Goal: Task Accomplishment & Management: Use online tool/utility

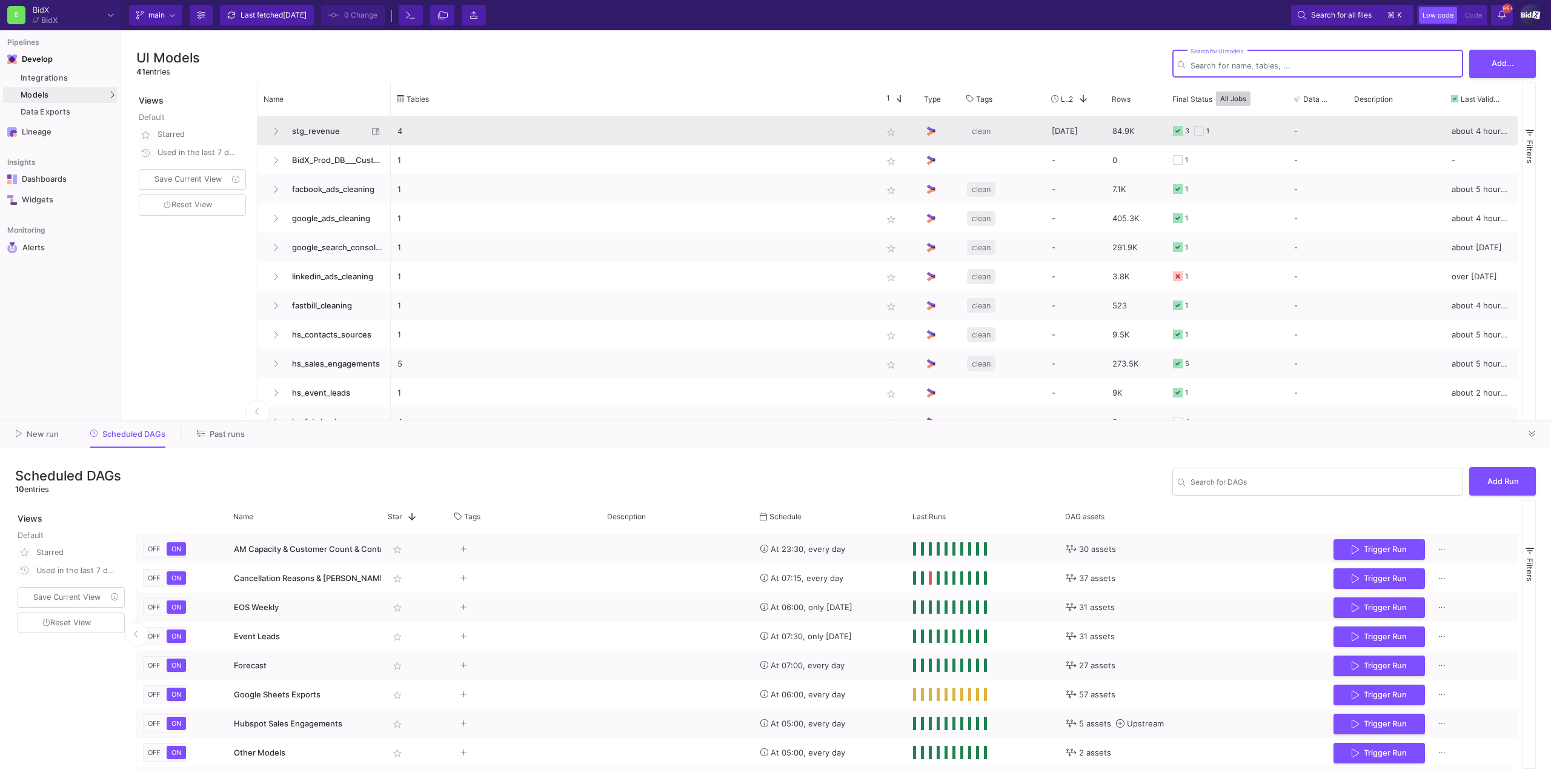
click at [329, 130] on span "stg_revenue" at bounding box center [326, 131] width 83 height 28
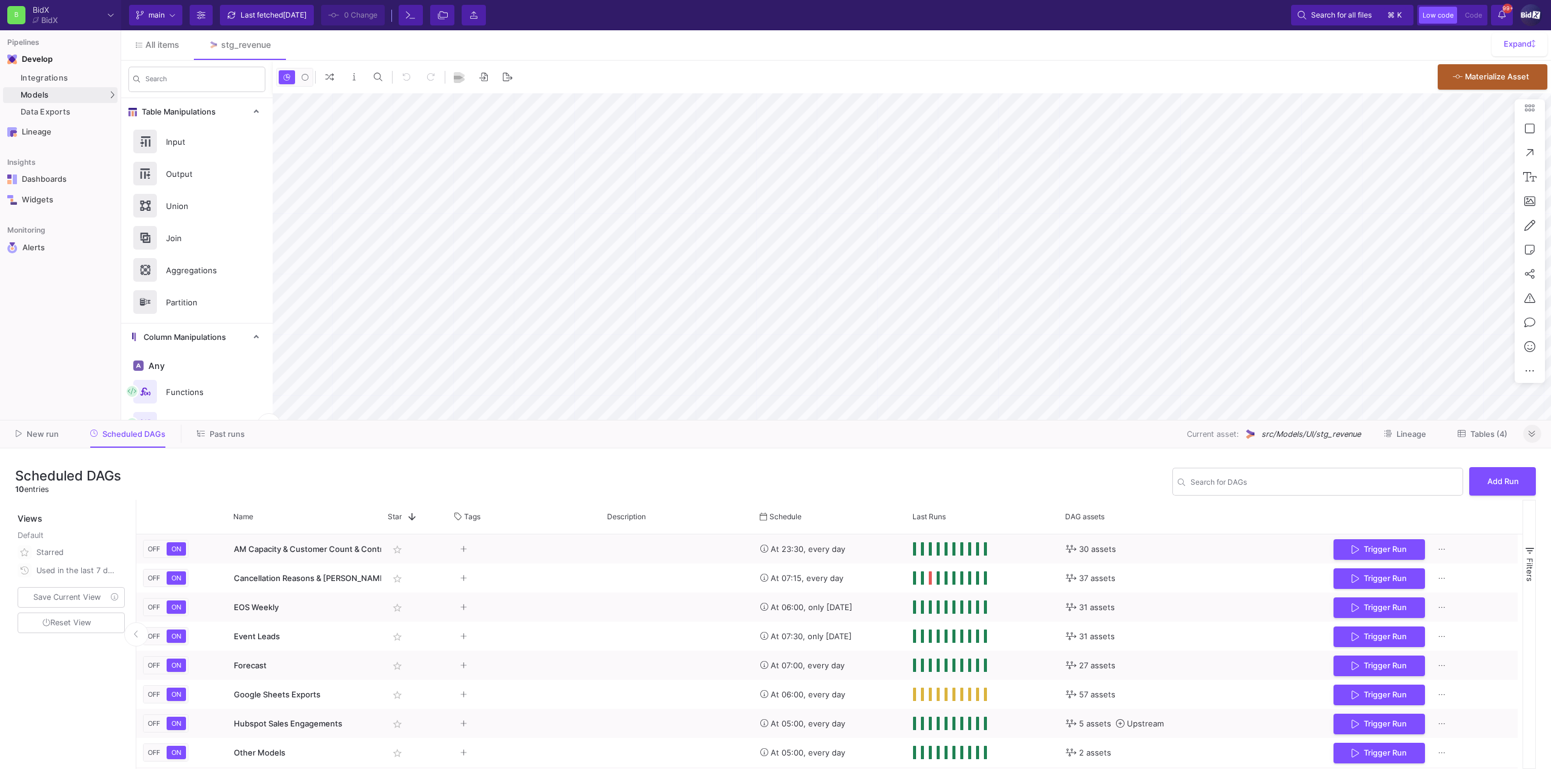
click at [916, 436] on button at bounding box center [1532, 434] width 18 height 18
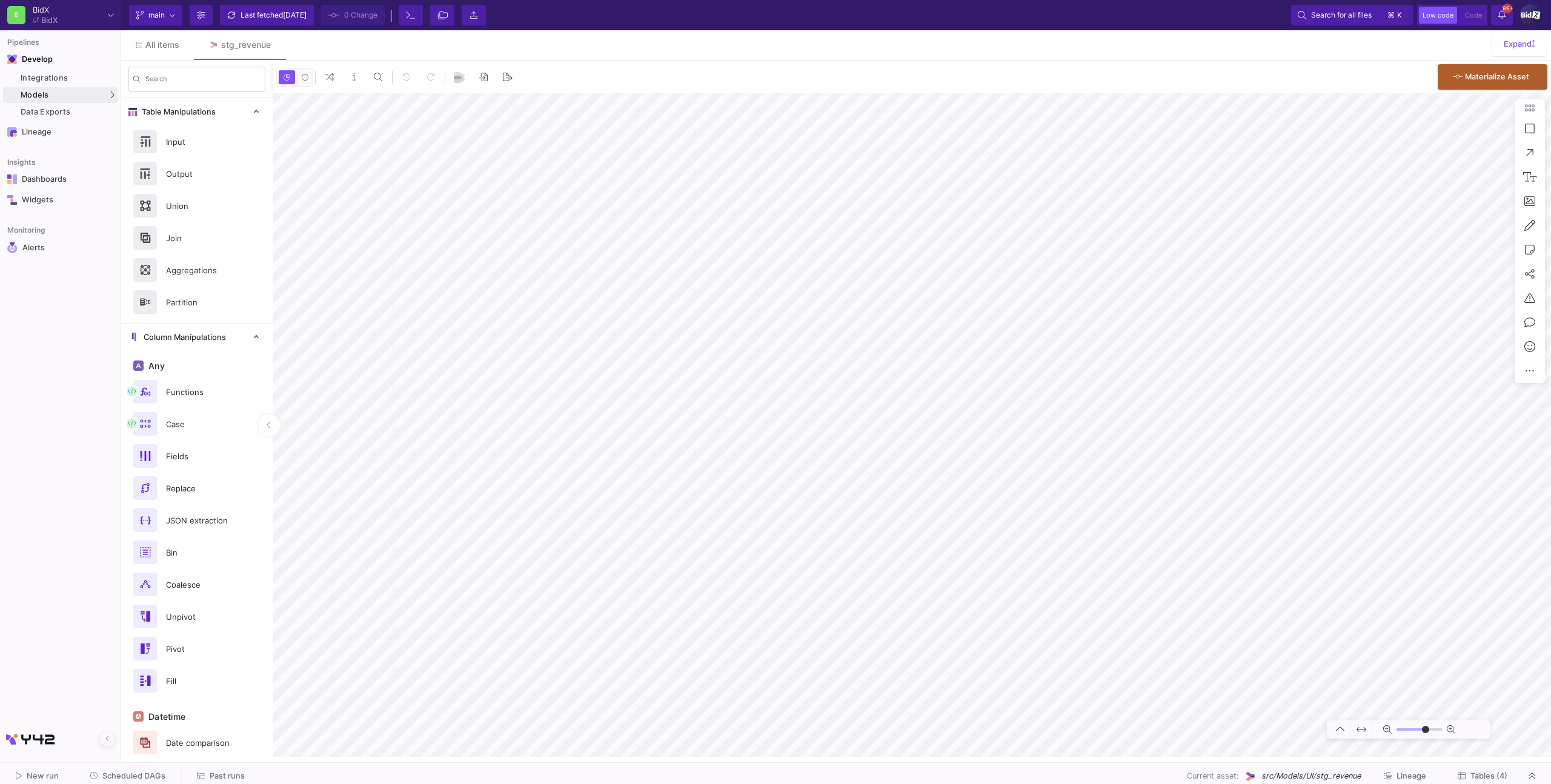
type input "-9"
drag, startPoint x: 161, startPoint y: 55, endPoint x: 215, endPoint y: 59, distance: 54.1
click at [215, 59] on div "All items stg_revenue" at bounding box center [836, 45] width 1430 height 30
click at [168, 48] on span "All items" at bounding box center [162, 44] width 34 height 10
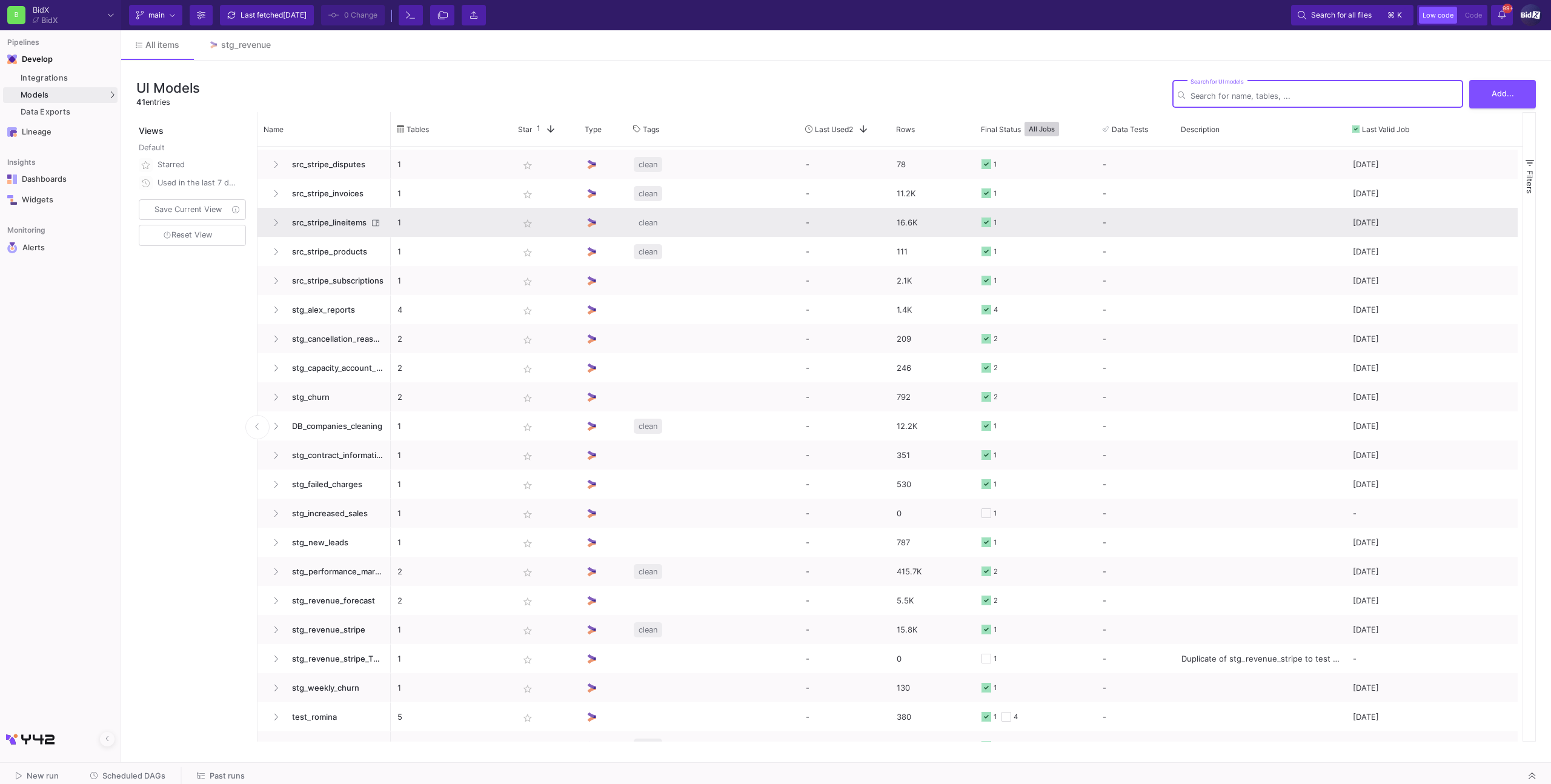
scroll to position [597, 0]
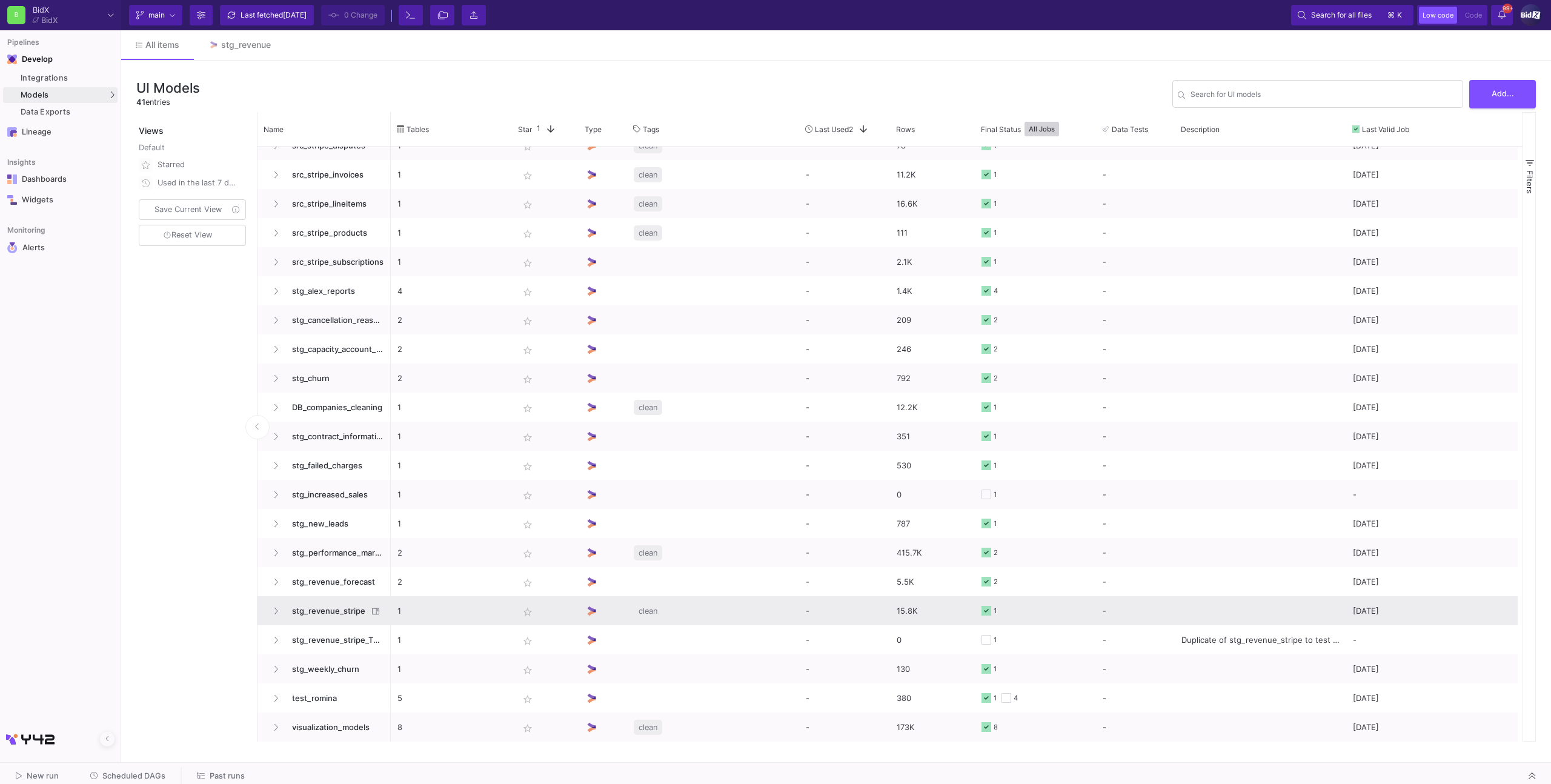
click at [338, 498] on span "stg_revenue_stripe" at bounding box center [326, 611] width 83 height 28
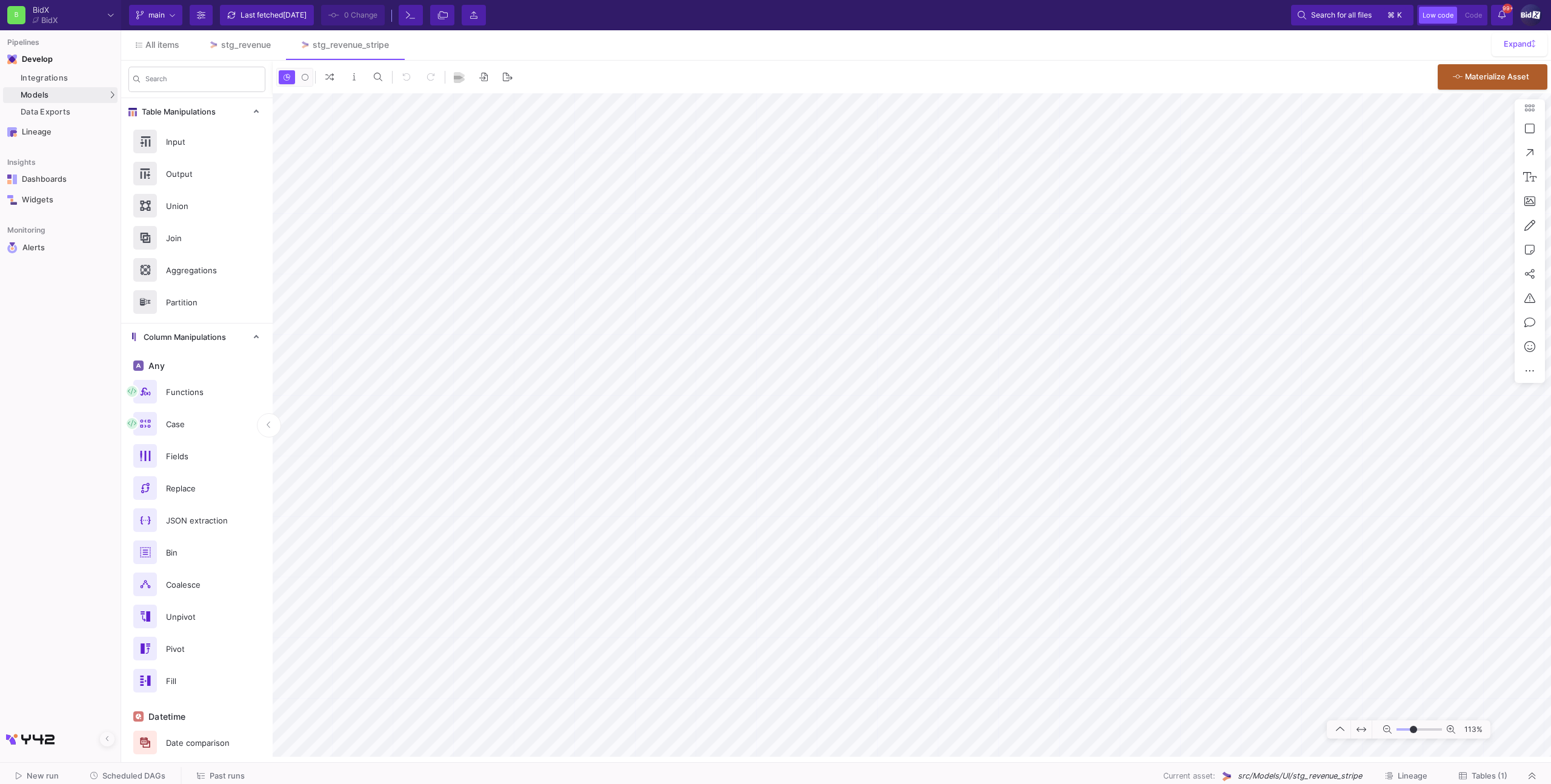
type input "-7"
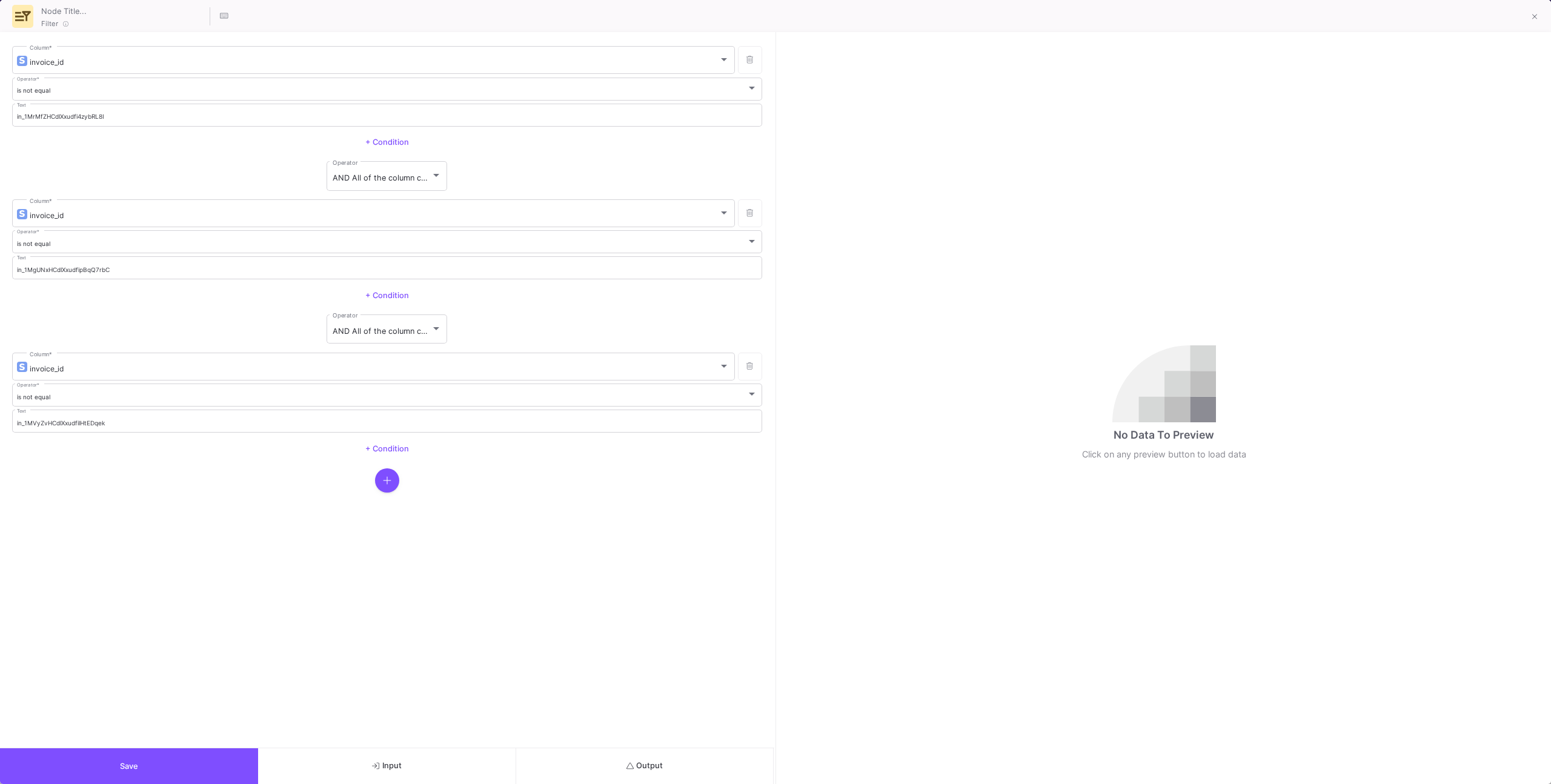
click at [593, 498] on button "Output" at bounding box center [645, 765] width 258 height 35
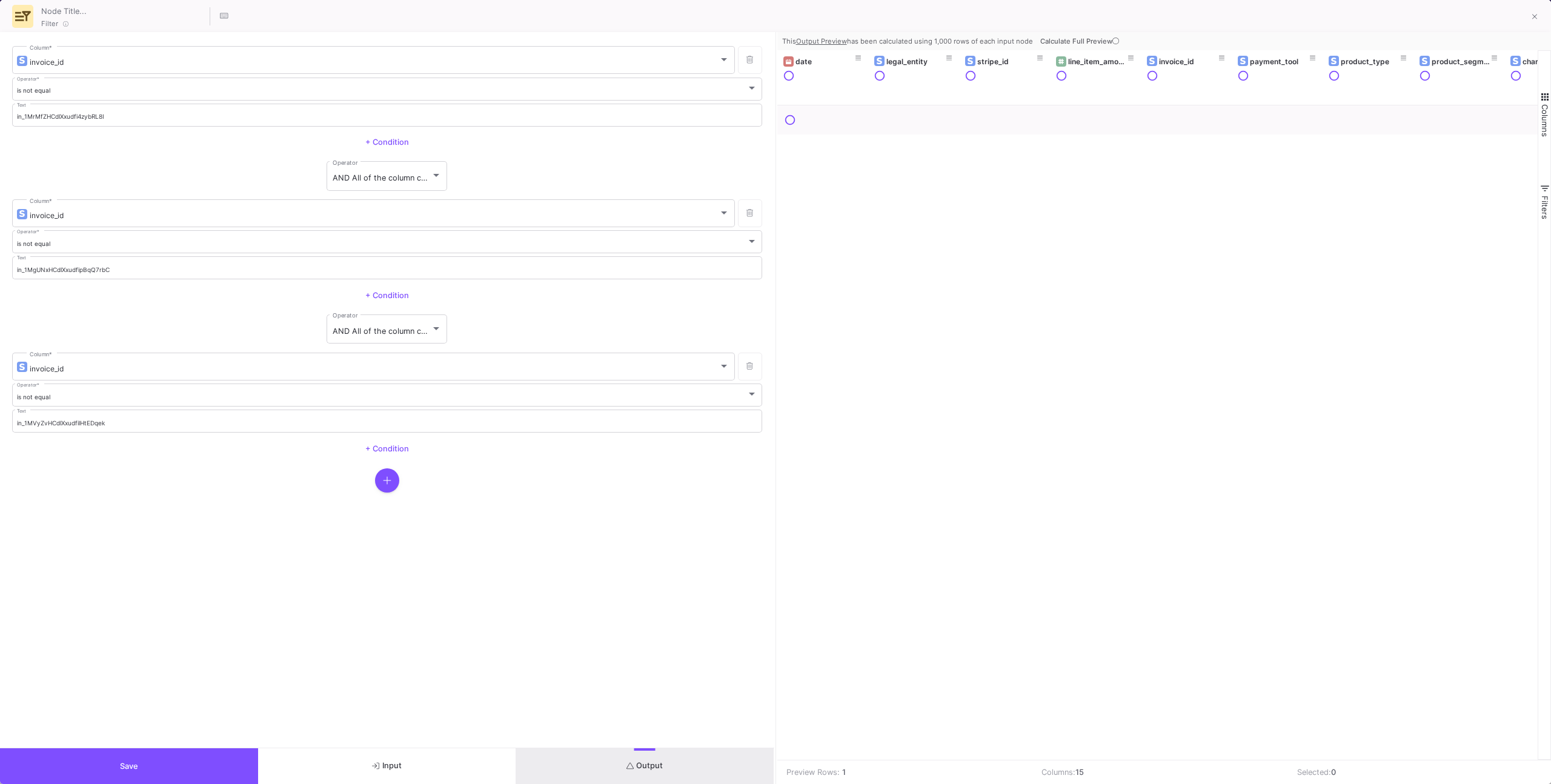
click at [916, 39] on span "Calculate Full Preview" at bounding box center [1081, 41] width 81 height 8
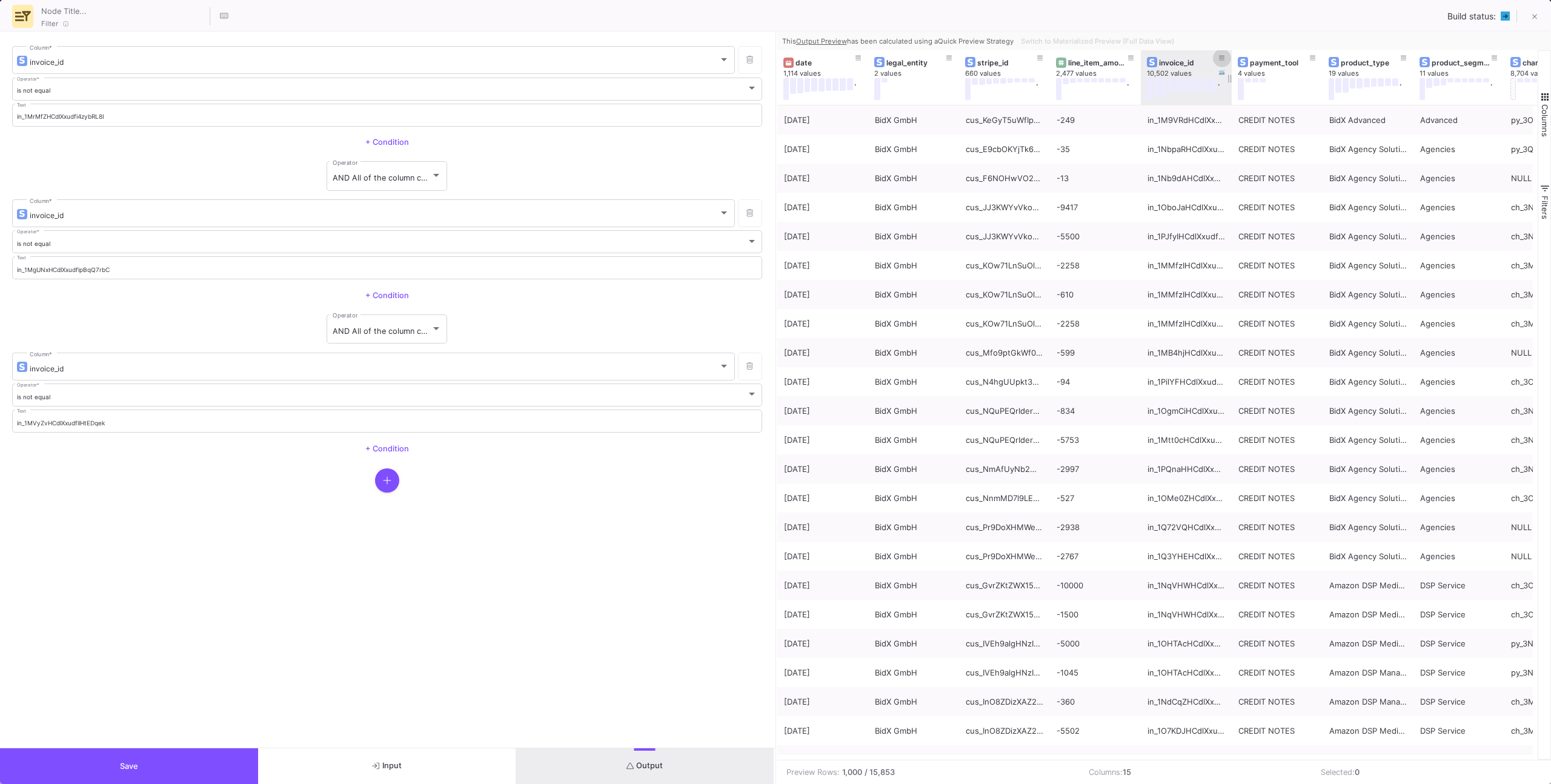
click at [916, 55] on icon at bounding box center [1221, 58] width 6 height 6
type input "in_1RyZAwASjRoq2qjNgPqXuSrB"
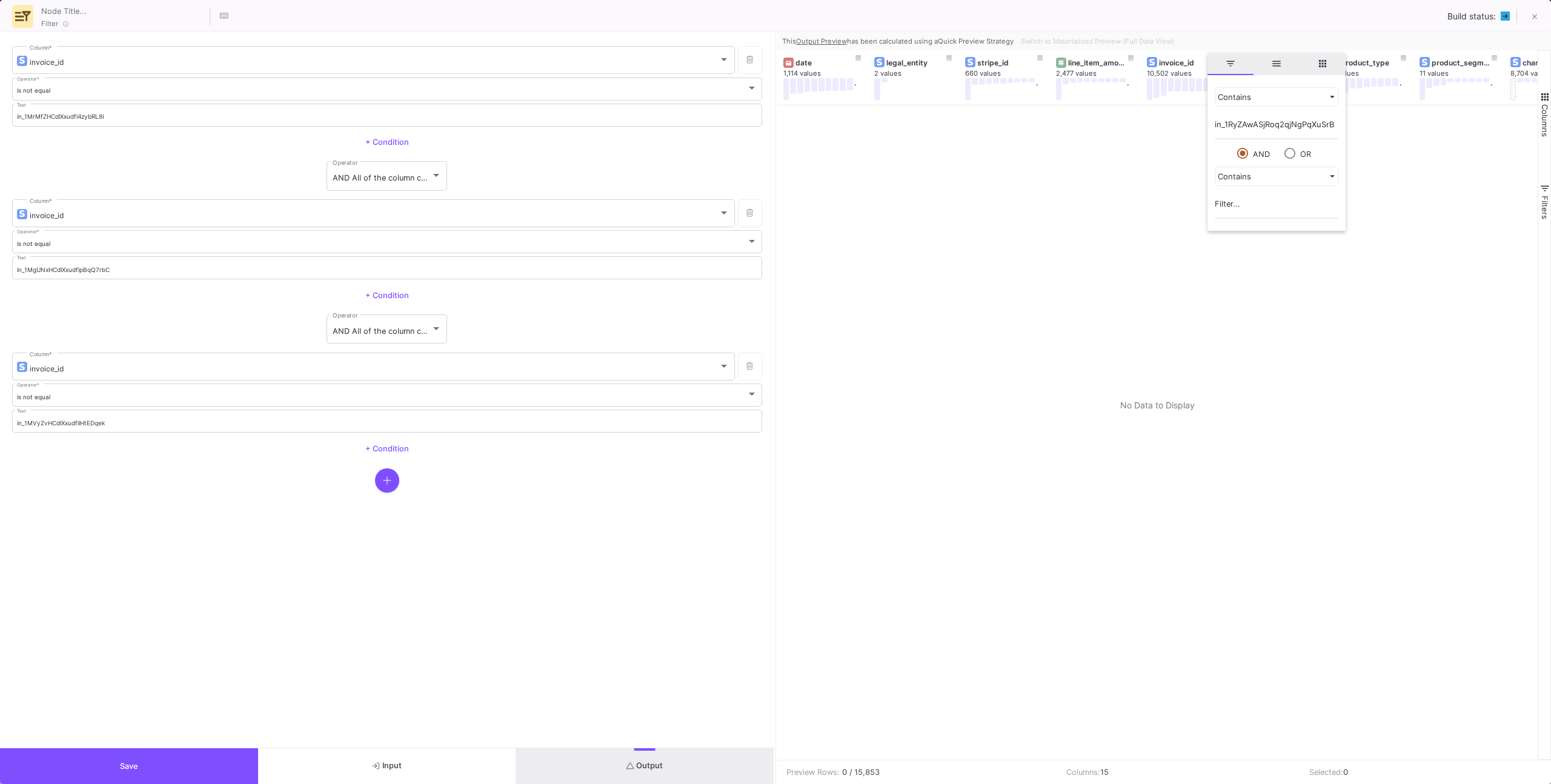
click at [916, 134] on div at bounding box center [1158, 432] width 761 height 654
click at [916, 16] on button at bounding box center [1535, 17] width 25 height 24
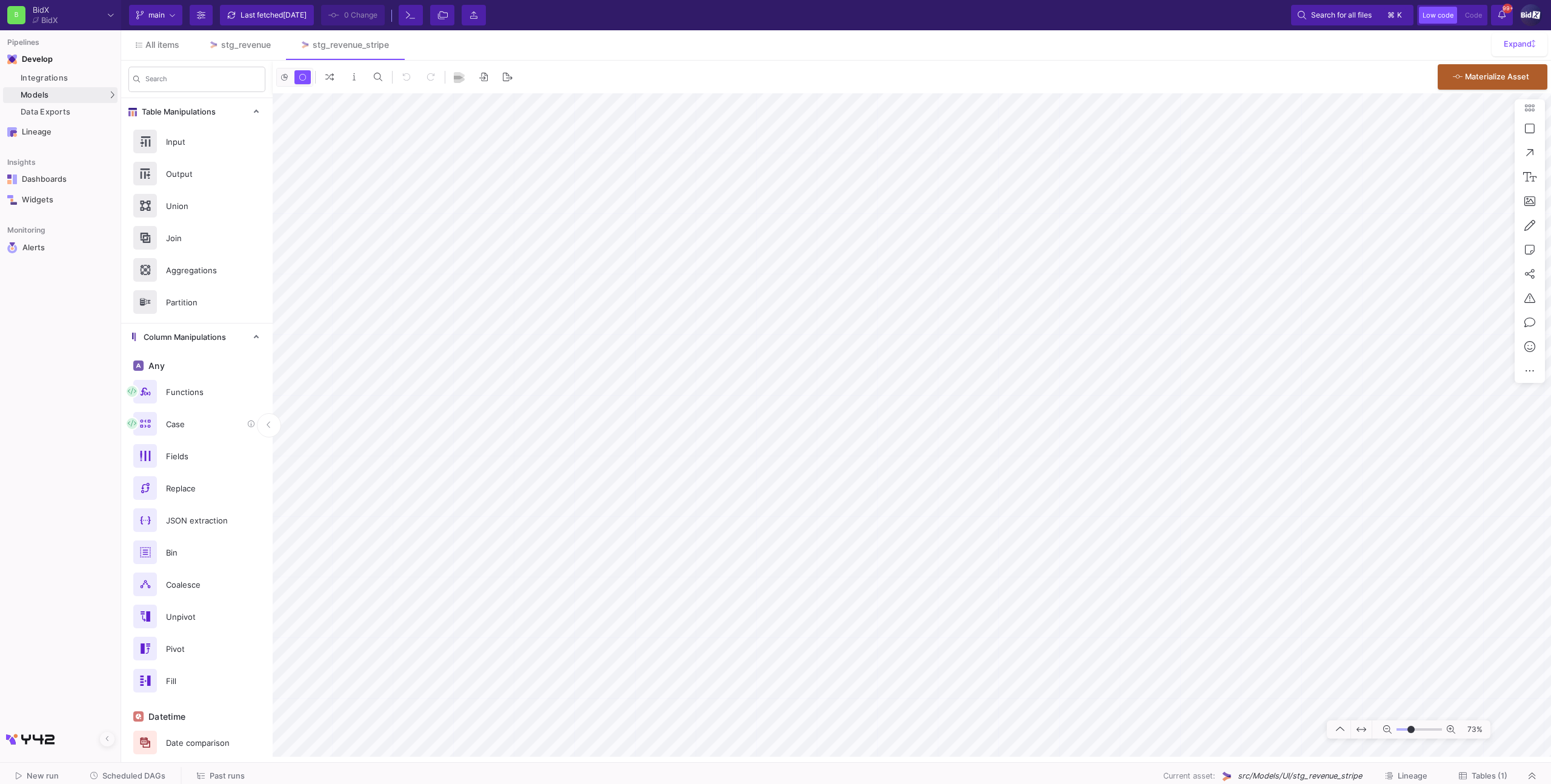
scroll to position [357, 0]
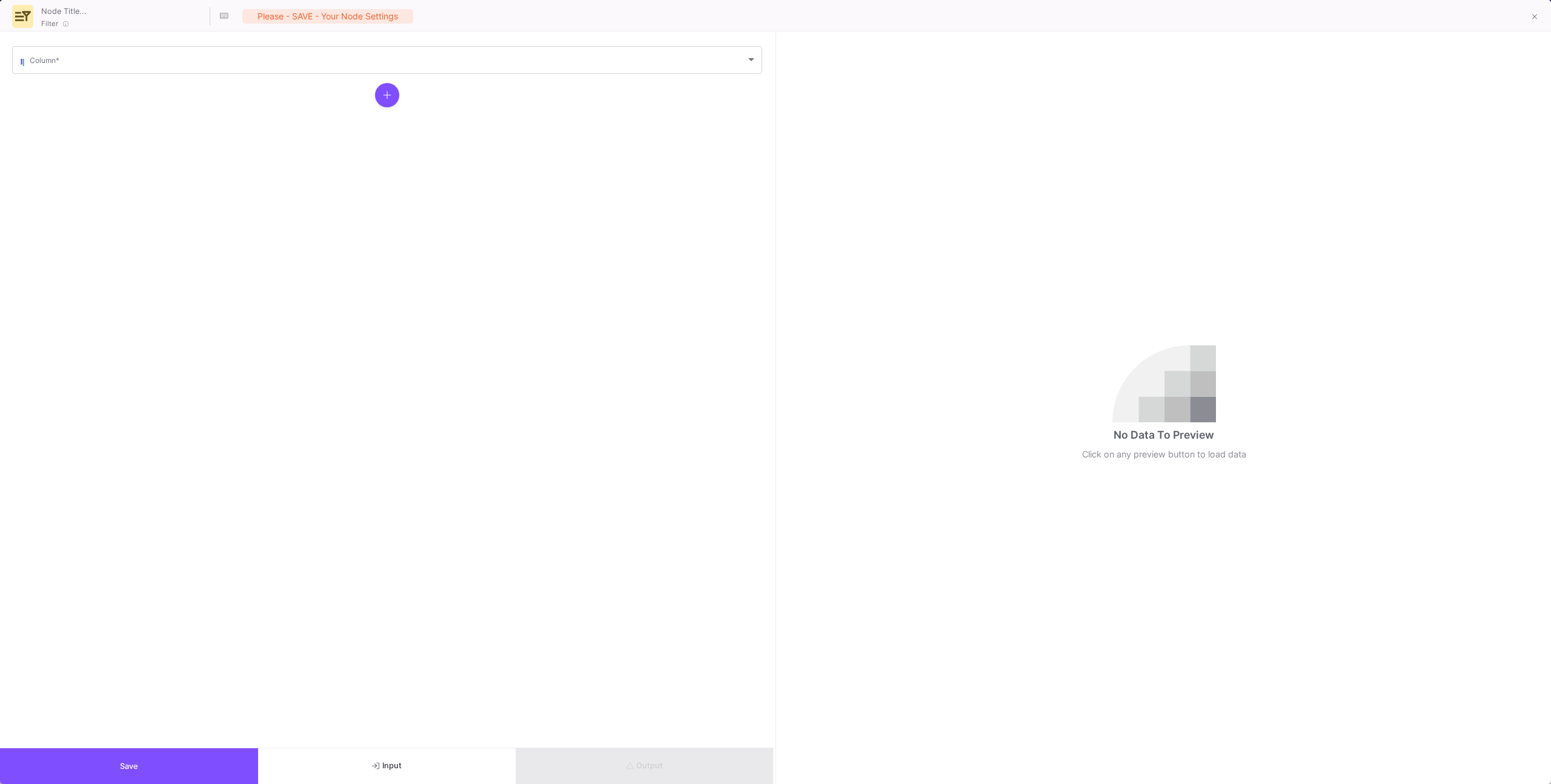
click at [153, 74] on mat-form-field "Column *" at bounding box center [387, 60] width 750 height 32
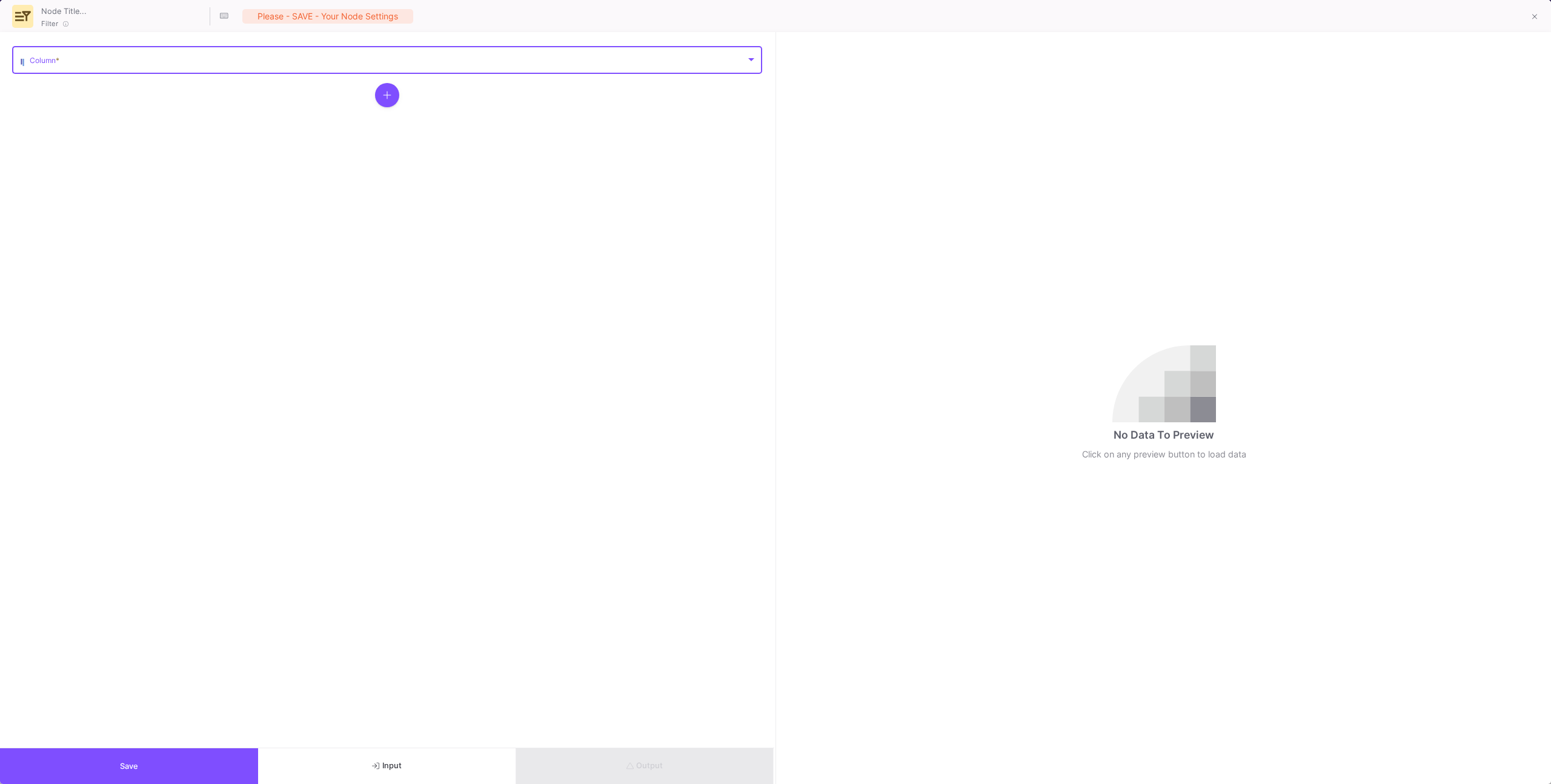
click at [152, 61] on span at bounding box center [388, 62] width 716 height 9
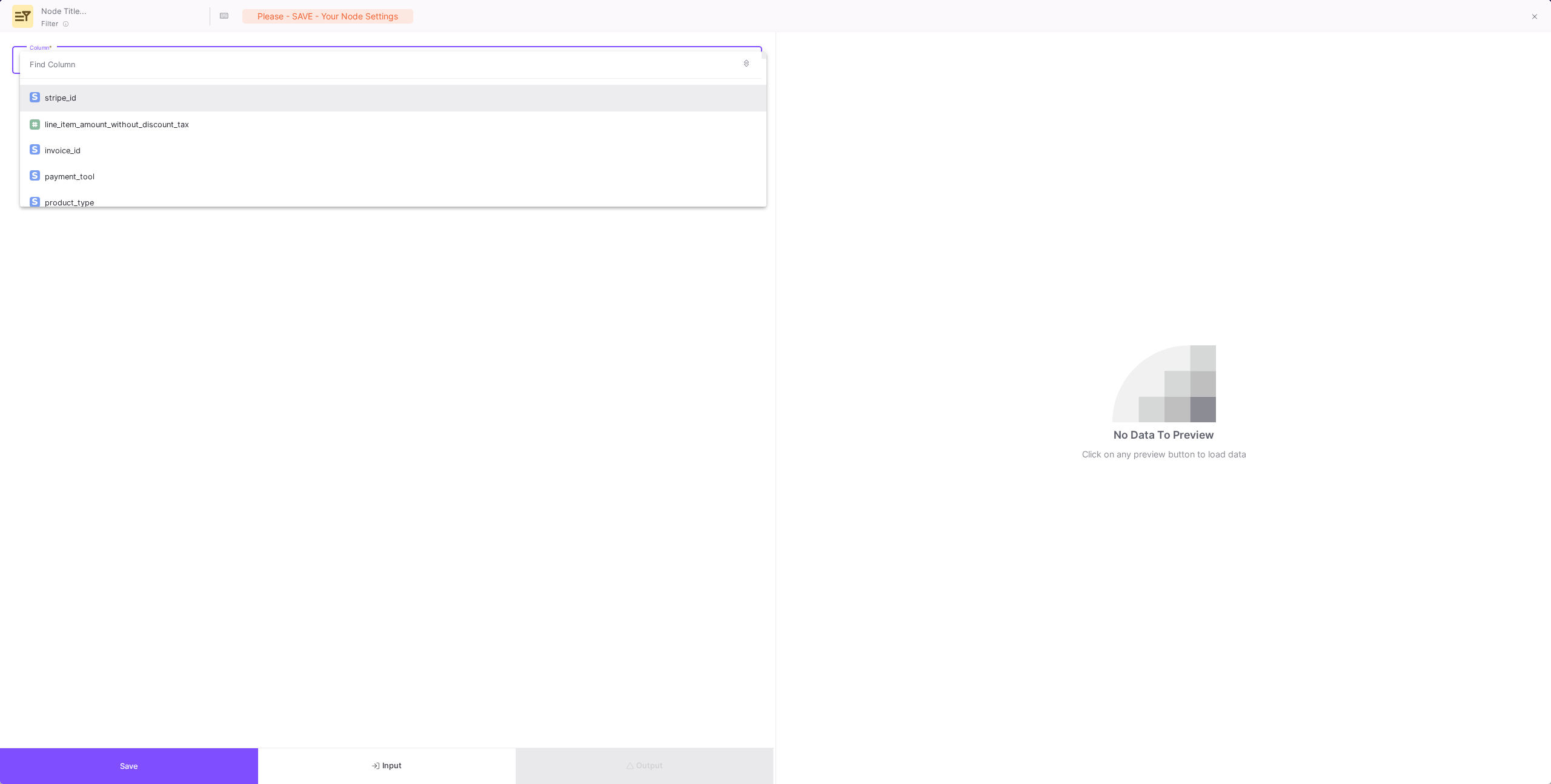
scroll to position [49, 0]
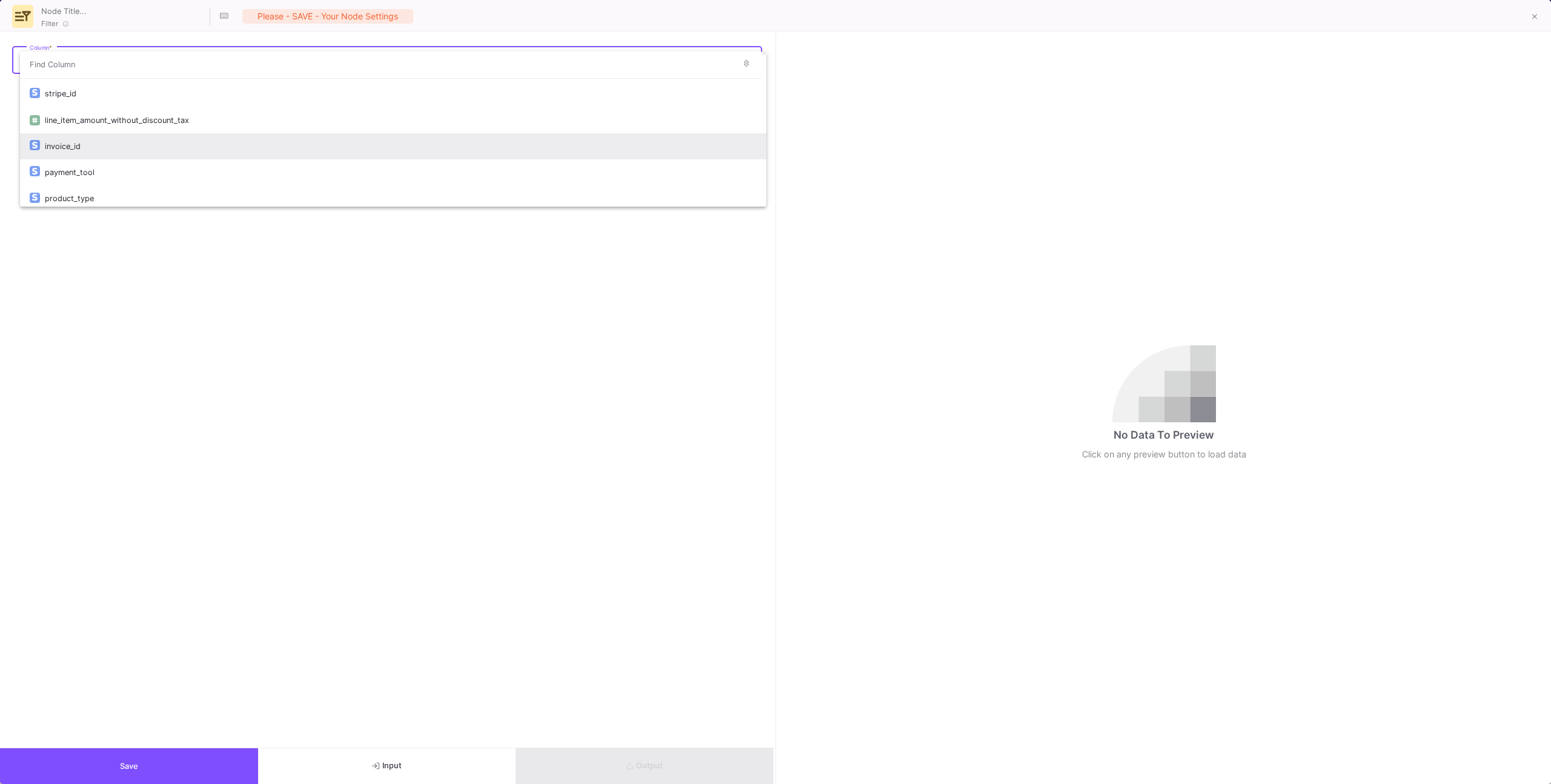
click at [123, 146] on div "invoice_id" at bounding box center [401, 146] width 712 height 26
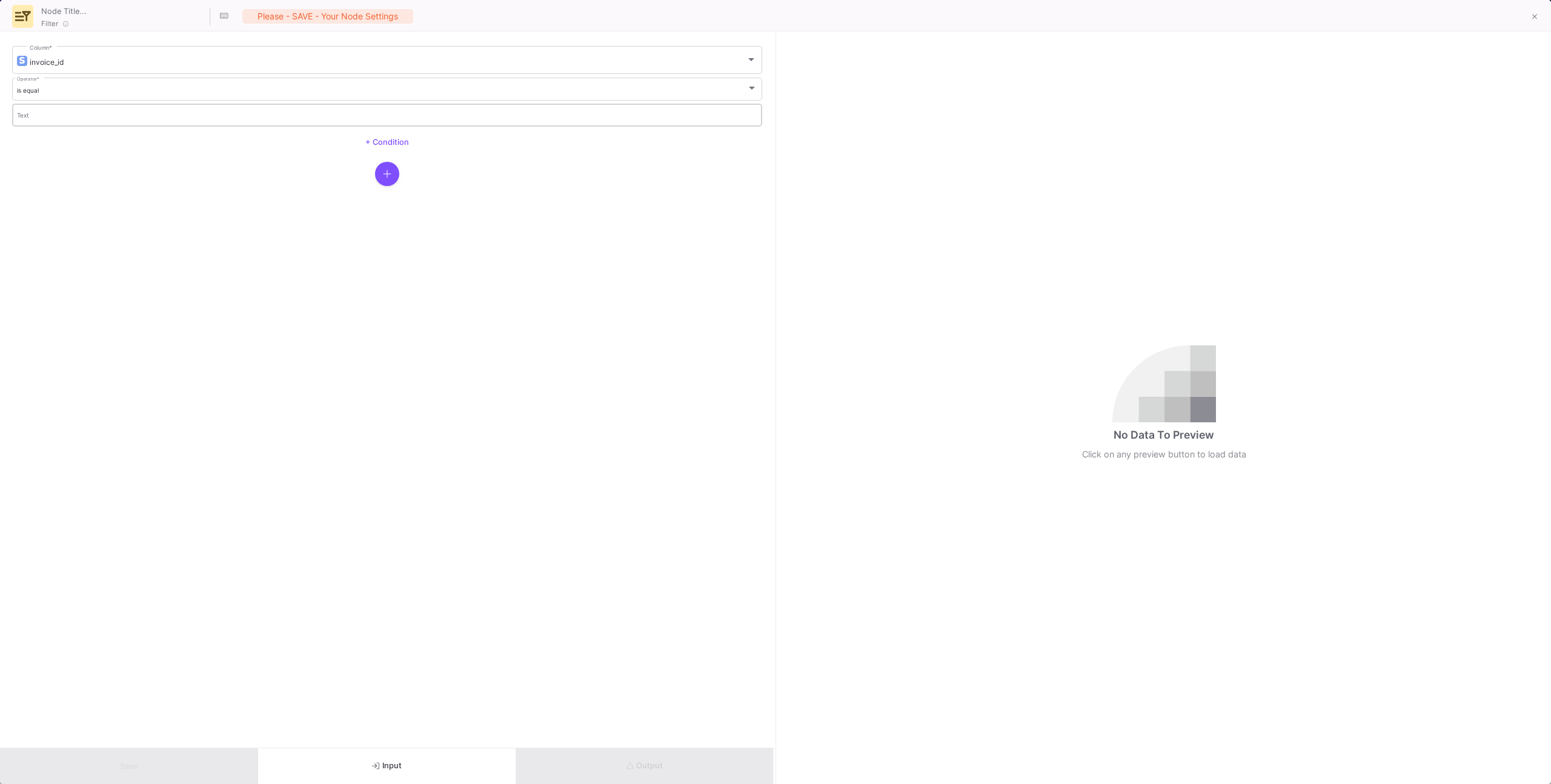
click at [126, 114] on input "Text" at bounding box center [387, 117] width 741 height 8
paste input "in_1RyZAwASjRoq2qjNgPqXuSrB"
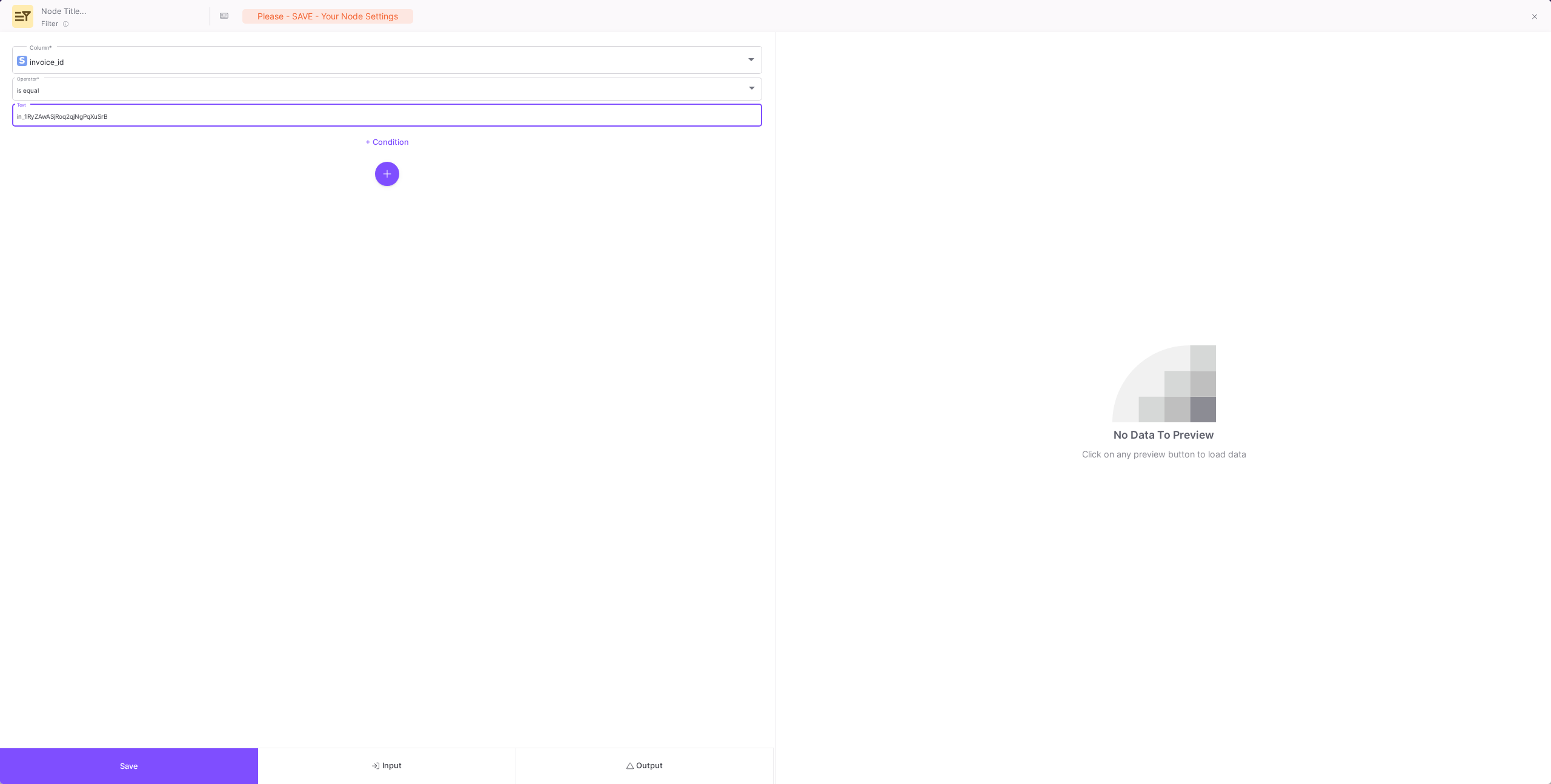
type input "in_1RyZAwASjRoq2qjNgPqXuSrB"
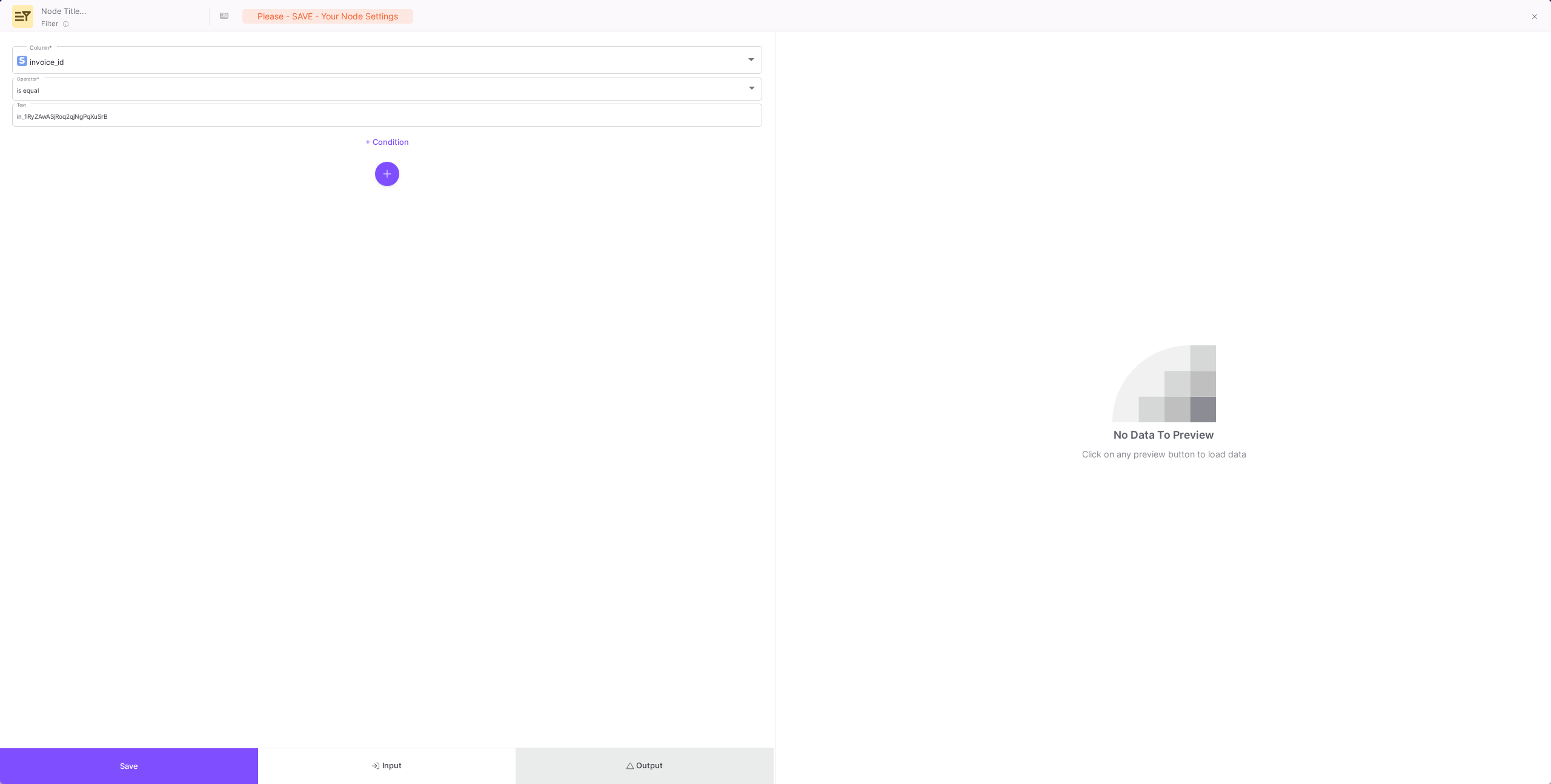
click at [642, 498] on button "Output" at bounding box center [645, 765] width 258 height 35
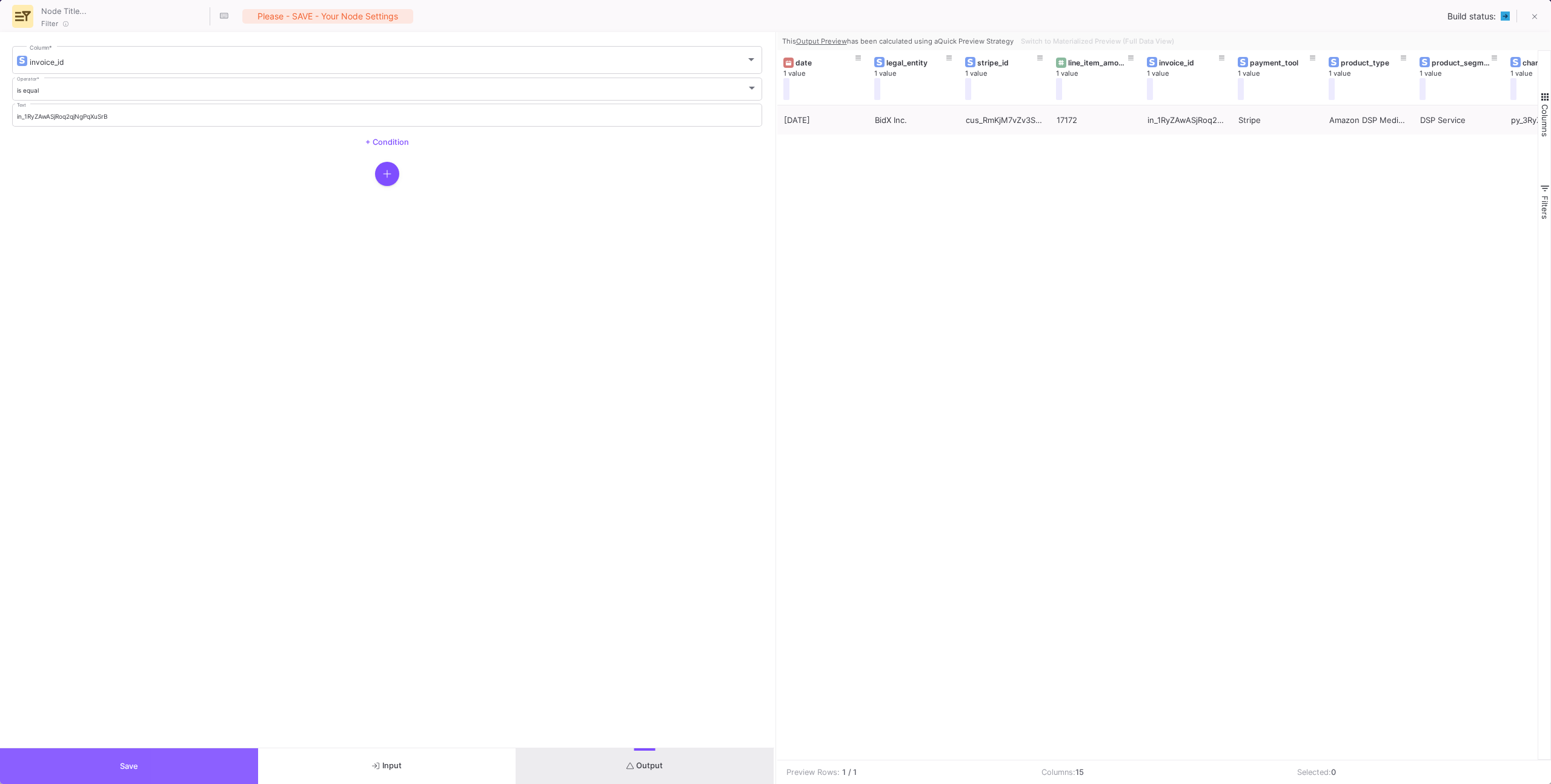
click at [195, 498] on button "Save" at bounding box center [129, 765] width 258 height 35
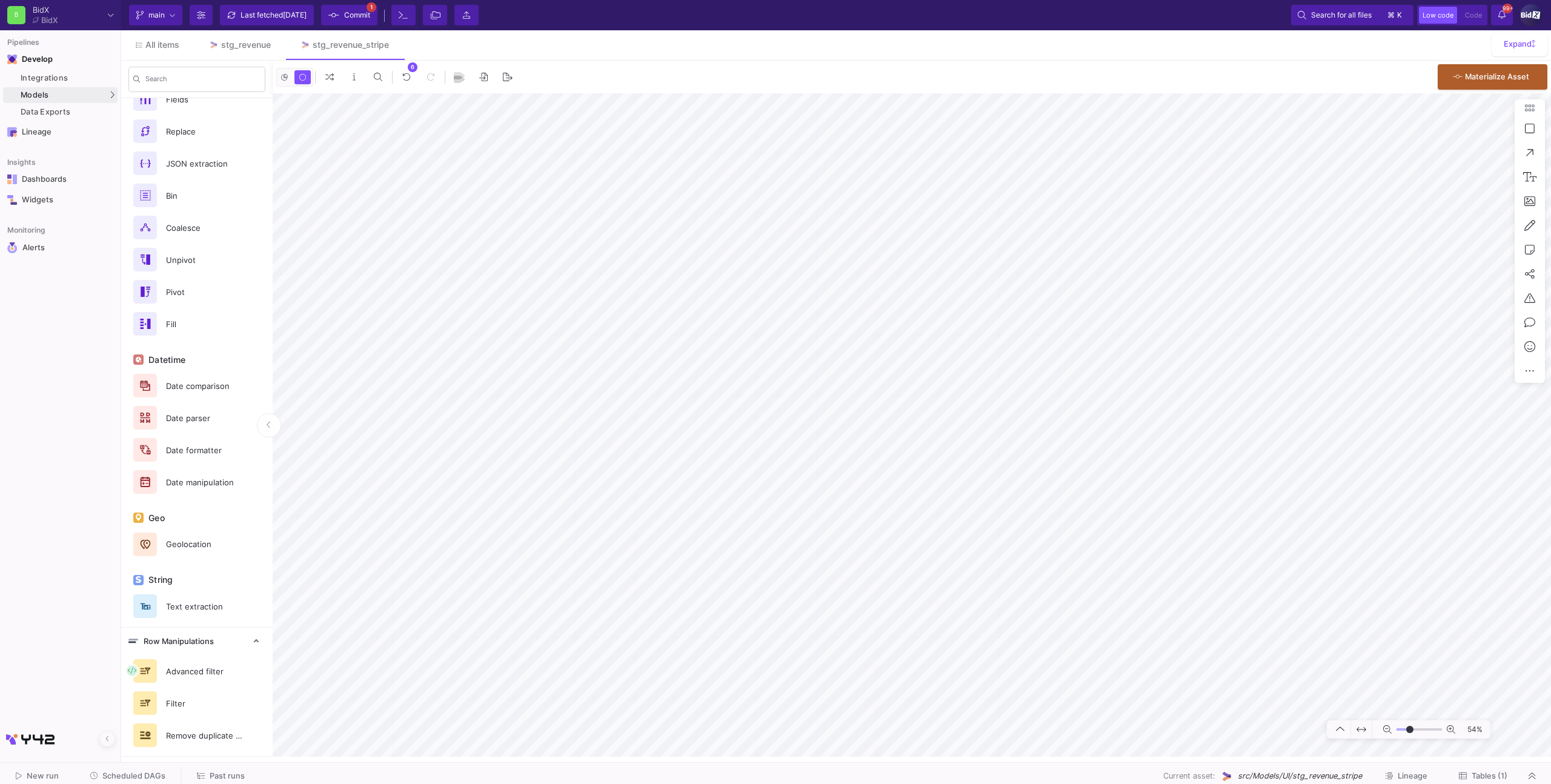
type input "-19"
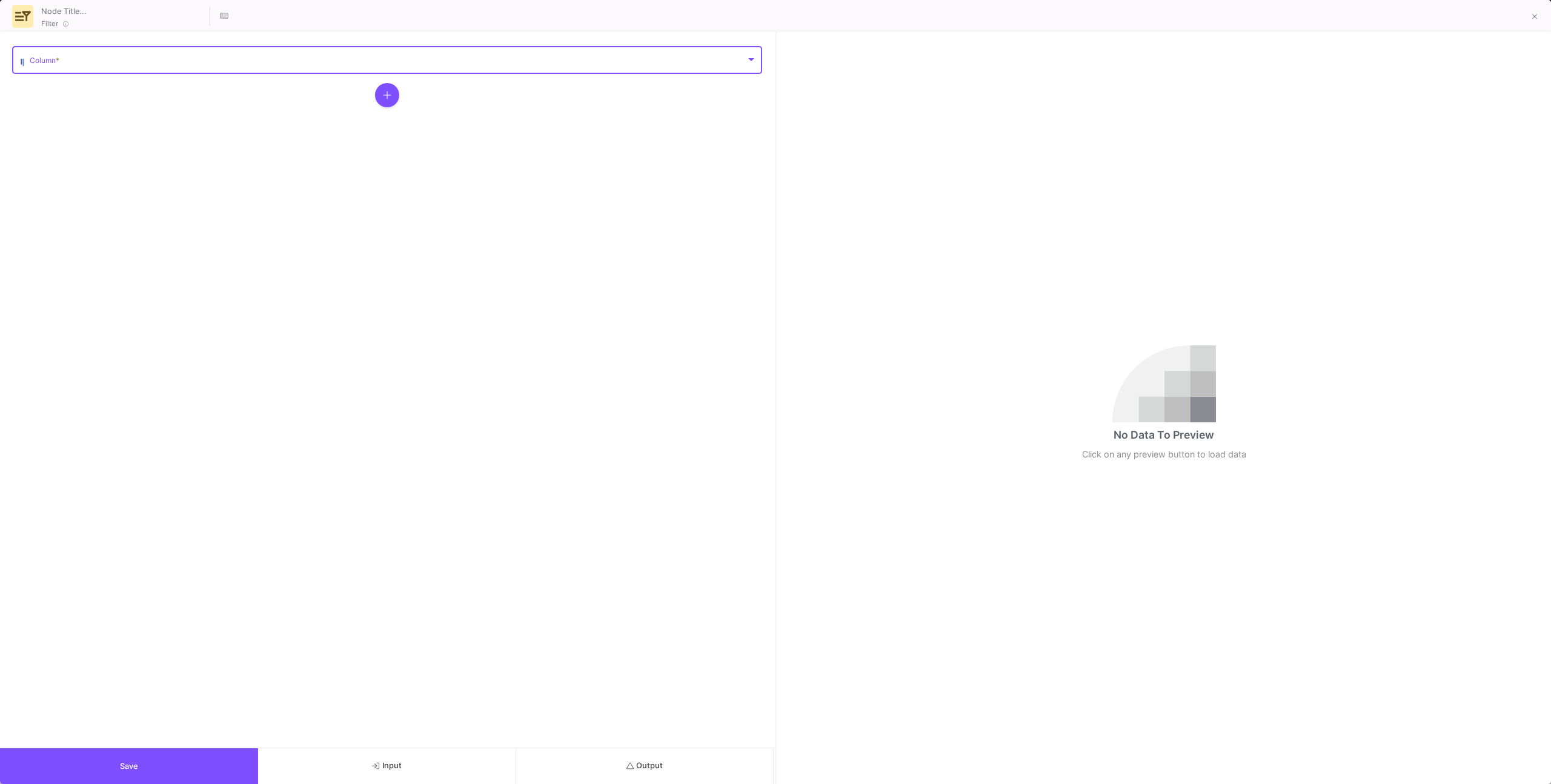
click at [526, 64] on span at bounding box center [388, 62] width 716 height 9
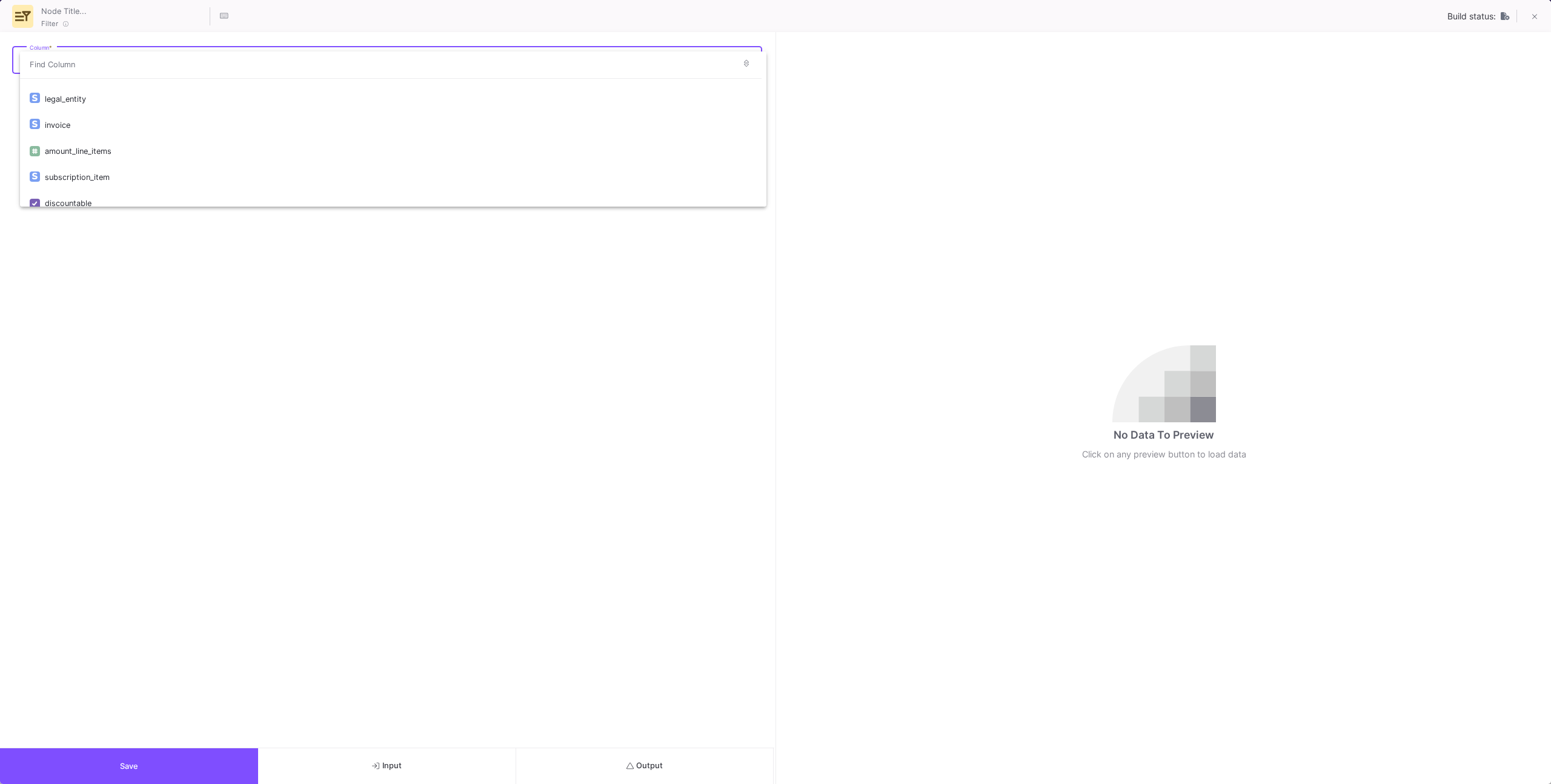
scroll to position [1225, 0]
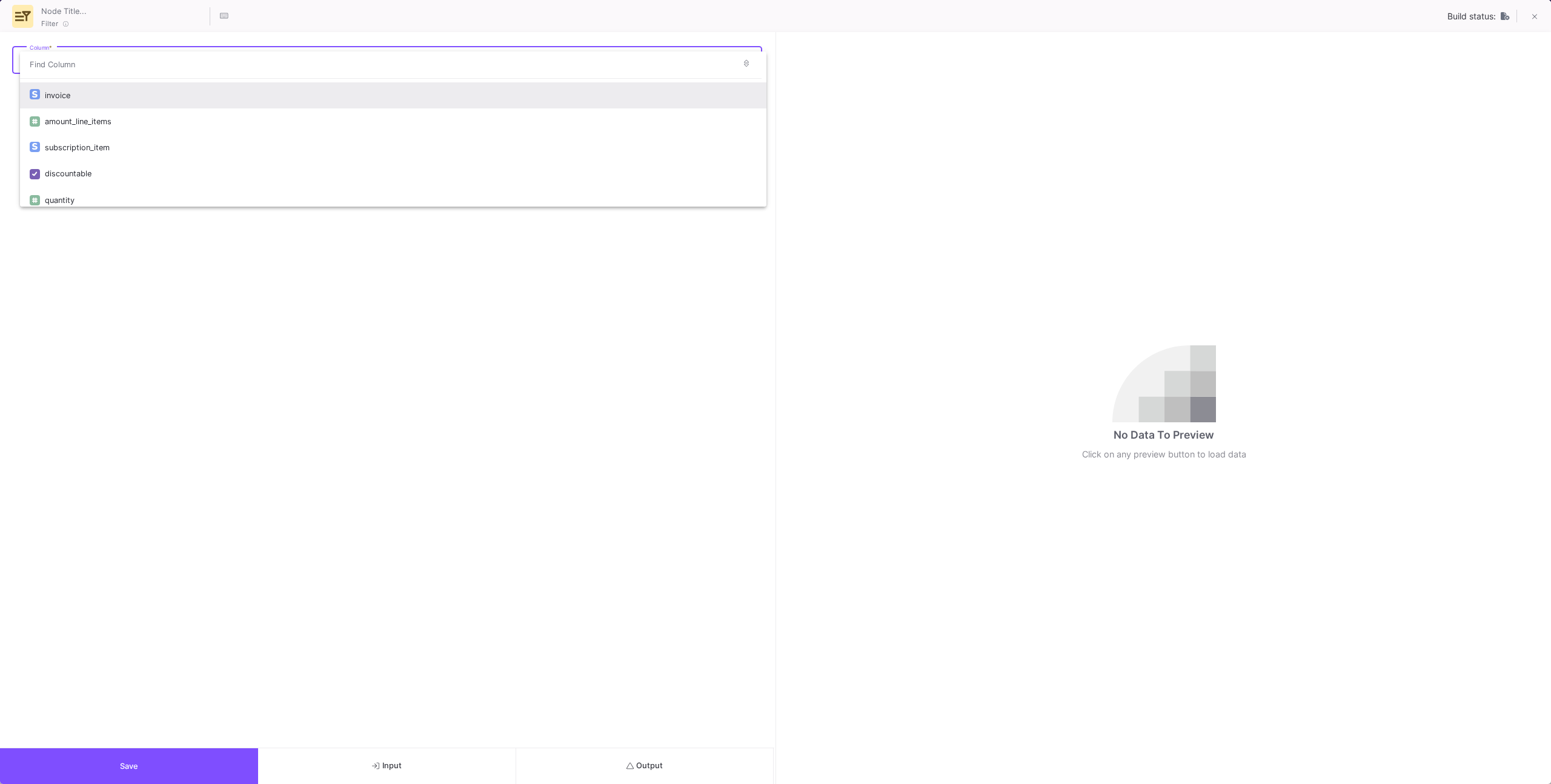
click at [435, 97] on div "invoice" at bounding box center [401, 95] width 712 height 26
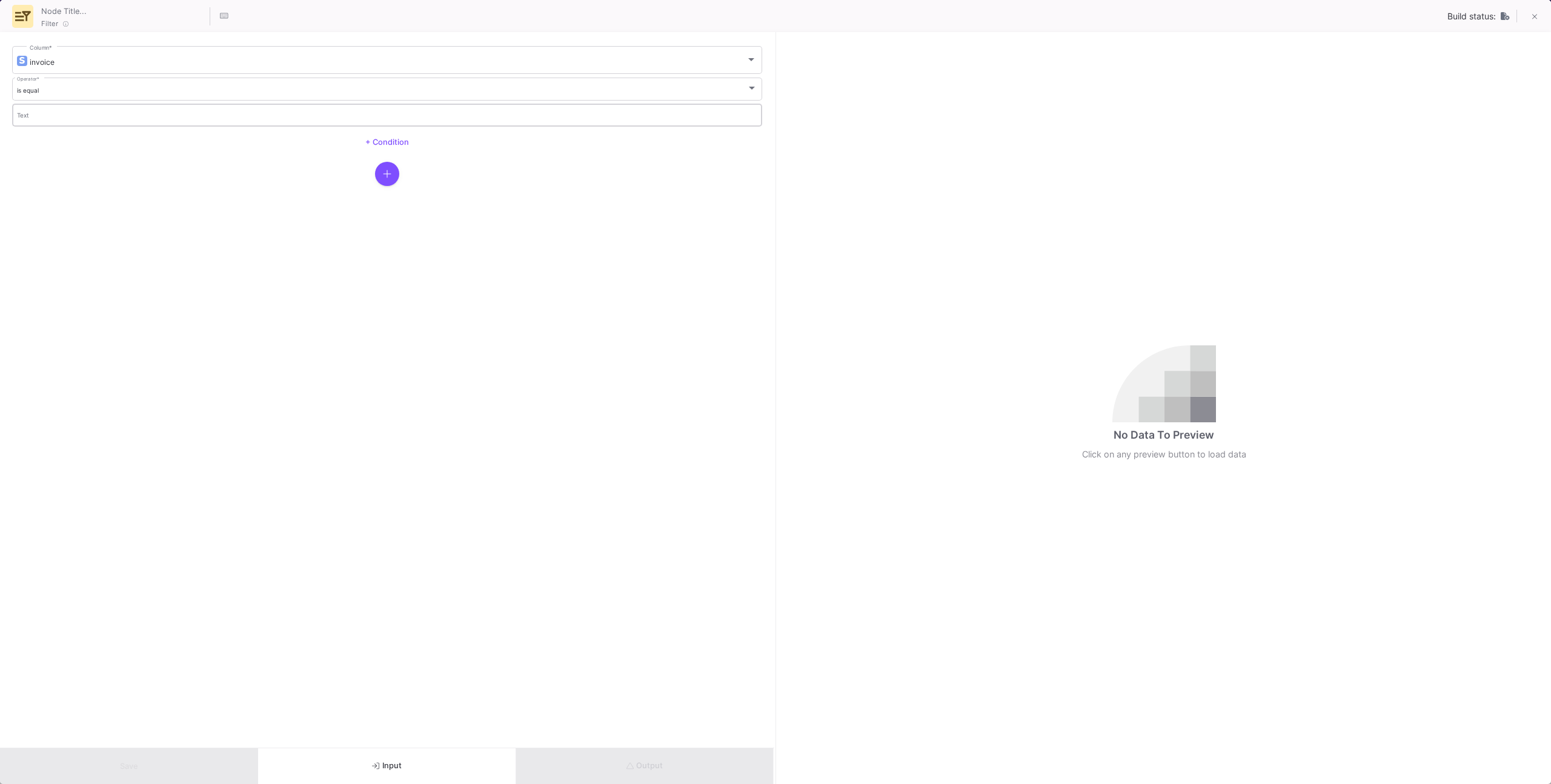
click at [400, 115] on input "Text" at bounding box center [387, 117] width 741 height 8
paste input "in_1RyZAwASjRoq2qjNgPqXuSrB"
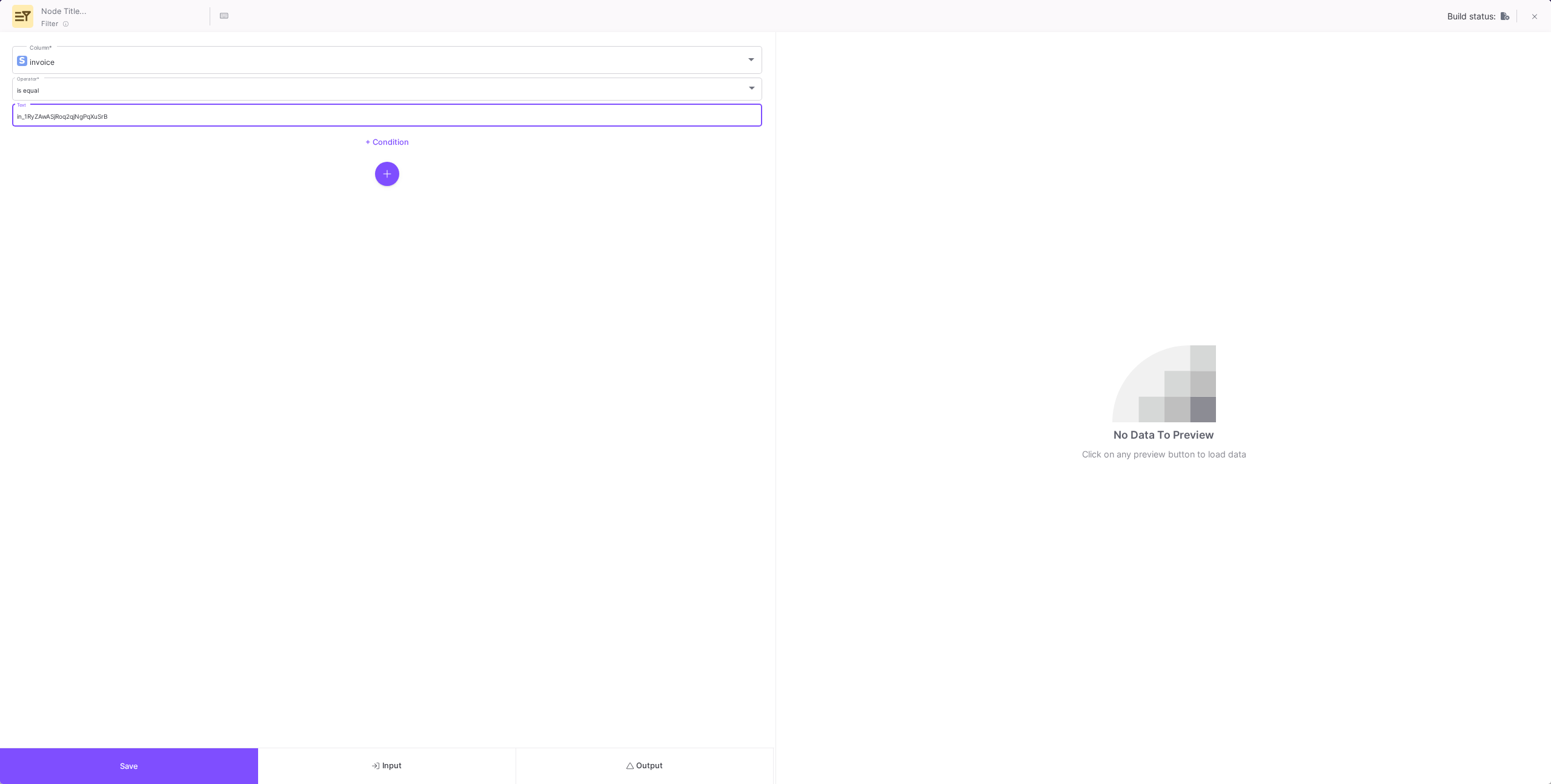
type input "in_1RyZAwASjRoq2qjNgPqXuSrB"
click at [654, 498] on span "Output" at bounding box center [644, 765] width 37 height 9
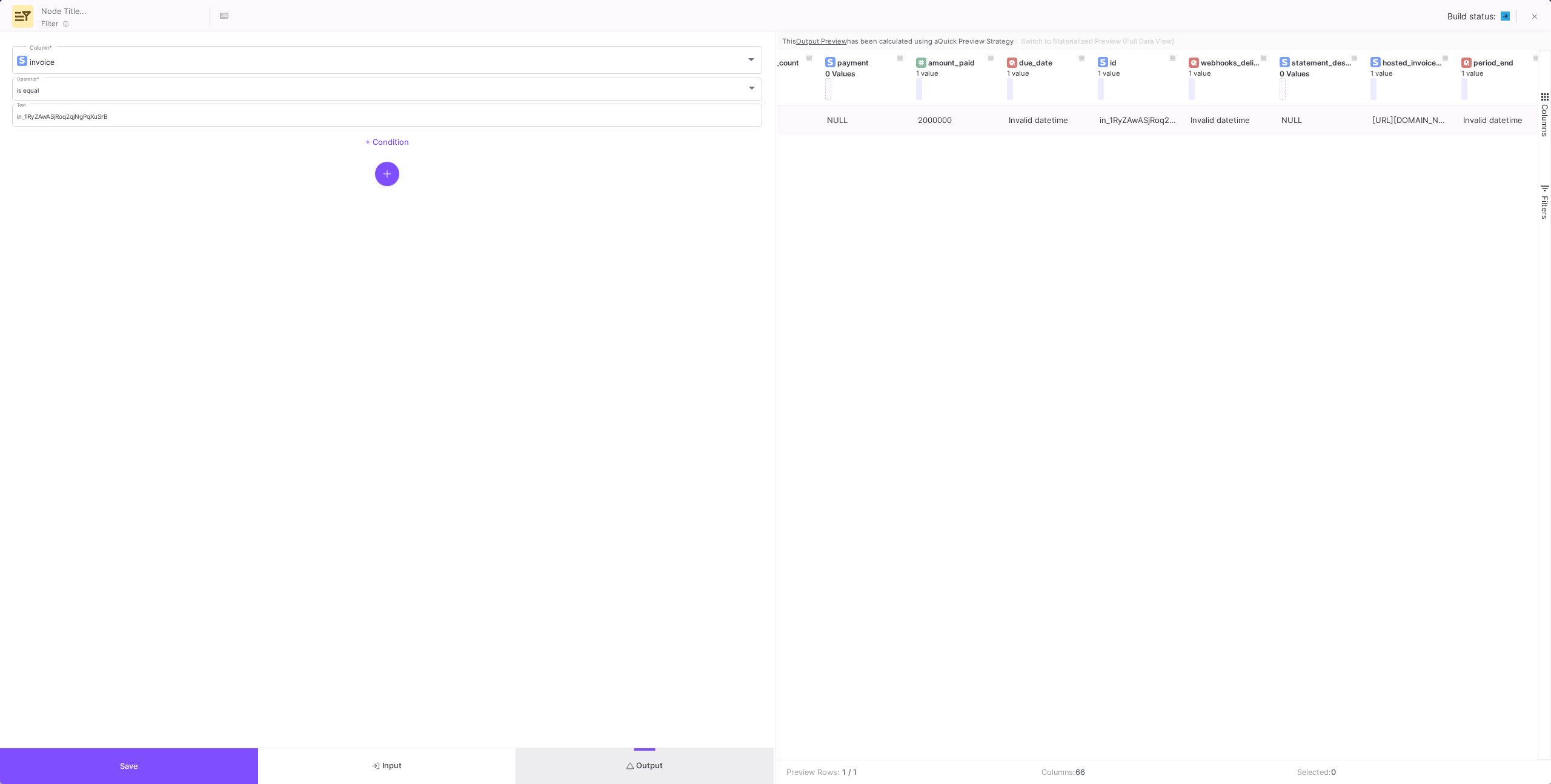
scroll to position [0, 956]
click at [916, 117] on div "2000000" at bounding box center [956, 120] width 77 height 28
click at [916, 14] on button at bounding box center [1535, 17] width 25 height 24
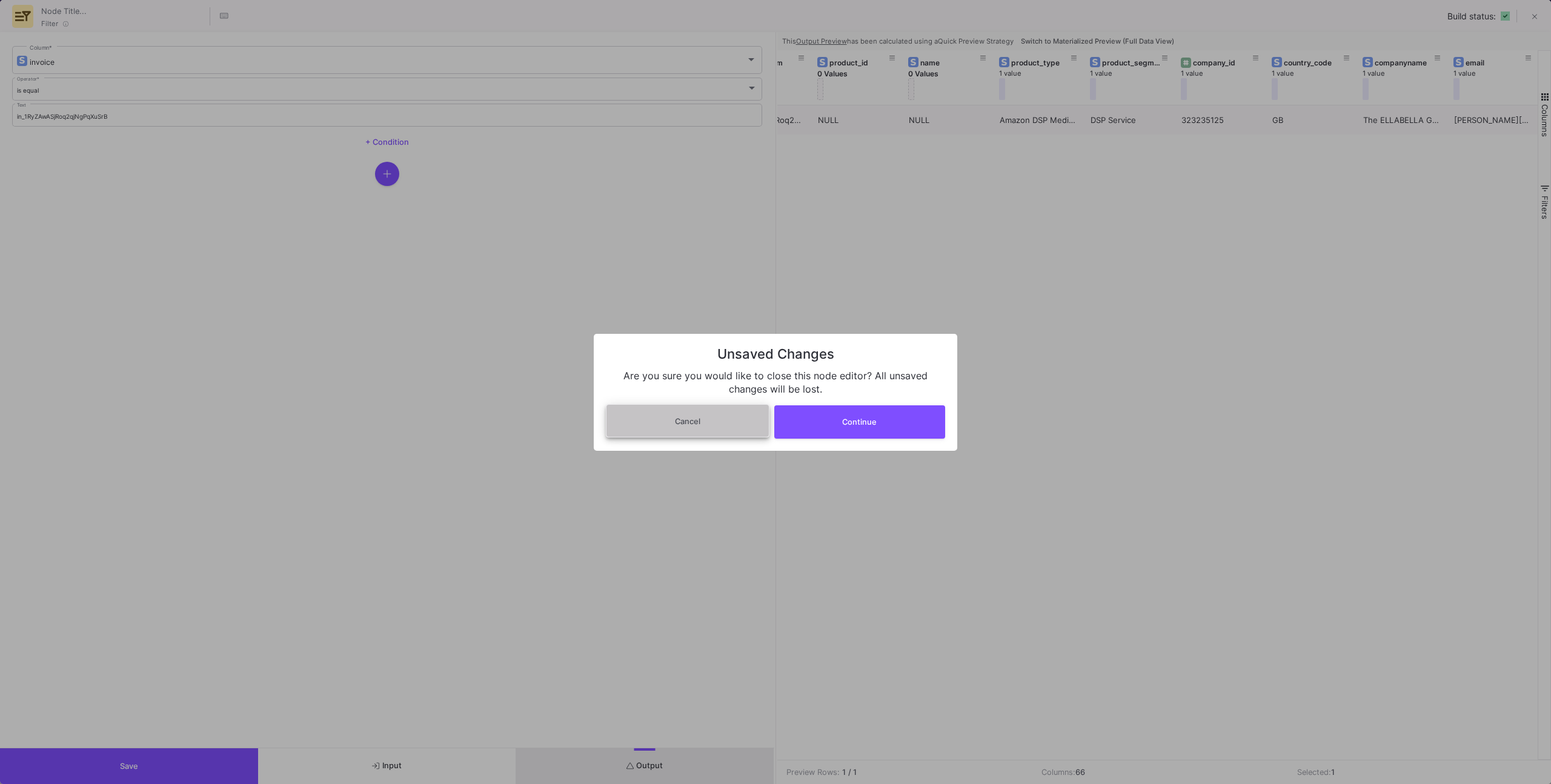
click at [717, 425] on button "Cancel" at bounding box center [687, 421] width 164 height 34
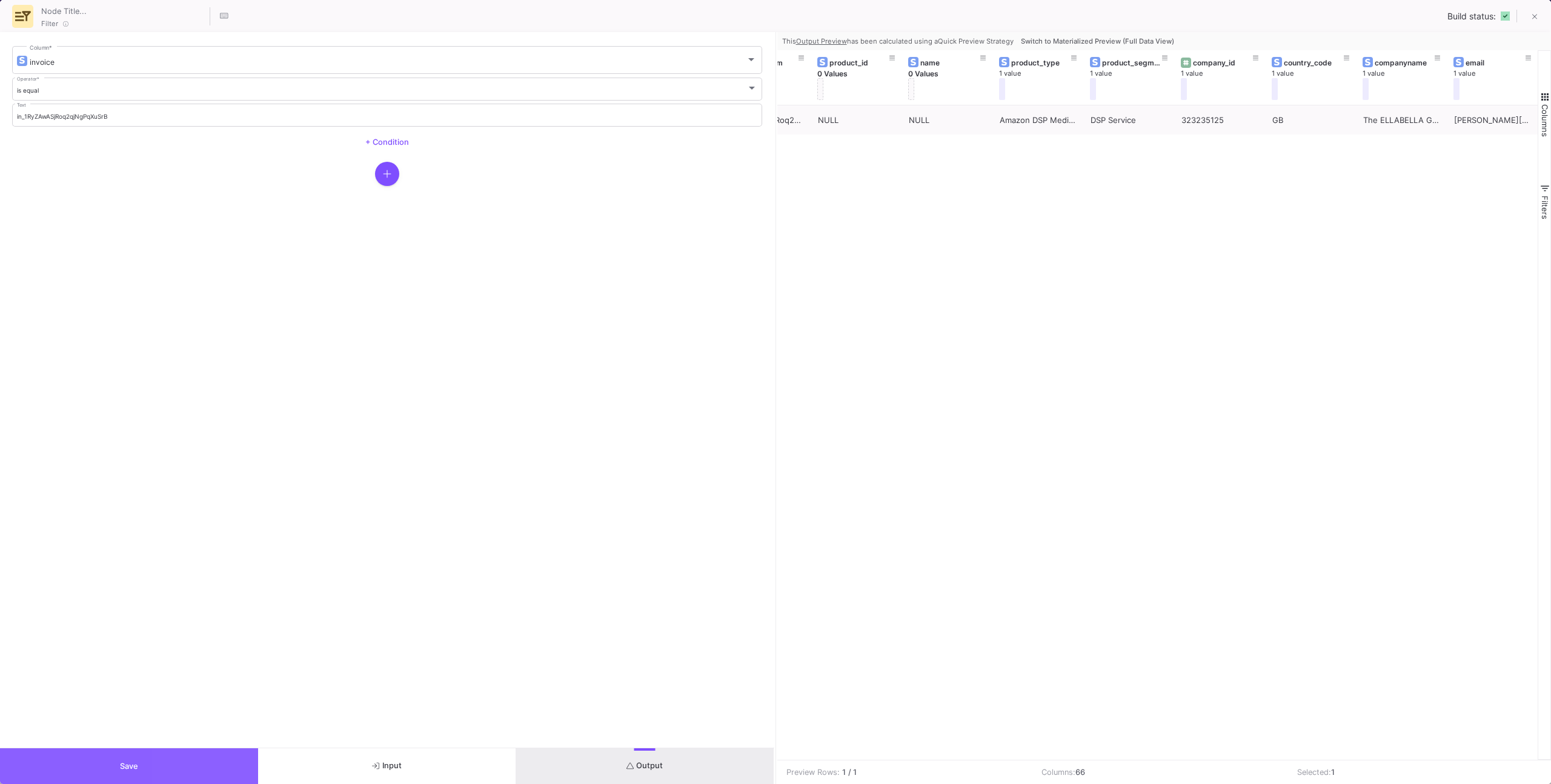
click at [238, 498] on button "Save" at bounding box center [129, 765] width 258 height 35
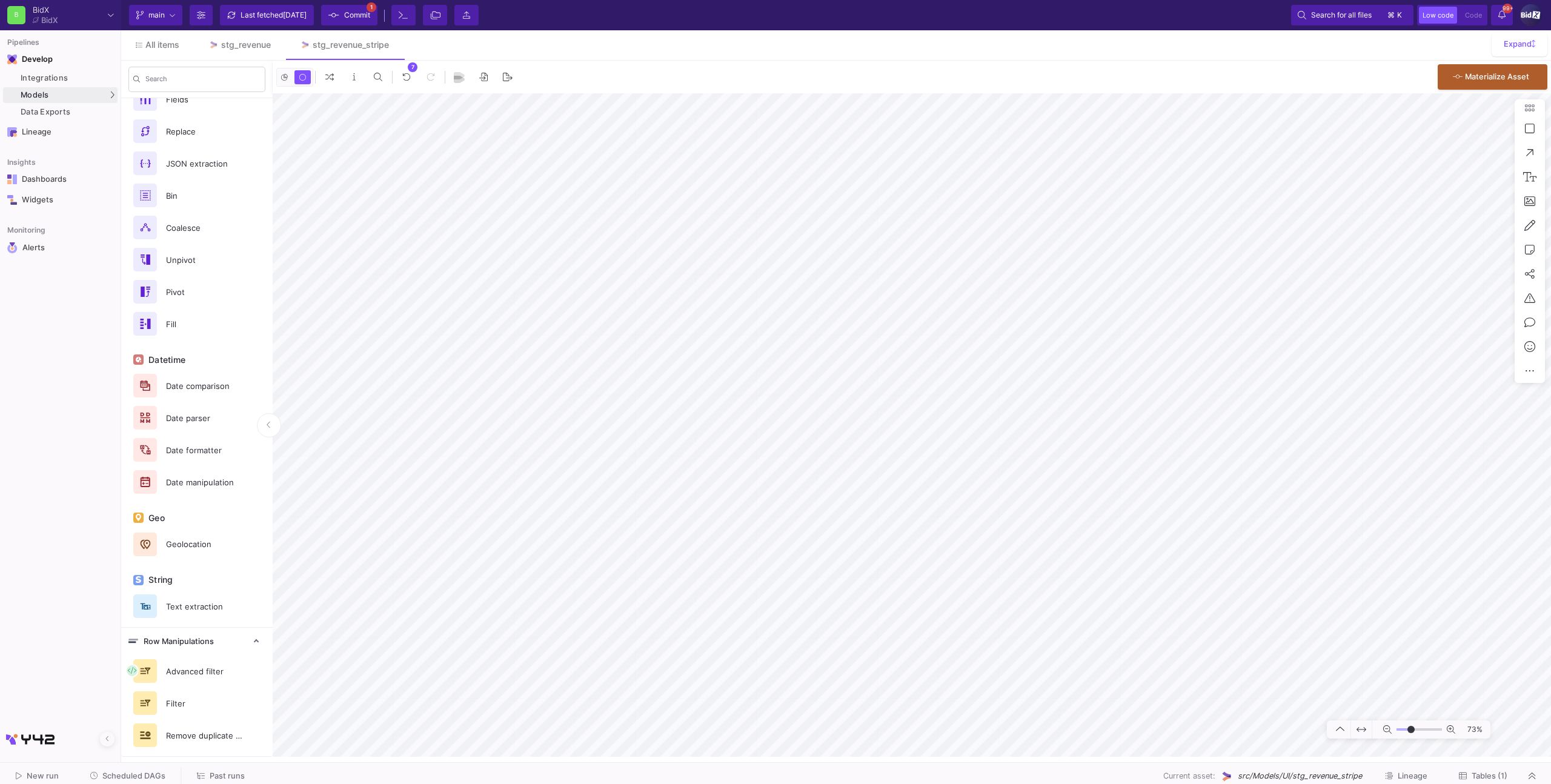
type input "0"
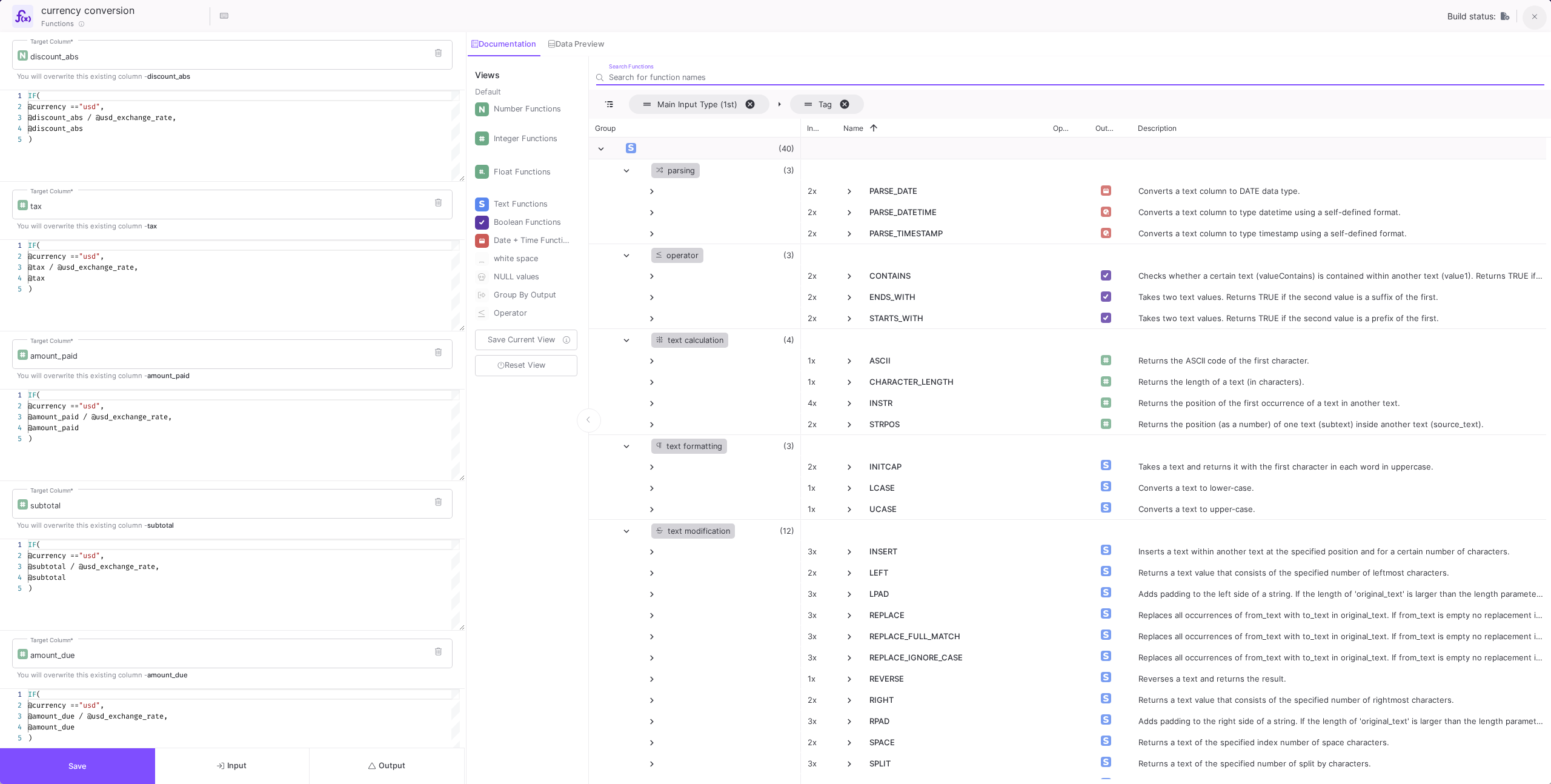
click at [916, 14] on button at bounding box center [1535, 17] width 25 height 24
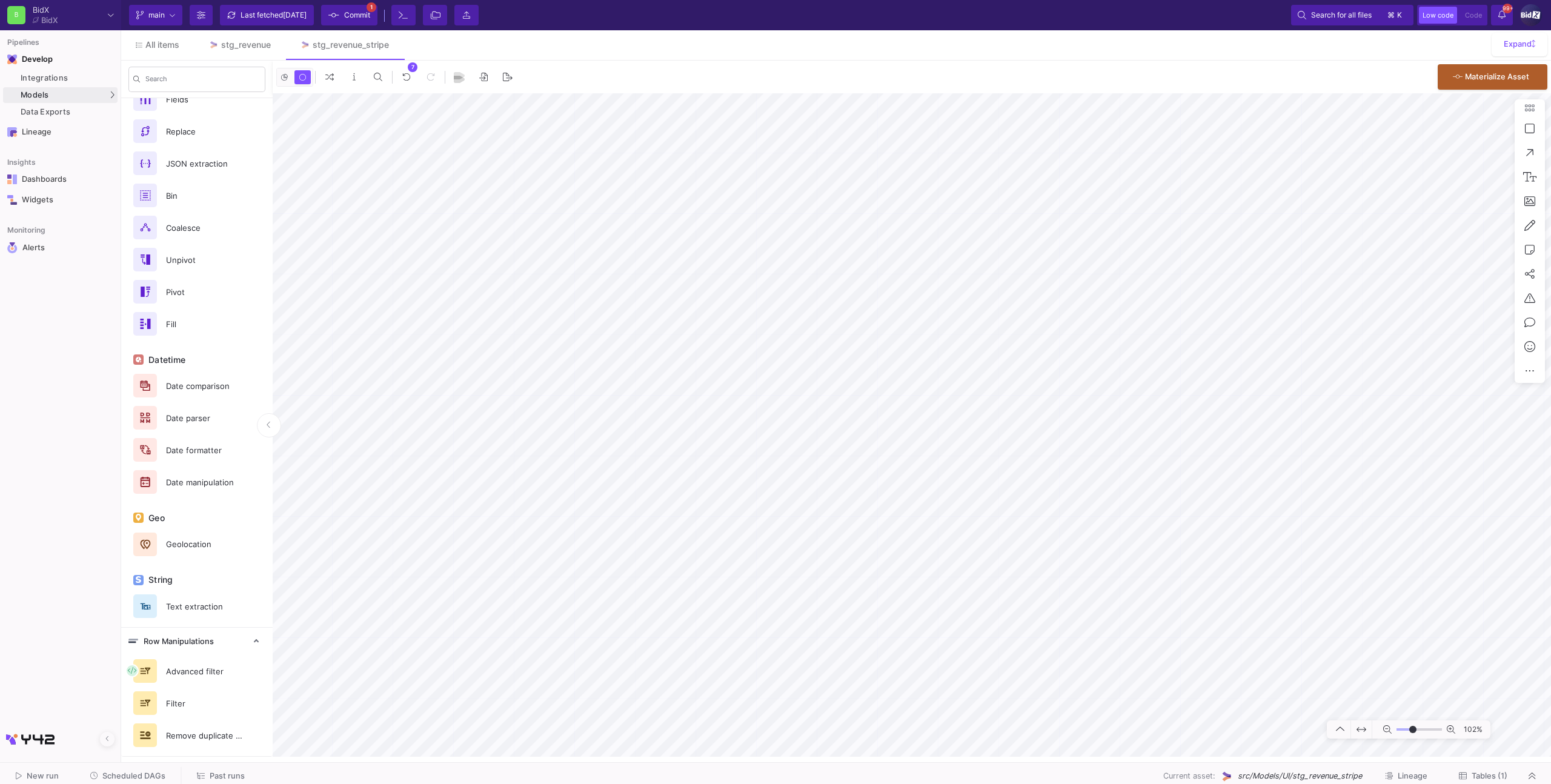
type input "-11"
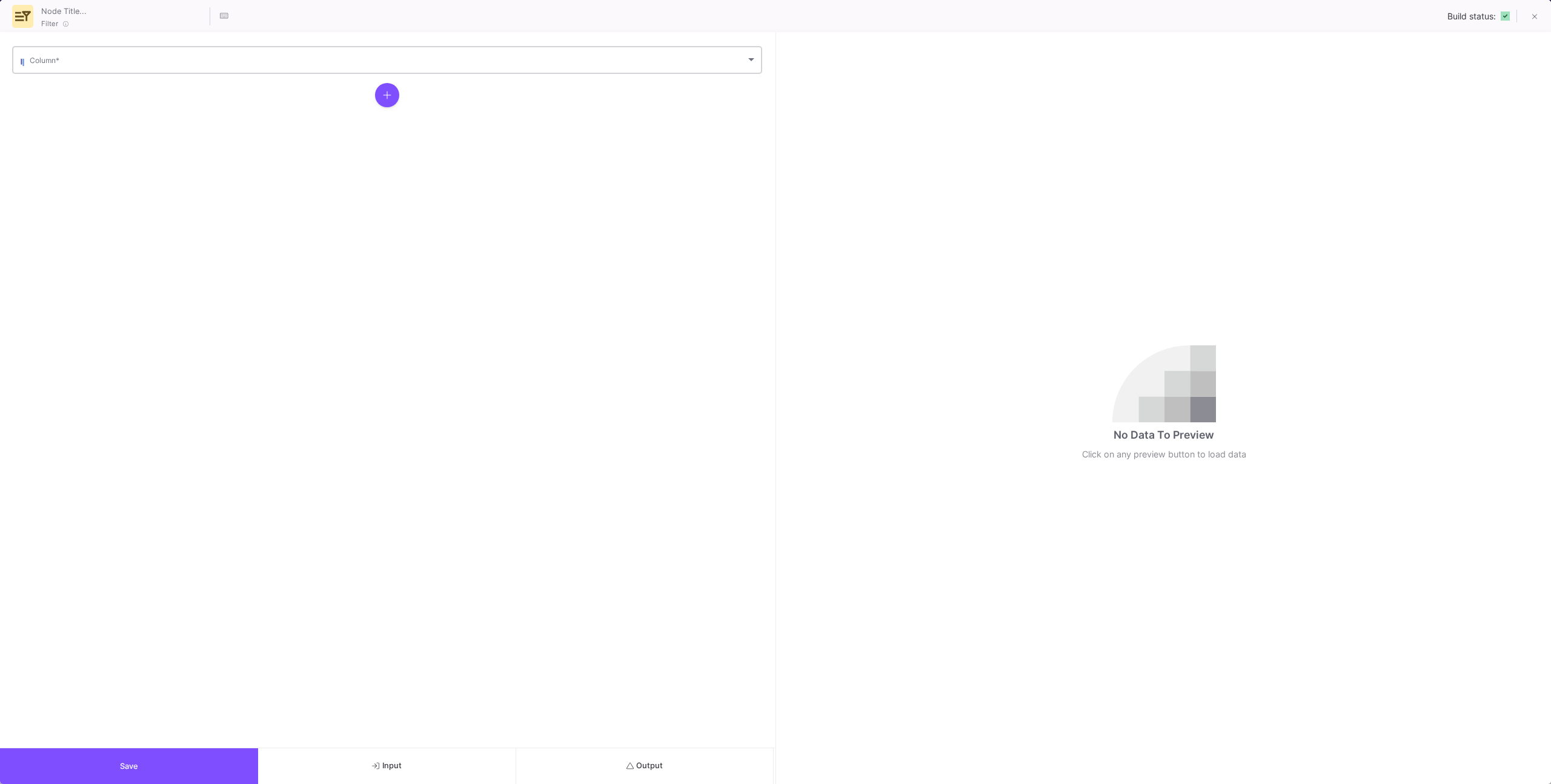
click at [115, 59] on span at bounding box center [388, 62] width 716 height 9
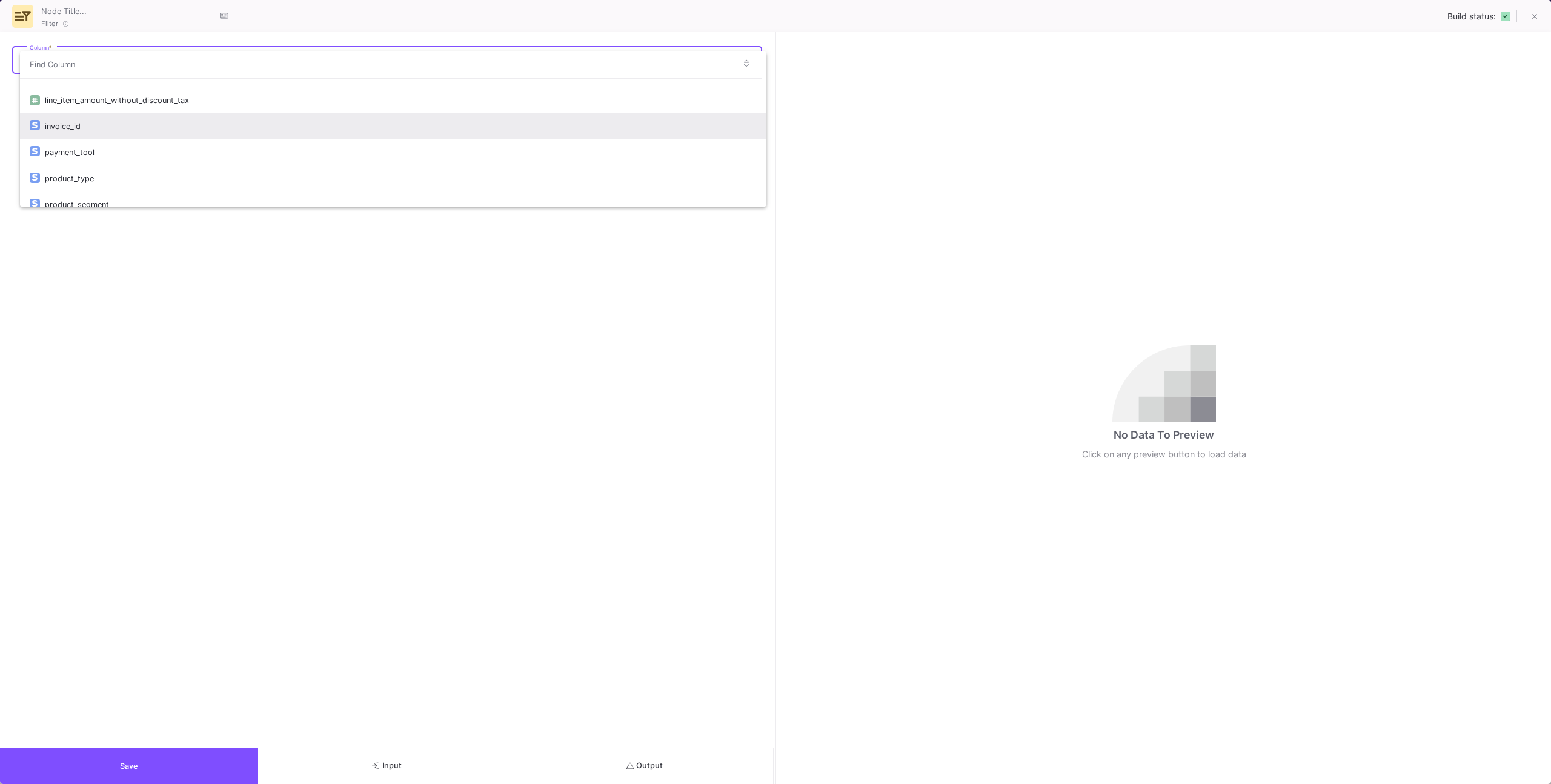
click at [111, 122] on div "invoice_id" at bounding box center [401, 126] width 712 height 26
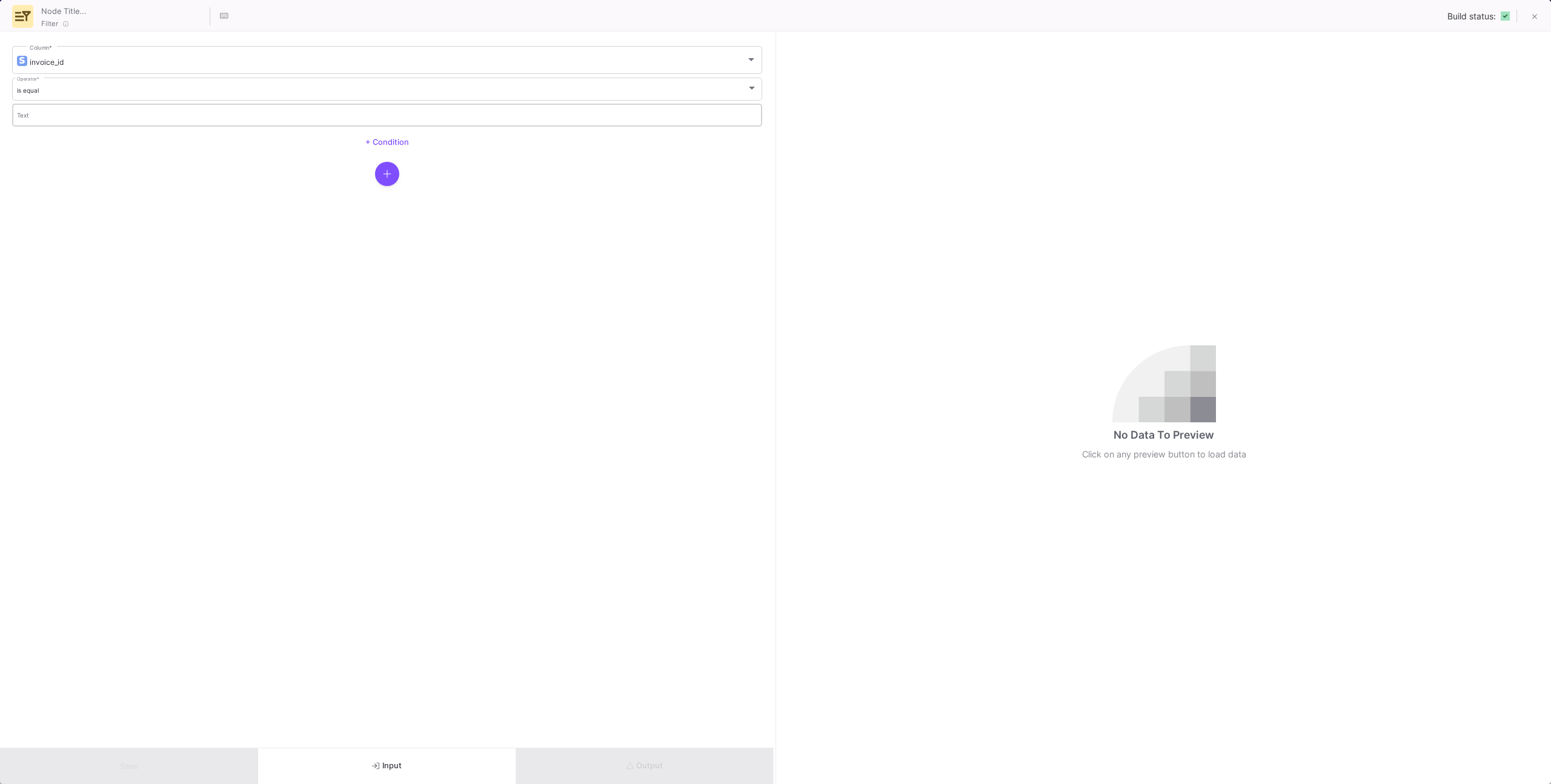
click at [114, 125] on mat-form-field "Text" at bounding box center [387, 115] width 750 height 26
click at [114, 110] on div "Text" at bounding box center [387, 114] width 741 height 25
paste input "in_1RyBL3HCdlXxudfiqbOeV622"
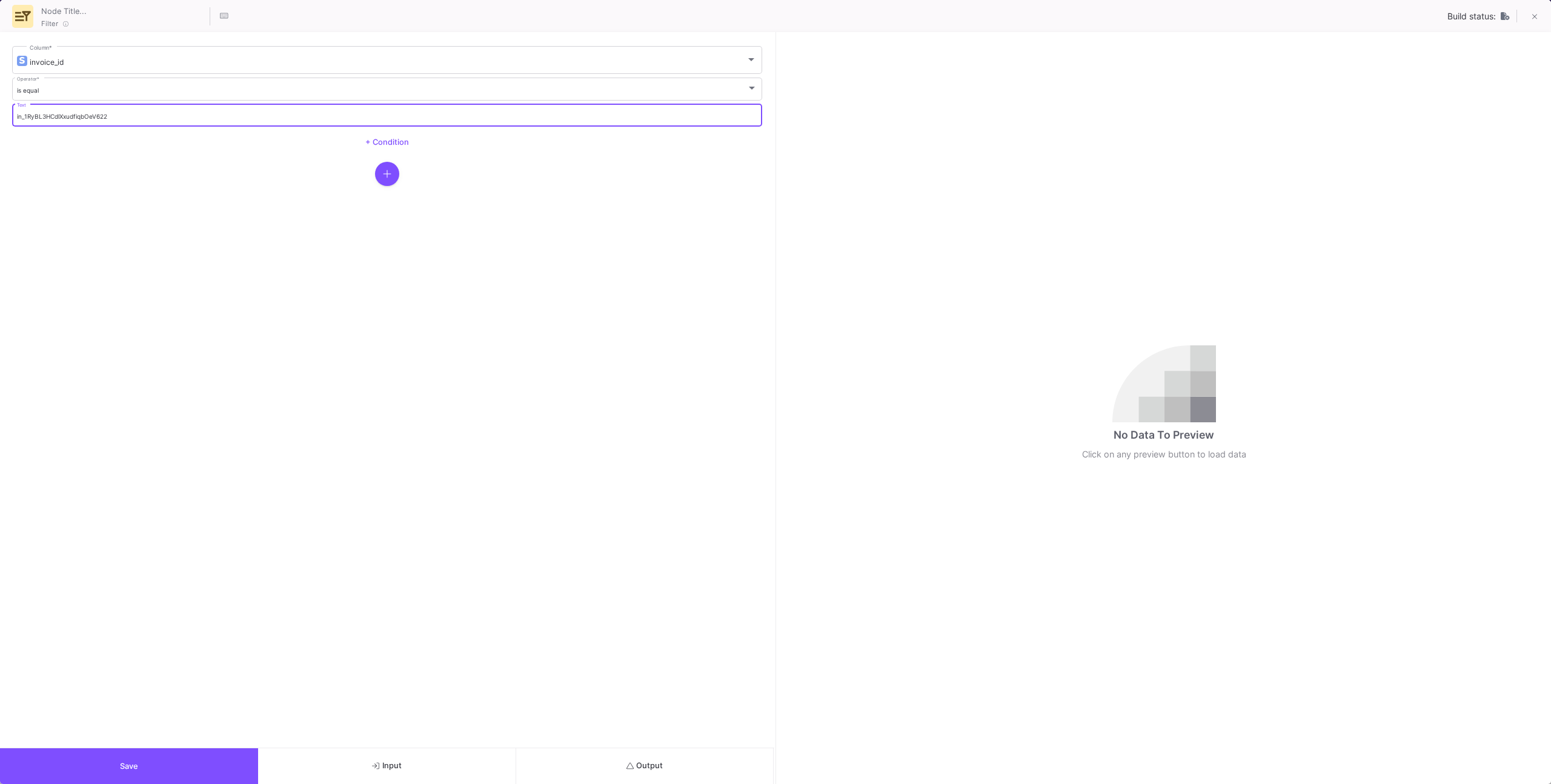
type input "in_1RyBL3HCdlXxudfiqbOeV622"
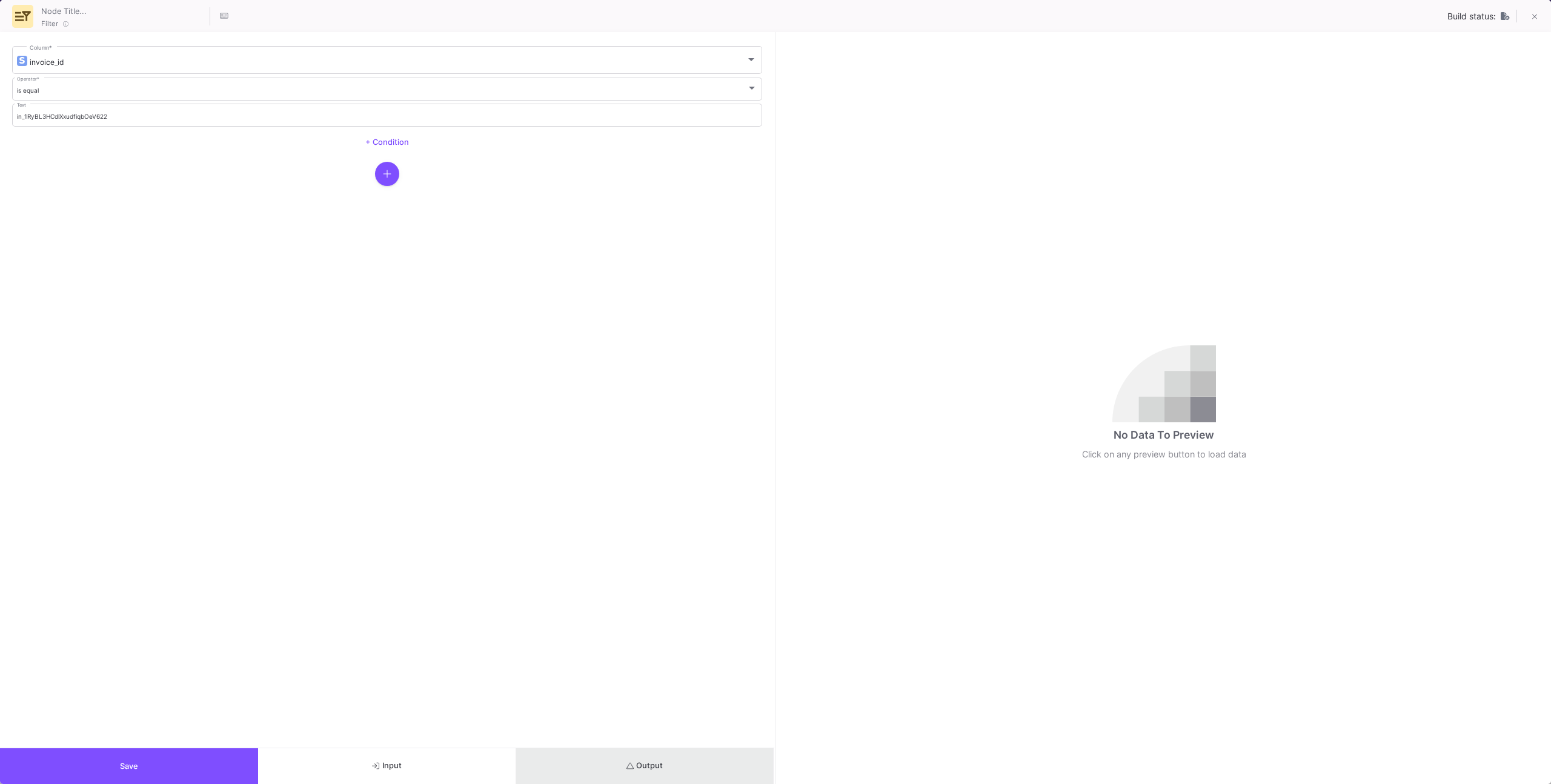
click at [650, 498] on button "Output" at bounding box center [645, 765] width 258 height 35
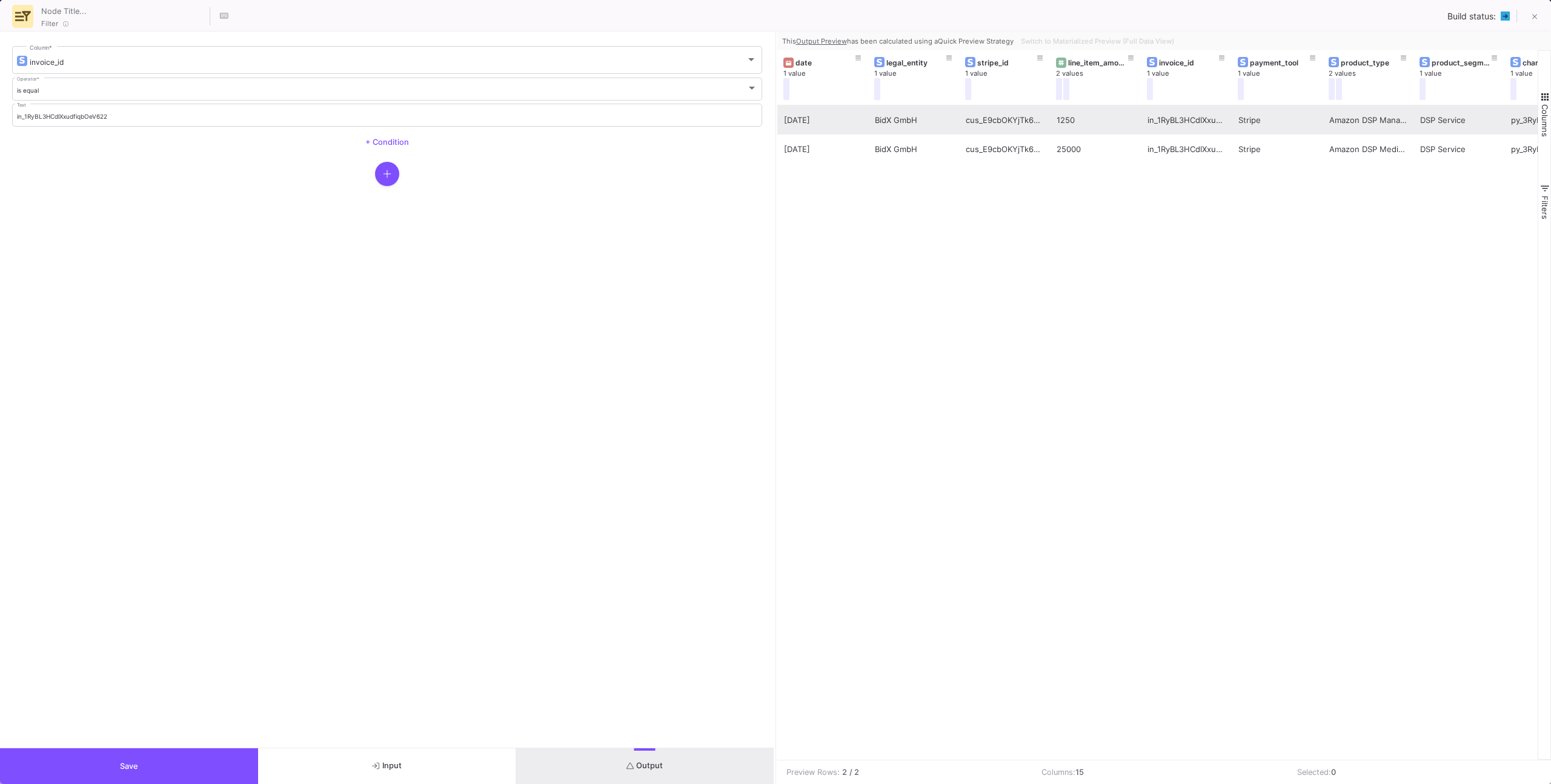
click at [916, 125] on div "1250" at bounding box center [1095, 120] width 77 height 28
click at [916, 15] on icon at bounding box center [1534, 17] width 5 height 5
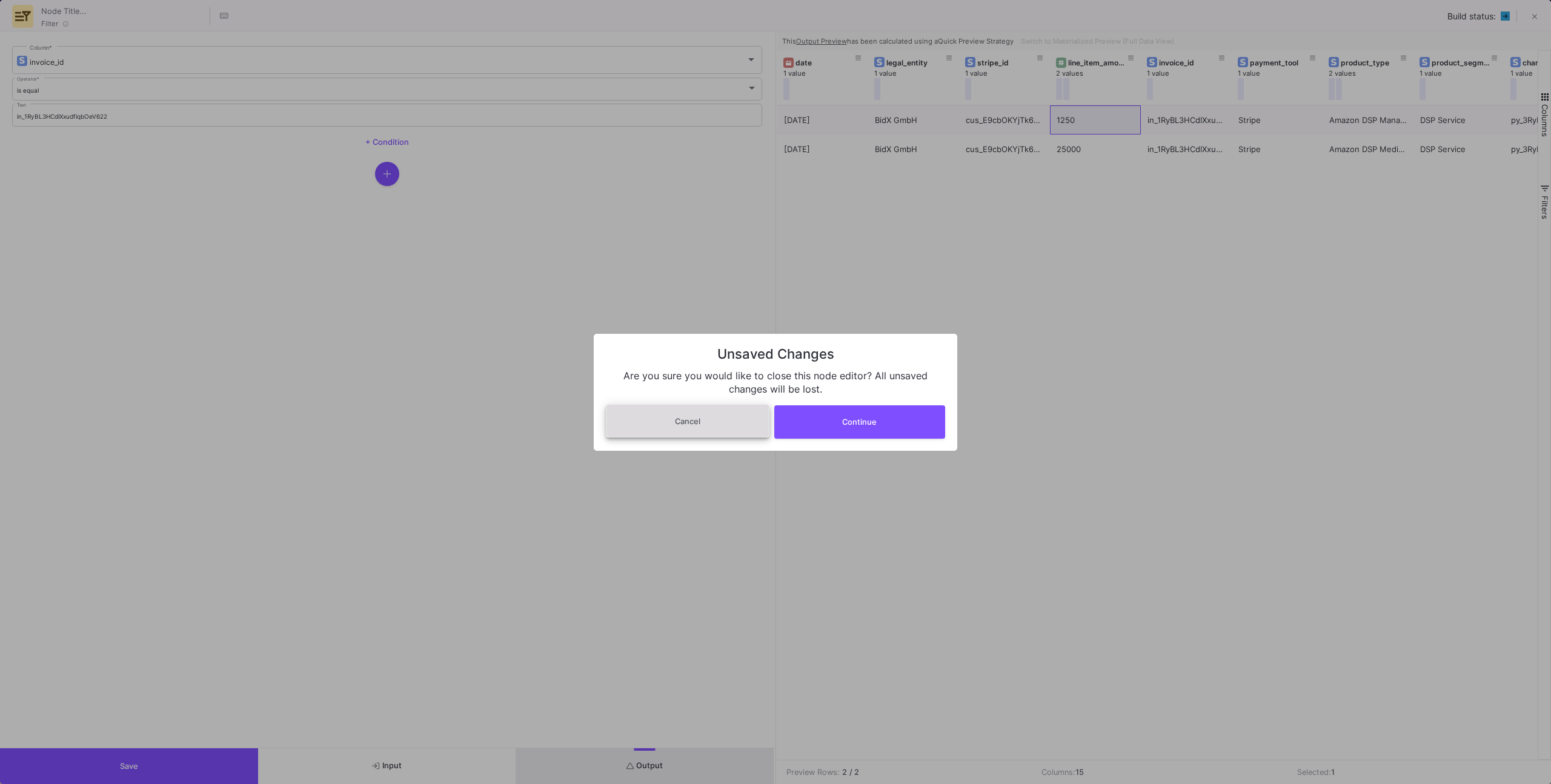
click at [733, 411] on button "Cancel" at bounding box center [687, 421] width 164 height 34
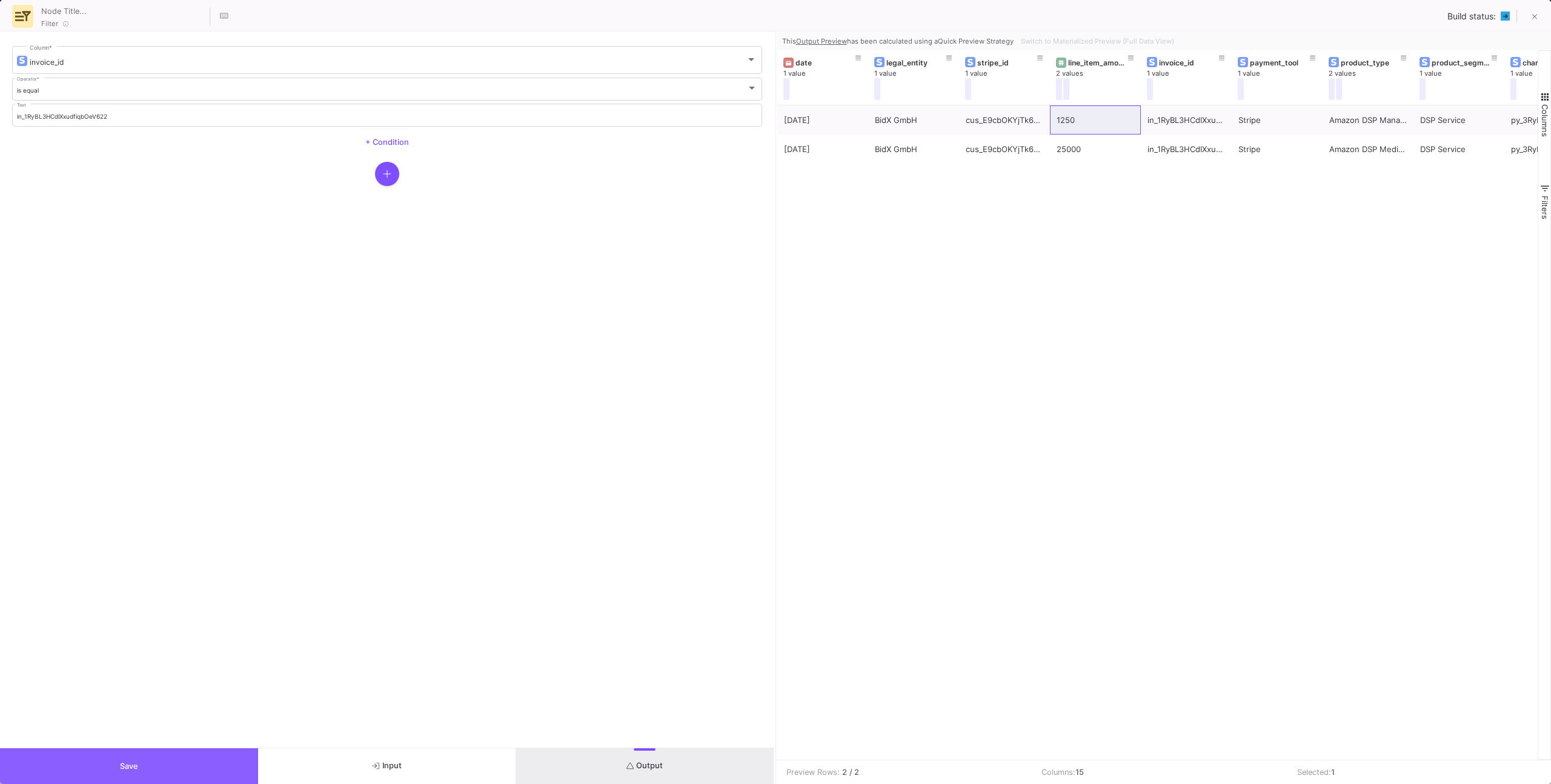
drag, startPoint x: 106, startPoint y: 760, endPoint x: 118, endPoint y: 749, distance: 16.3
click at [105, 498] on button "Save" at bounding box center [129, 765] width 258 height 35
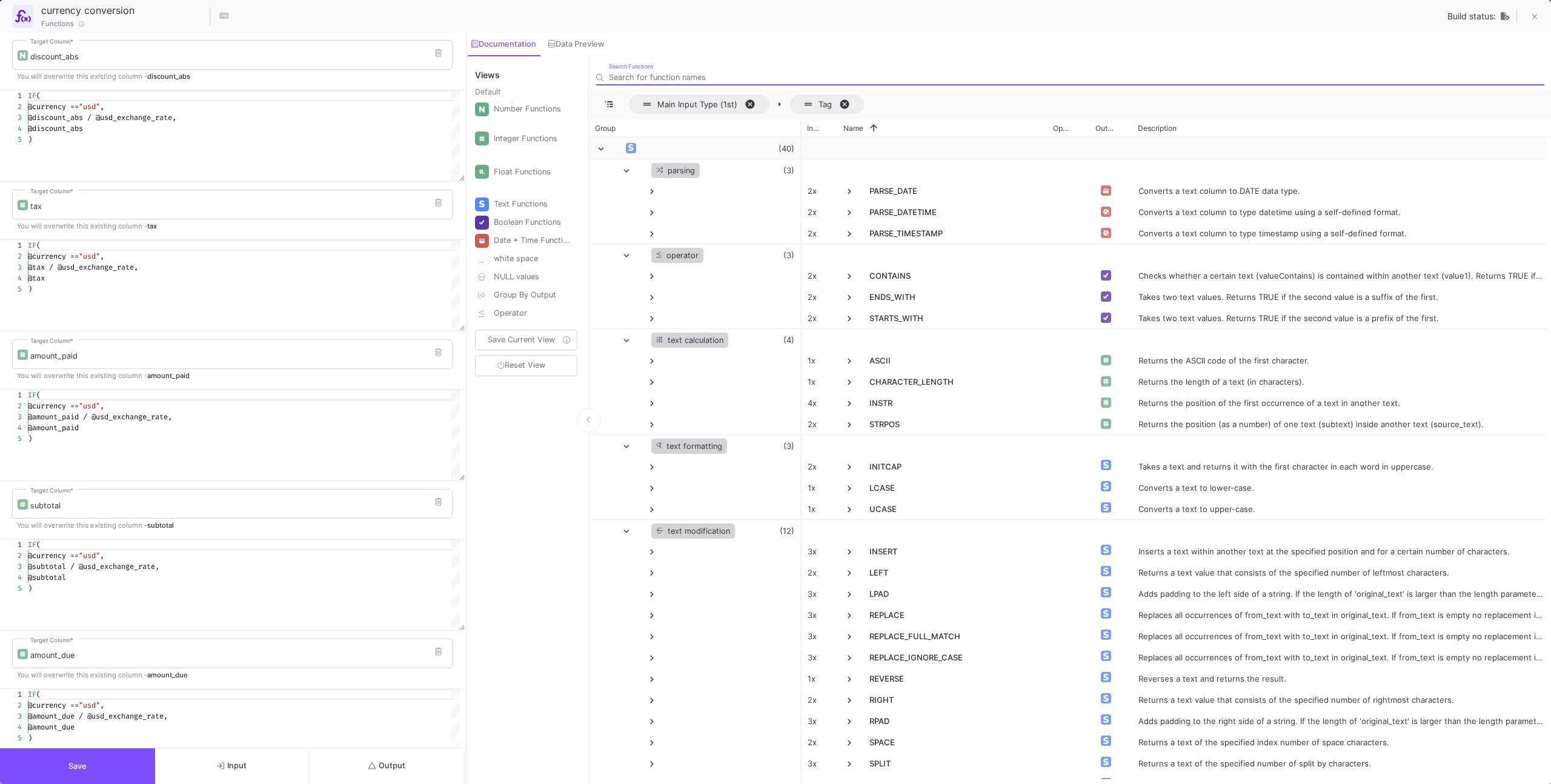
scroll to position [0, 4]
click at [255, 310] on div "IF ( @currency == "usd" , @tax / @usd_exchange_rate, @tax )" at bounding box center [244, 285] width 432 height 91
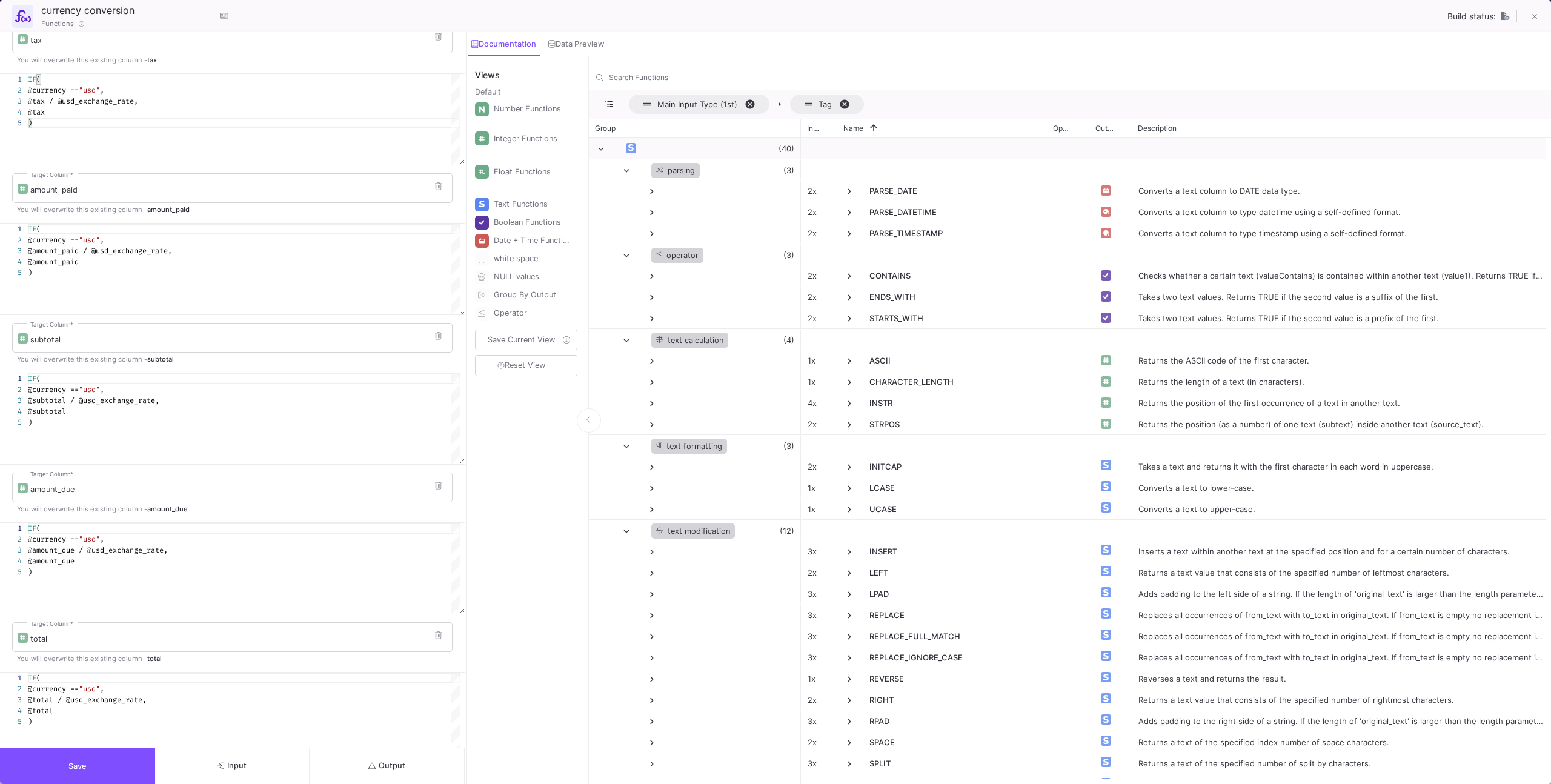
scroll to position [181, 0]
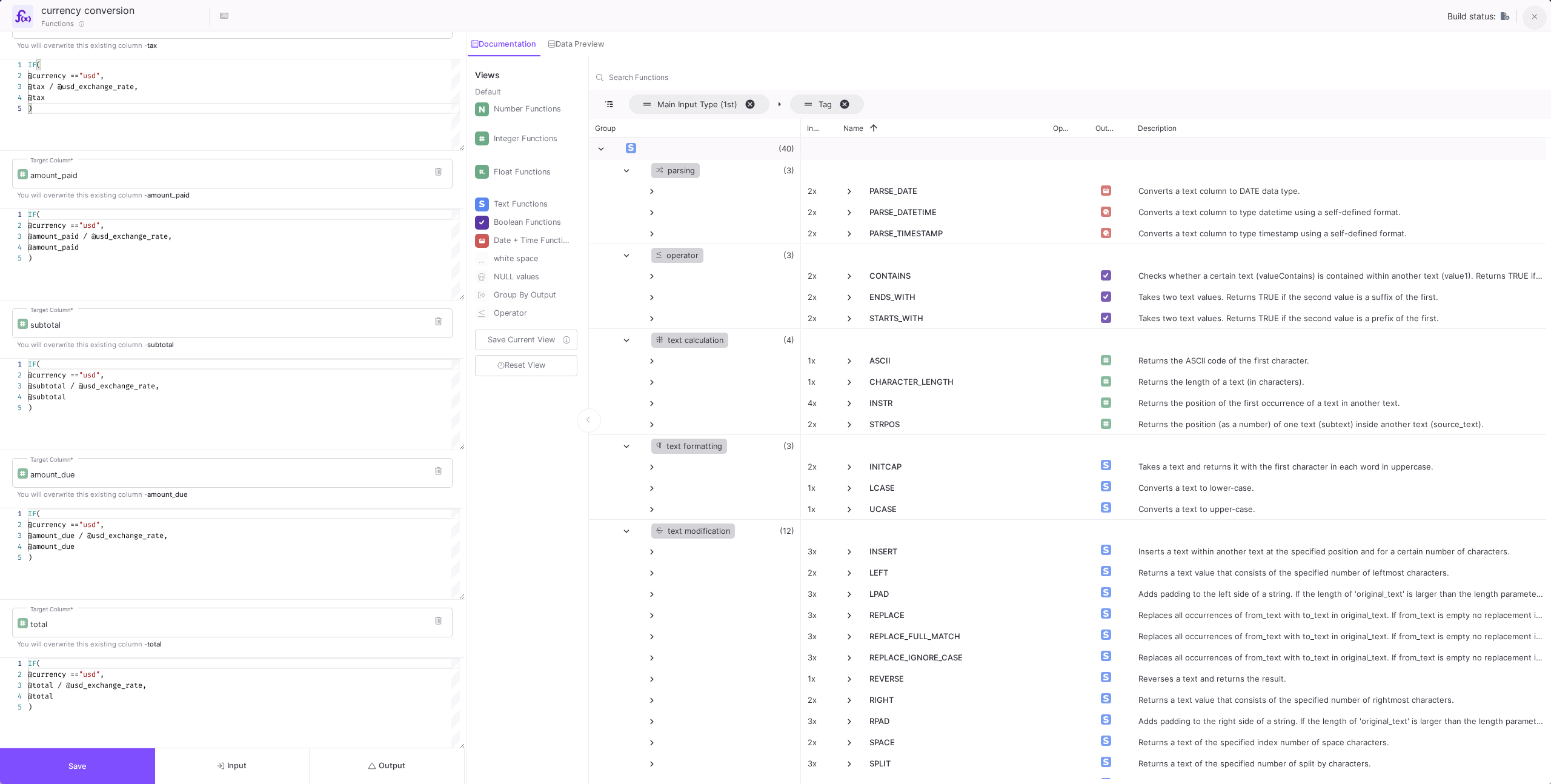
click at [916, 15] on button at bounding box center [1535, 17] width 25 height 24
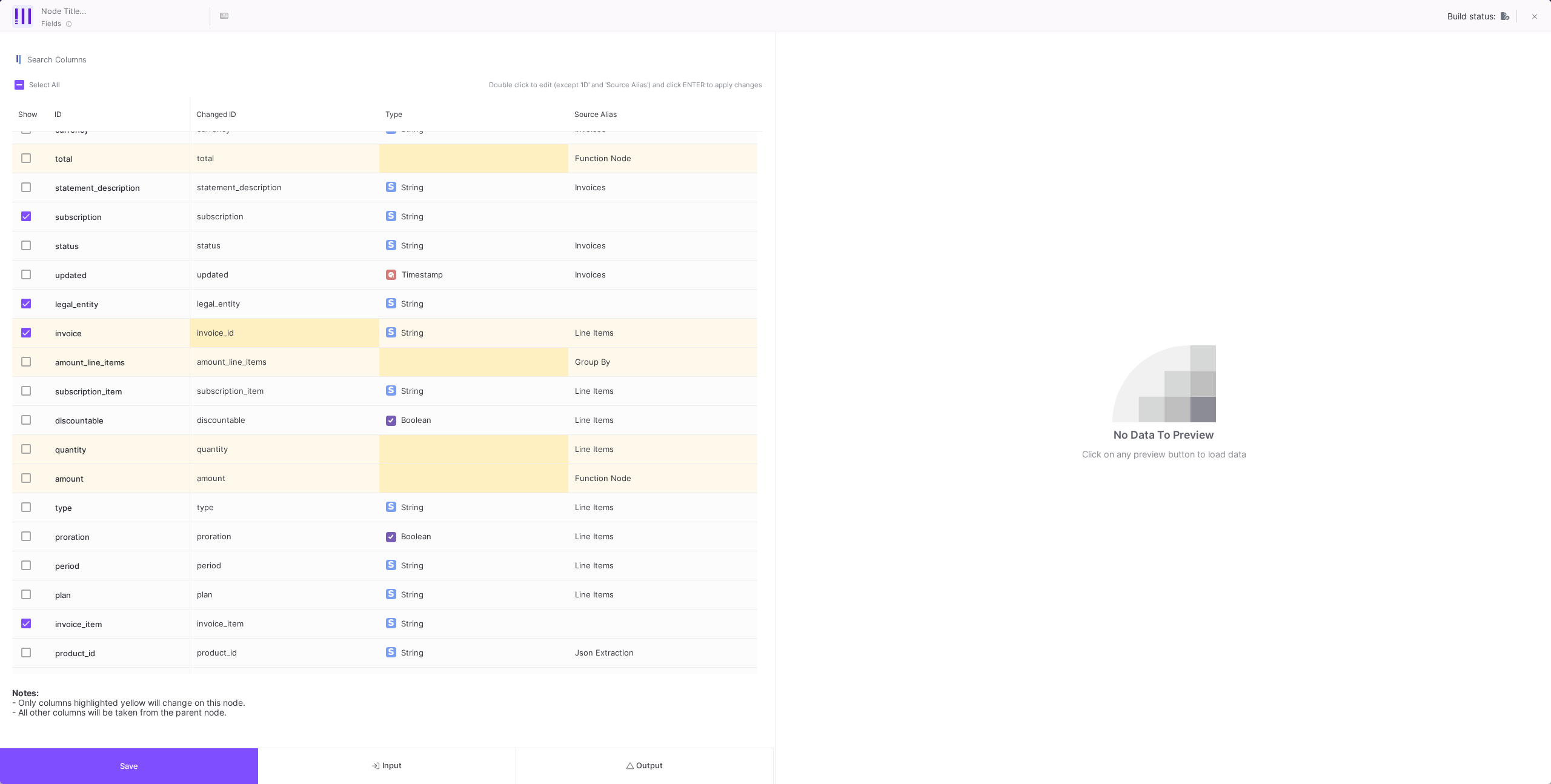
scroll to position [1255, 0]
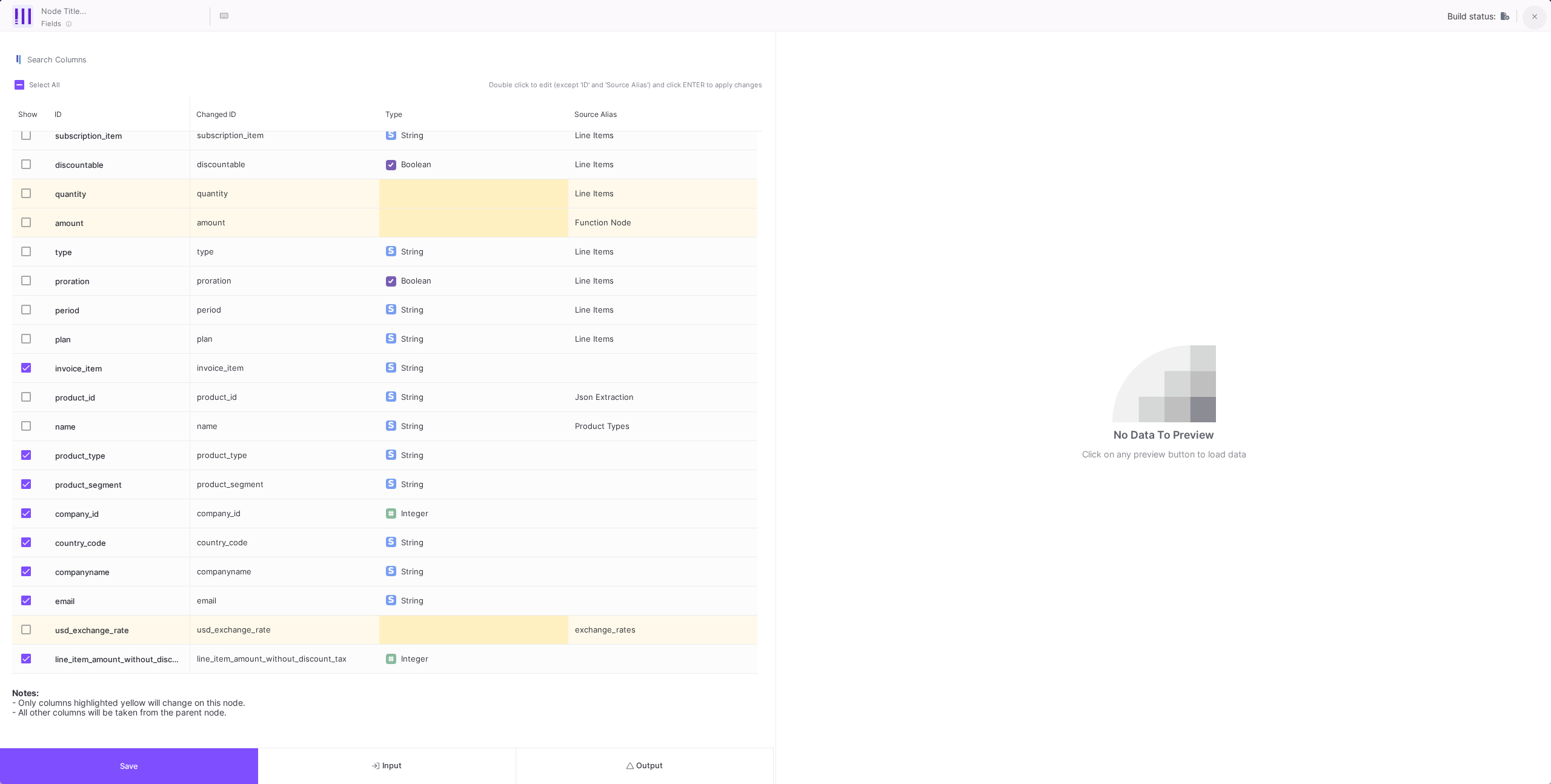
click at [916, 10] on span at bounding box center [1535, 17] width 5 height 13
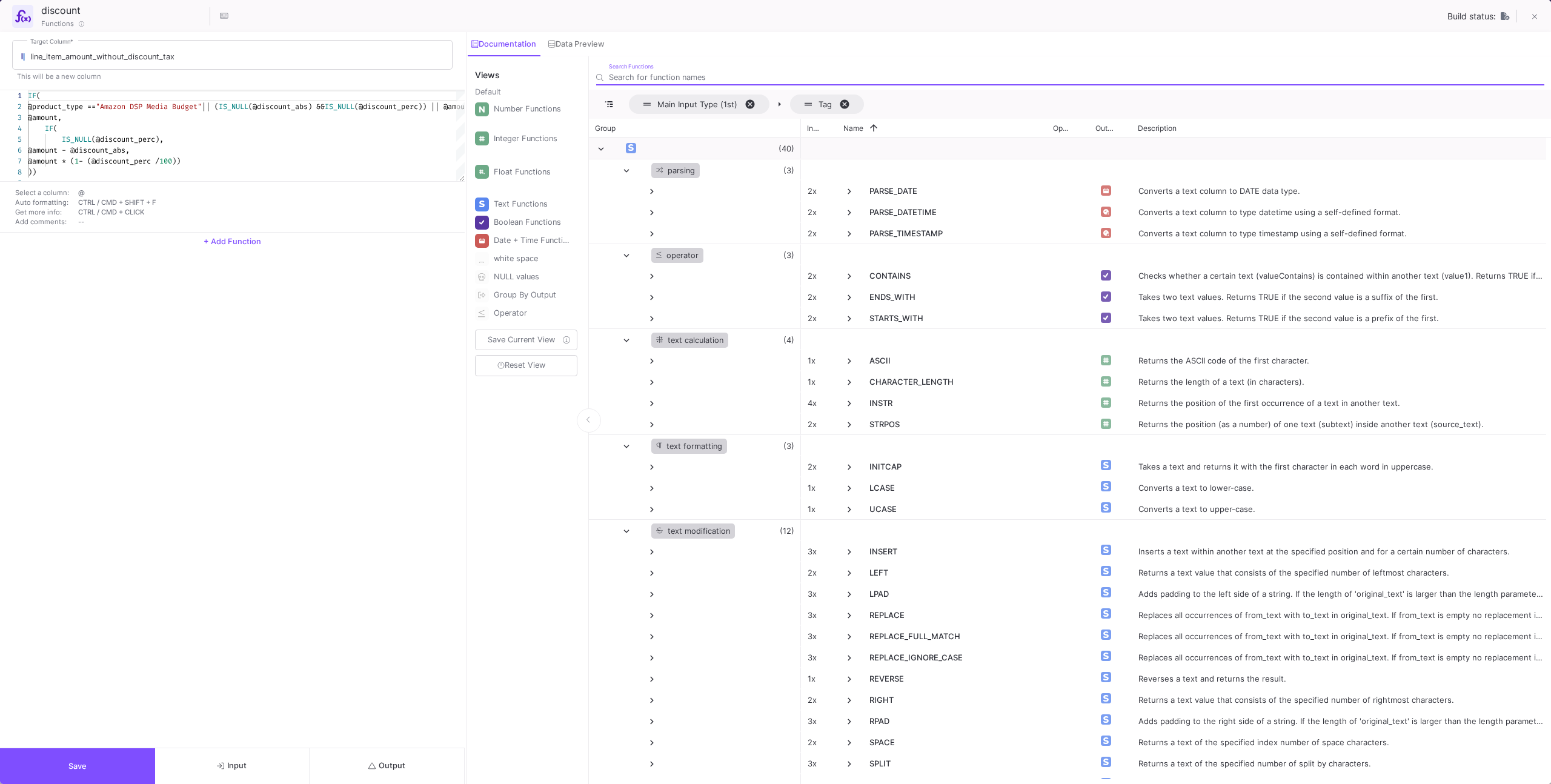
click at [386, 498] on button "Output" at bounding box center [387, 765] width 155 height 35
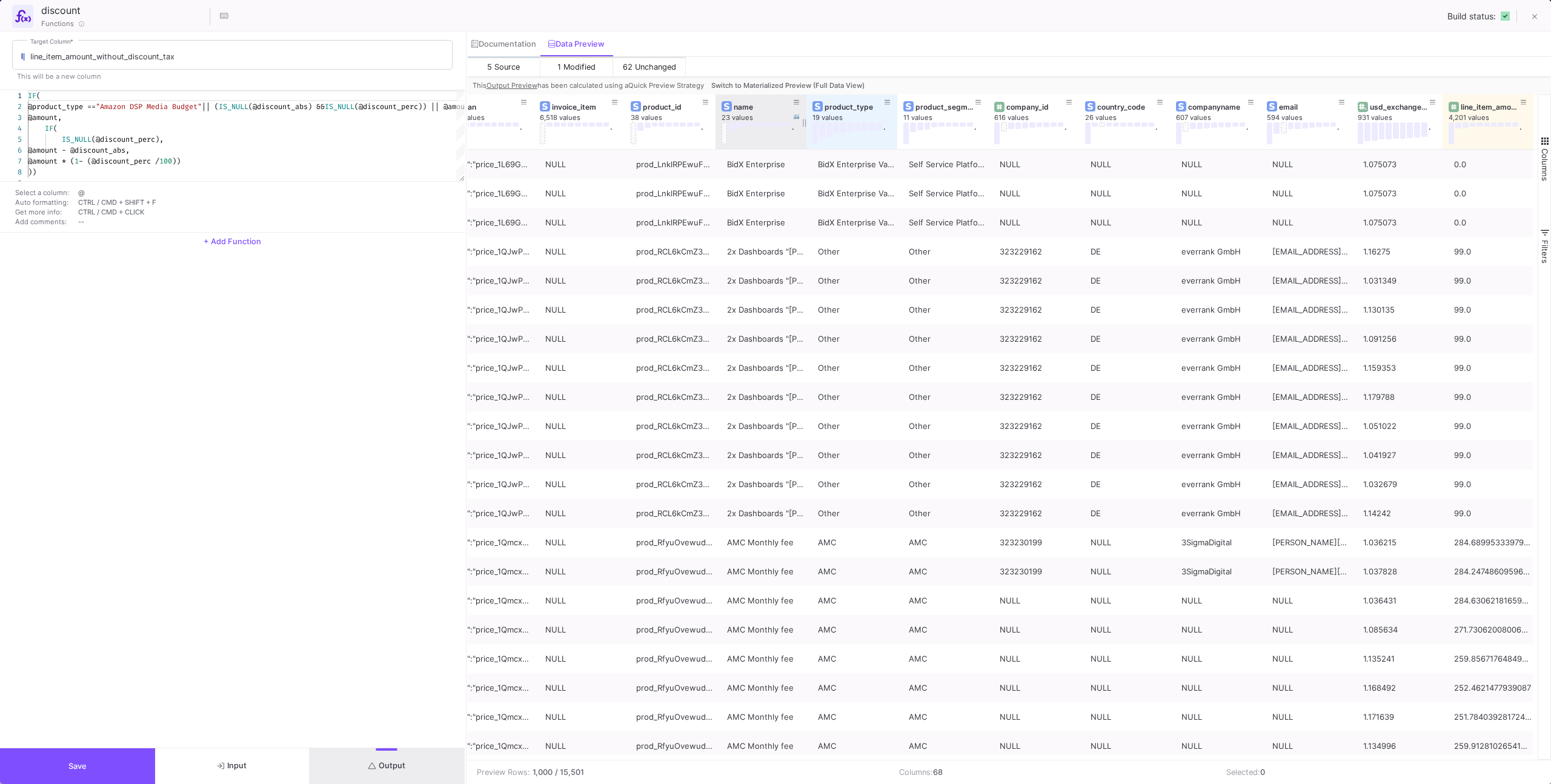
click at [770, 82] on span "Switch to Materialized Preview (Full Data View)" at bounding box center [788, 85] width 153 height 8
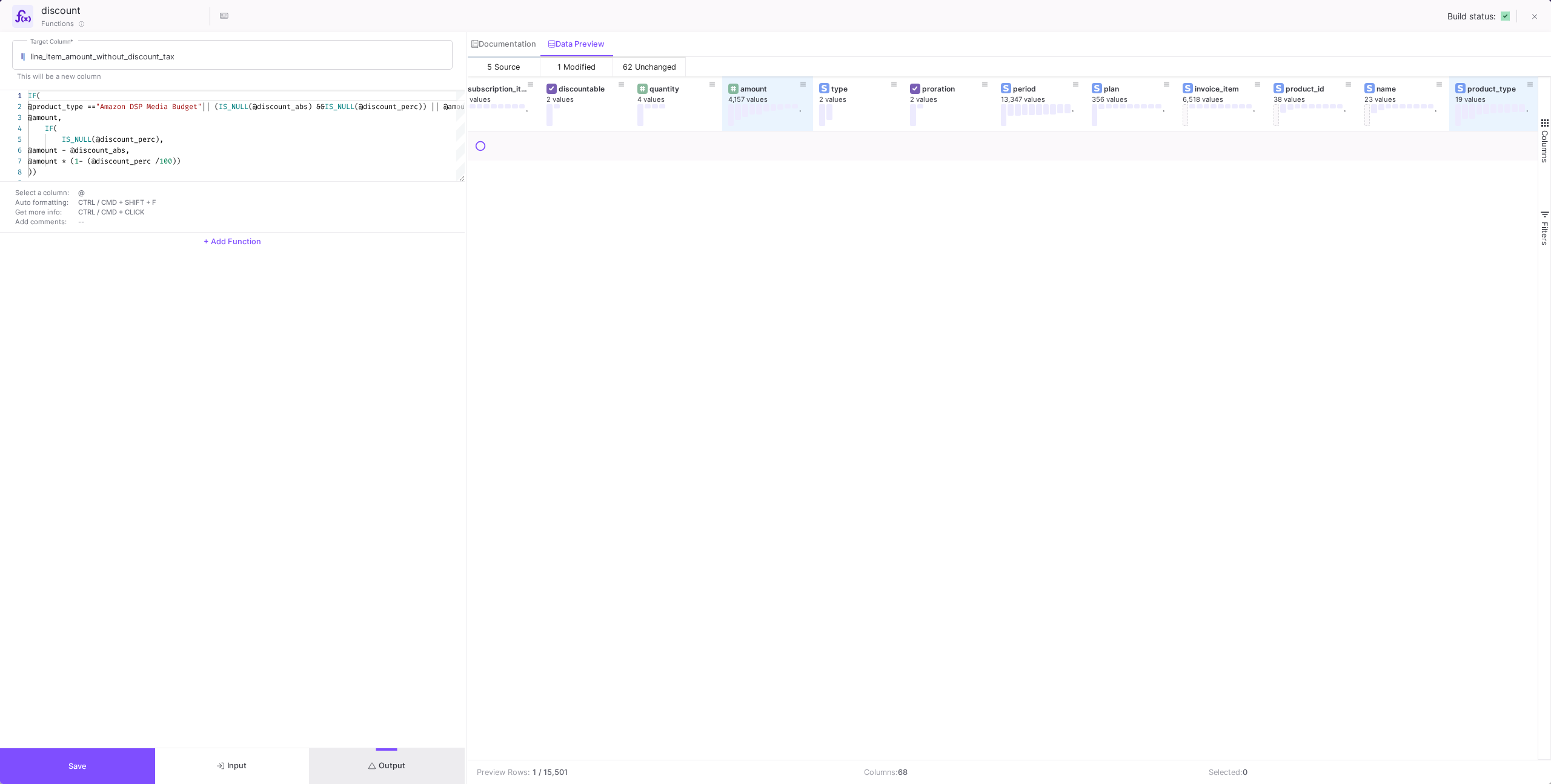
scroll to position [0, 4228]
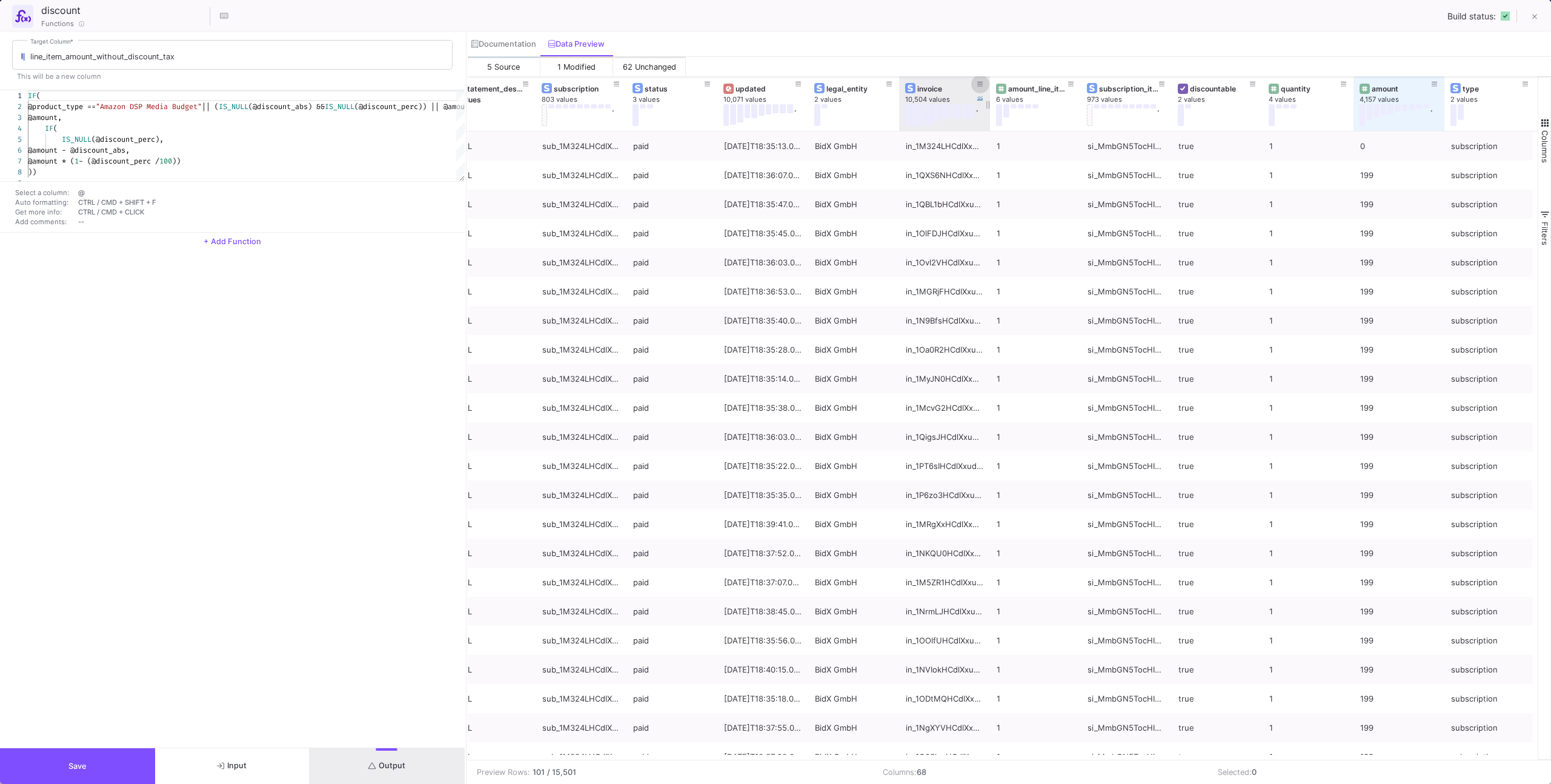
click at [916, 88] on button at bounding box center [980, 84] width 18 height 18
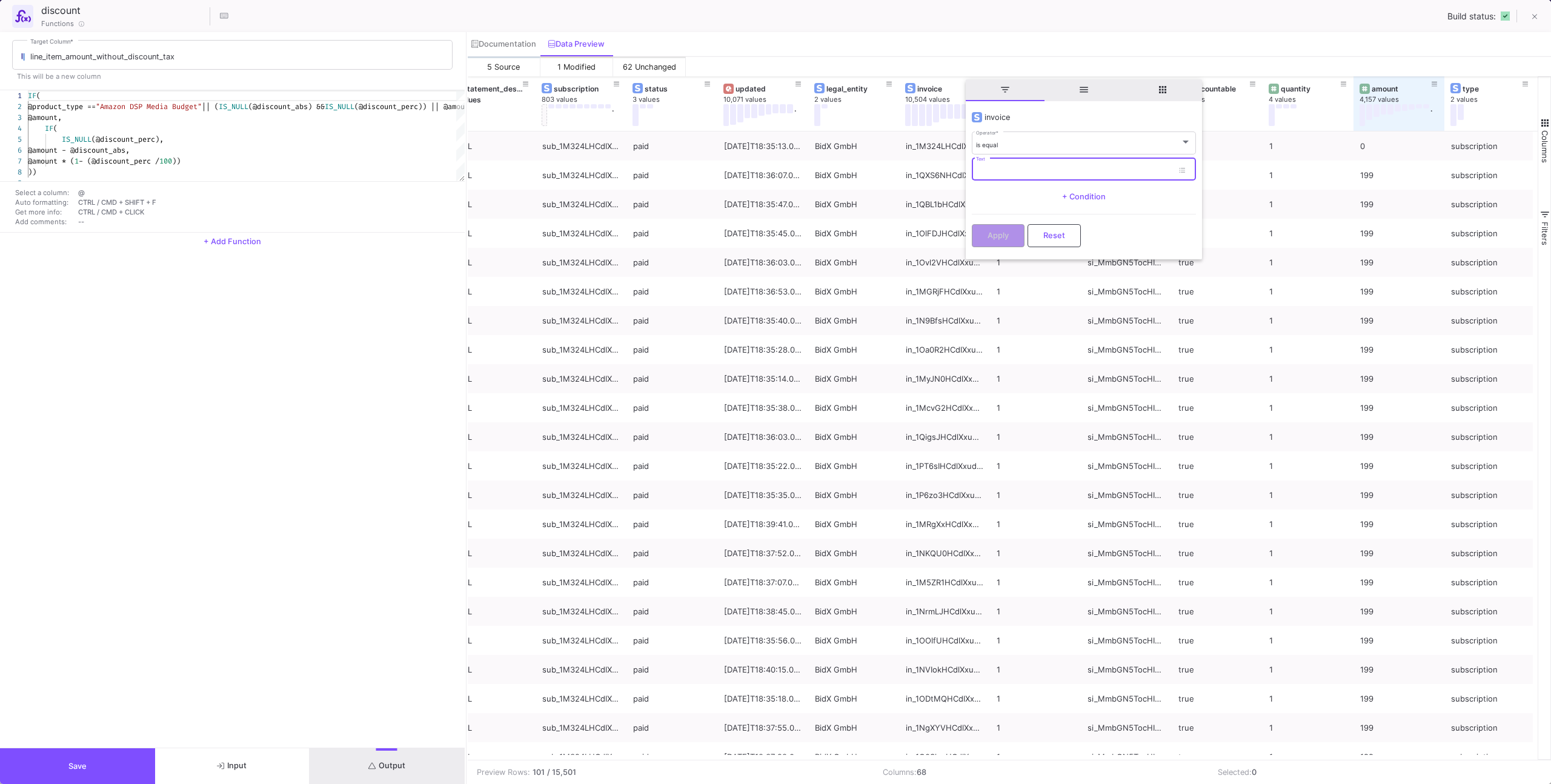
click at [916, 171] on input "Text" at bounding box center [1074, 171] width 197 height 8
paste input "in_1RxUslASjRoq2qjNq24Y2fR5"
type input "in_1RxUslASjRoq2qjNq24Y2fR5"
drag, startPoint x: 1066, startPoint y: 230, endPoint x: 1016, endPoint y: 220, distance: 51.0
click at [916, 203] on form "invoice is equal Operator * in_1RxUslASjRoq2qjNq24Y2fR5 Text + Condition Apply …" at bounding box center [1084, 180] width 224 height 141
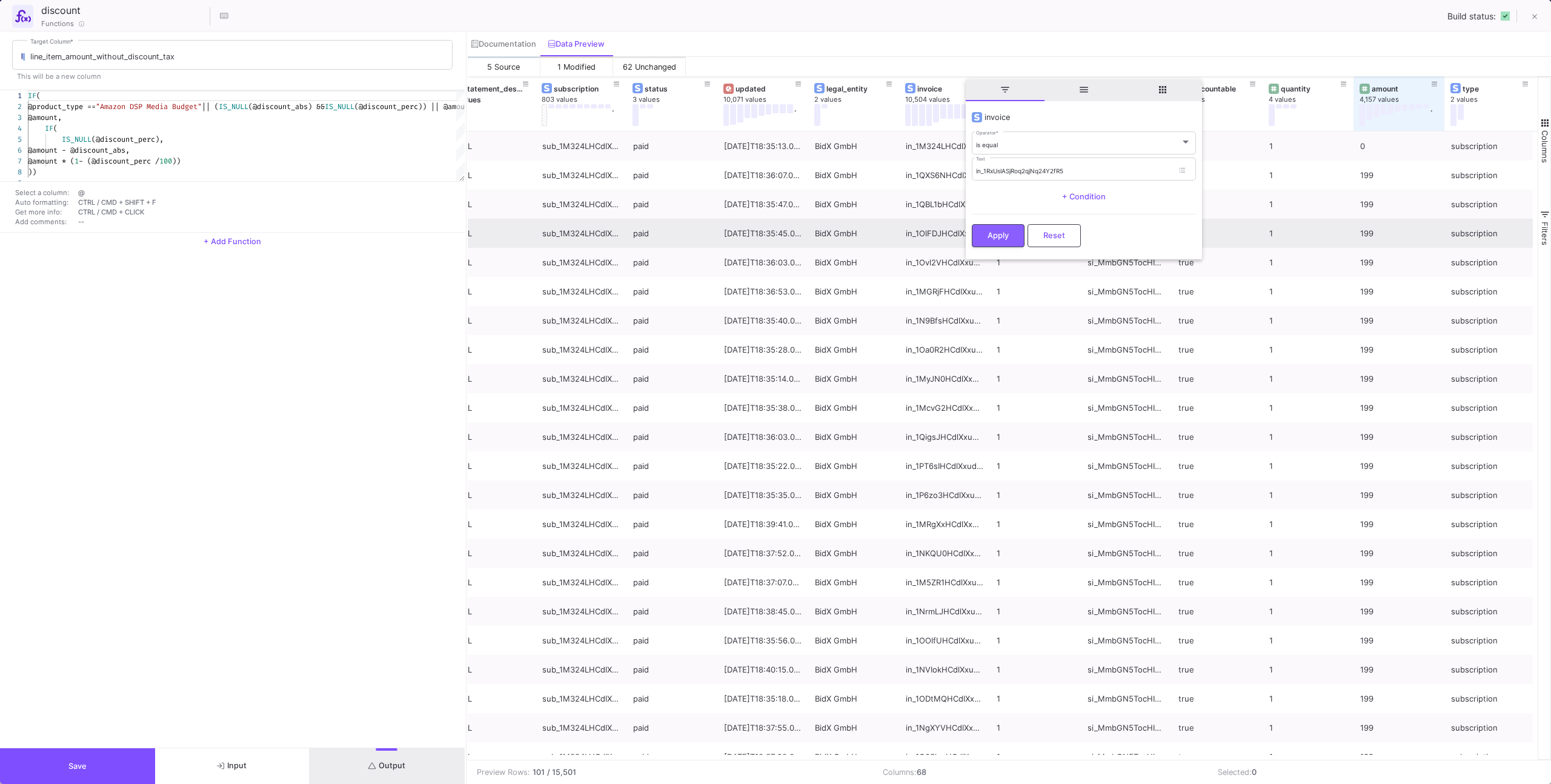
click at [916, 224] on button "Apply" at bounding box center [998, 236] width 53 height 23
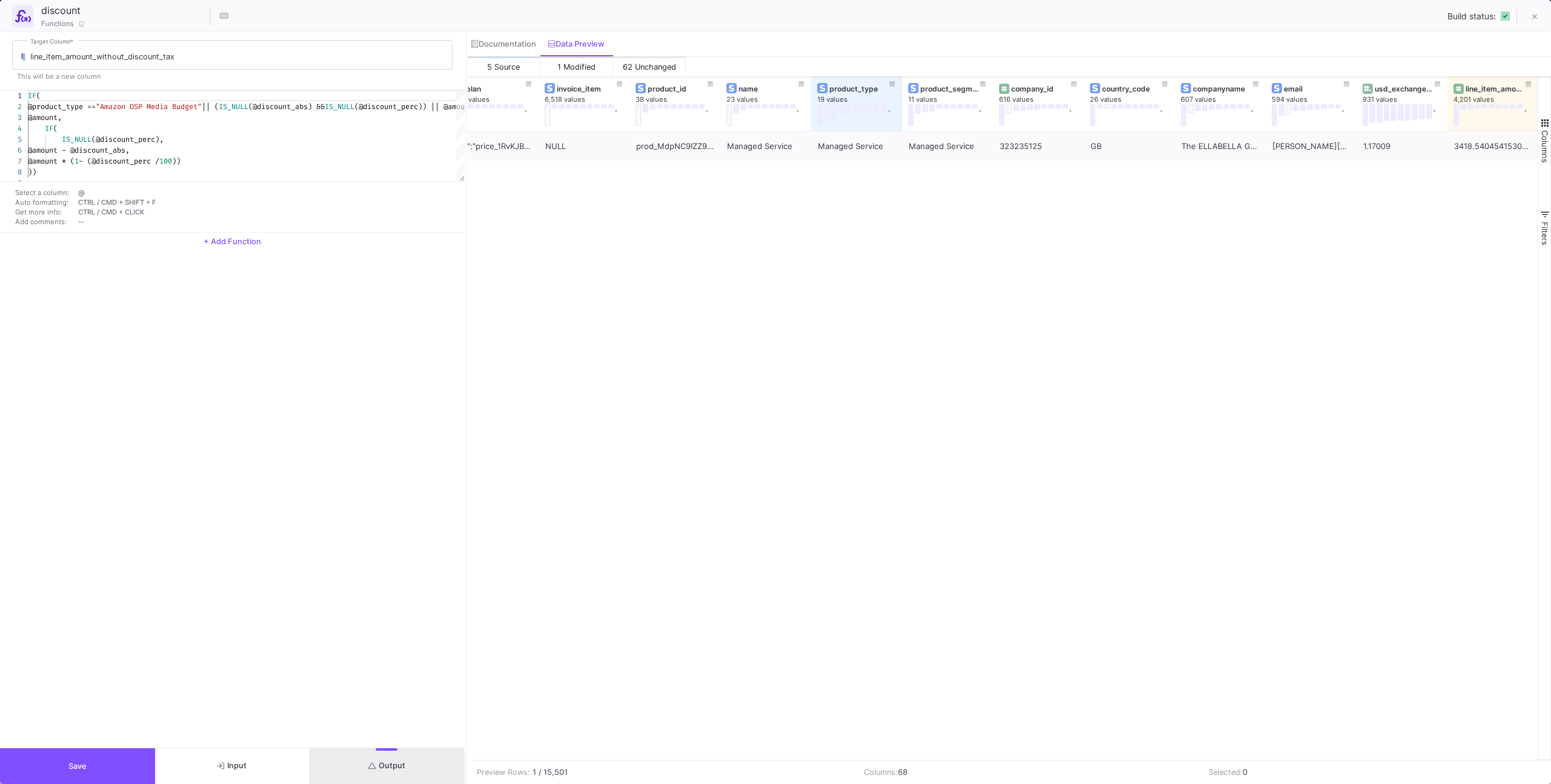
click at [231, 498] on button "Input" at bounding box center [233, 765] width 155 height 35
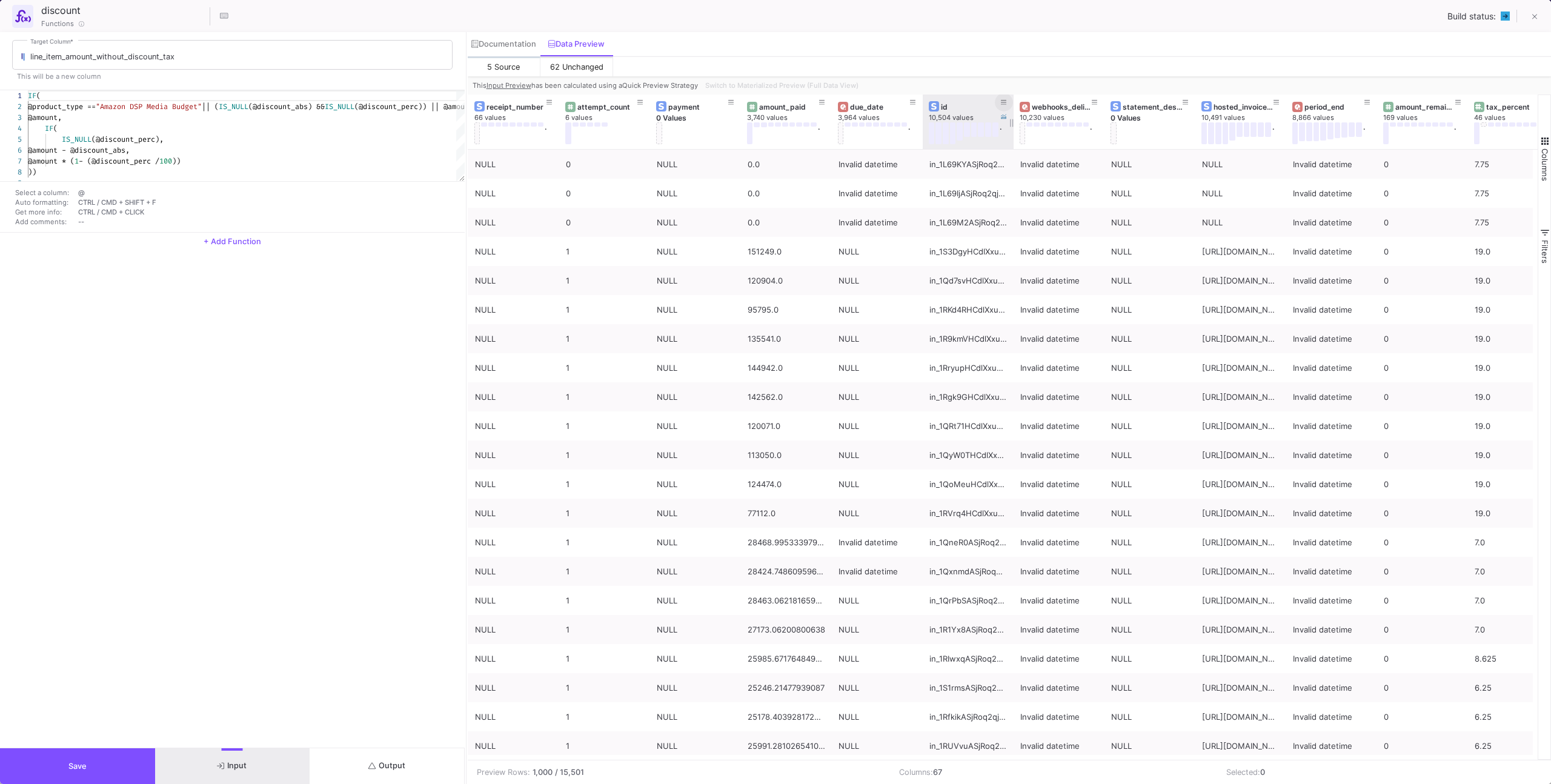
click at [916, 97] on span at bounding box center [1003, 102] width 6 height 9
type input "in_1RxUslASjRoq2qjNq24Y2fR5"
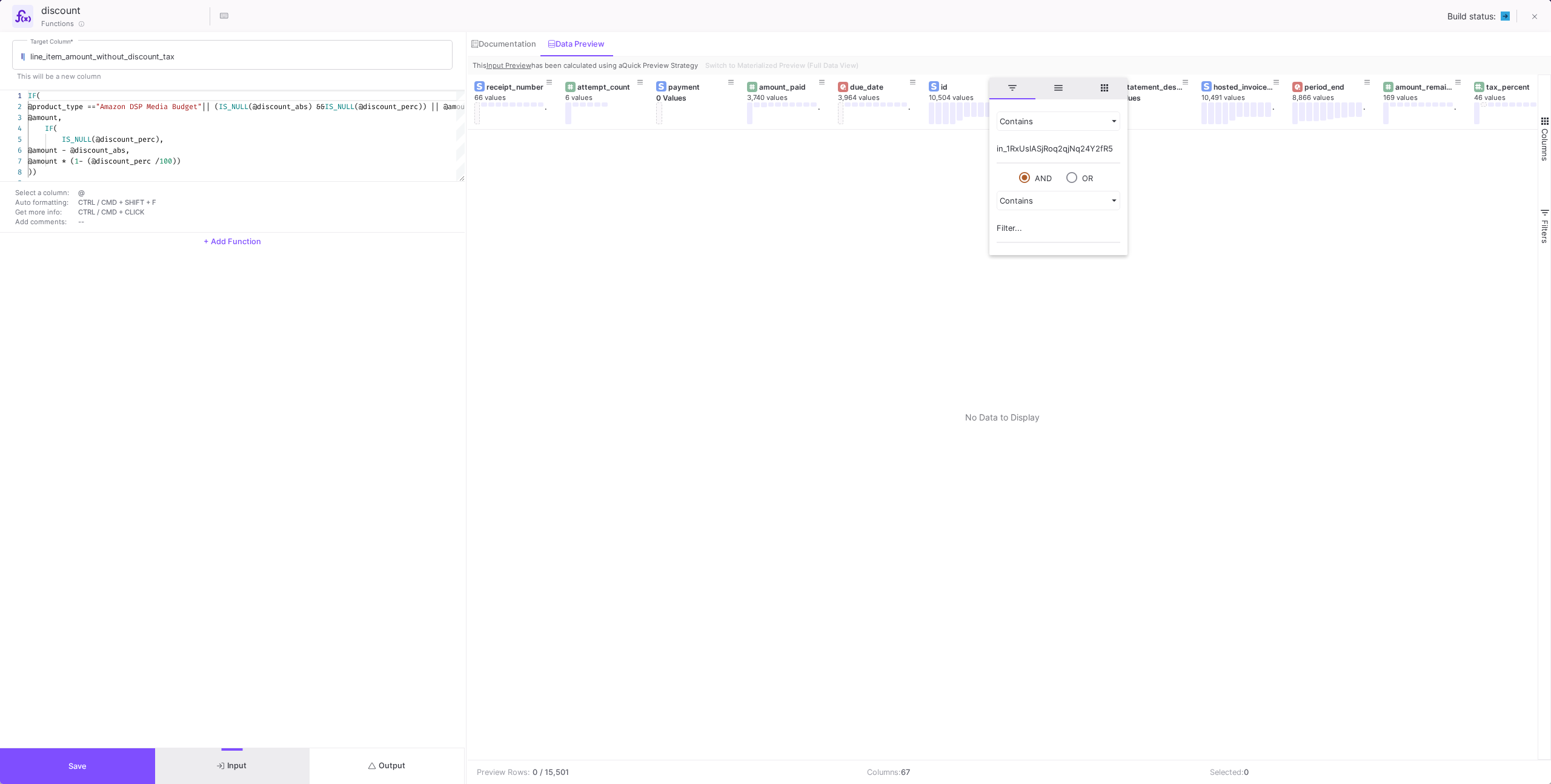
click at [905, 159] on div at bounding box center [1003, 444] width 1071 height 630
click at [835, 59] on div "Switch to Materialized Preview (Full Data View)" at bounding box center [780, 65] width 161 height 18
click at [834, 60] on button "Switch to Materialized Preview (Full Data View)" at bounding box center [782, 65] width 158 height 18
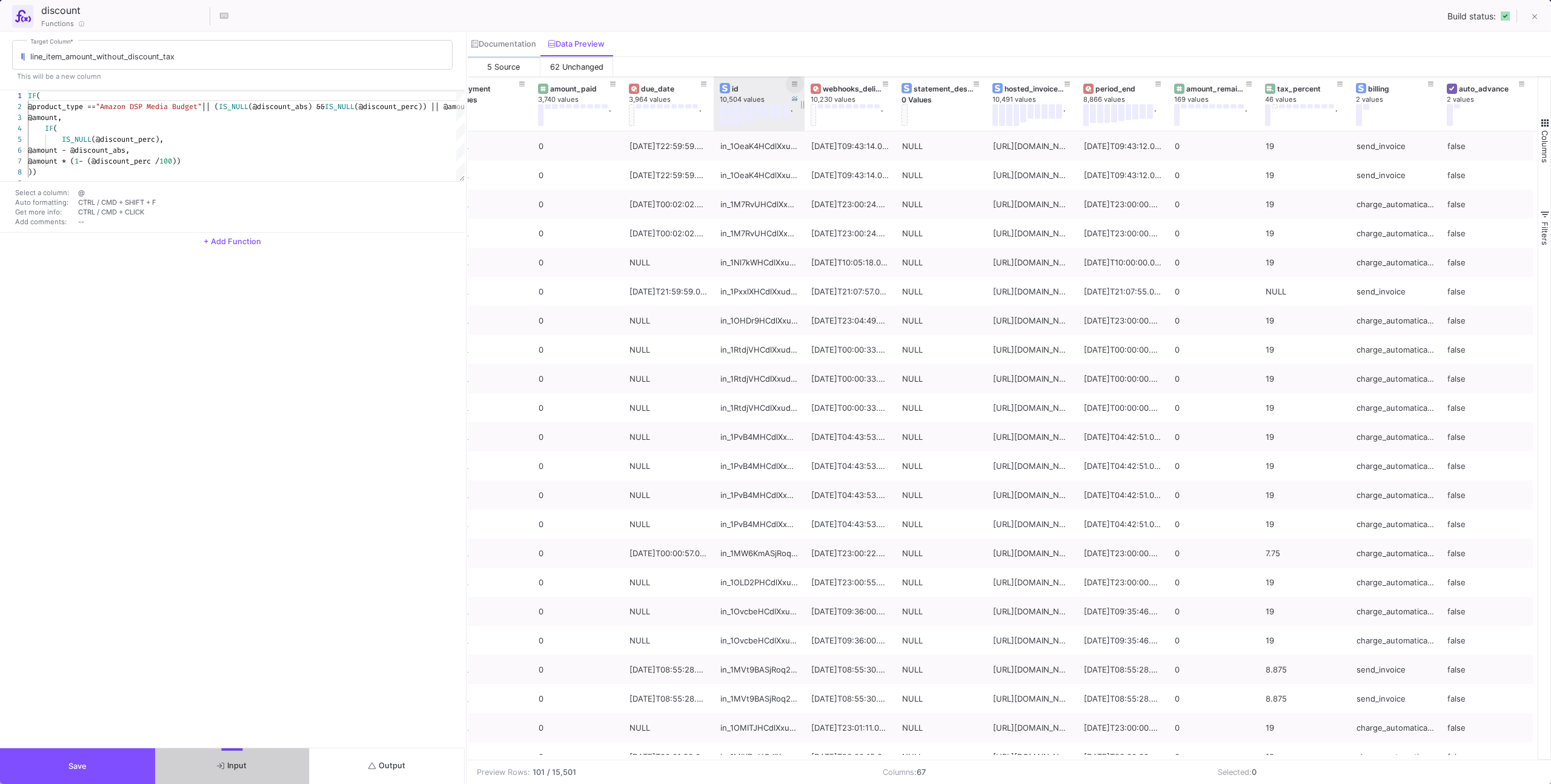
click at [790, 81] on button at bounding box center [795, 84] width 18 height 18
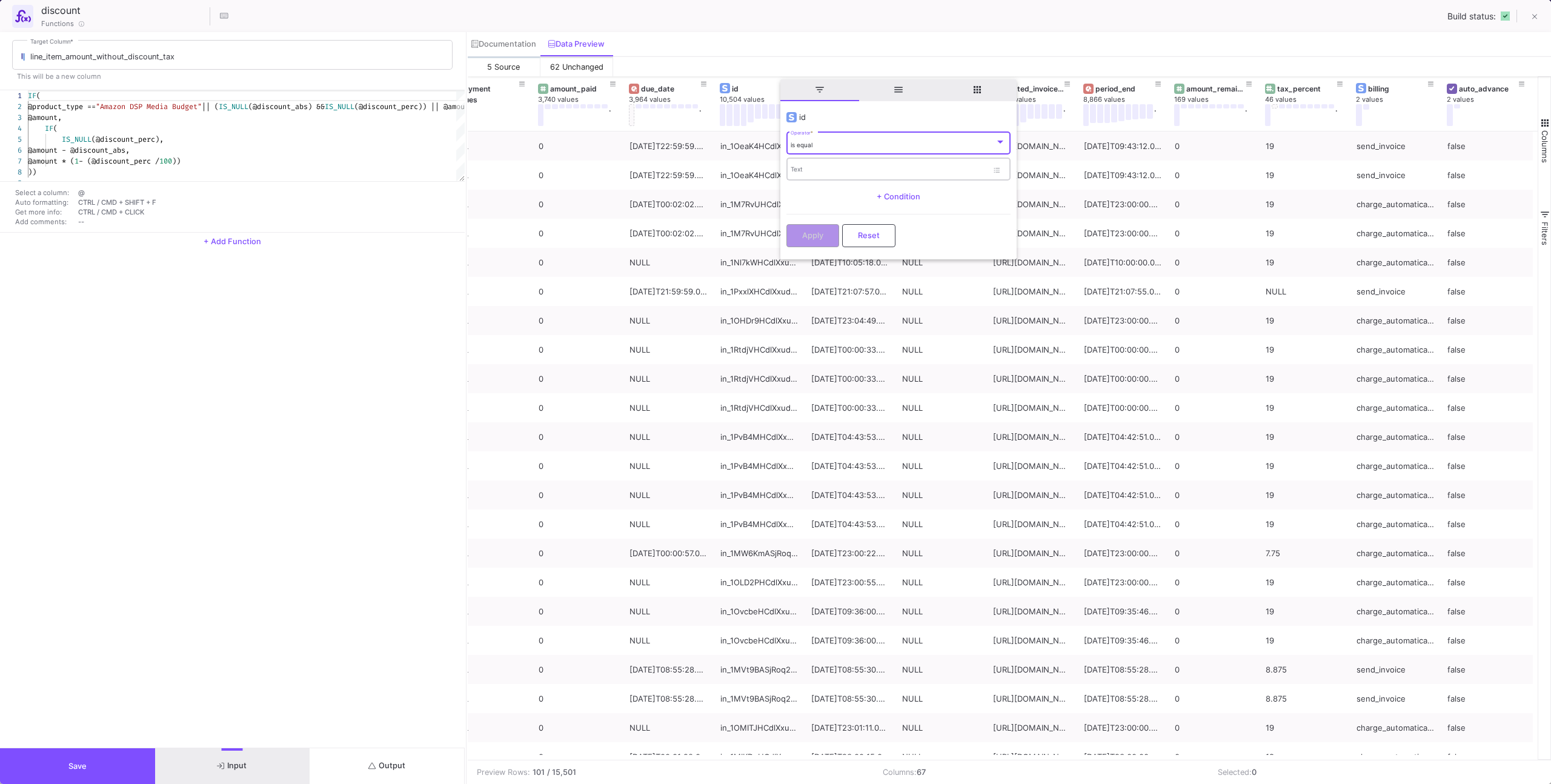
click at [818, 161] on div "Text" at bounding box center [889, 168] width 197 height 25
paste input "in_1RxUslASjRoq2qjNq24Y2fR5"
type input "in_1RxUslASjRoq2qjNq24Y2fR5"
click at [820, 237] on span "Apply" at bounding box center [813, 234] width 21 height 9
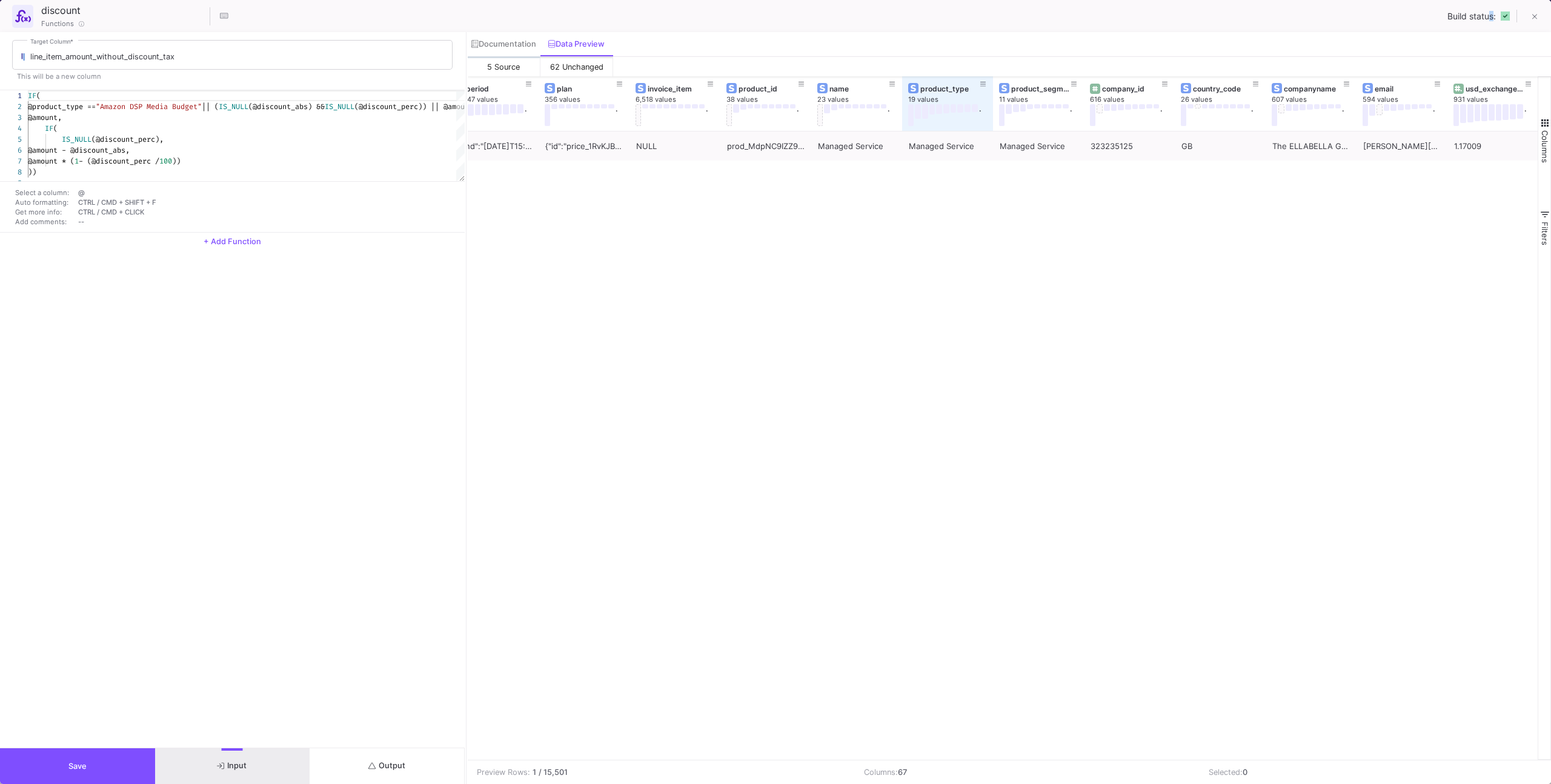
drag, startPoint x: 1490, startPoint y: 17, endPoint x: 1505, endPoint y: 16, distance: 15.0
click at [916, 17] on div "Build status:" at bounding box center [1478, 16] width 63 height 10
click at [916, 14] on div "Build status:" at bounding box center [1497, 16] width 101 height 26
click at [916, 15] on icon at bounding box center [1535, 17] width 5 height 8
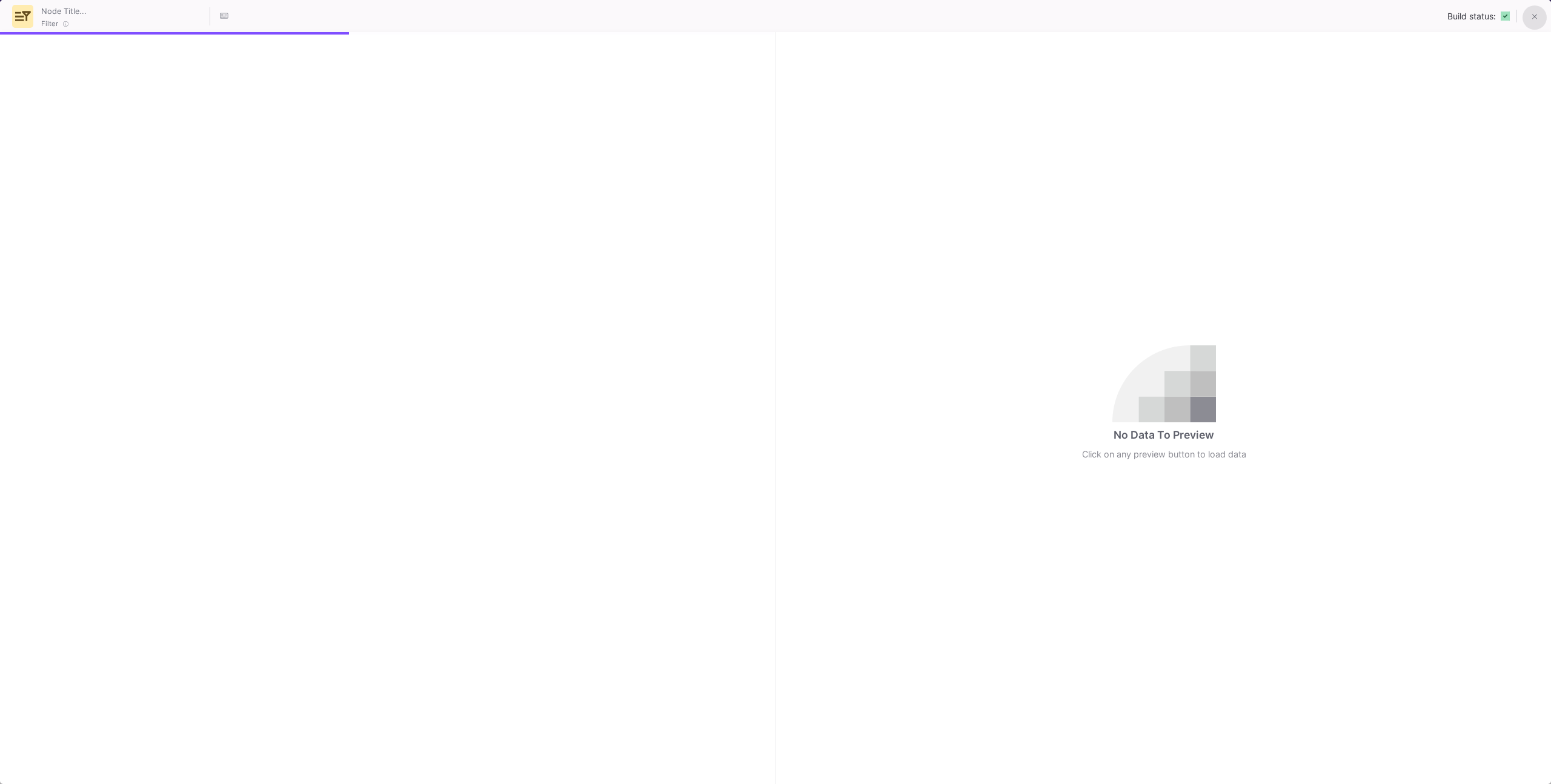
click at [916, 17] on button at bounding box center [1535, 17] width 25 height 24
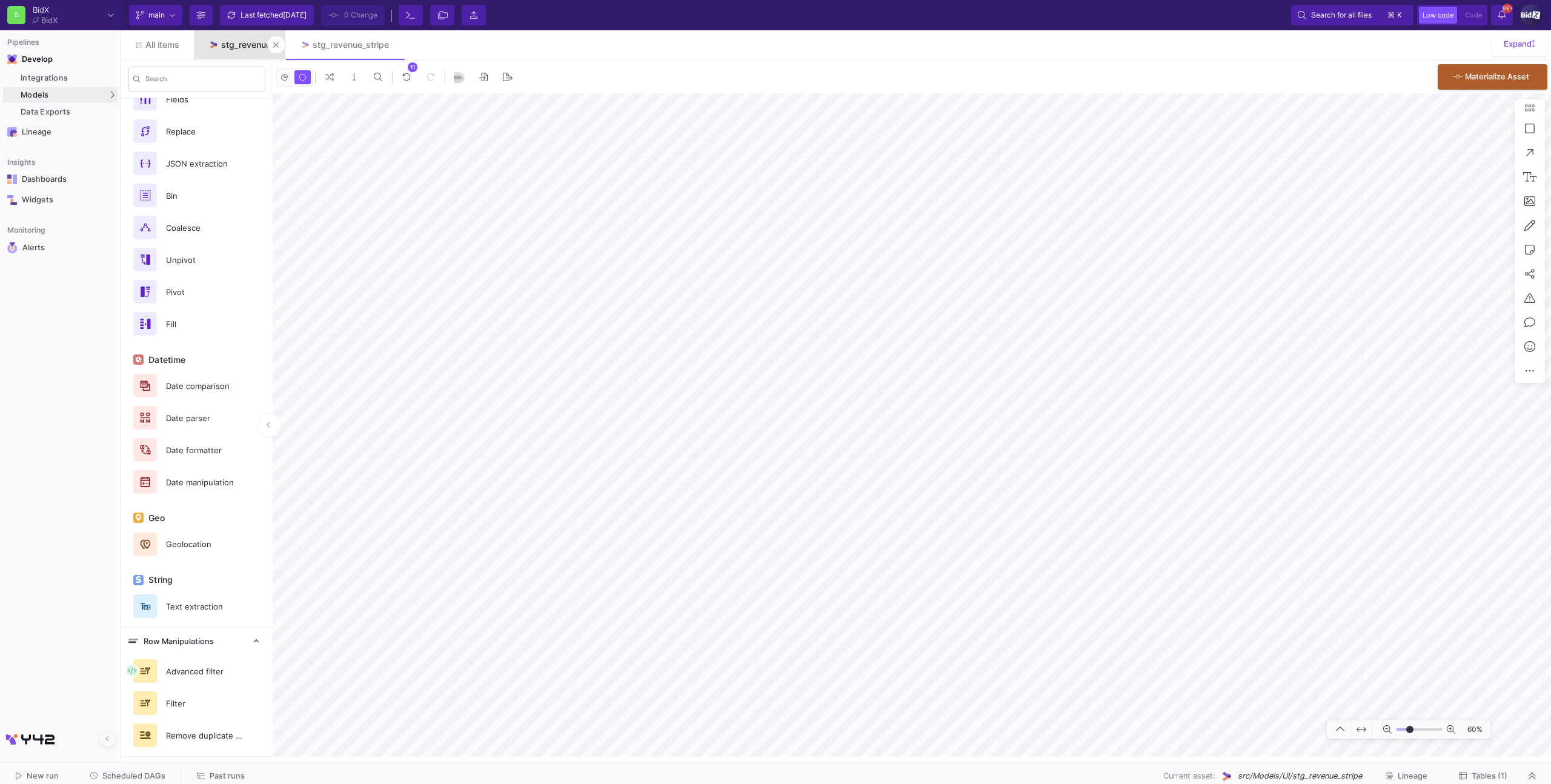
click at [247, 51] on link "stg_revenue" at bounding box center [240, 44] width 92 height 29
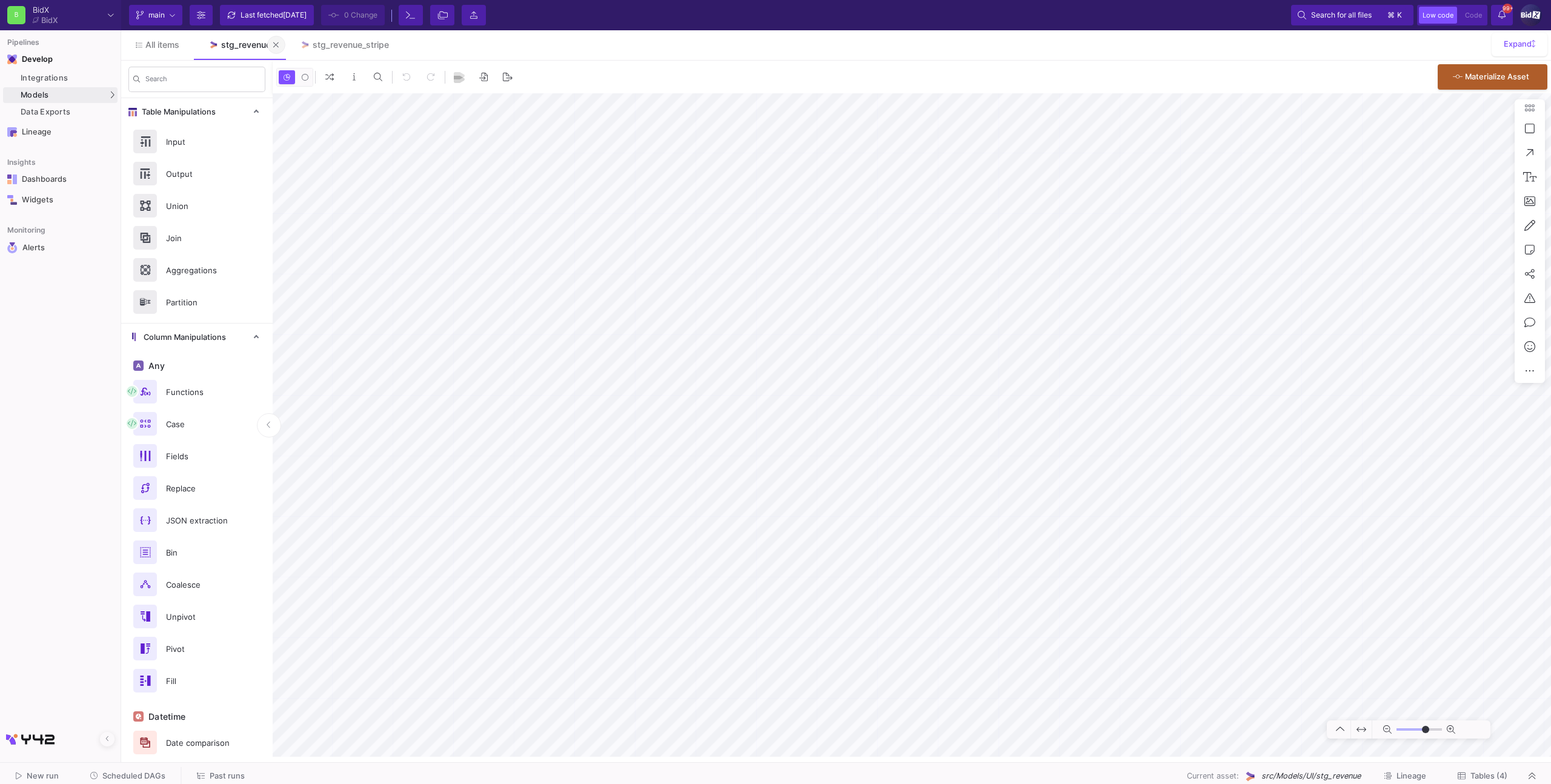
type input "-9"
click at [272, 50] on button at bounding box center [276, 44] width 18 height 18
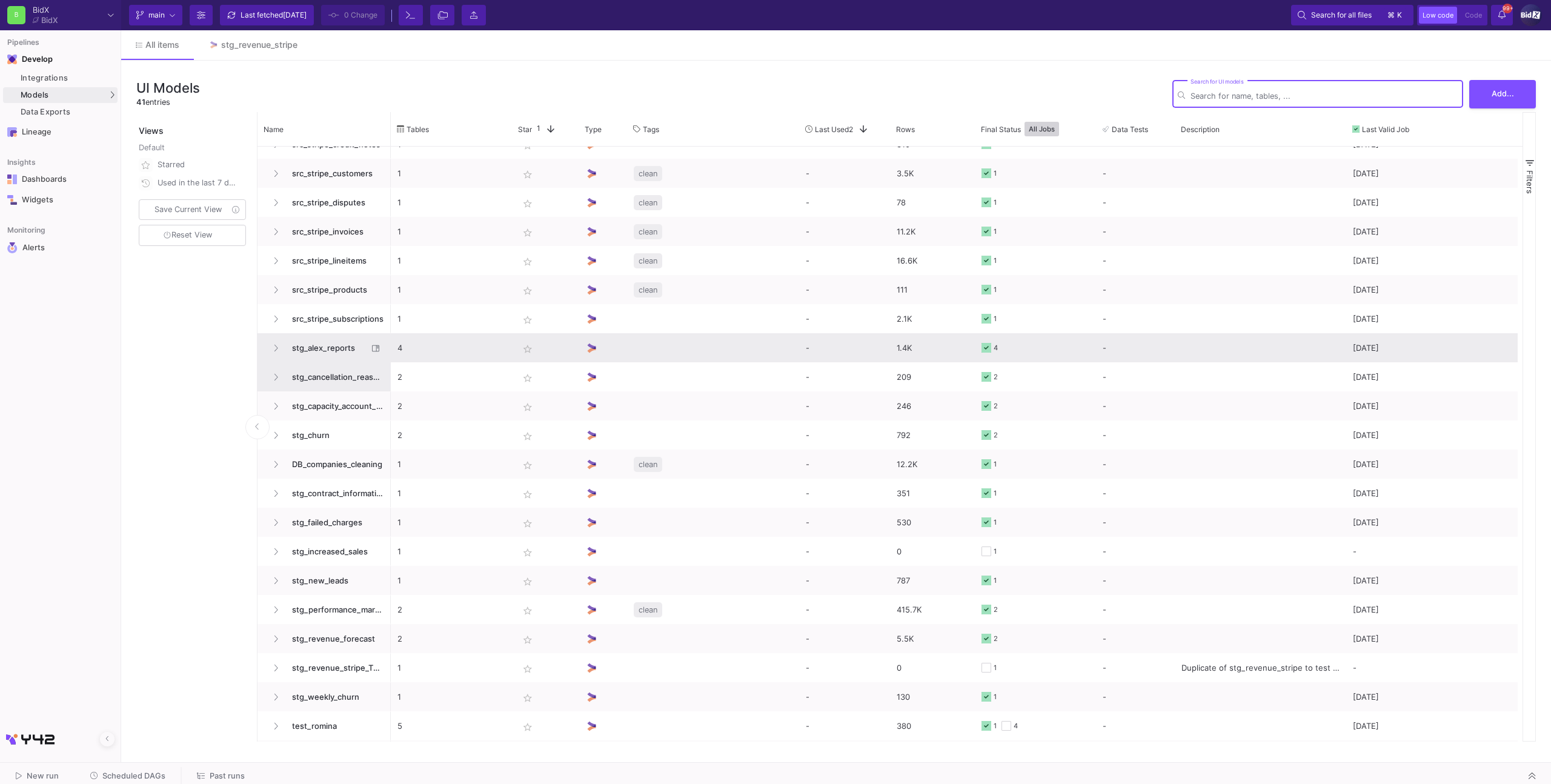
scroll to position [555, 0]
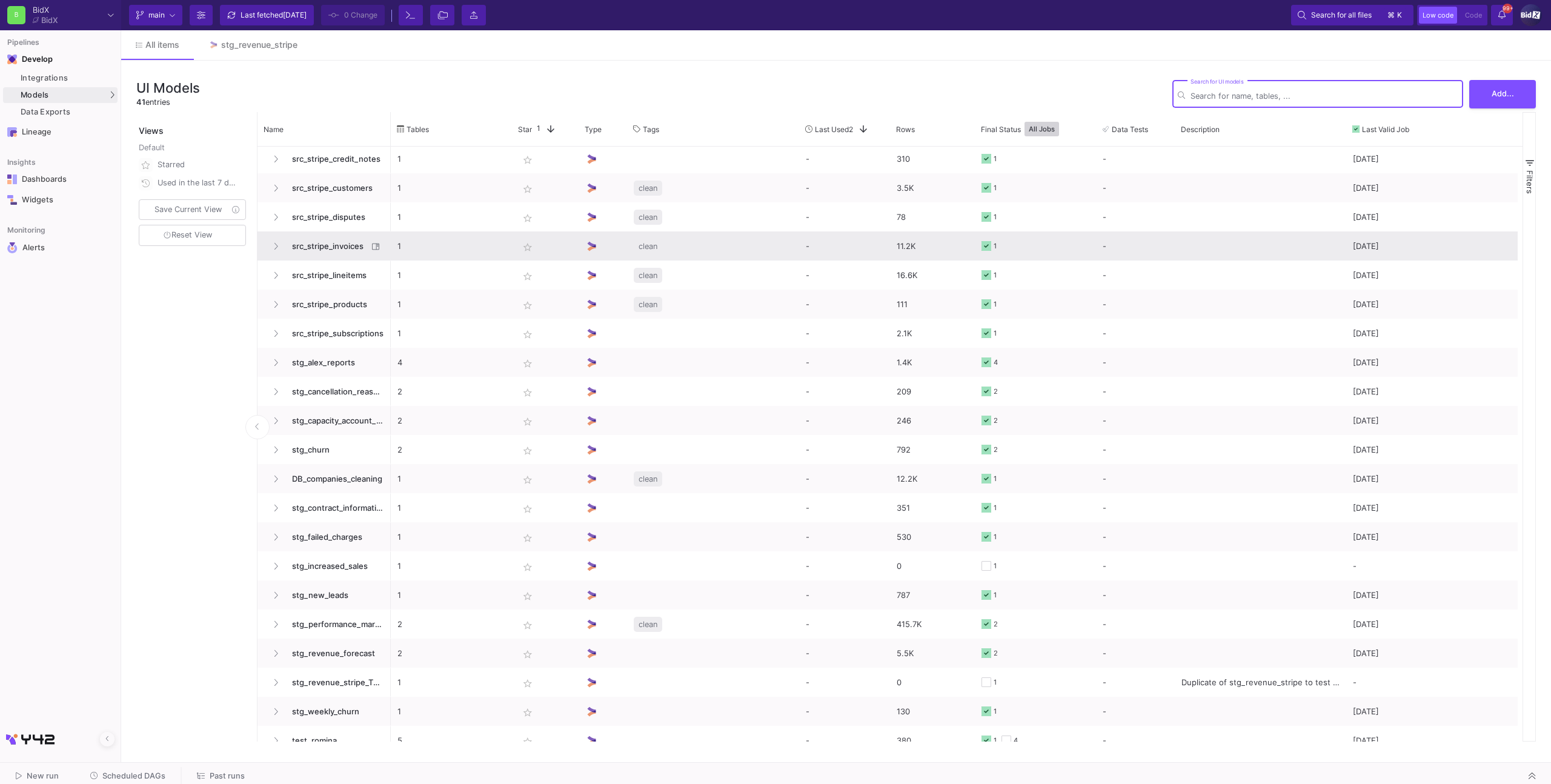
click at [336, 255] on span "src_stripe_invoices" at bounding box center [326, 246] width 83 height 28
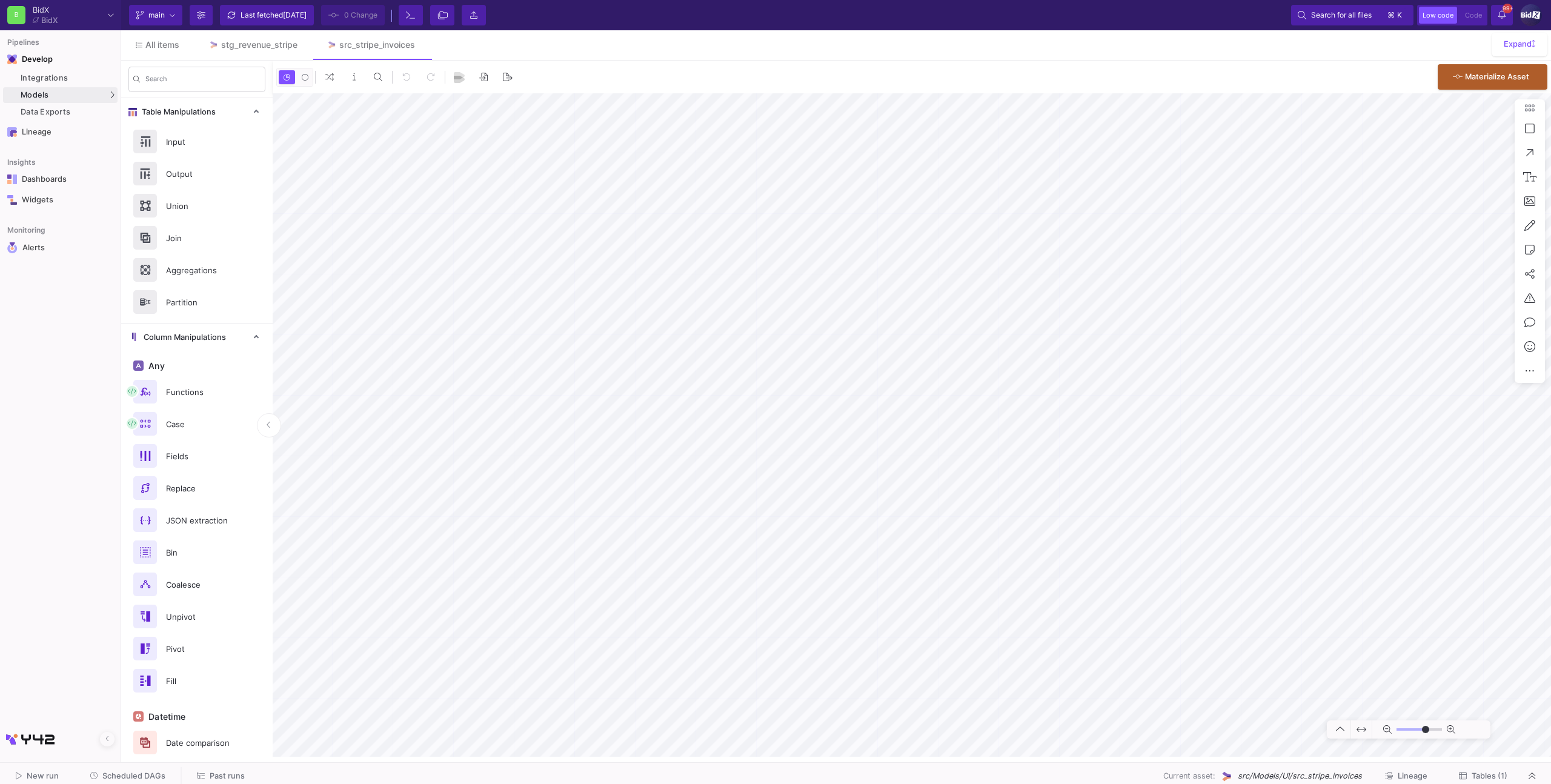
type input "0"
click at [173, 485] on div "Replace" at bounding box center [201, 488] width 84 height 18
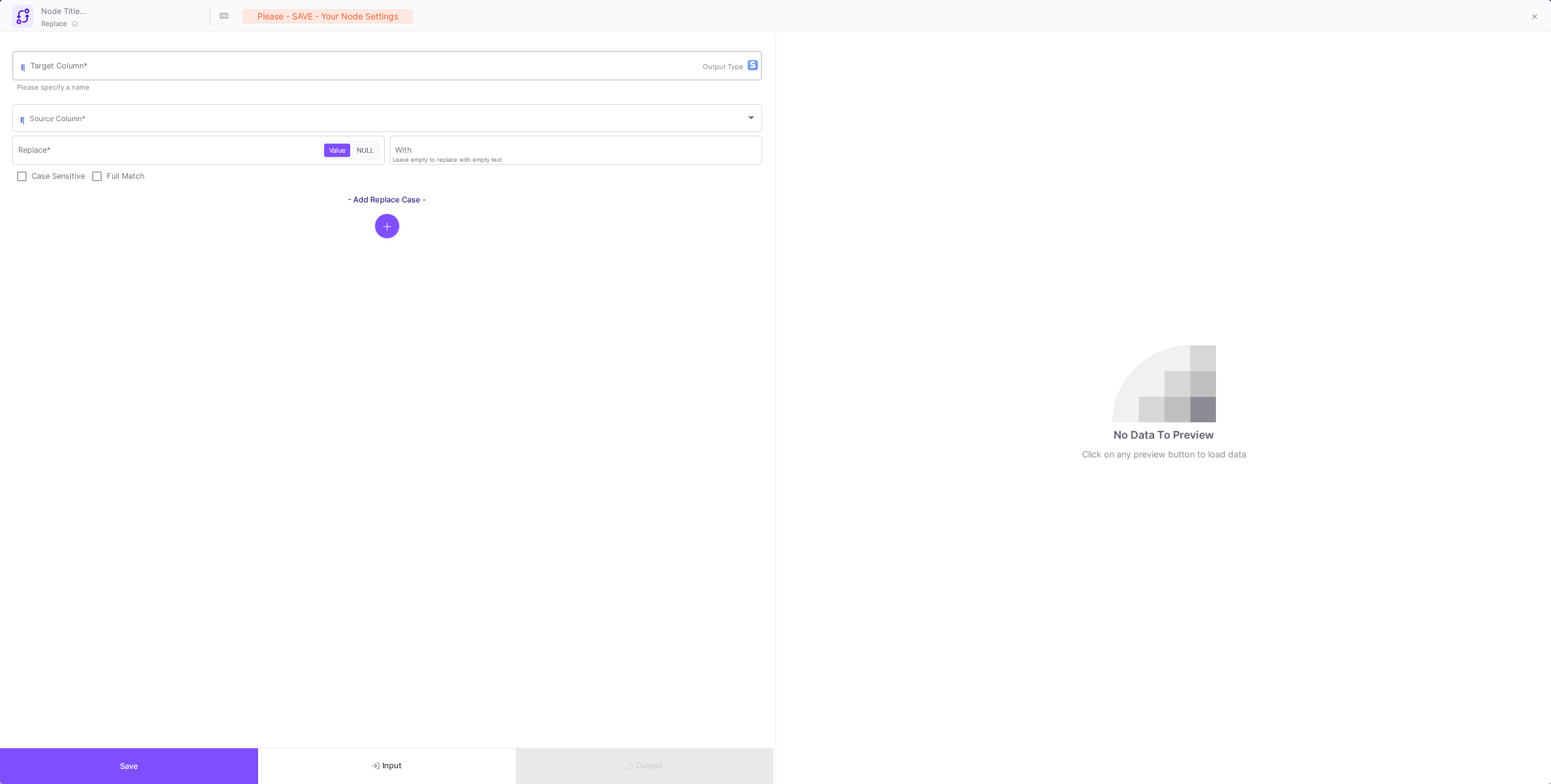
click at [137, 73] on div "Target Column *" at bounding box center [366, 64] width 673 height 32
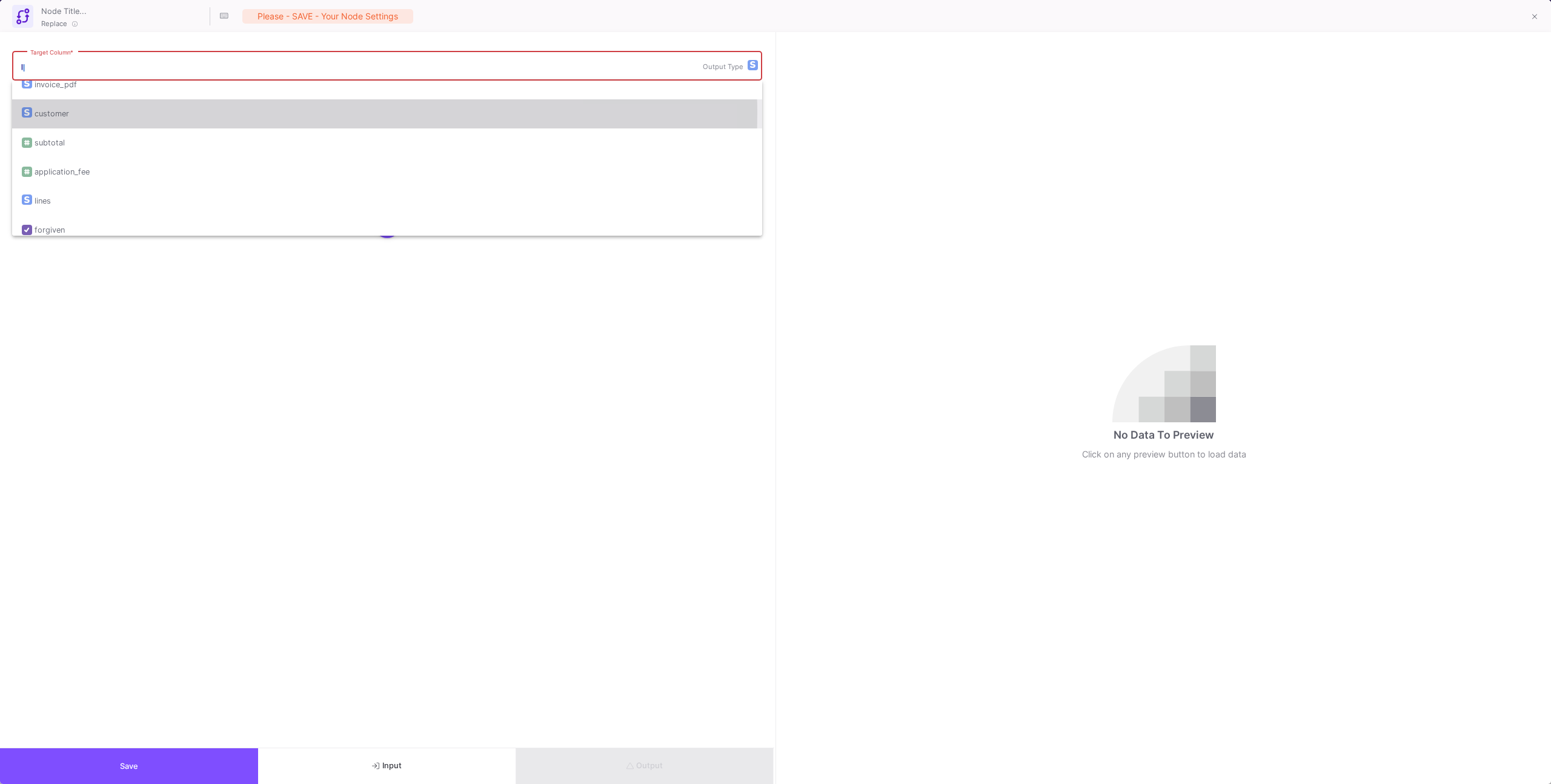
click at [132, 113] on div "customer" at bounding box center [387, 113] width 731 height 29
type input "customer"
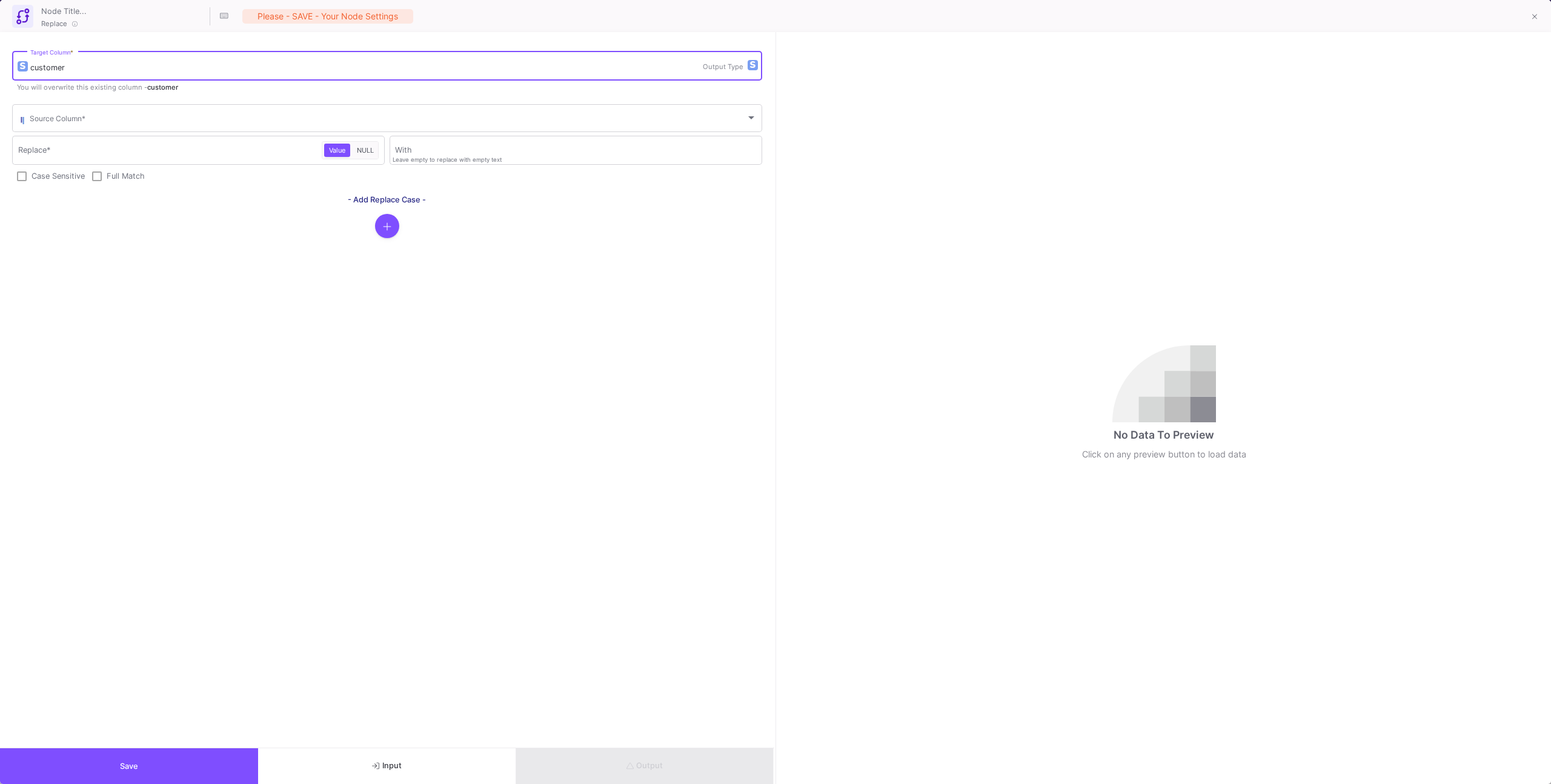
click at [131, 70] on input "customer" at bounding box center [366, 68] width 673 height 10
click at [437, 498] on button "Input" at bounding box center [387, 765] width 258 height 35
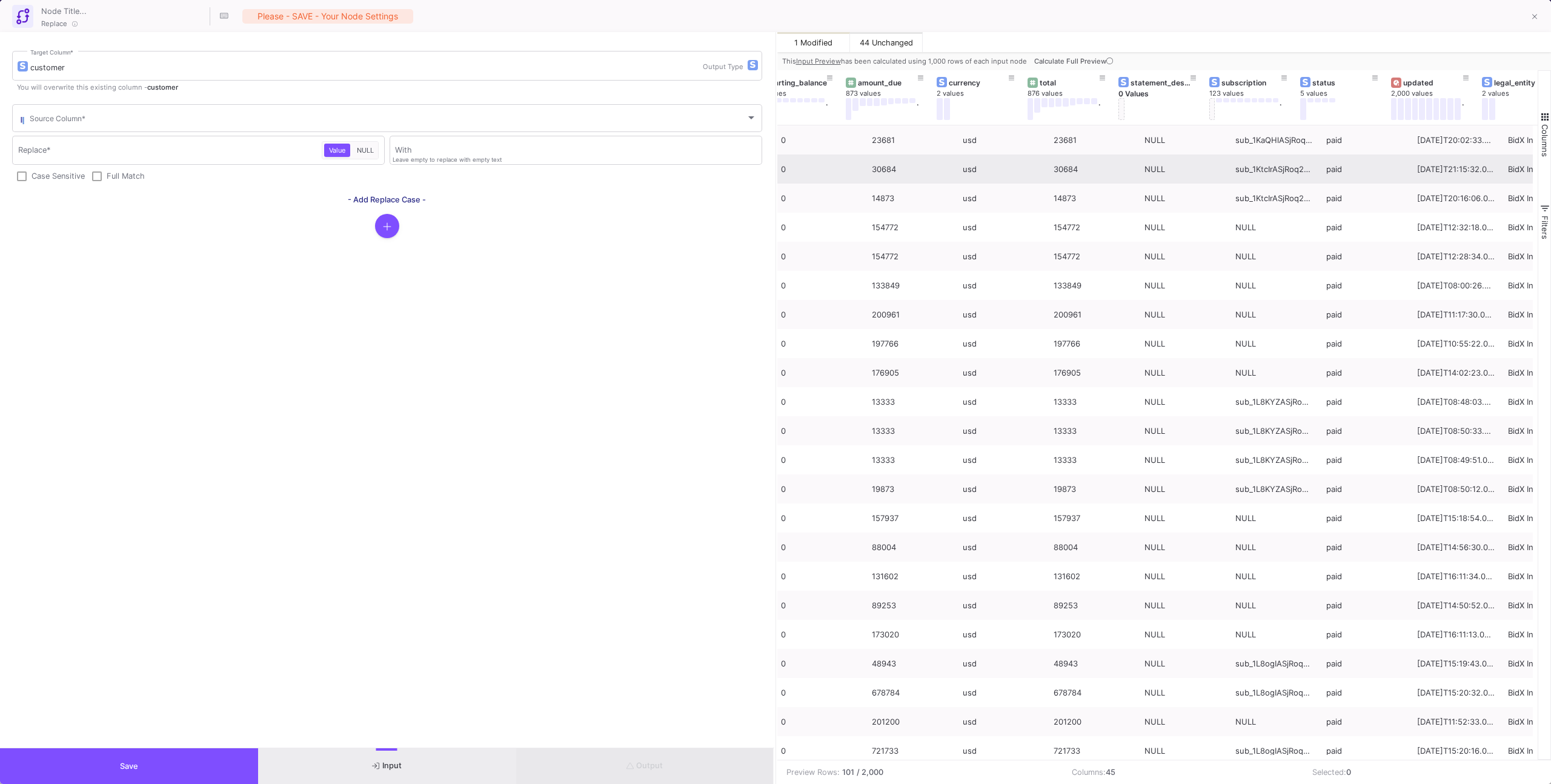
scroll to position [0, 3148]
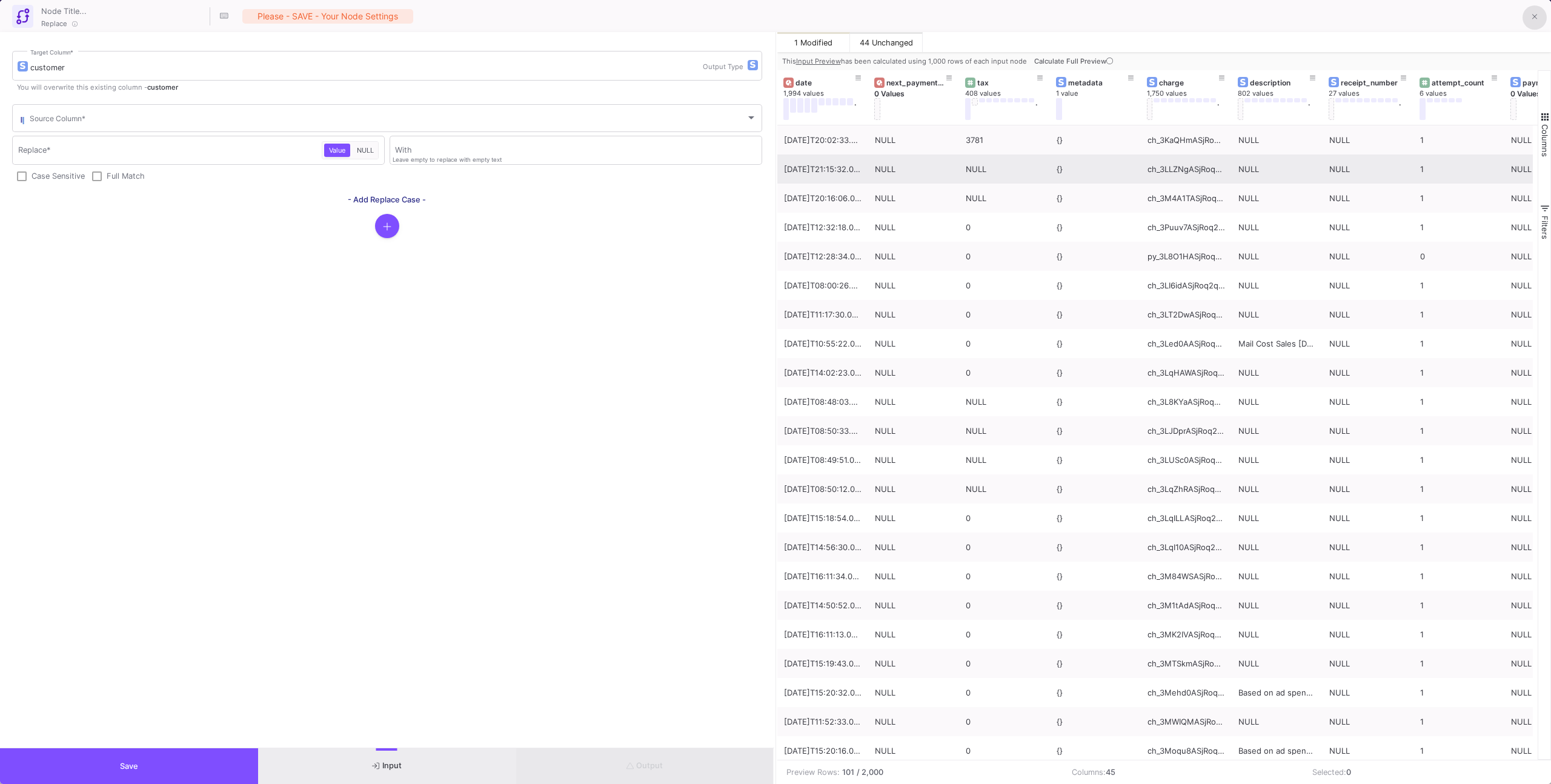
click at [916, 11] on button at bounding box center [1535, 17] width 25 height 24
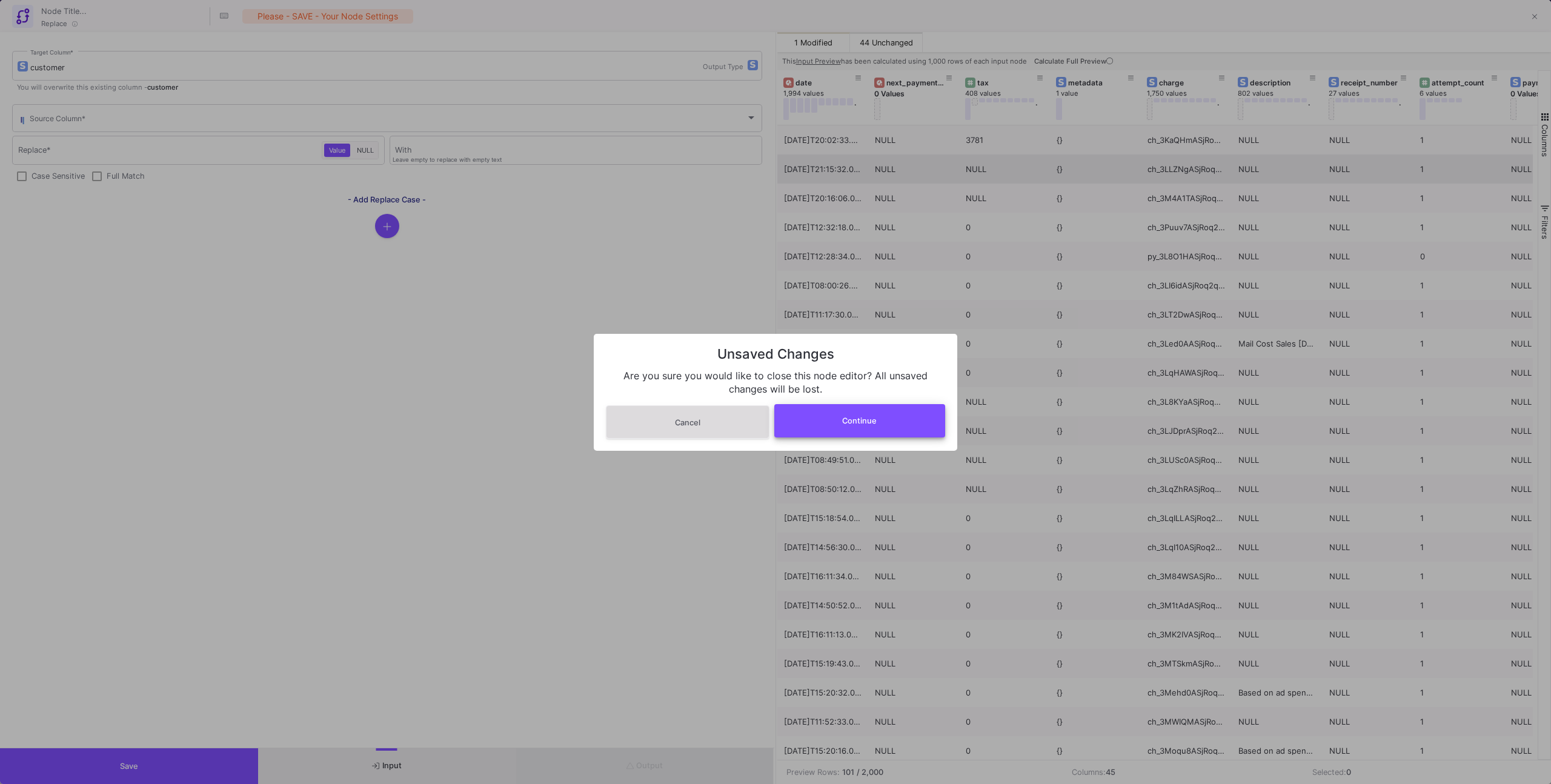
click at [800, 421] on button "Continue" at bounding box center [860, 421] width 172 height 34
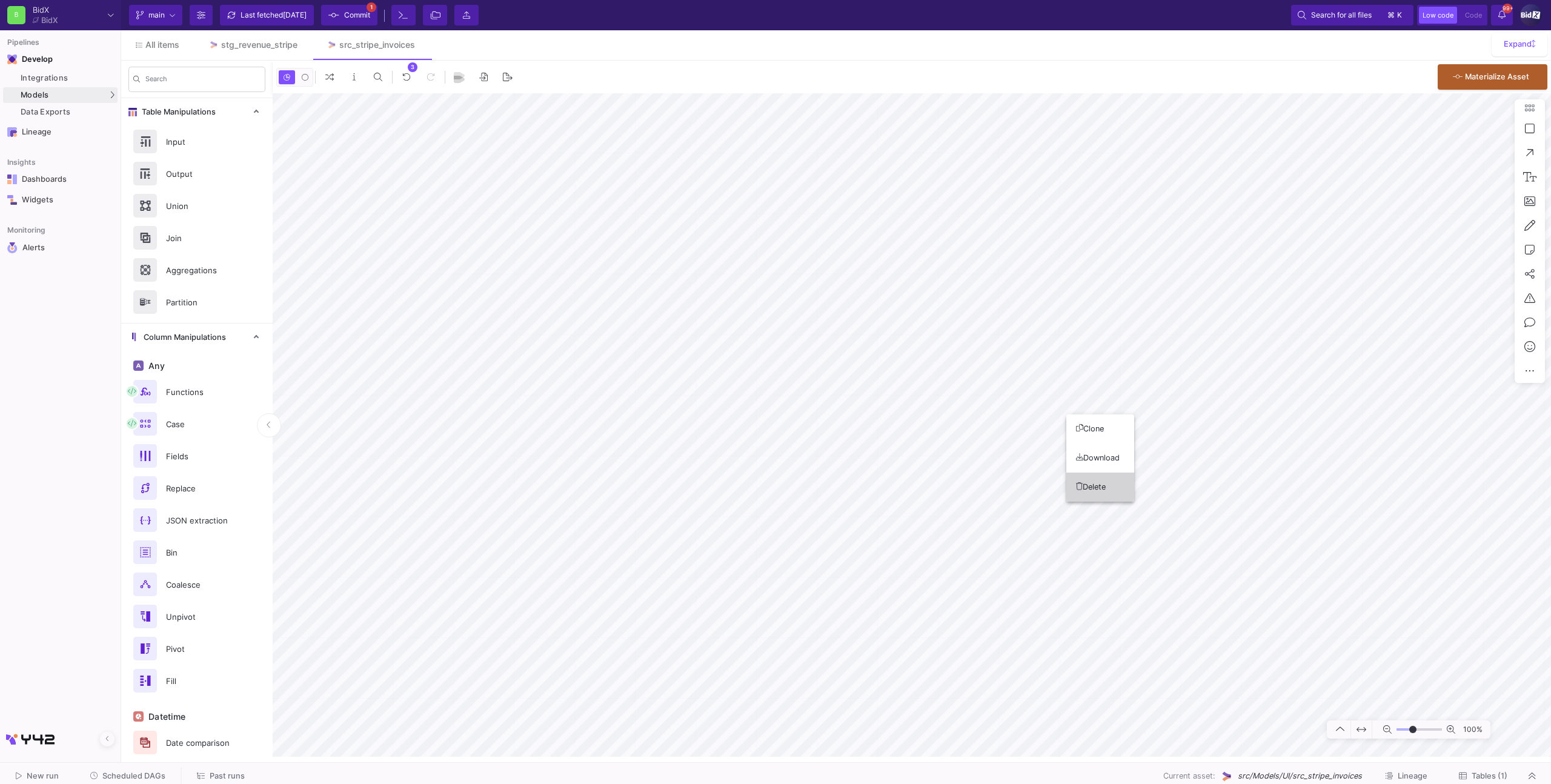
click at [916, 487] on button "Delete" at bounding box center [1100, 487] width 68 height 29
click at [247, 39] on link "stg_revenue_stripe" at bounding box center [253, 44] width 118 height 29
type input "-2"
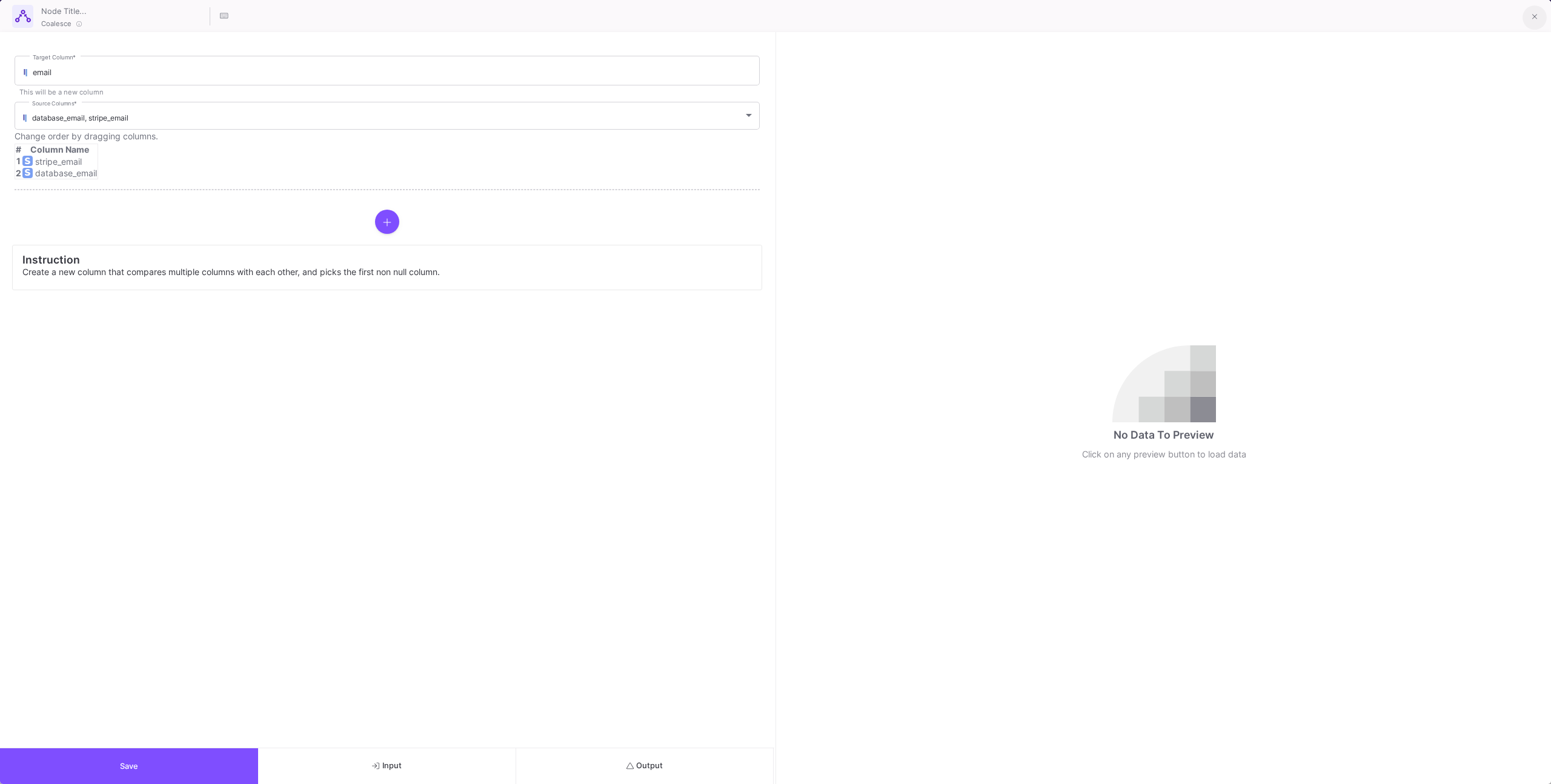
click at [916, 18] on button at bounding box center [1535, 17] width 25 height 24
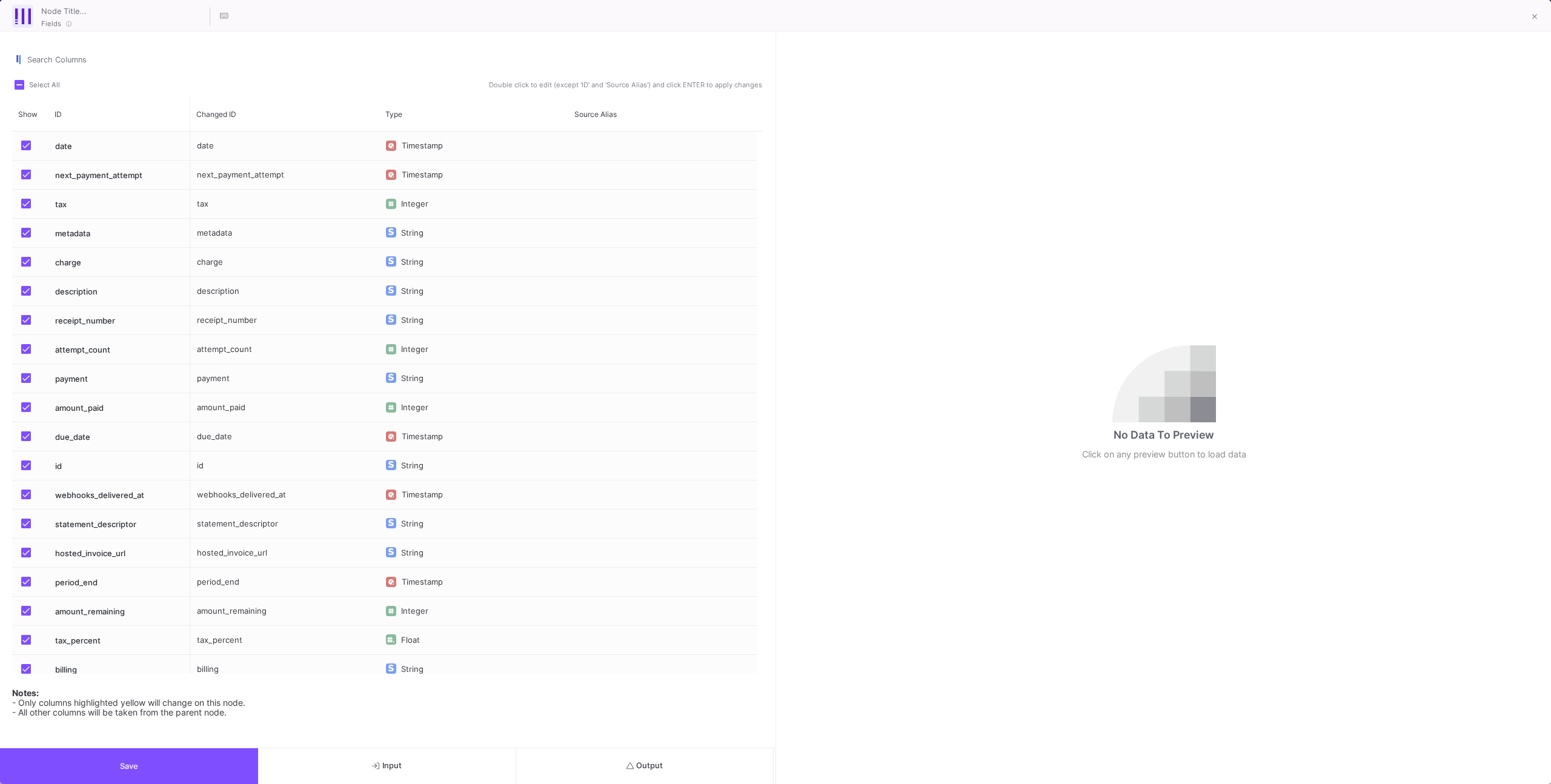
click at [916, 24] on div at bounding box center [1533, 16] width 29 height 26
click at [916, 22] on button at bounding box center [1535, 17] width 25 height 24
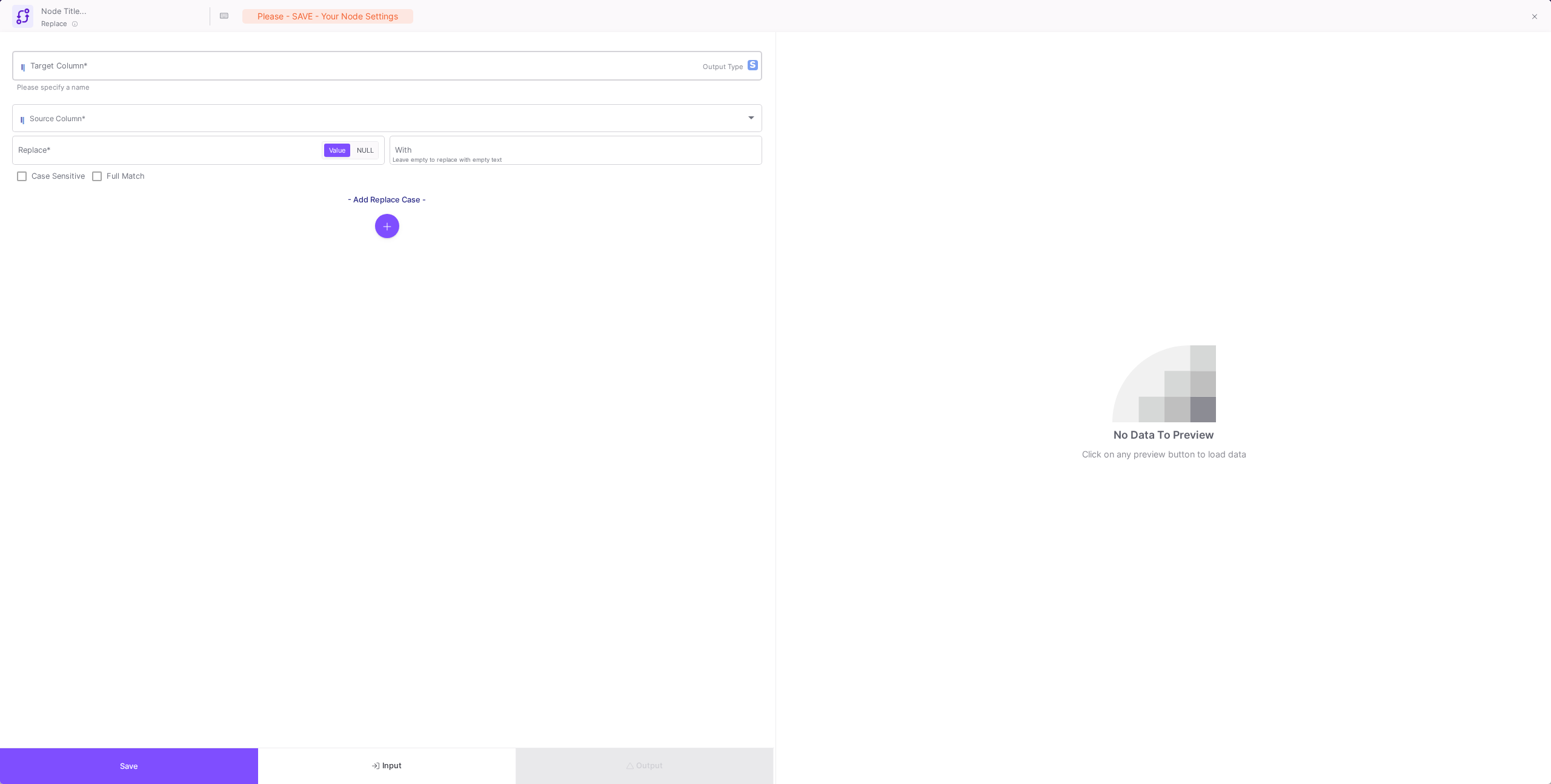
click at [150, 61] on div "Target Column *" at bounding box center [366, 64] width 673 height 32
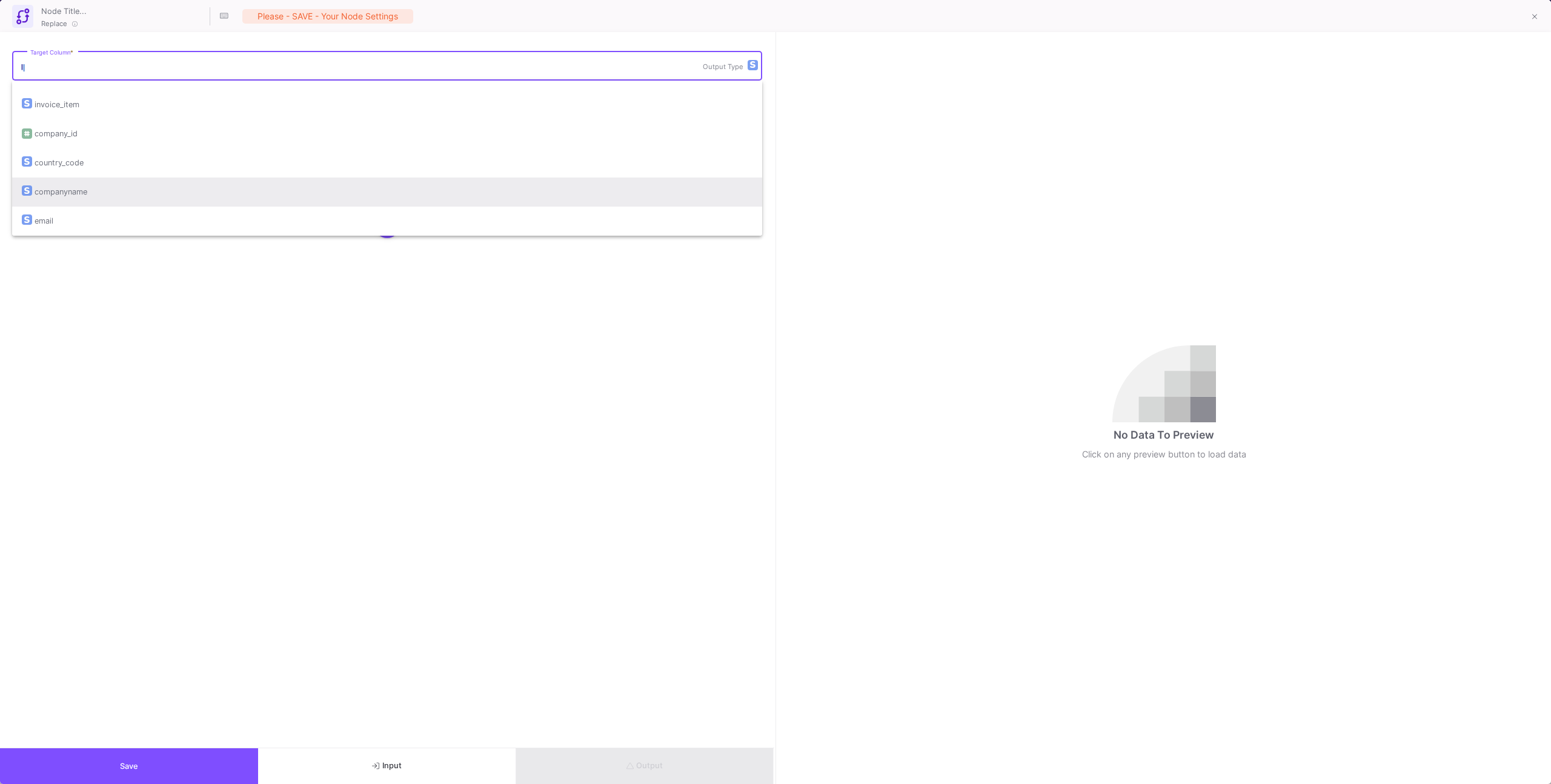
click at [138, 185] on div "companyname" at bounding box center [387, 191] width 731 height 29
type input "companyname"
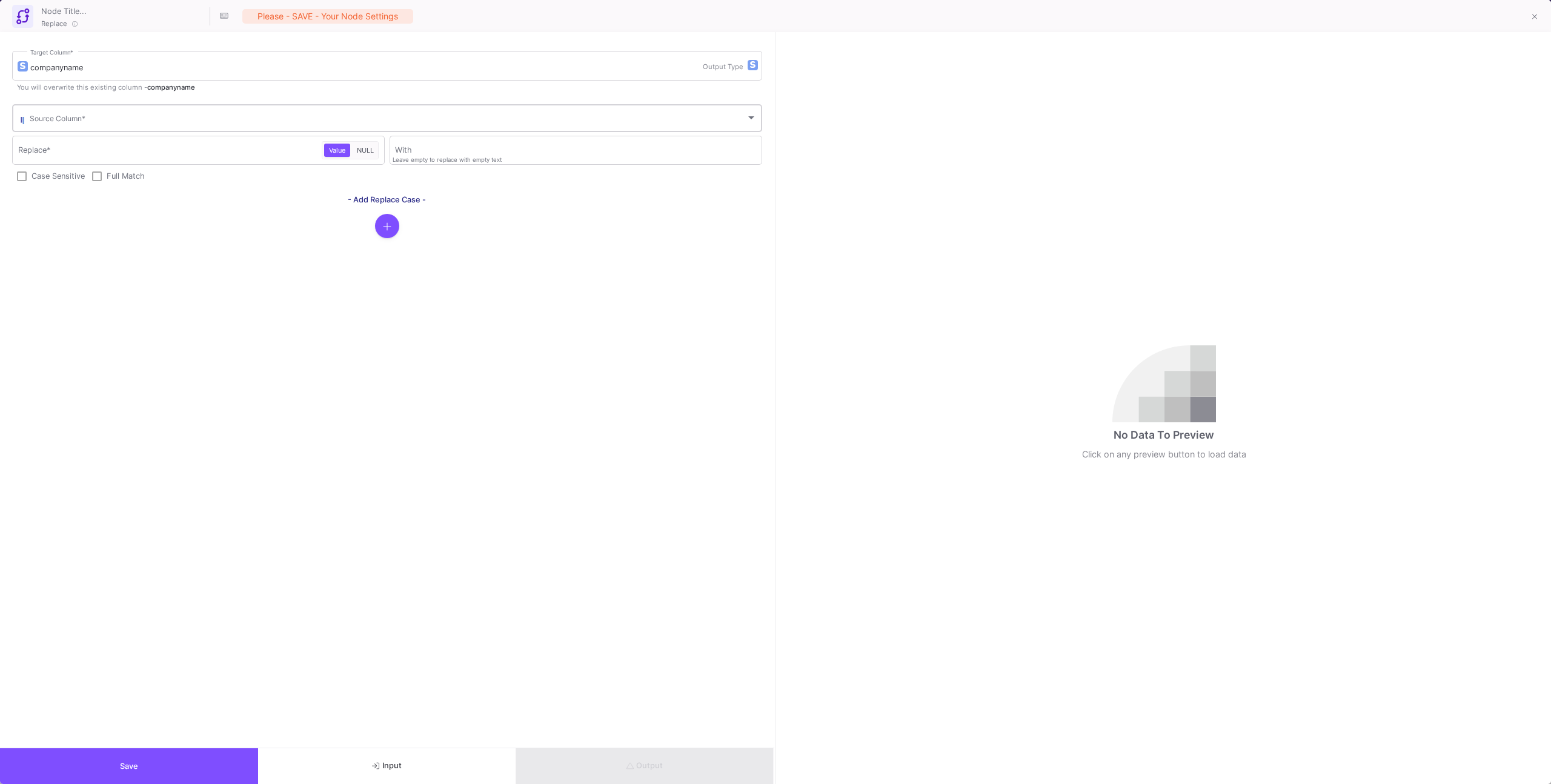
click at [112, 126] on div "Source Column *" at bounding box center [393, 117] width 727 height 30
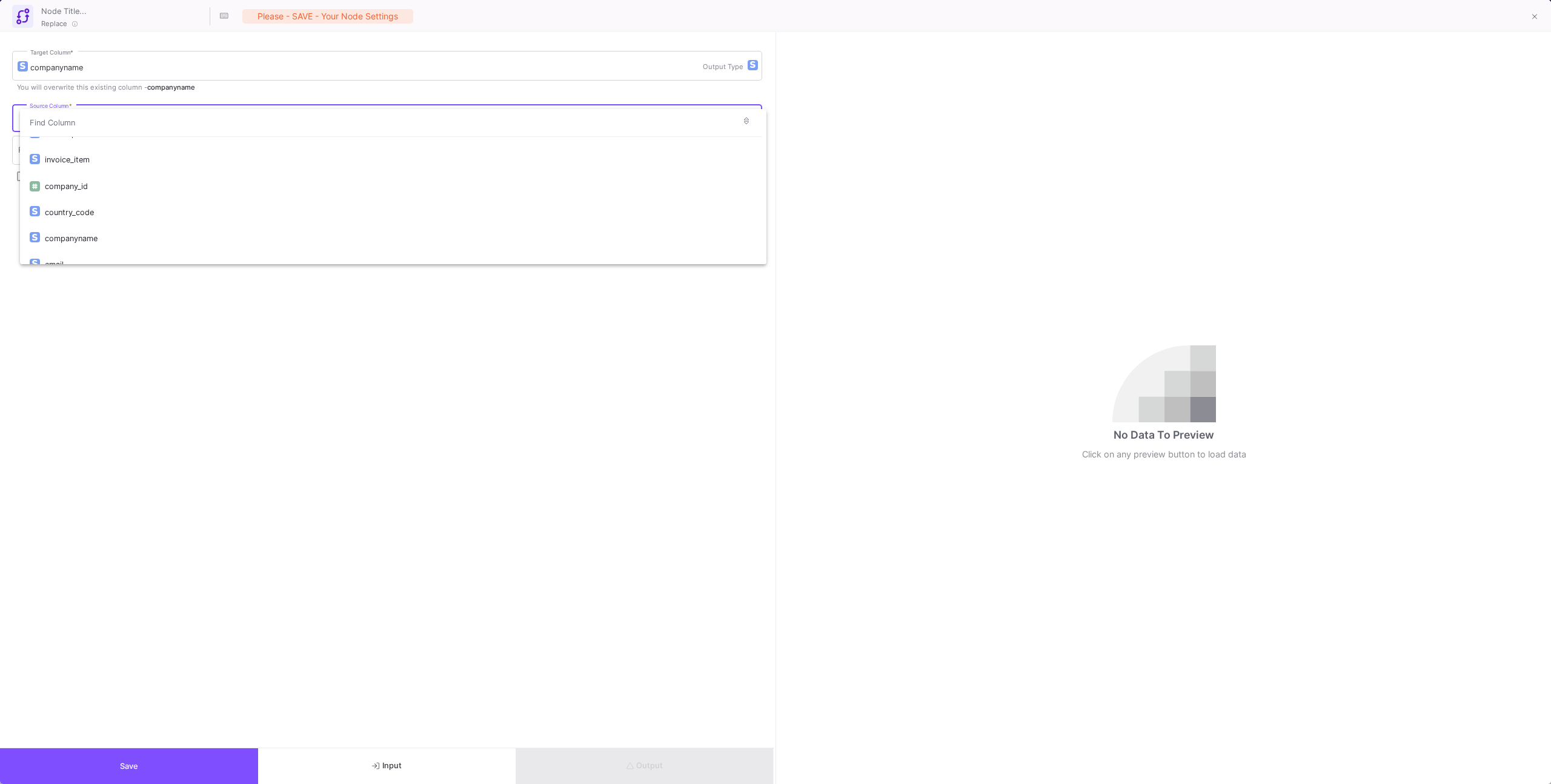
scroll to position [253, 0]
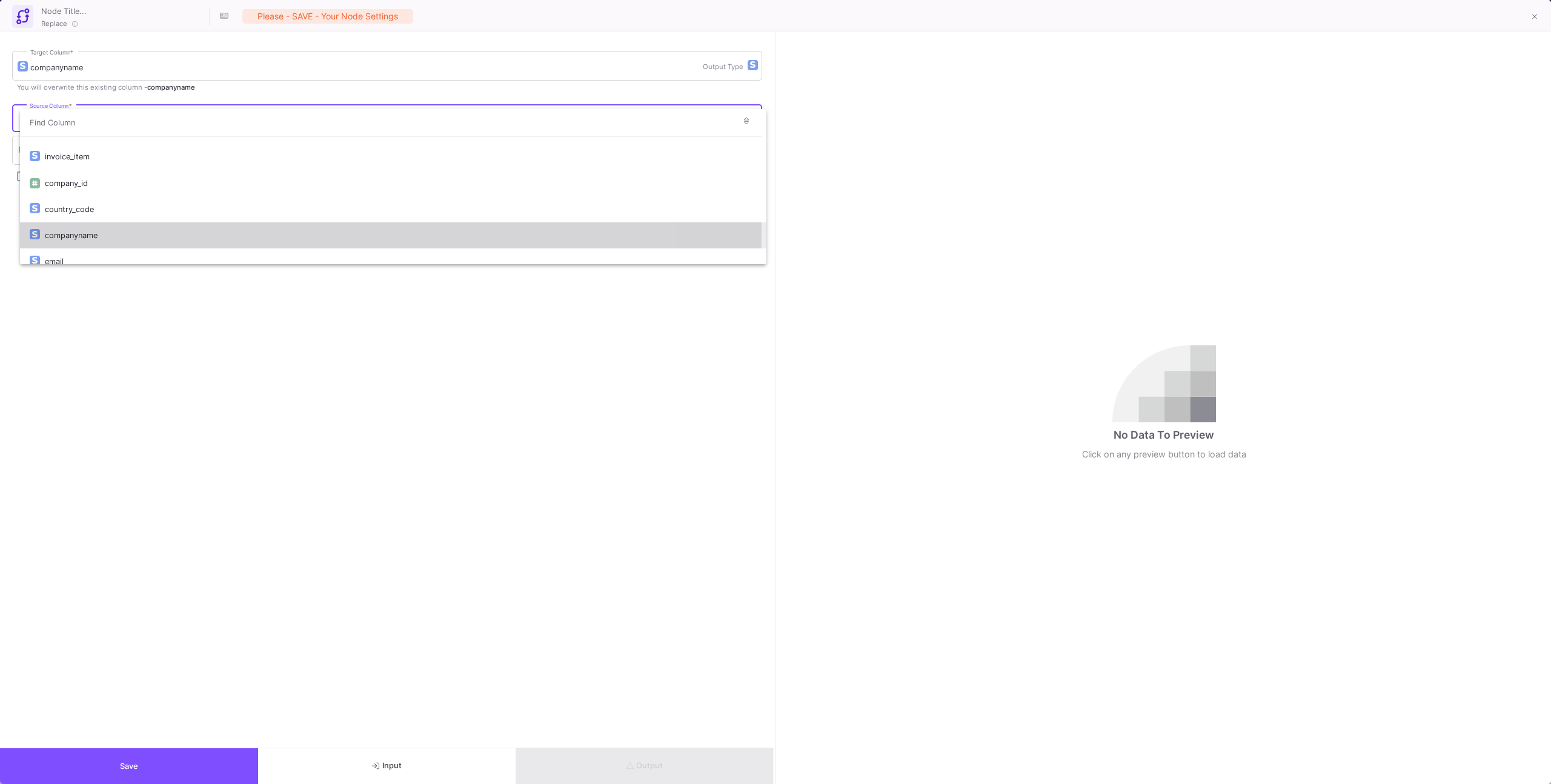
click at [104, 230] on div "companyname" at bounding box center [401, 235] width 712 height 26
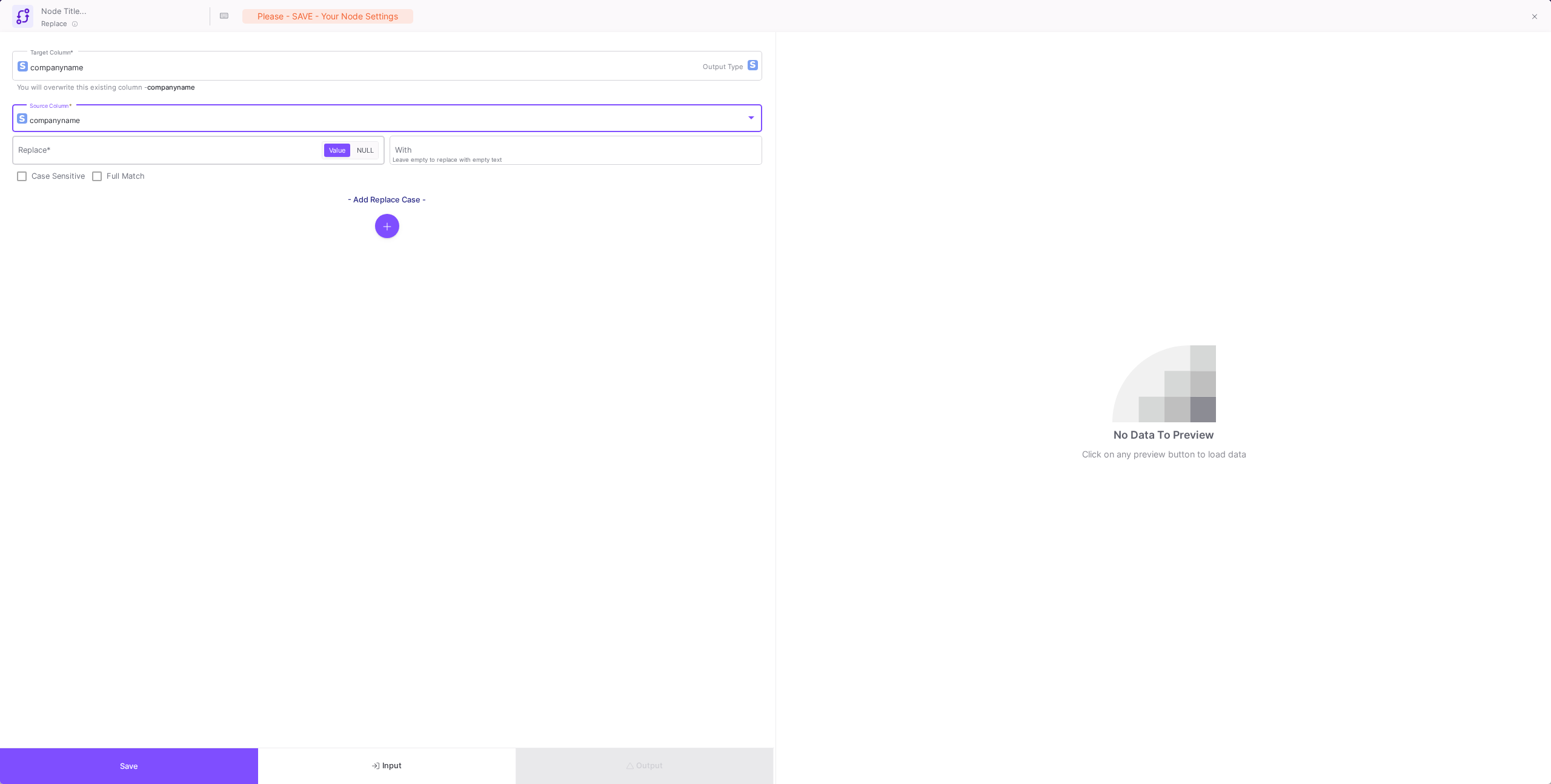
click at [104, 155] on input "Replace *" at bounding box center [170, 152] width 304 height 10
paste input "The ELLABELLA Group"
type input "The ELLABELLA Group"
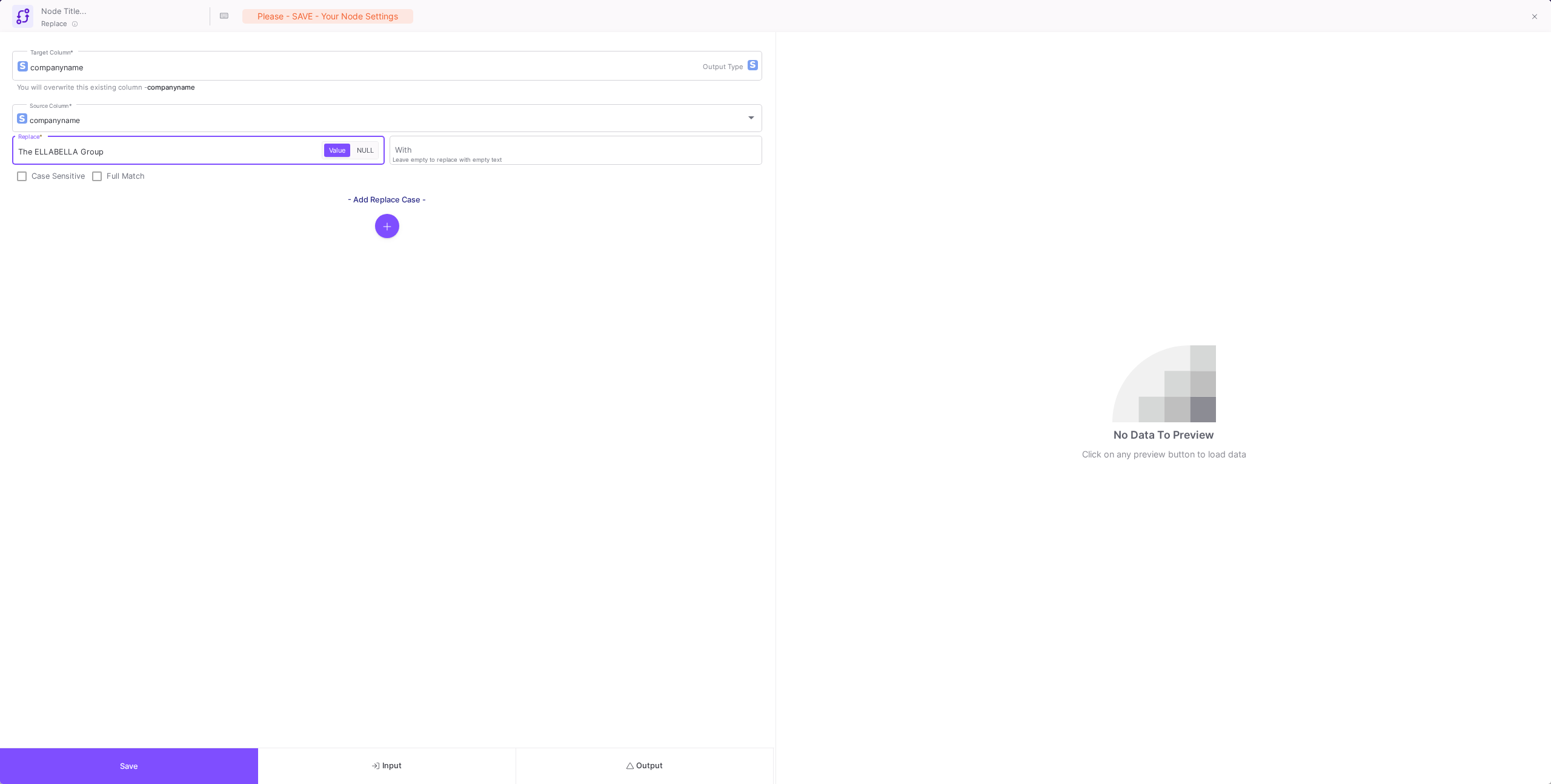
click at [104, 155] on input "The ELLABELLA Group" at bounding box center [170, 152] width 304 height 10
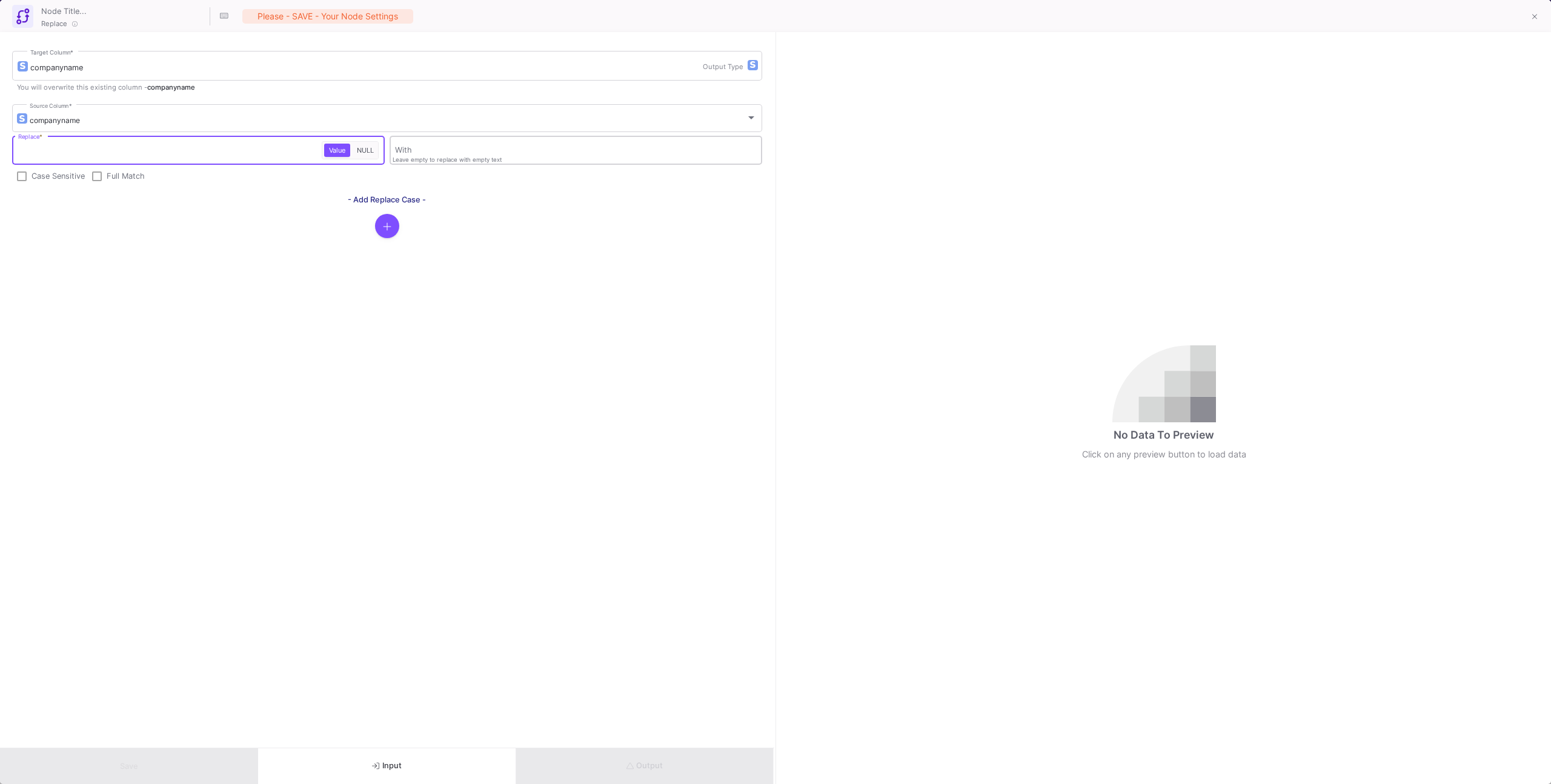
click at [451, 155] on input "With" at bounding box center [576, 152] width 361 height 10
paste input "The ELLABELLA Group"
type input "The ELLABELLA Group"
click at [331, 293] on div "companyname Target Column * Output Type You will overwrite this existing column…" at bounding box center [387, 390] width 775 height 716
click at [248, 142] on div "Replace *" at bounding box center [170, 150] width 304 height 32
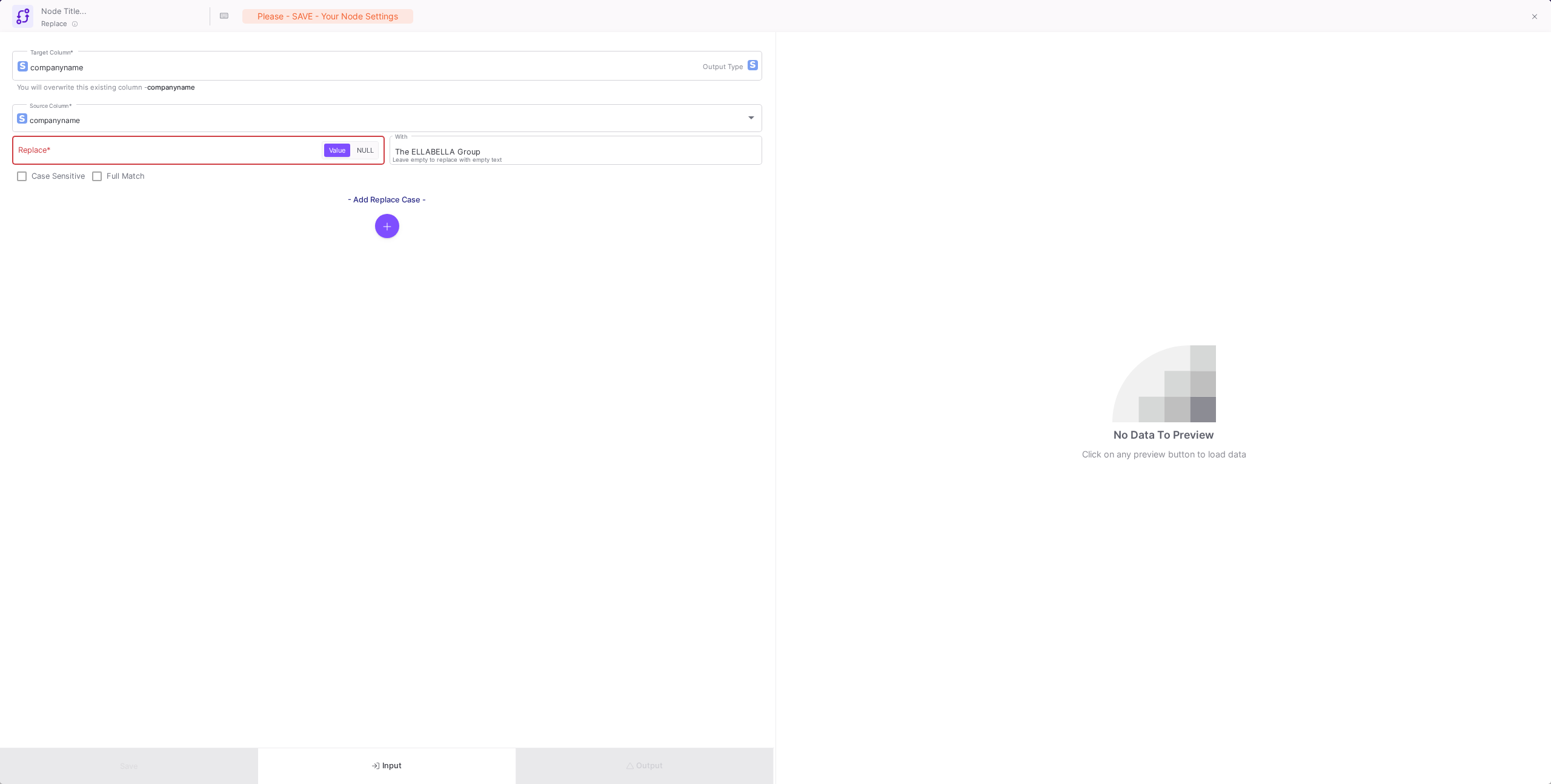
paste input "[PERSON_NAME][EMAIL_ADDRESS][DOMAIN_NAME]"
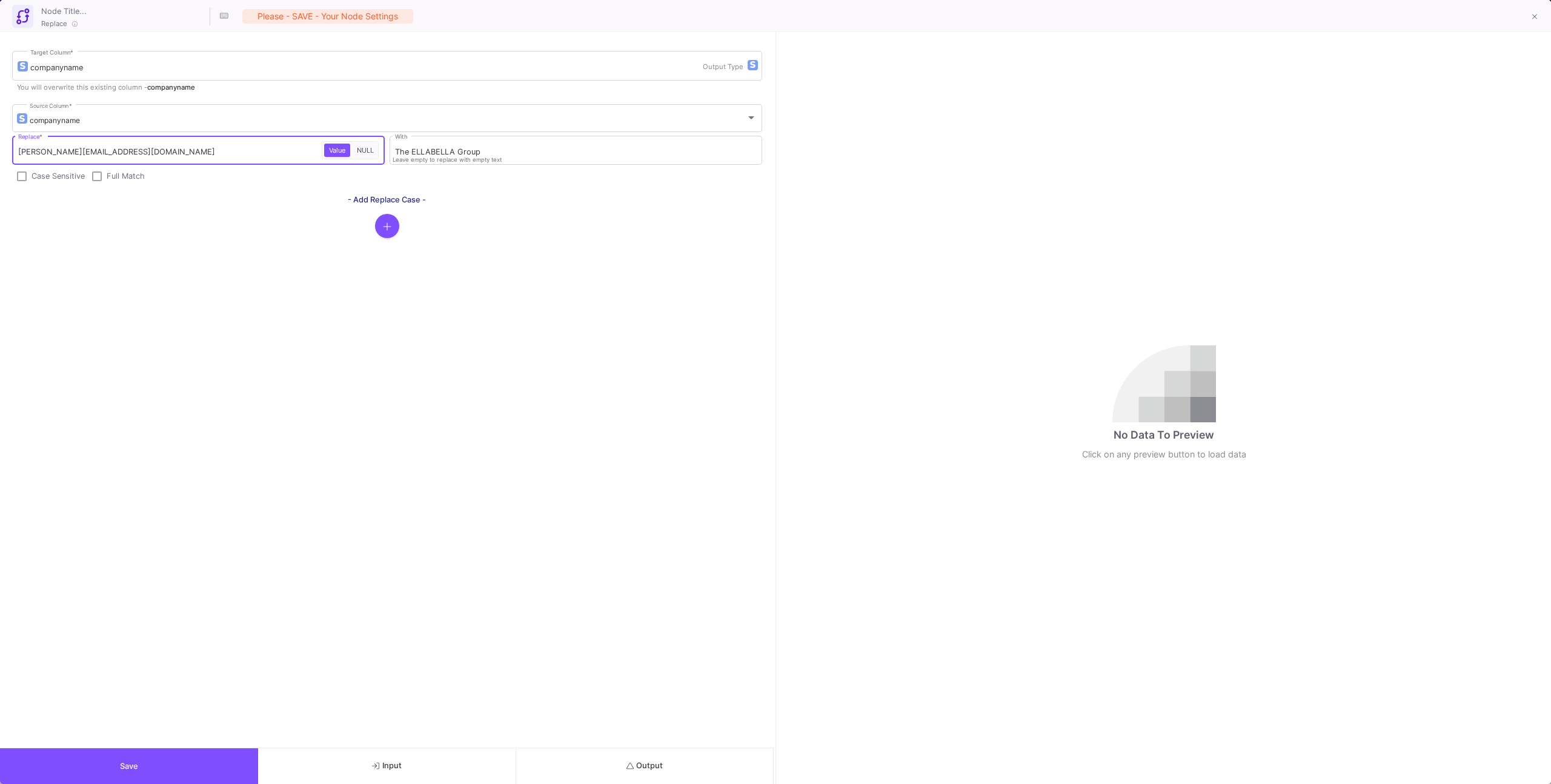
type input "[PERSON_NAME][EMAIL_ADDRESS][DOMAIN_NAME]"
drag, startPoint x: 187, startPoint y: 345, endPoint x: 302, endPoint y: 474, distance: 172.8
click at [188, 345] on div "companyname Target Column * Output Type You will overwrite this existing column…" at bounding box center [387, 390] width 775 height 716
click at [575, 498] on button "Output" at bounding box center [645, 765] width 258 height 35
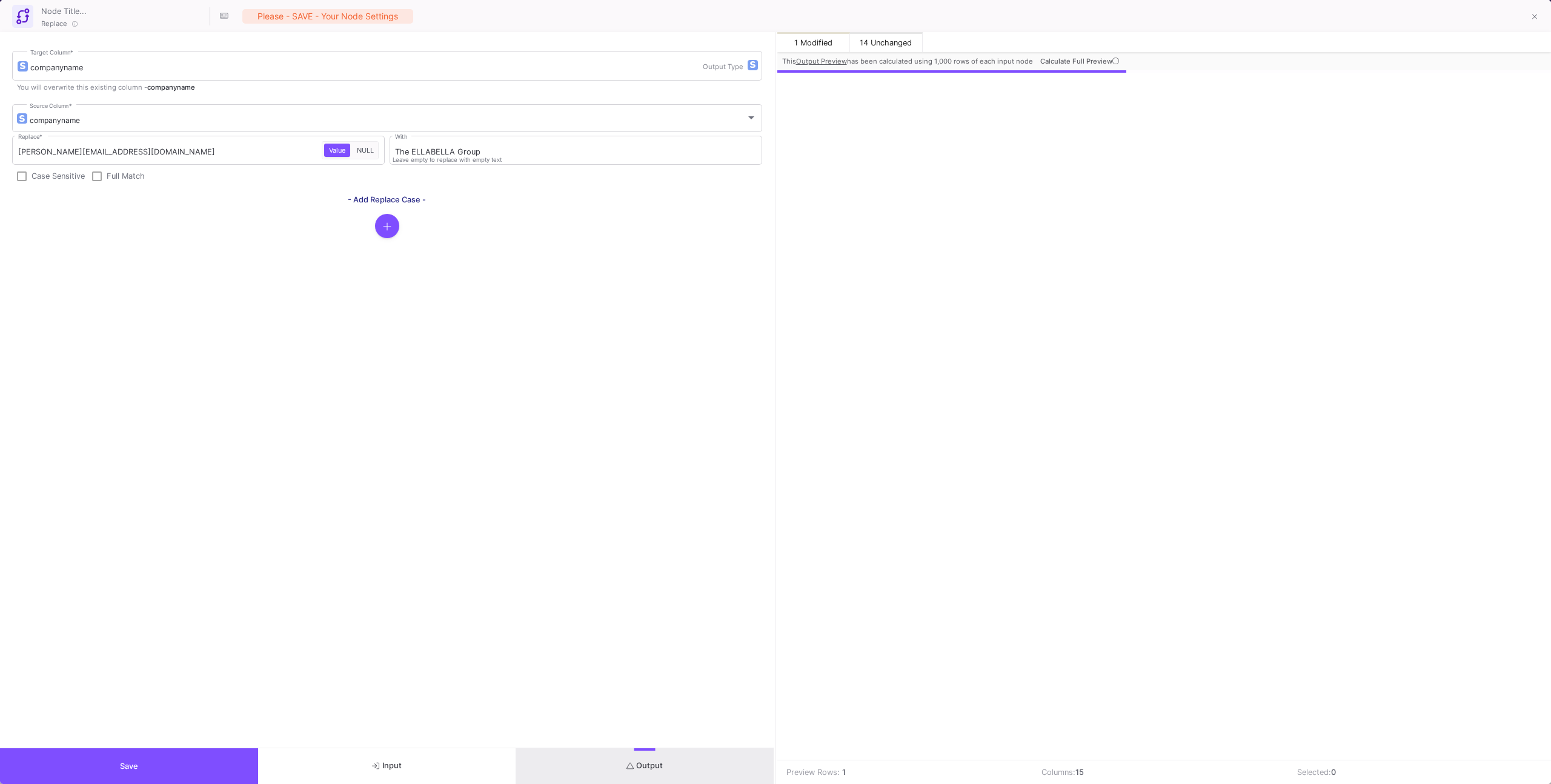
scroll to position [0, 512]
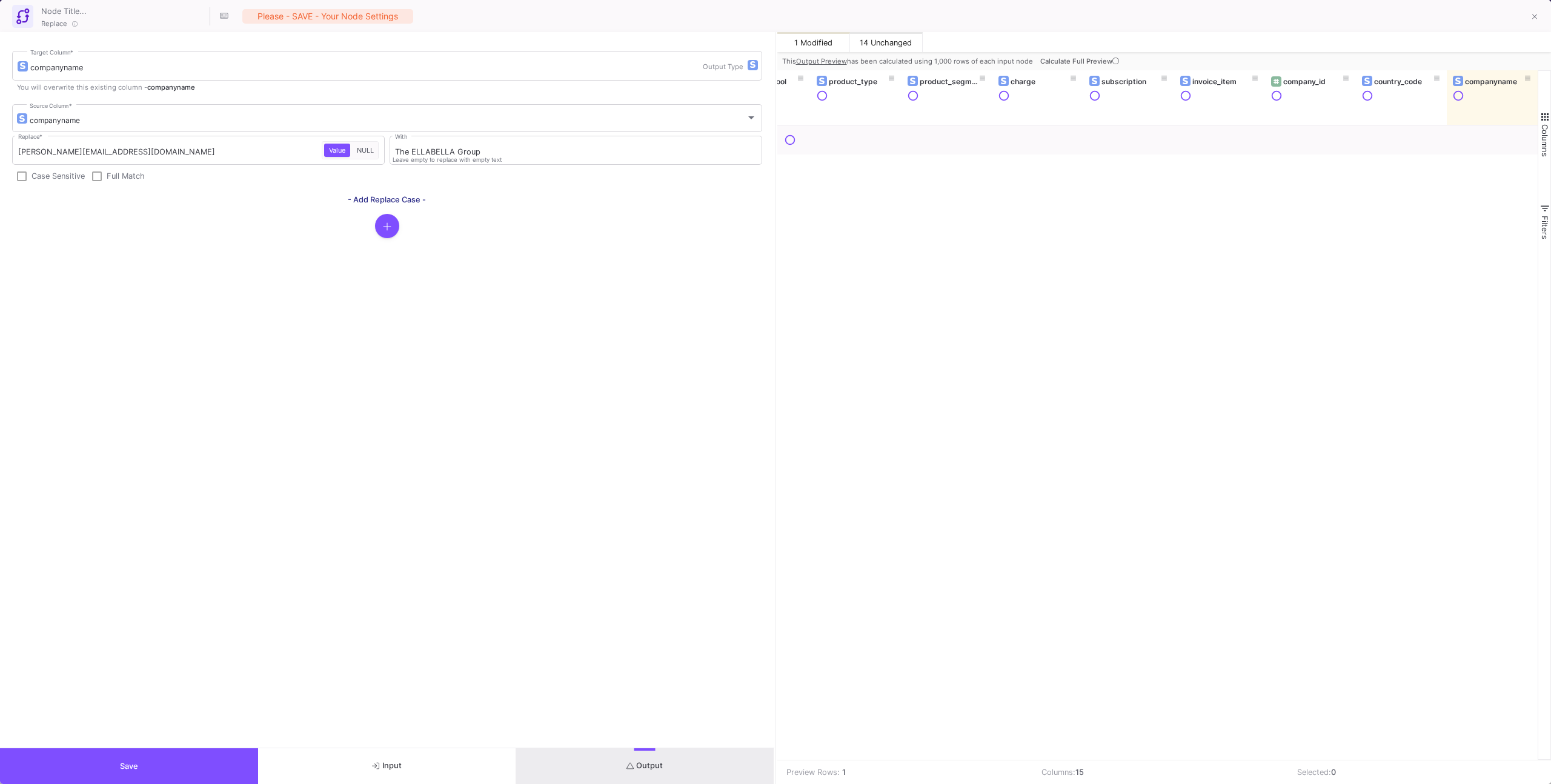
click at [916, 59] on span "Calculate Full Preview" at bounding box center [1081, 61] width 81 height 8
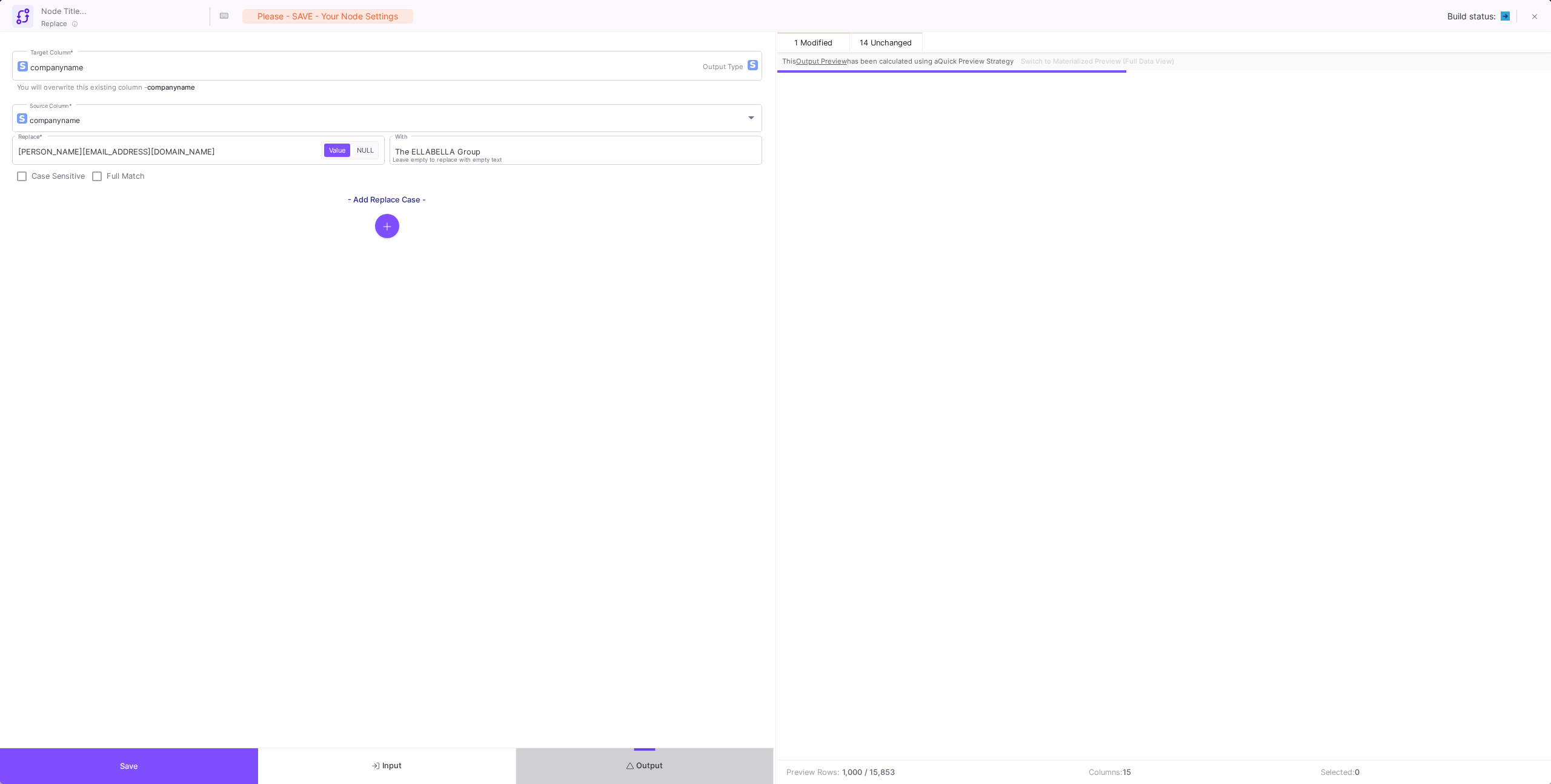
scroll to position [0, 517]
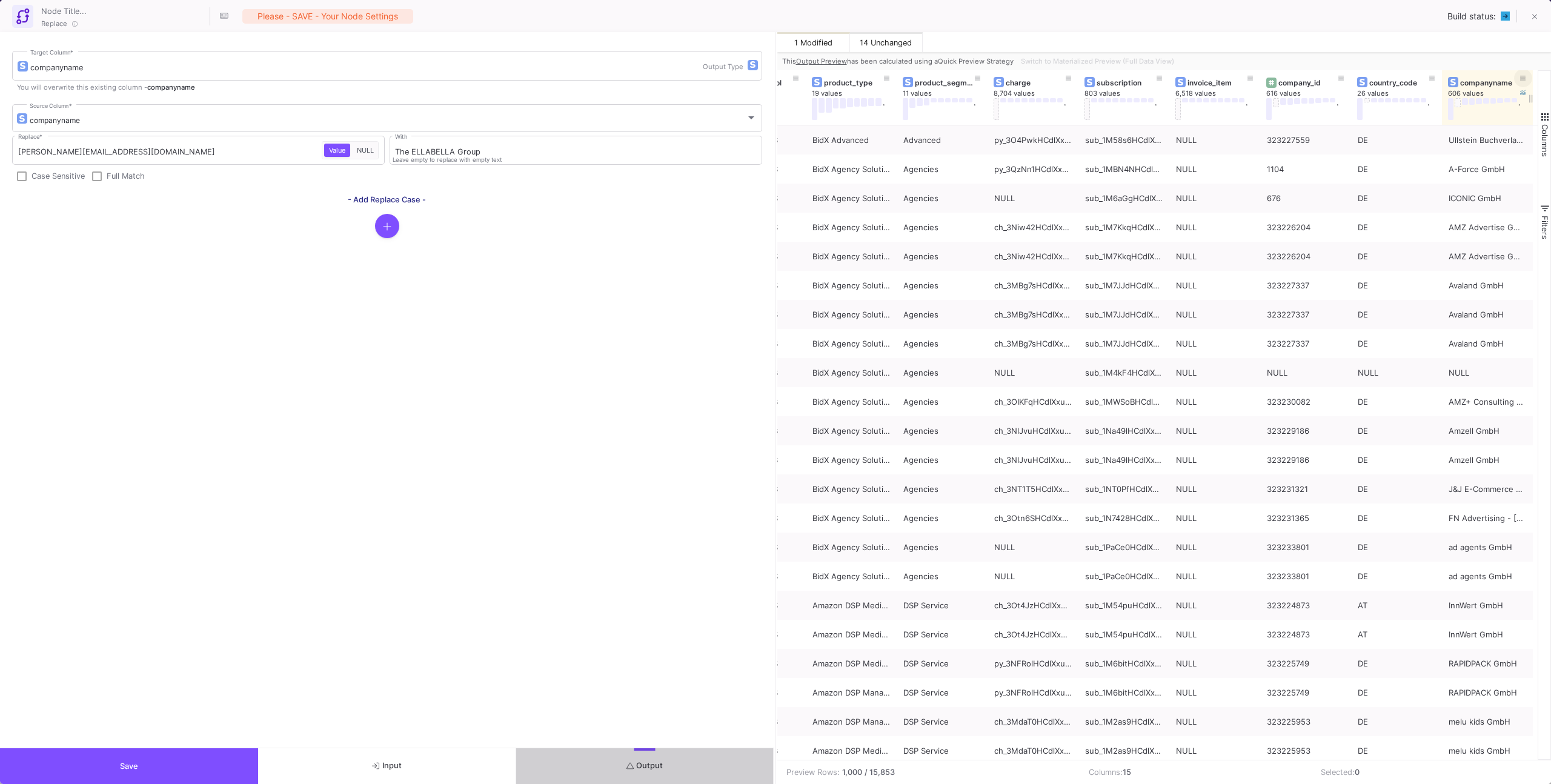
click at [916, 75] on icon at bounding box center [1523, 78] width 6 height 6
type input "[PERSON_NAME][EMAIL_ADDRESS][DOMAIN_NAME]"
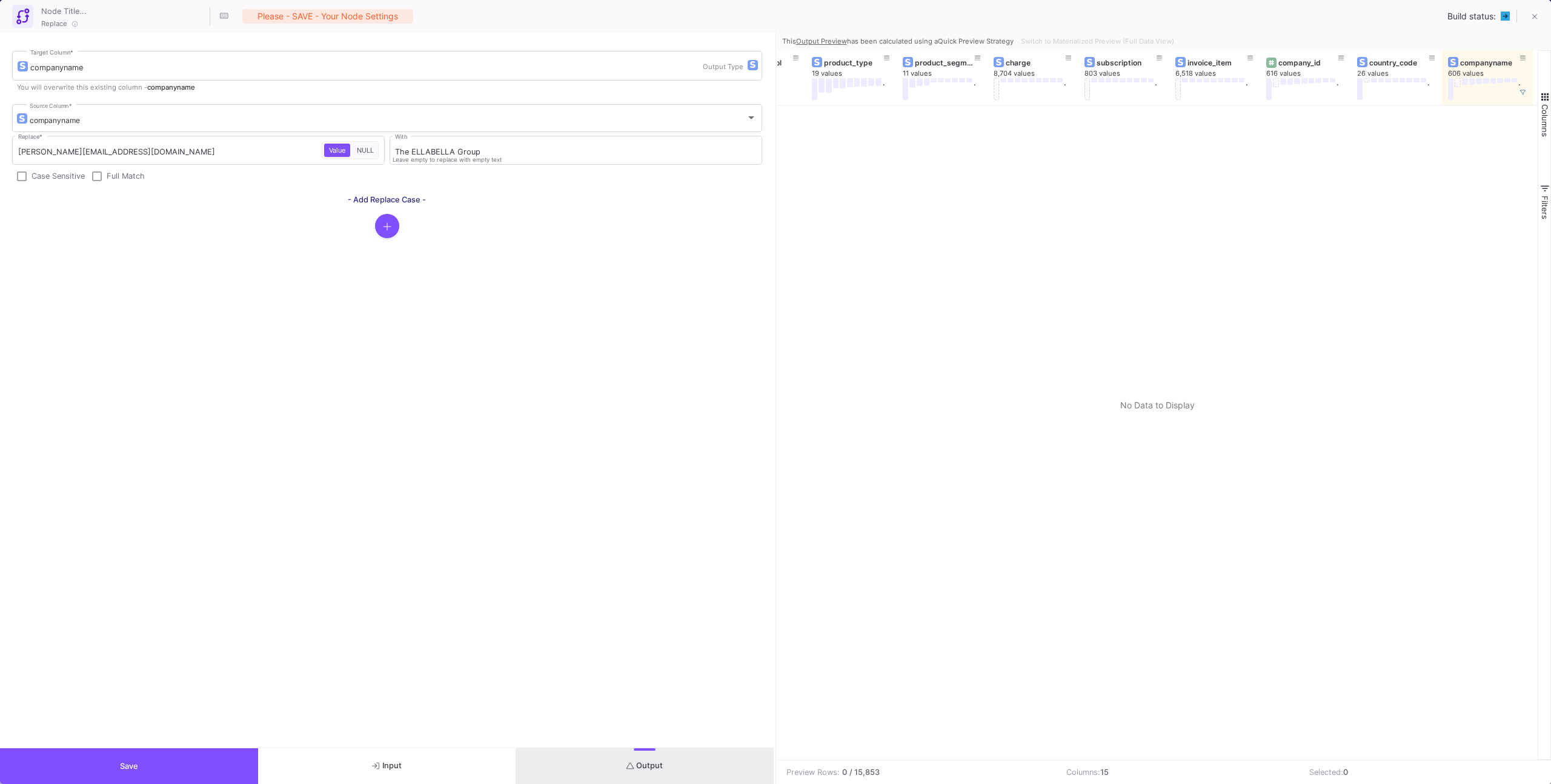
drag, startPoint x: 1370, startPoint y: 146, endPoint x: 1359, endPoint y: 143, distance: 11.4
click at [916, 146] on div at bounding box center [1158, 432] width 761 height 654
click at [916, 94] on button at bounding box center [1437, 93] width 18 height 18
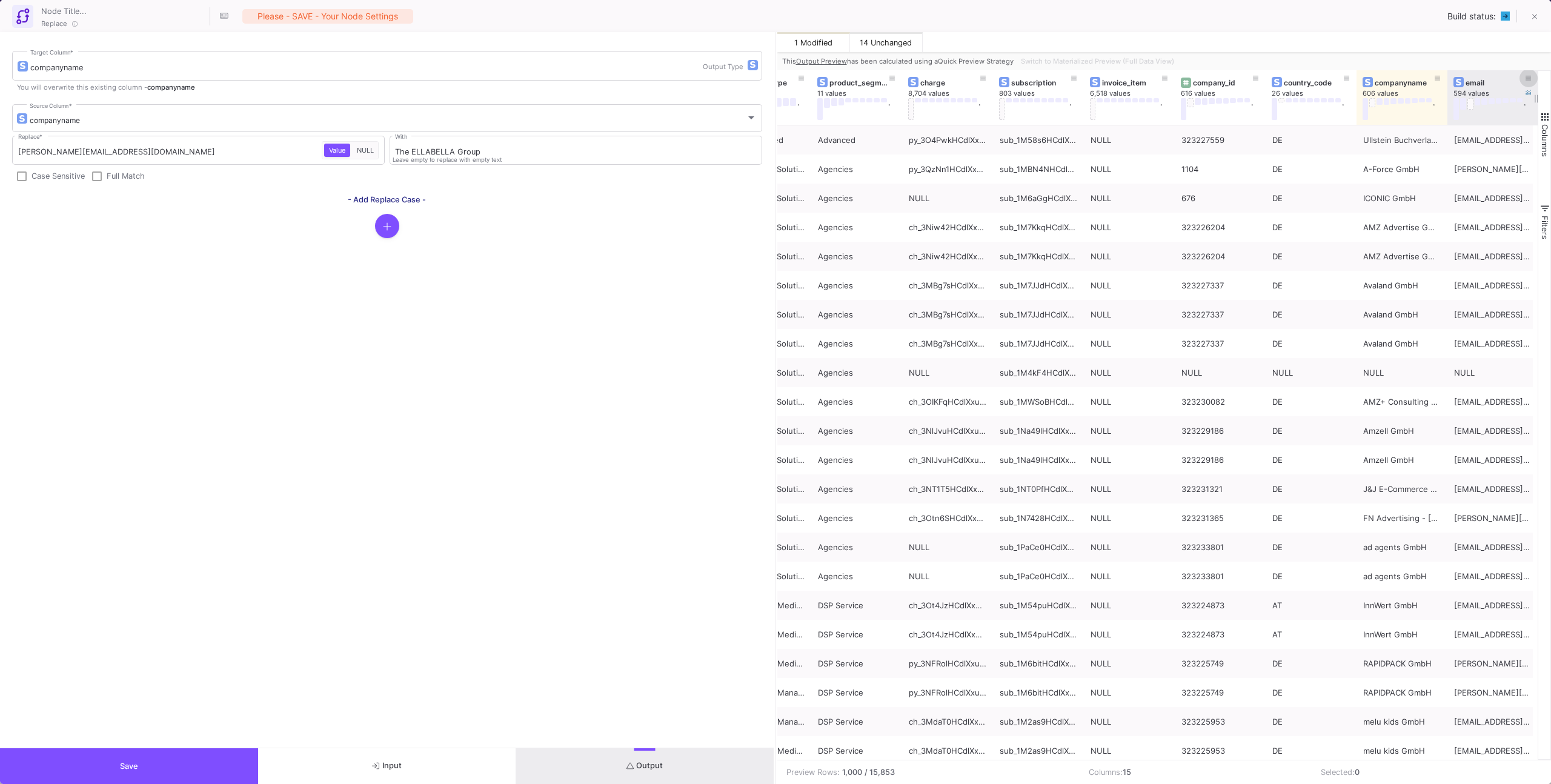
click at [916, 78] on button at bounding box center [1528, 78] width 18 height 18
type input "[PERSON_NAME][EMAIL_ADDRESS][DOMAIN_NAME]"
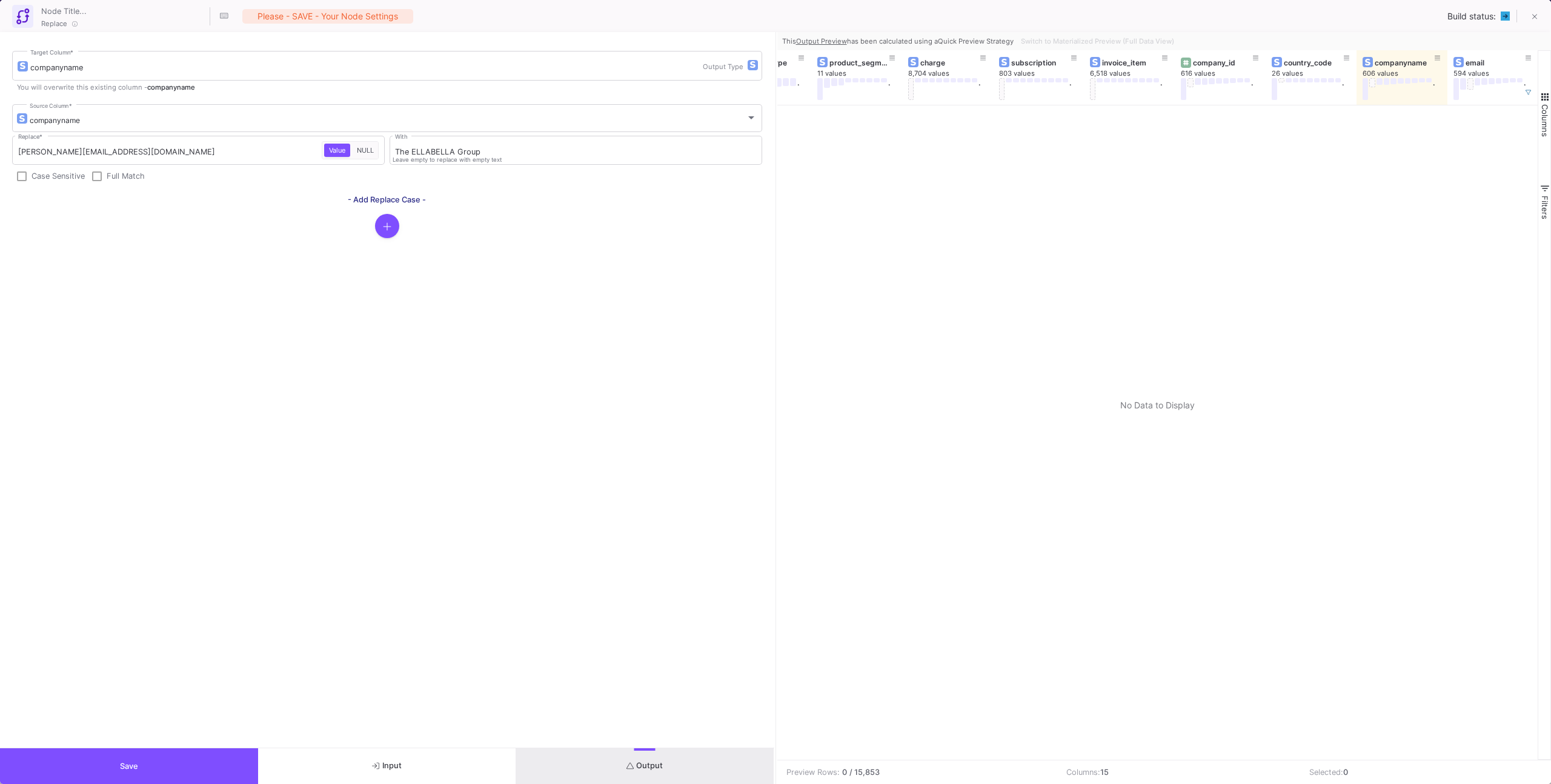
click at [916, 175] on div at bounding box center [1158, 432] width 761 height 654
click at [916, 37] on div "Switch to Materialized Preview (Full Data View)" at bounding box center [1096, 41] width 161 height 18
click at [916, 89] on button at bounding box center [1528, 93] width 18 height 18
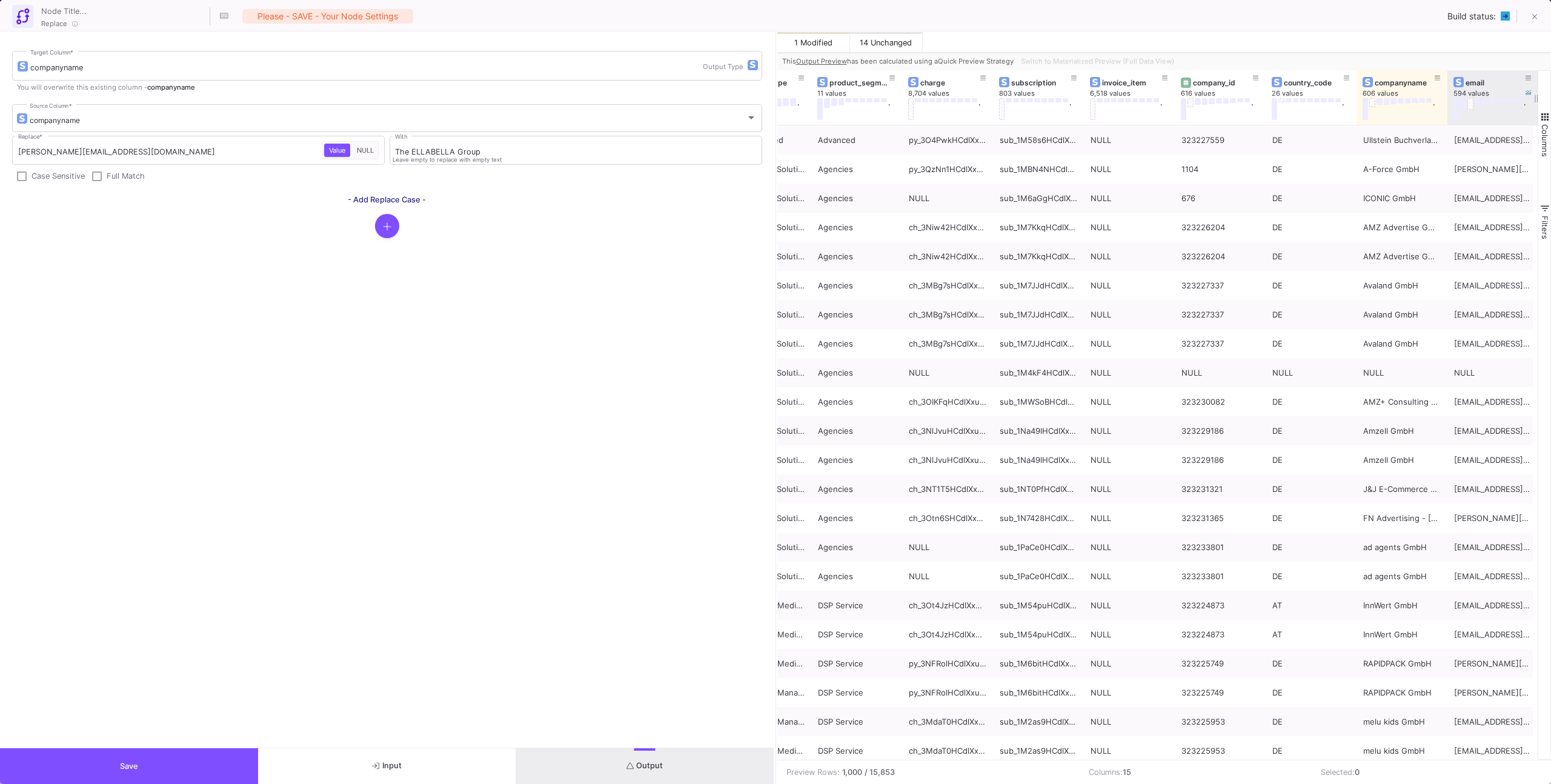
click at [916, 63] on div "Switch to Materialized Preview (Full Data View)" at bounding box center [1096, 61] width 161 height 18
click at [916, 63] on span "Switch to Materialized Preview (Full Data View)" at bounding box center [1098, 61] width 153 height 8
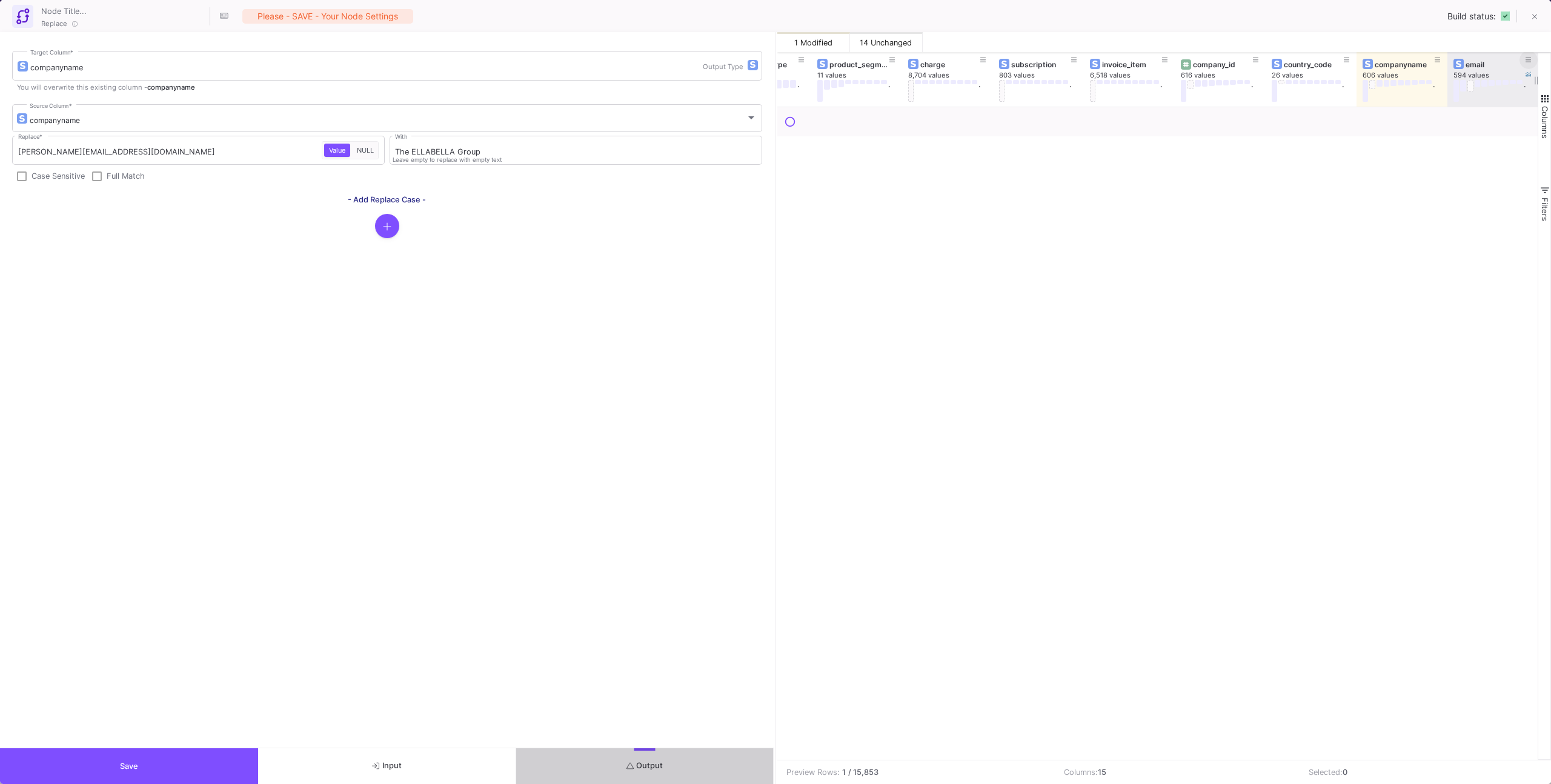
click at [916, 61] on icon at bounding box center [1528, 60] width 6 height 6
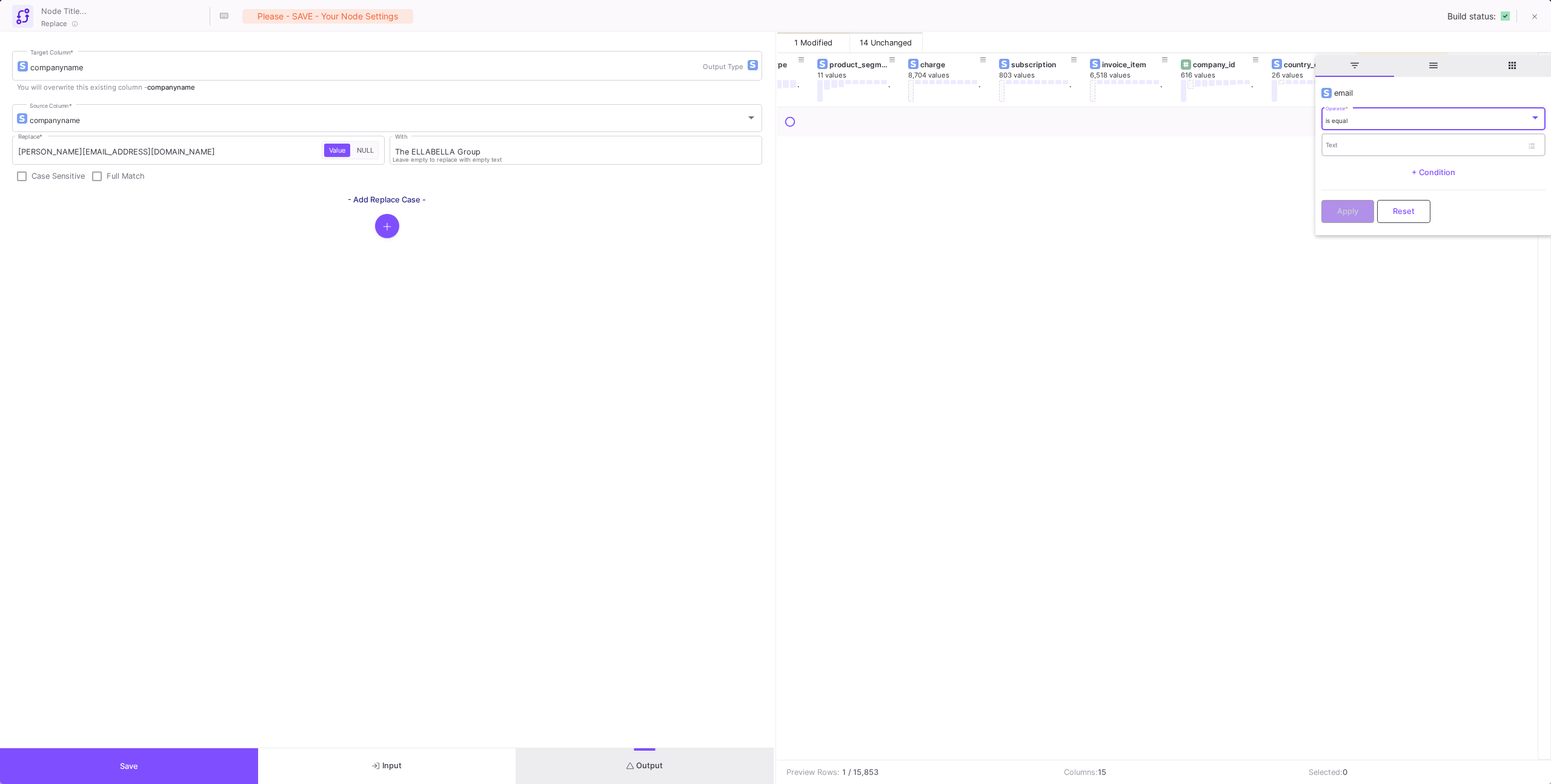
click at [916, 152] on div "Text" at bounding box center [1424, 144] width 197 height 25
paste input "[PERSON_NAME][EMAIL_ADDRESS][DOMAIN_NAME]"
type input "[PERSON_NAME][EMAIL_ADDRESS][DOMAIN_NAME]"
click at [916, 217] on button "Apply" at bounding box center [1348, 210] width 53 height 23
click at [226, 498] on button "Save" at bounding box center [129, 765] width 258 height 35
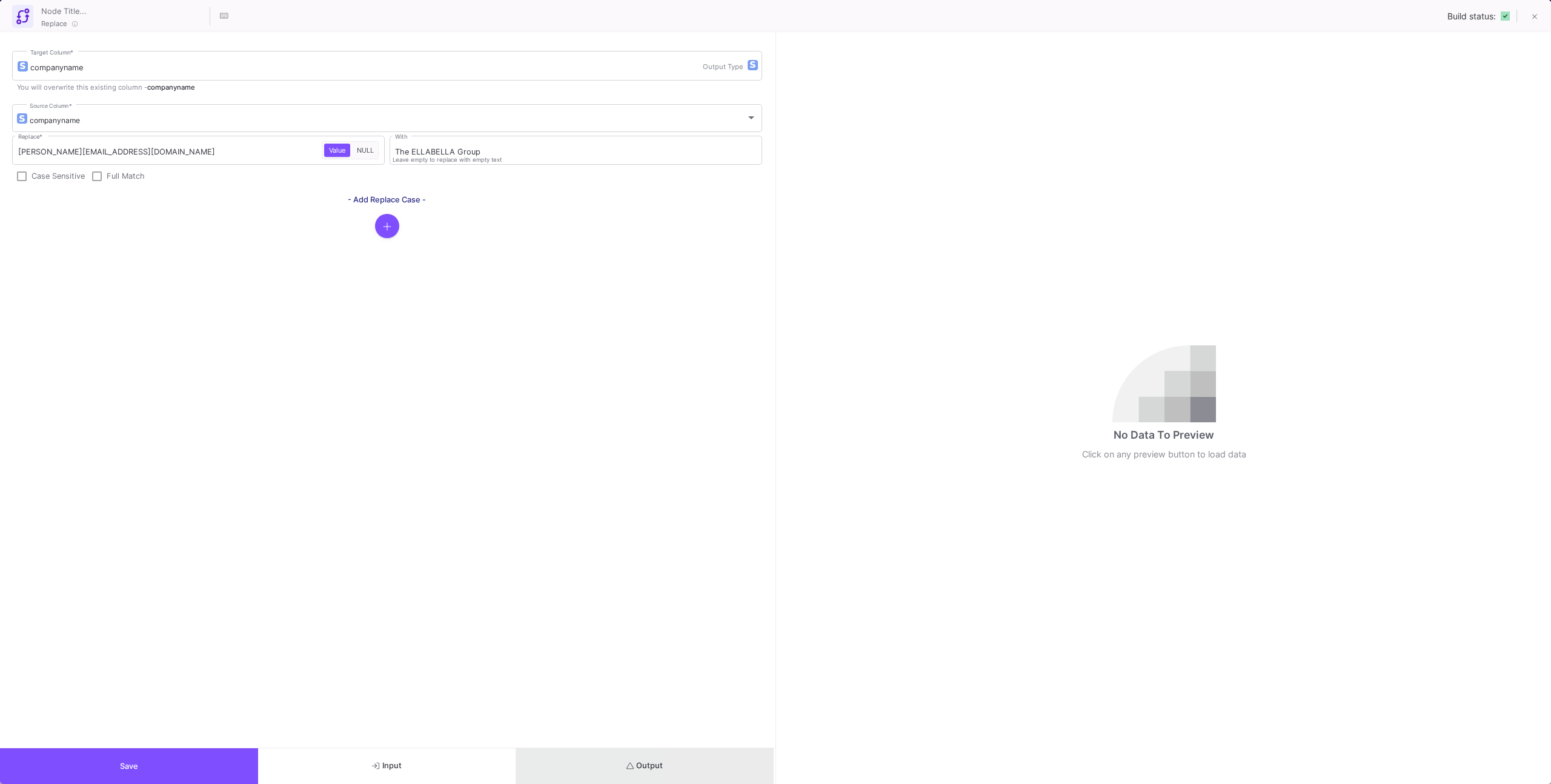
click at [719, 498] on button "Output" at bounding box center [645, 765] width 258 height 35
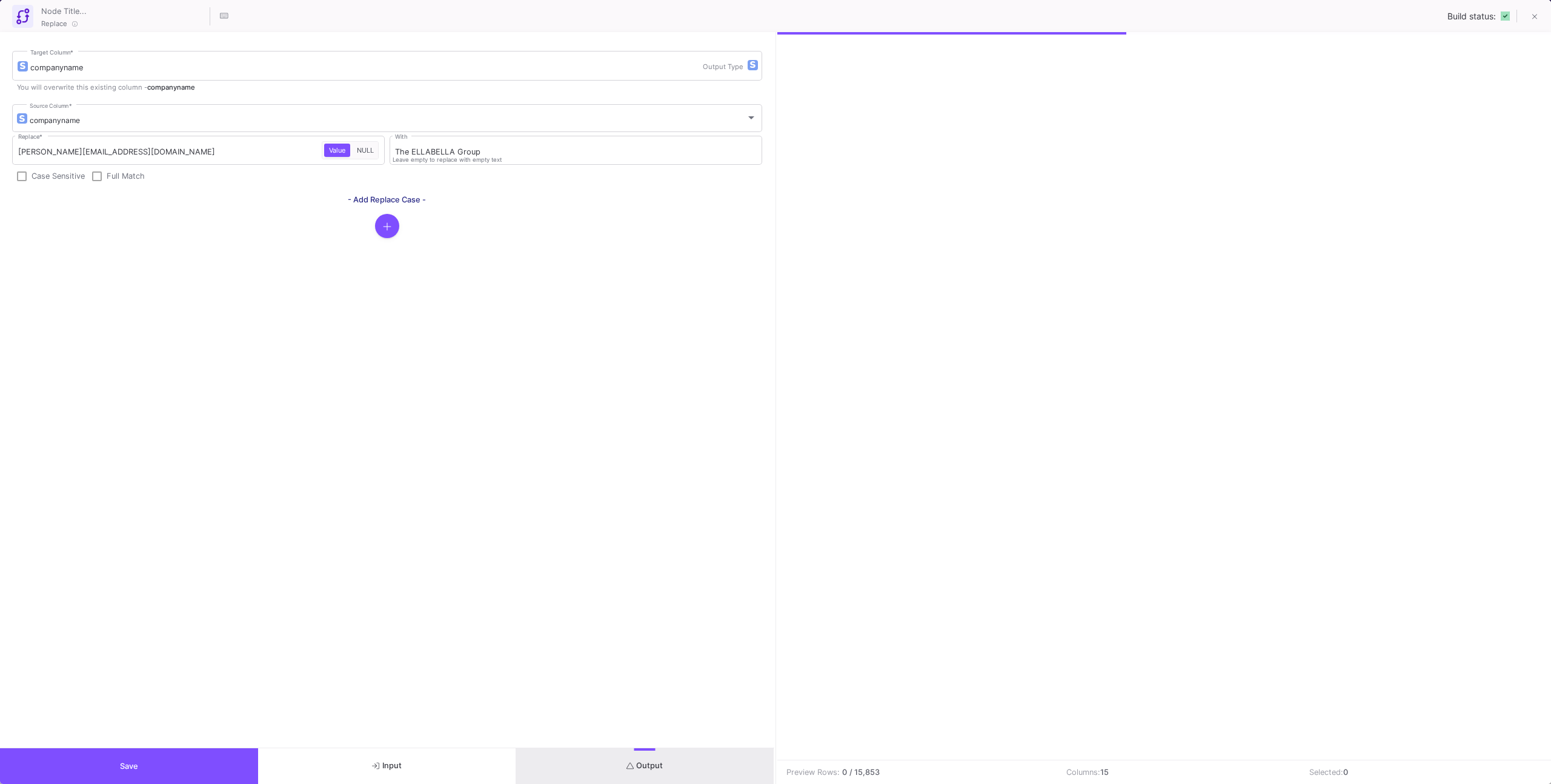
scroll to position [0, 512]
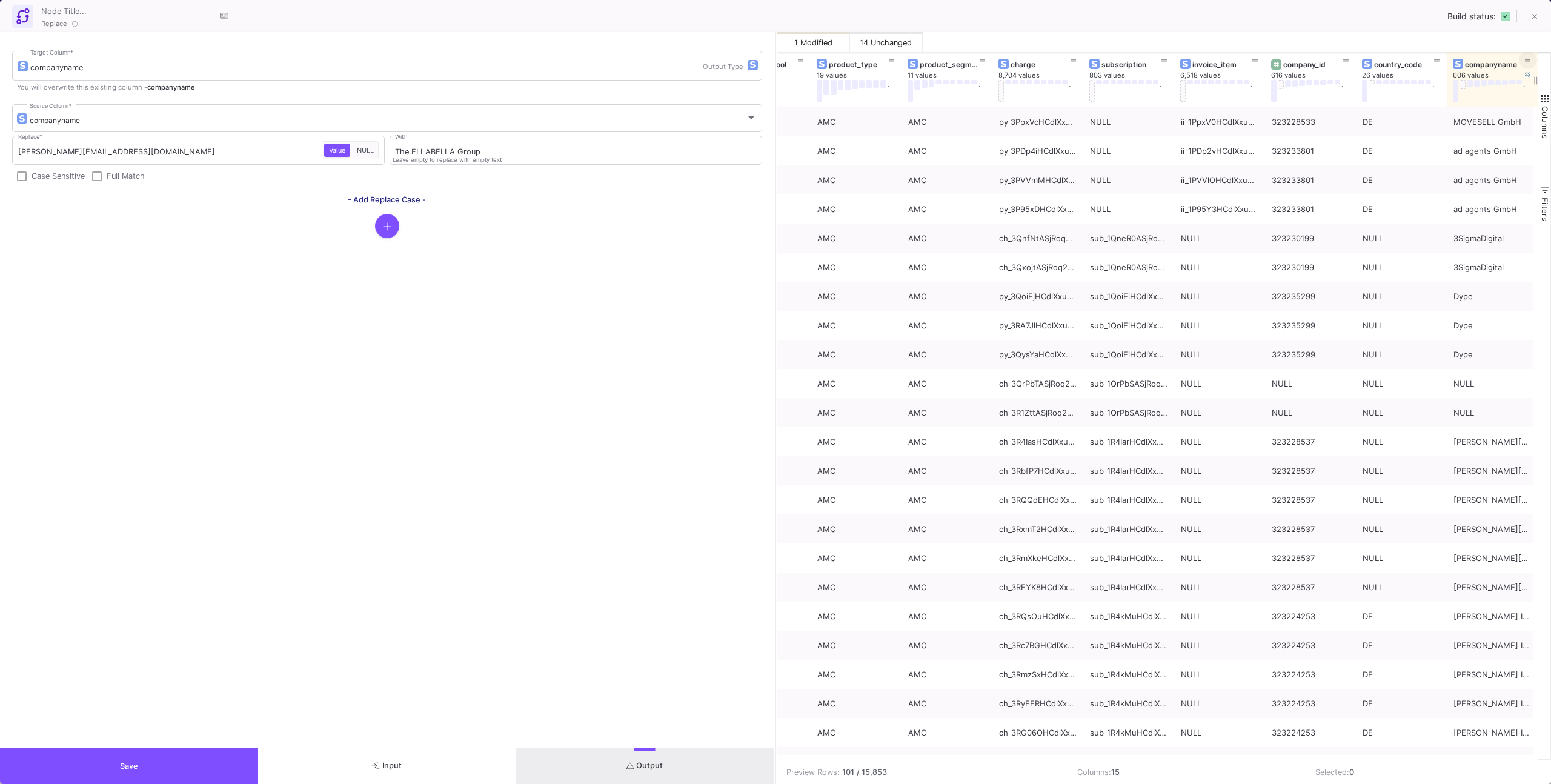
click at [916, 59] on icon at bounding box center [1528, 60] width 6 height 6
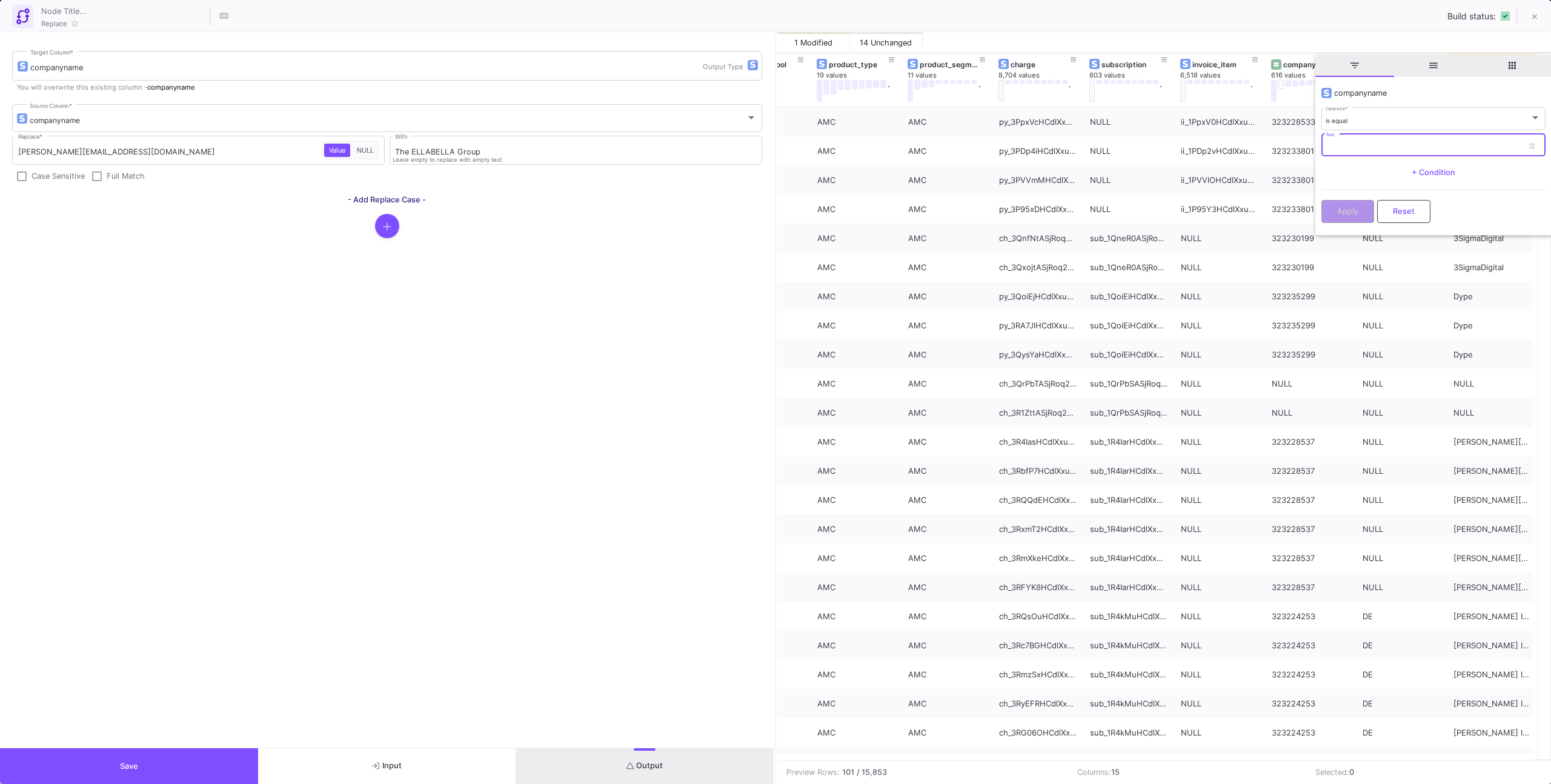
click at [916, 145] on input "Text" at bounding box center [1424, 147] width 197 height 8
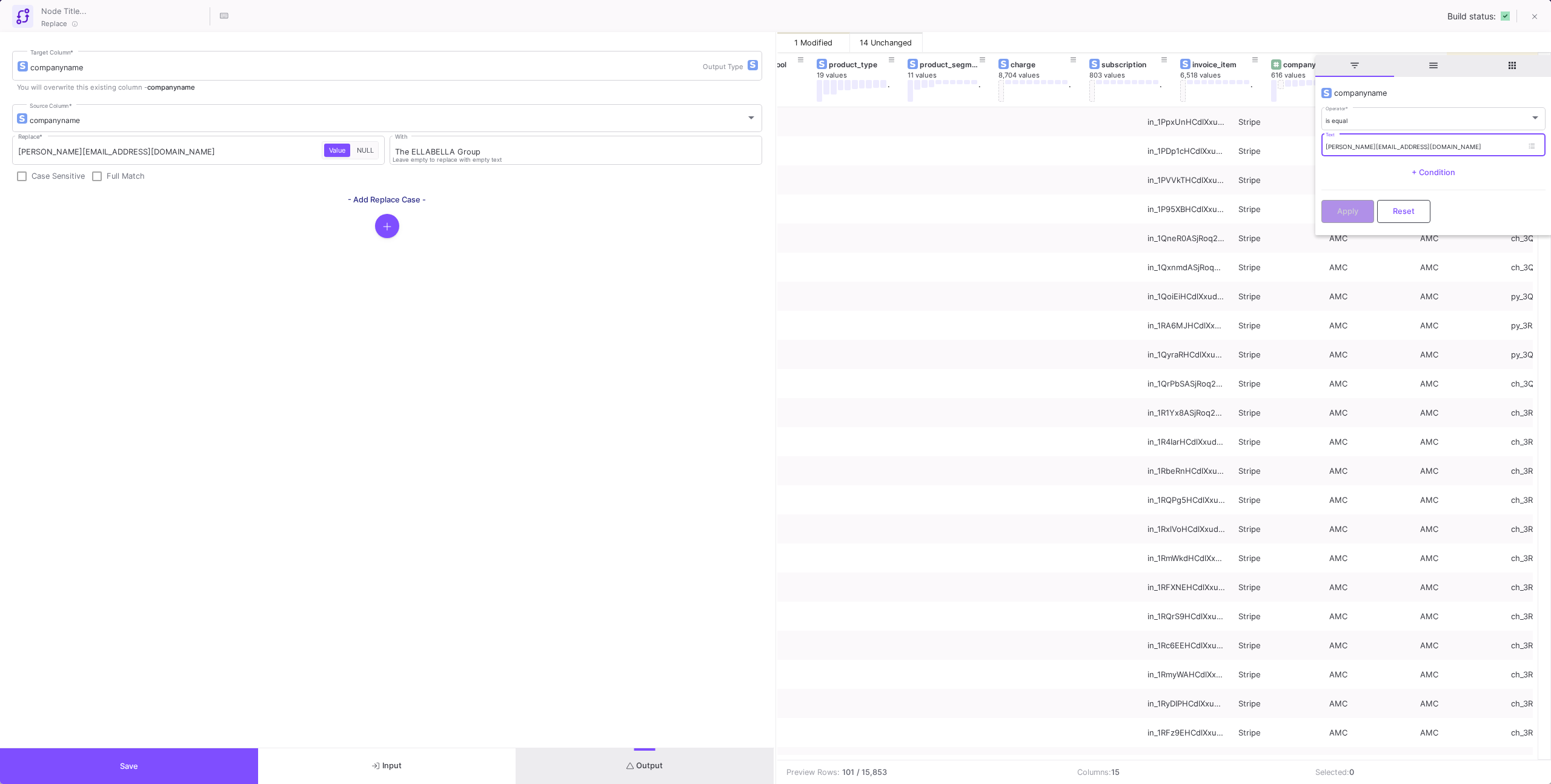
scroll to position [0, 512]
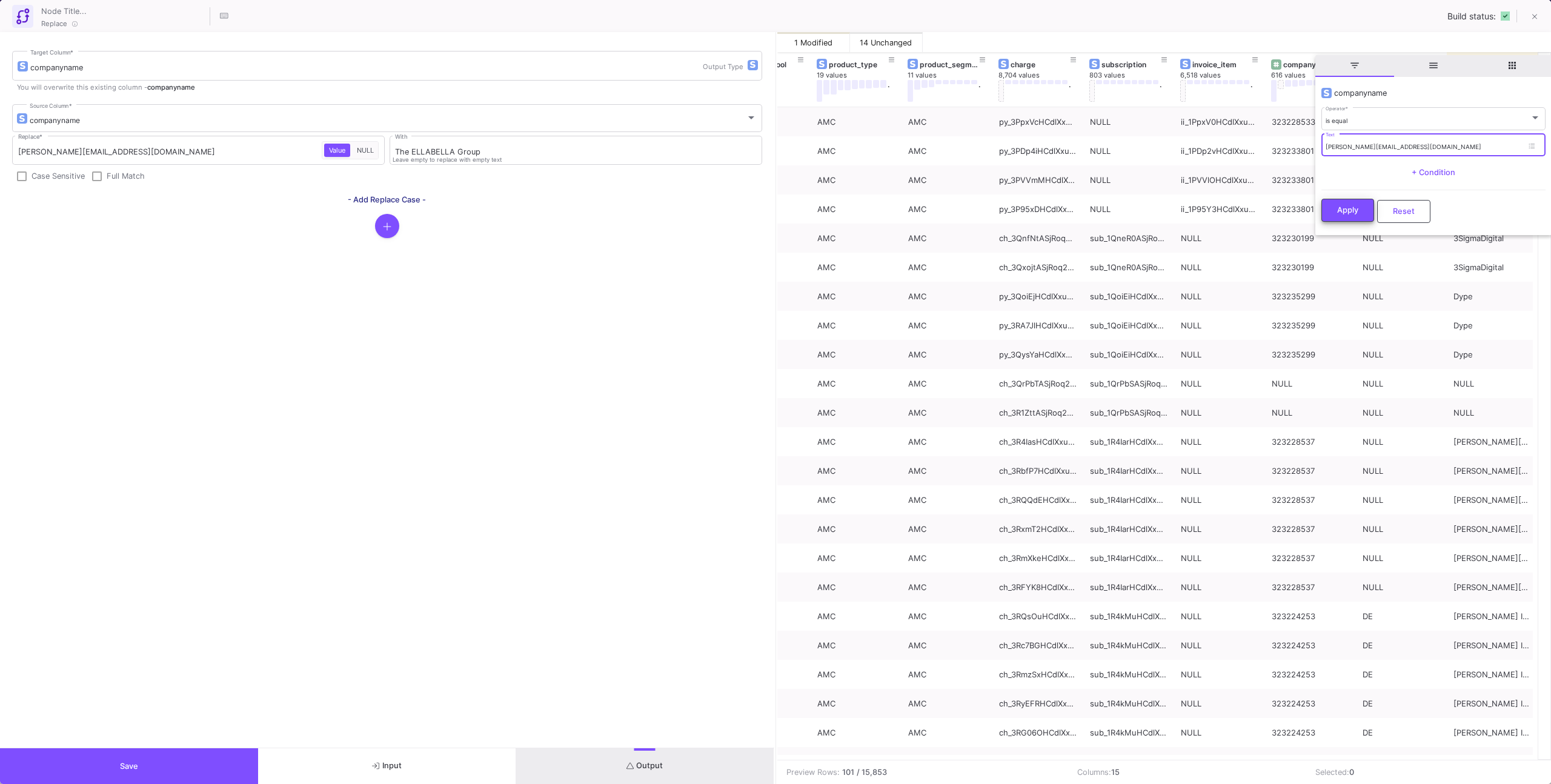
type input "[PERSON_NAME][EMAIL_ADDRESS][DOMAIN_NAME]"
click at [1352, 210] on span "Apply" at bounding box center [1347, 210] width 21 height 9
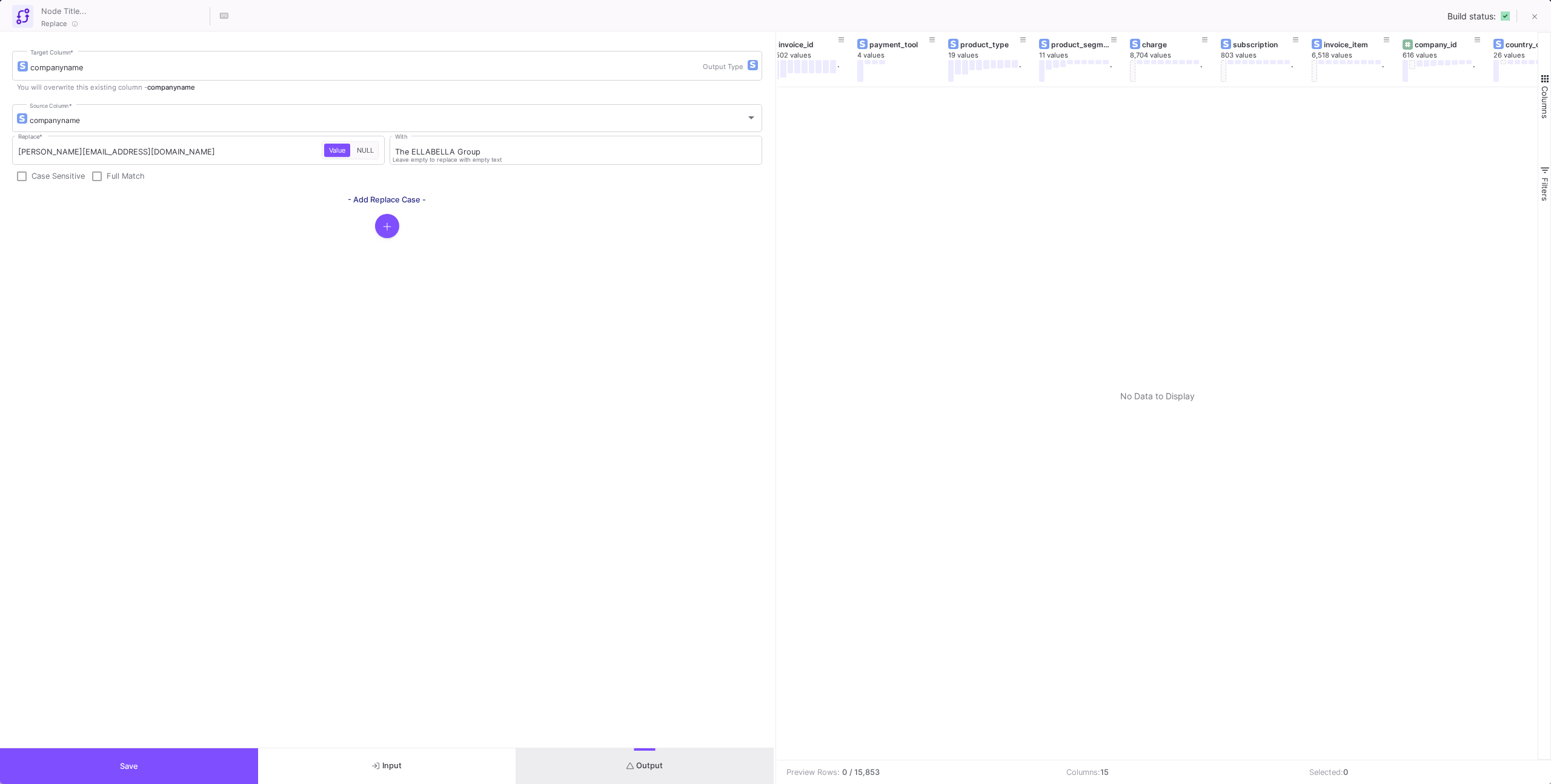
scroll to position [0, 602]
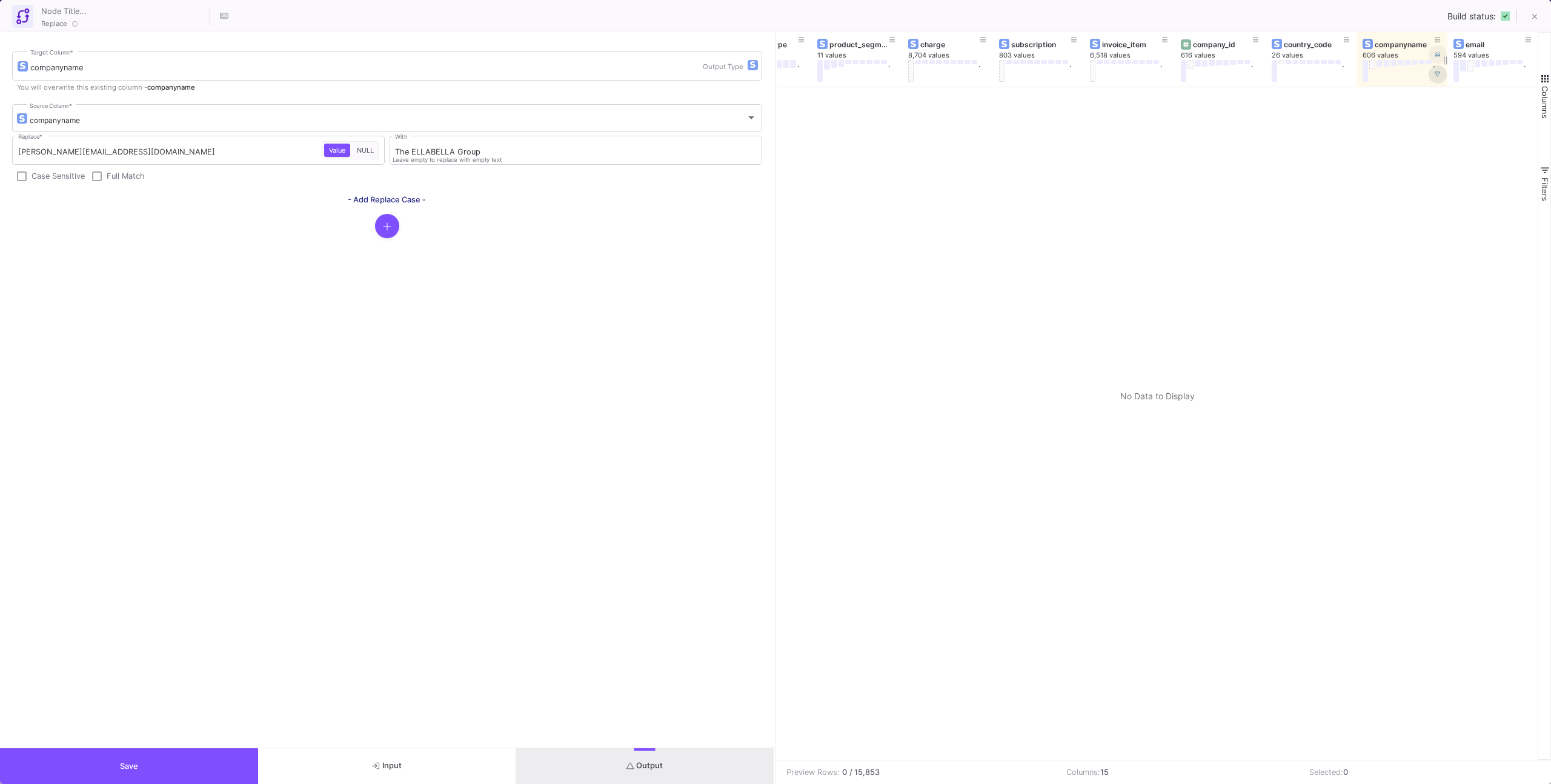
click at [1436, 77] on fa-icon at bounding box center [1437, 75] width 6 height 6
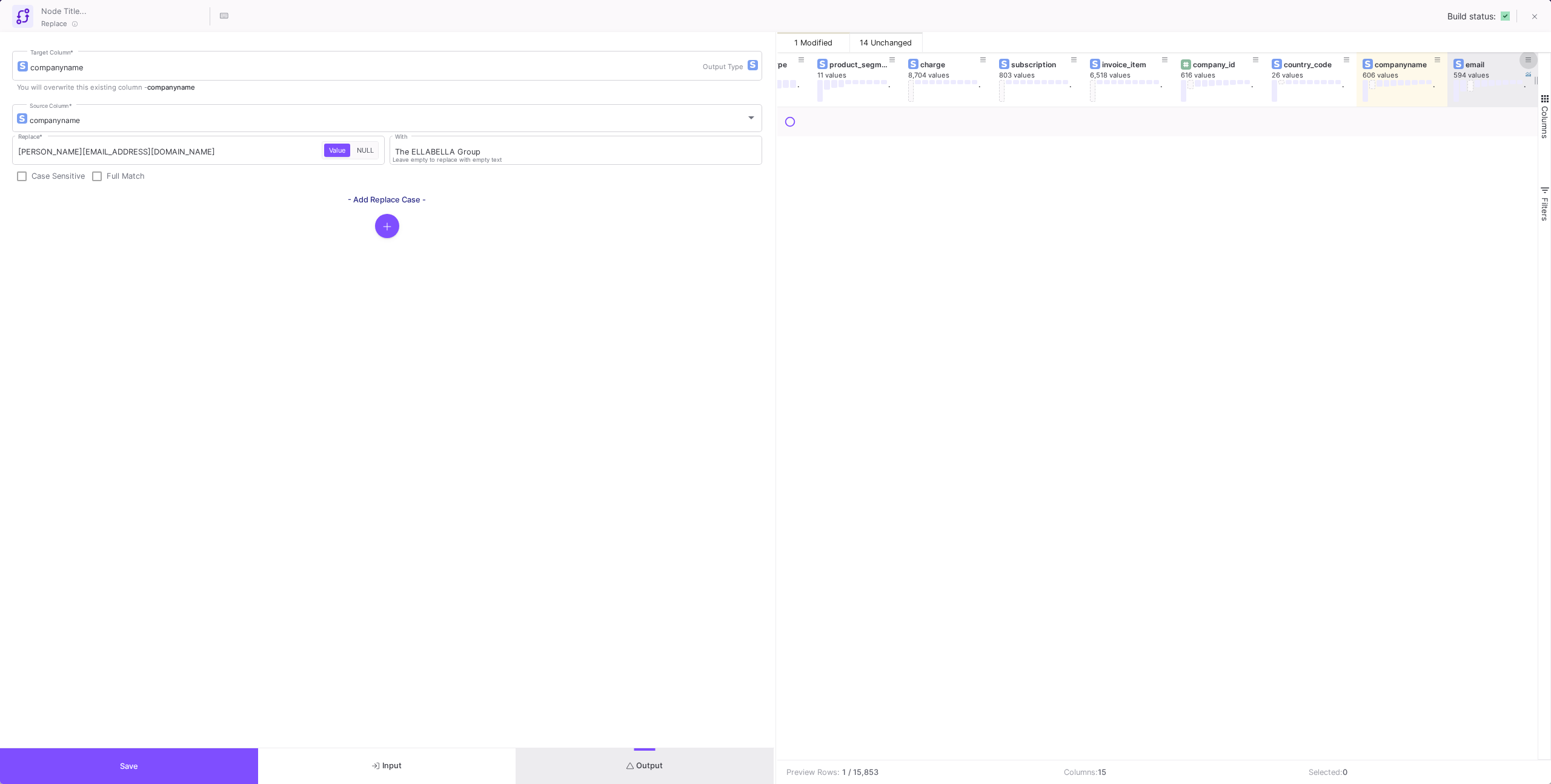
click at [1525, 59] on button at bounding box center [1528, 60] width 18 height 18
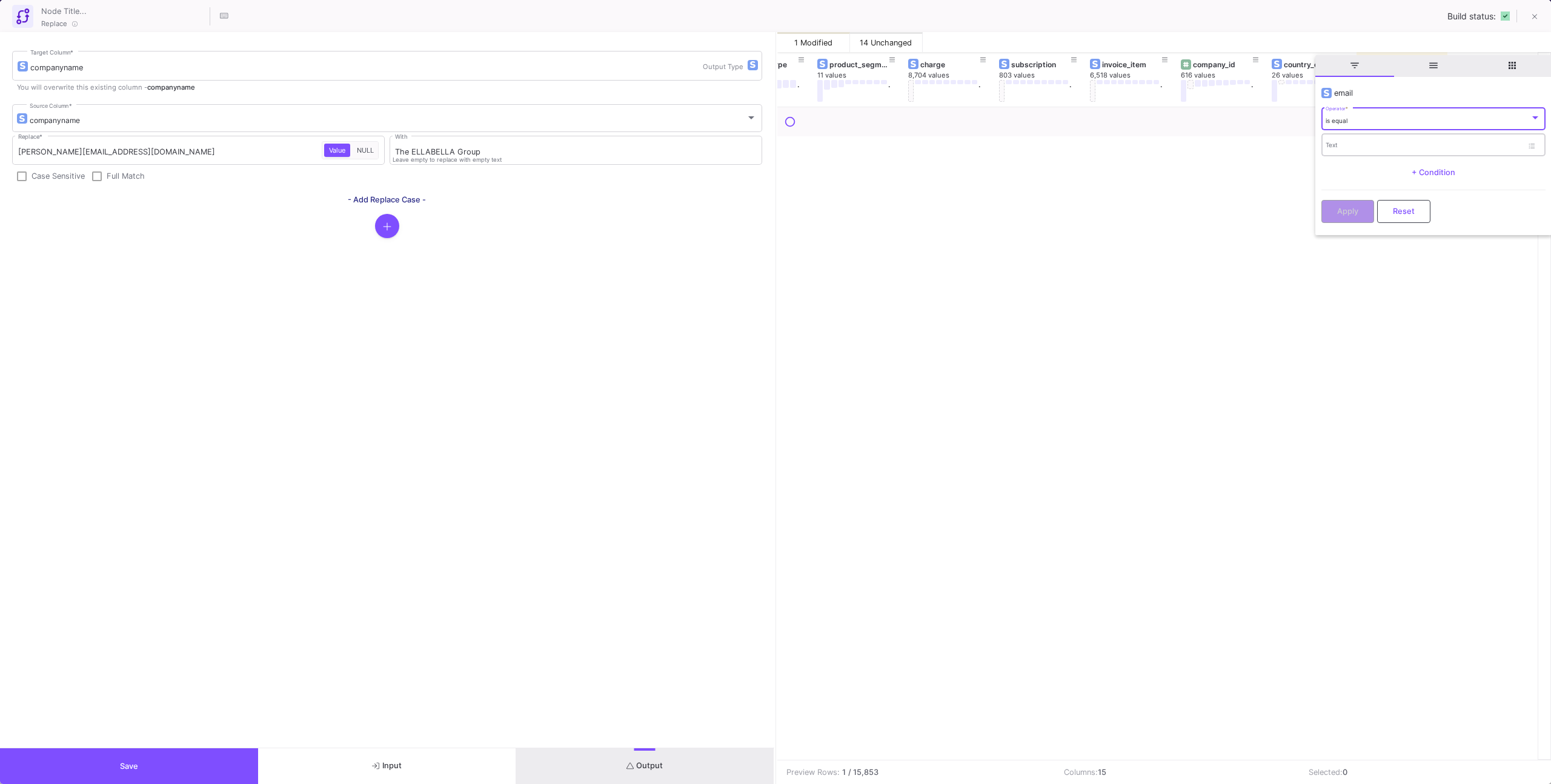
click at [1470, 145] on input "Text" at bounding box center [1424, 147] width 197 height 8
paste input "[PERSON_NAME][EMAIL_ADDRESS][DOMAIN_NAME]"
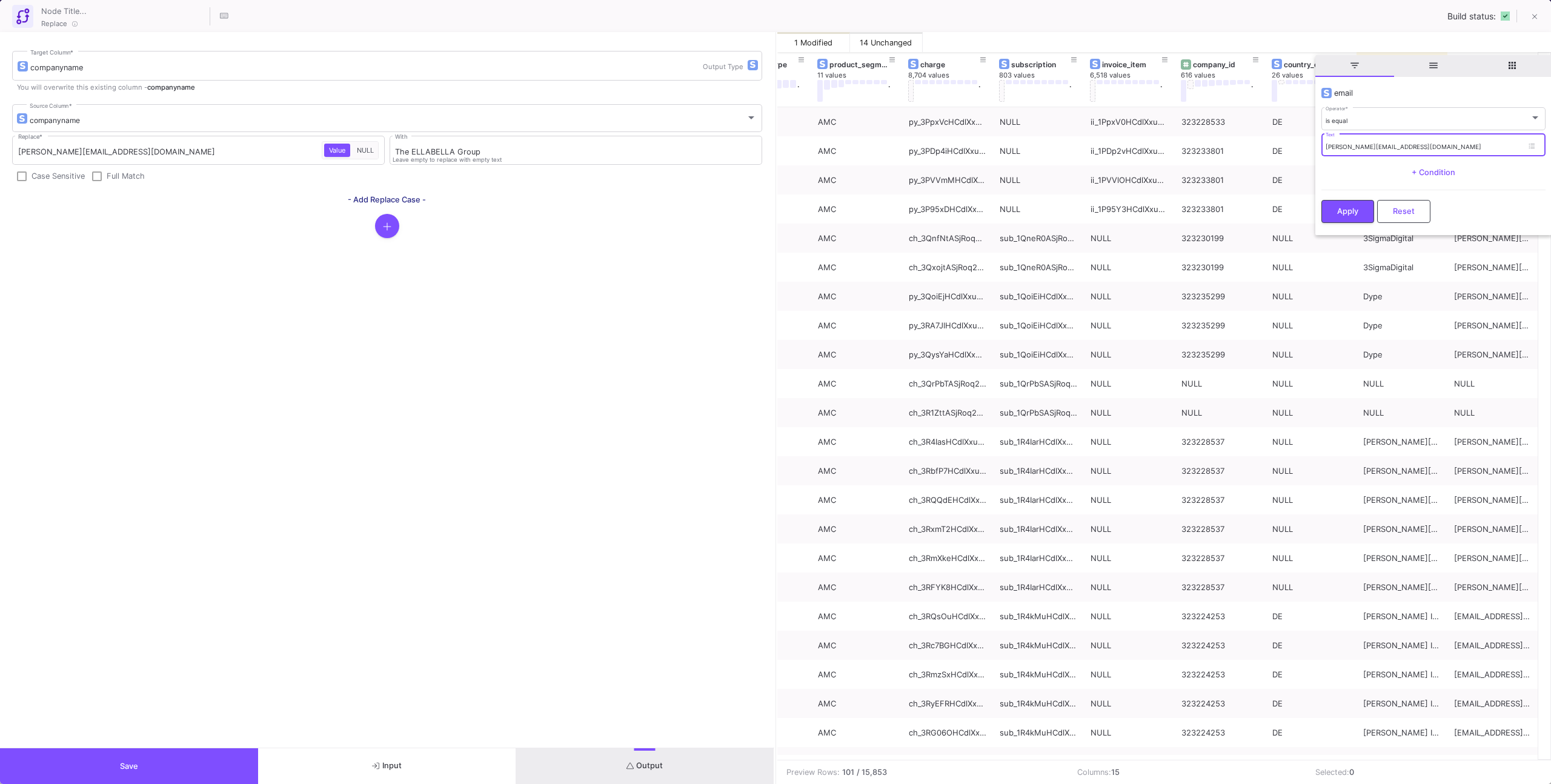
type input "[PERSON_NAME][EMAIL_ADDRESS][DOMAIN_NAME]"
click at [1381, 220] on button "Reset" at bounding box center [1403, 211] width 54 height 23
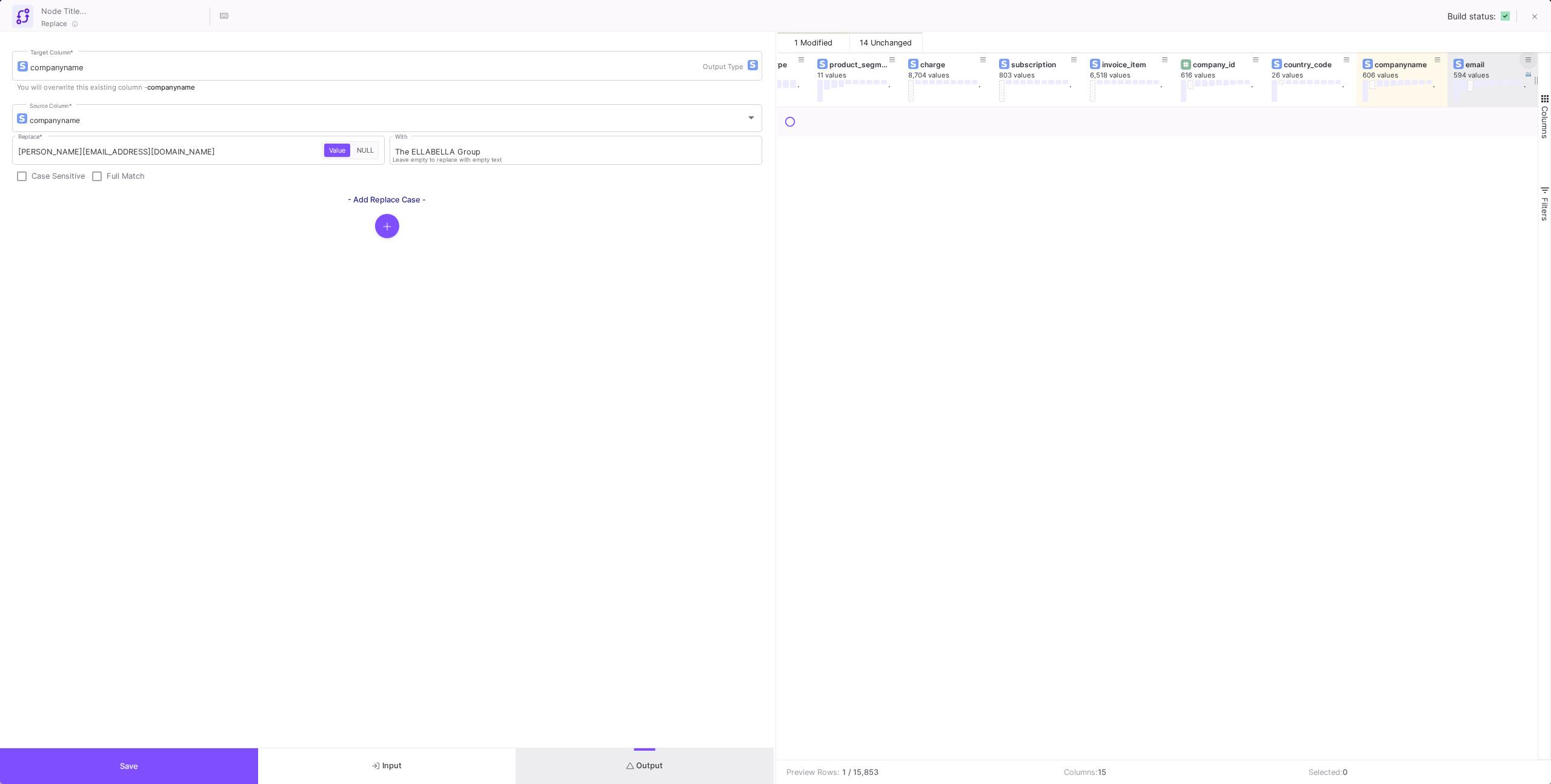
click at [1526, 62] on icon at bounding box center [1528, 60] width 6 height 6
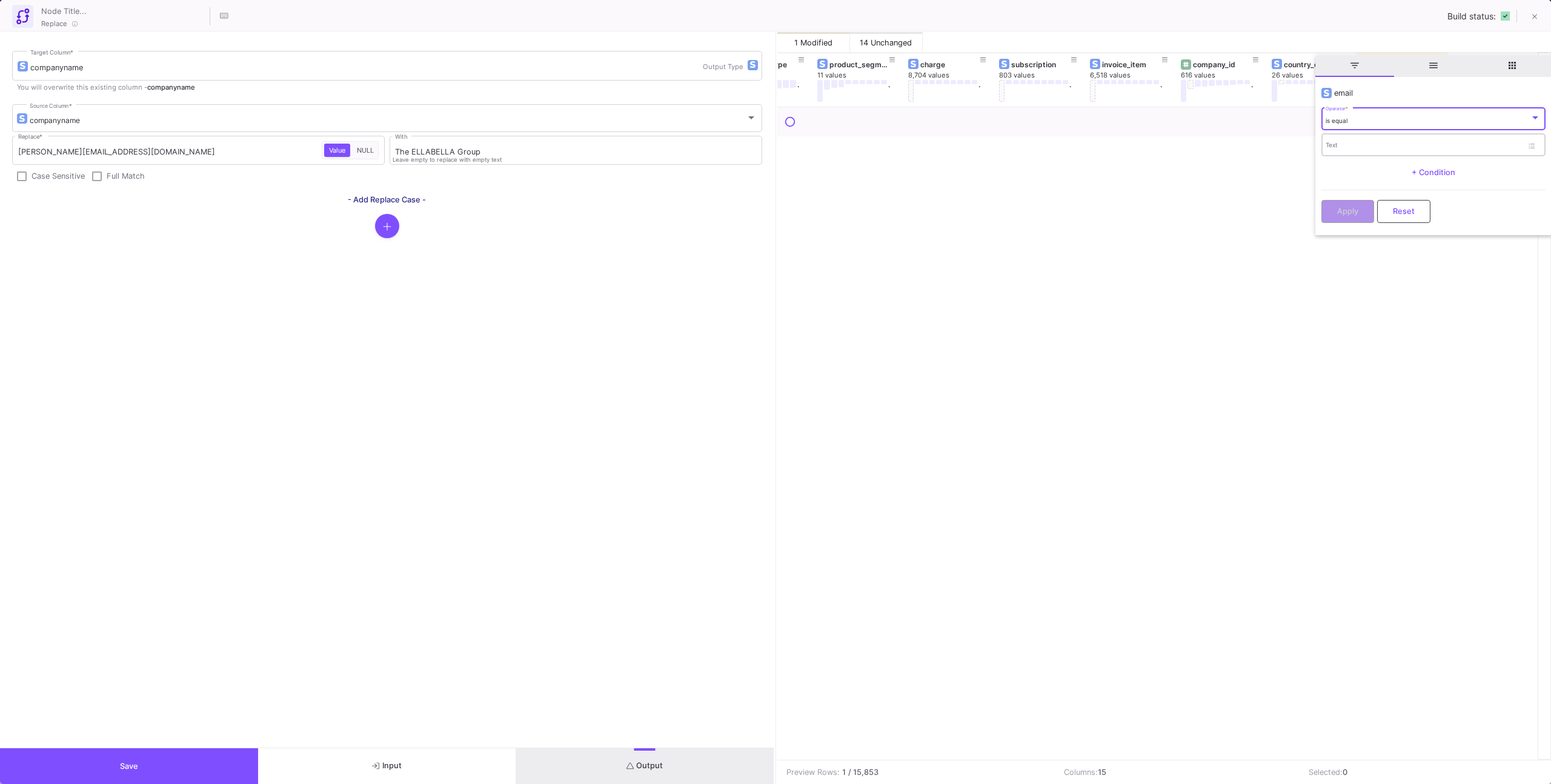
drag, startPoint x: 1360, startPoint y: 156, endPoint x: 1359, endPoint y: 148, distance: 8.1
click at [1360, 156] on mat-form-field "Text" at bounding box center [1434, 145] width 224 height 26
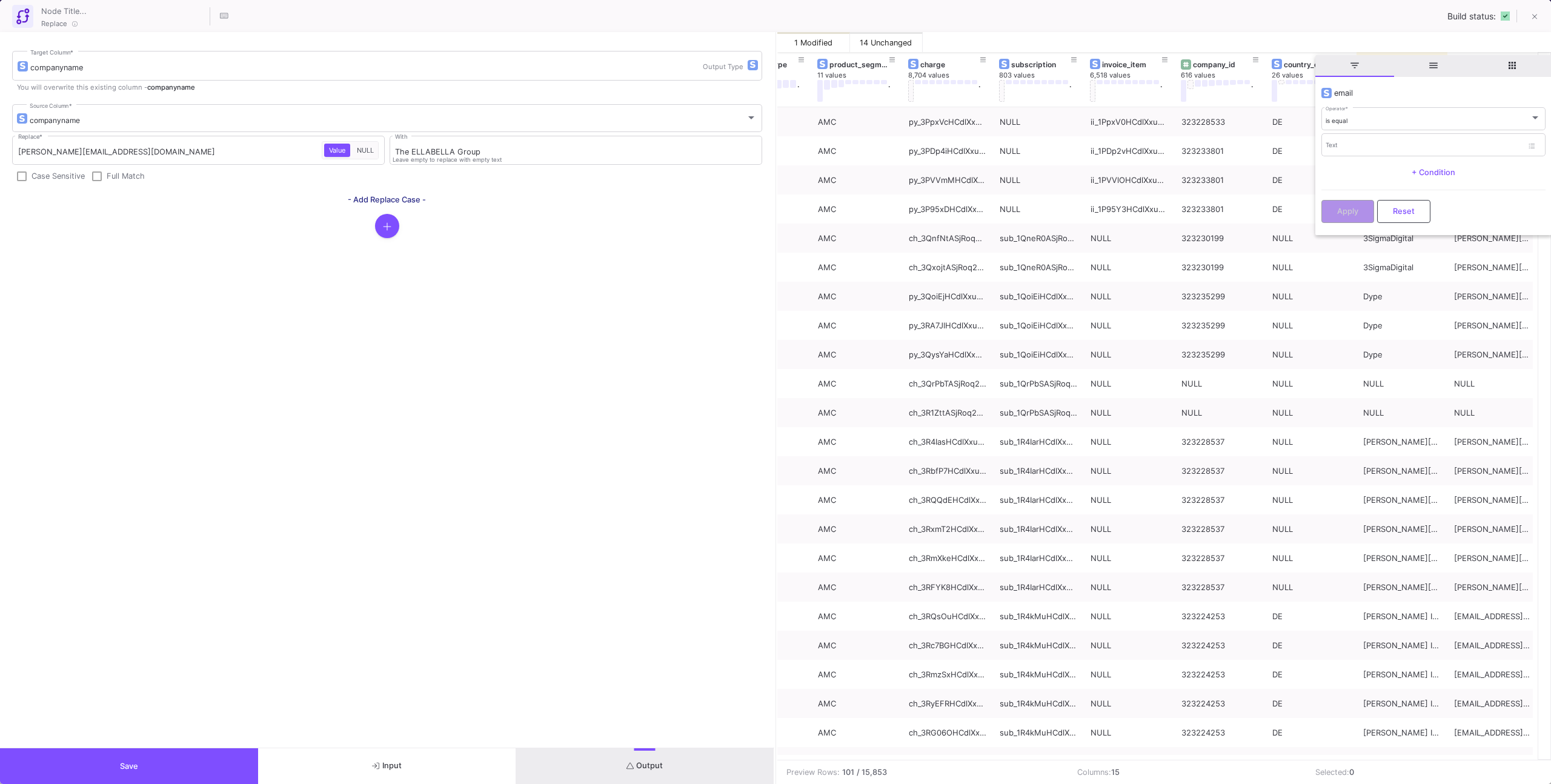
drag, startPoint x: 1359, startPoint y: 146, endPoint x: 1351, endPoint y: 170, distance: 25.3
click at [1359, 146] on input "Text" at bounding box center [1424, 147] width 197 height 8
paste input "[PERSON_NAME][EMAIL_ADDRESS][DOMAIN_NAME]"
type input "[PERSON_NAME][EMAIL_ADDRESS][DOMAIN_NAME]"
click at [1345, 199] on button "Apply" at bounding box center [1348, 210] width 53 height 23
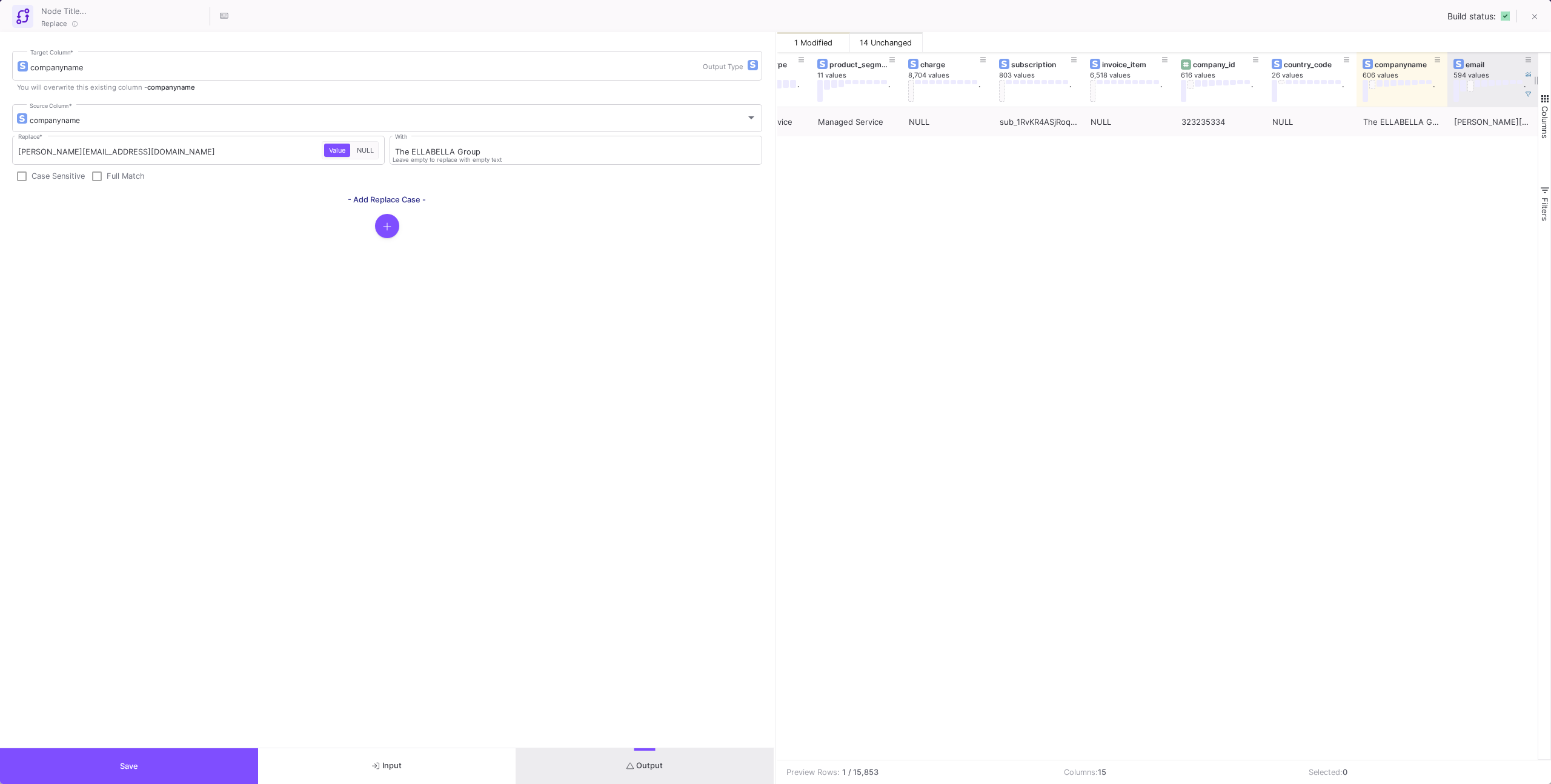
click at [1448, 90] on div "email 594 values ." at bounding box center [1492, 79] width 91 height 55
drag, startPoint x: 1446, startPoint y: 92, endPoint x: 1465, endPoint y: 100, distance: 20.6
click at [1482, 92] on div at bounding box center [1483, 79] width 5 height 55
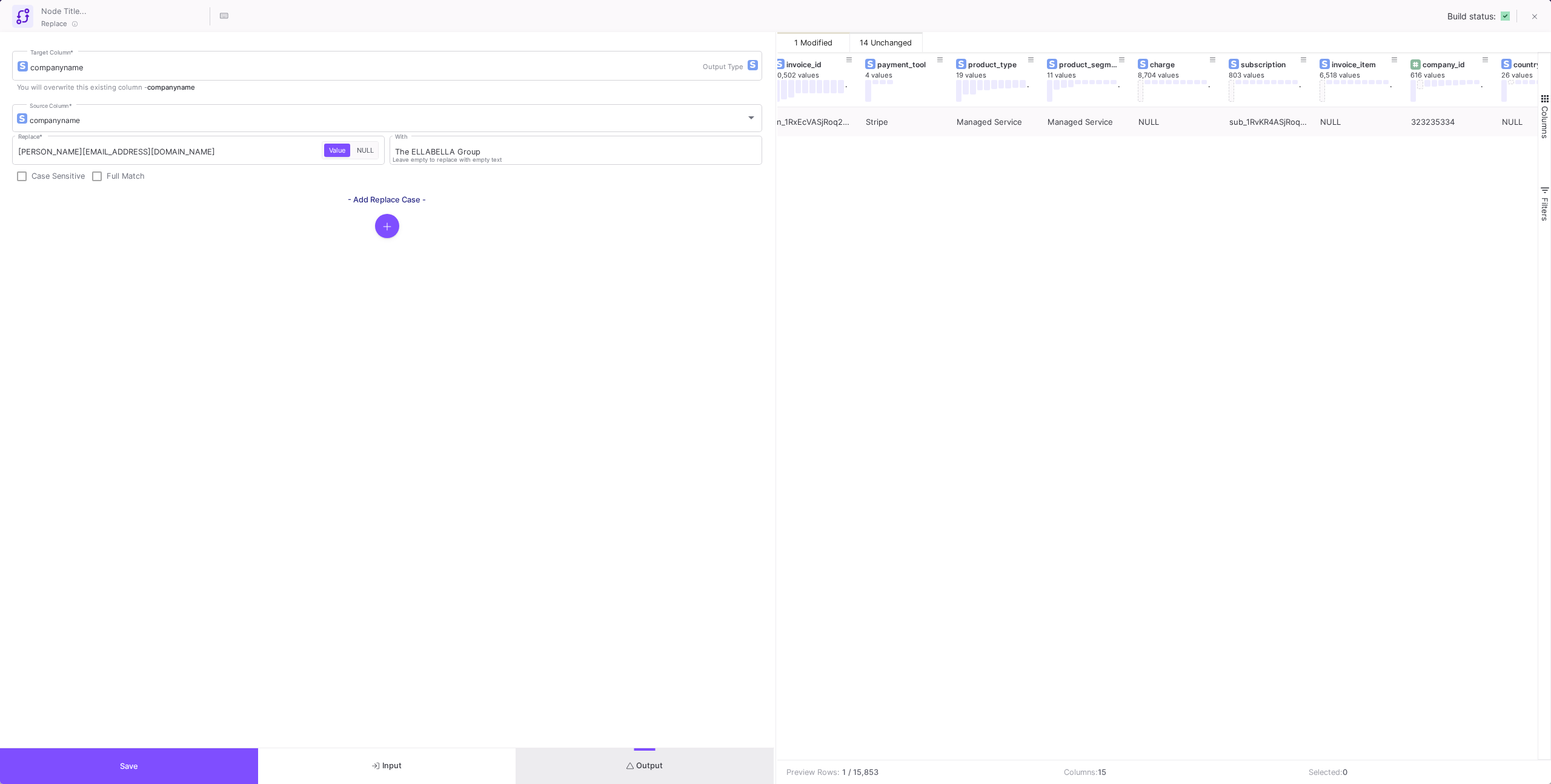
scroll to position [0, 356]
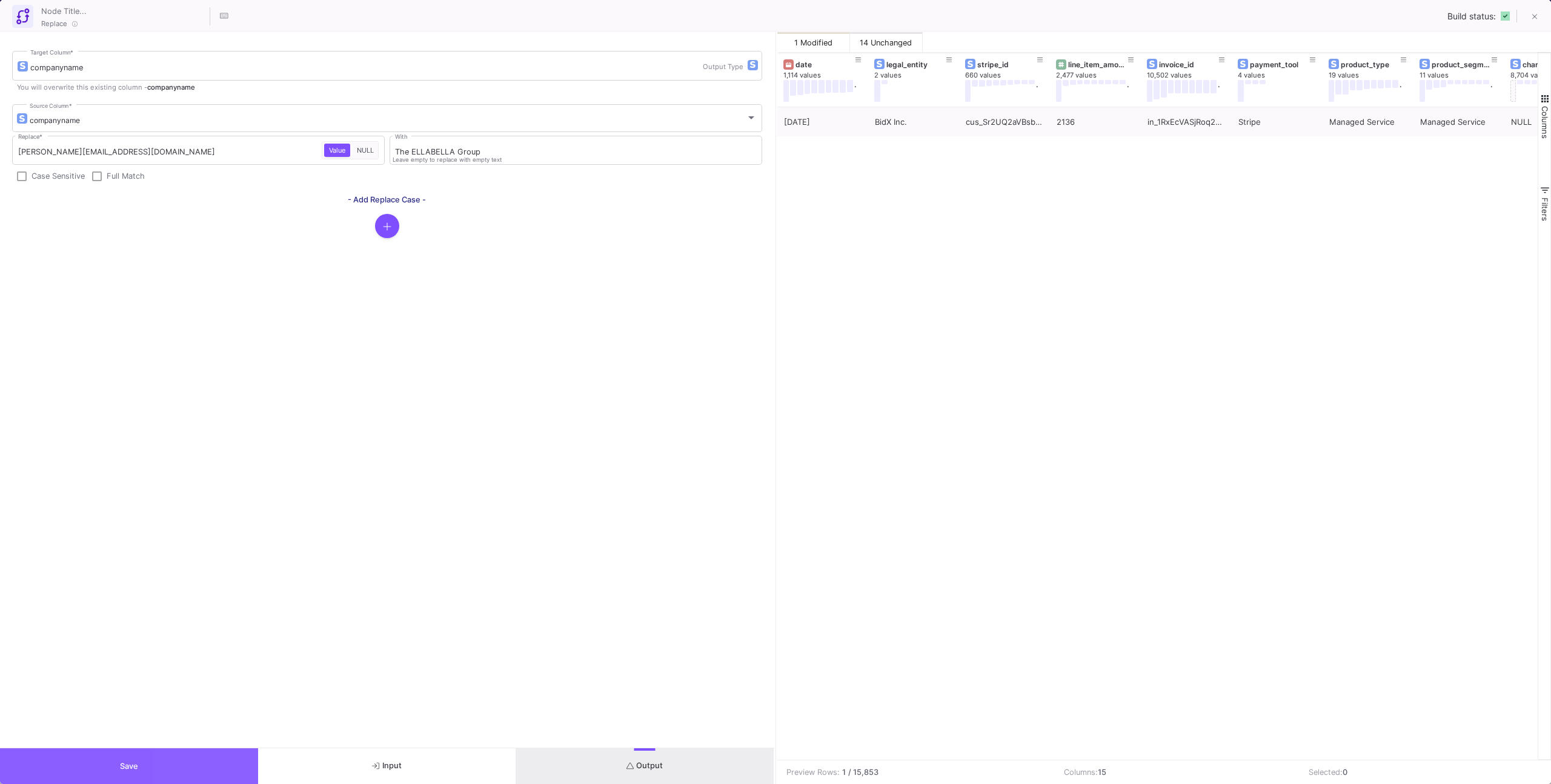
click at [203, 762] on button "Save" at bounding box center [129, 765] width 258 height 35
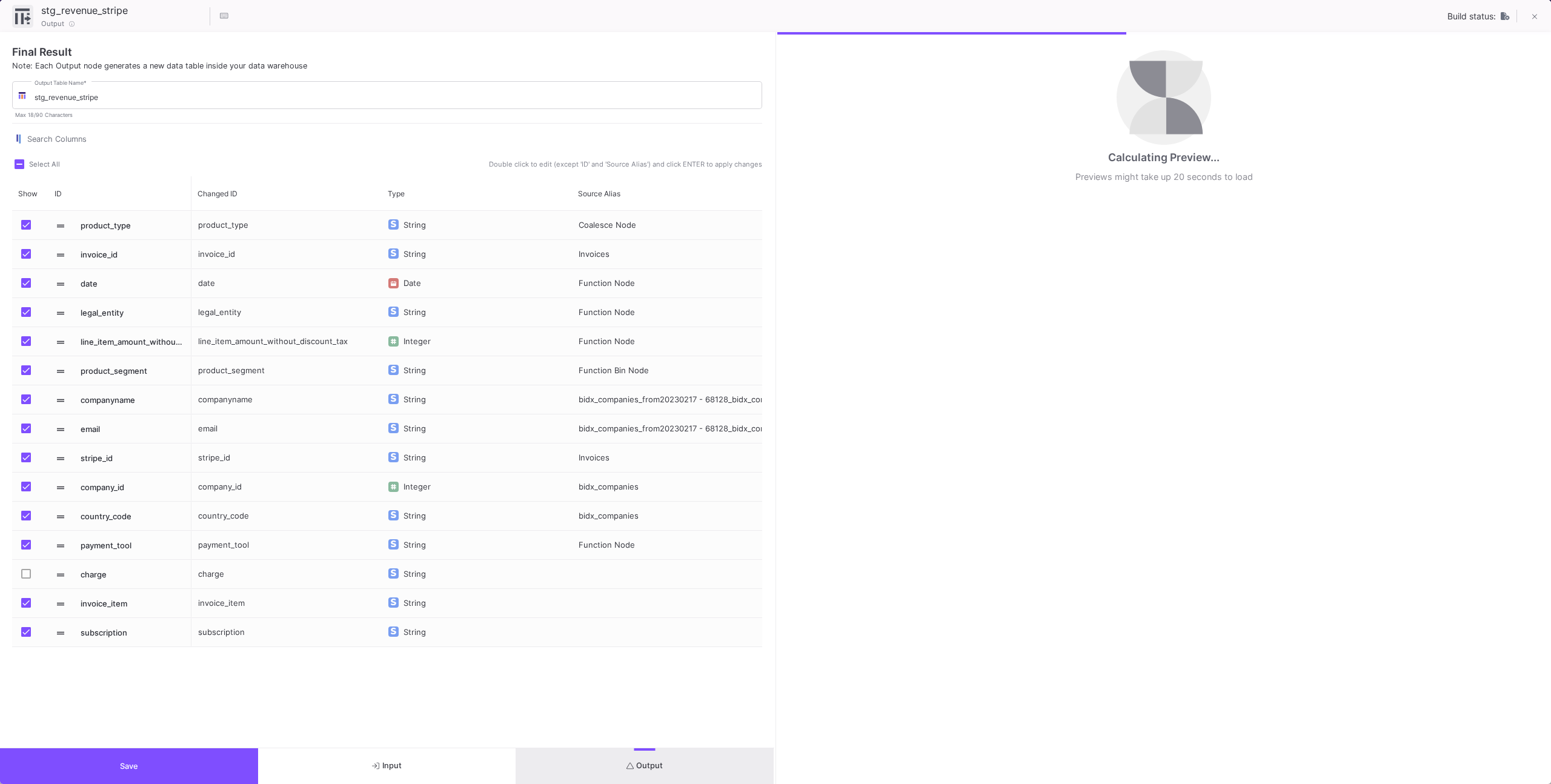
click at [180, 758] on button "Save" at bounding box center [129, 765] width 258 height 35
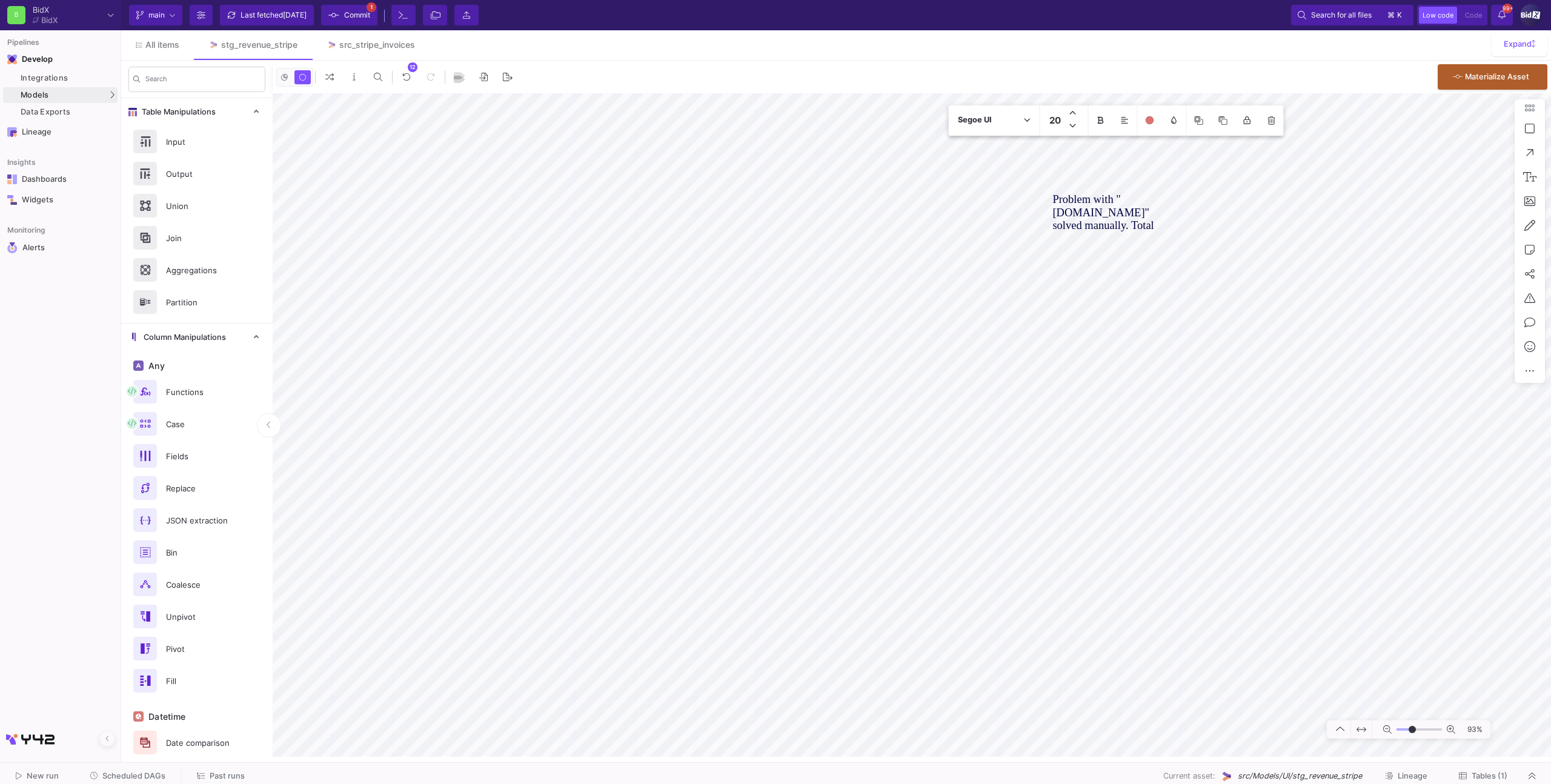
click at [1132, 224] on textarea "Problem with "amz.tools" solved manually. Total amount they spent is 40k." at bounding box center [1115, 212] width 126 height 39
click at [1059, 230] on textarea "Set company name of Ella-Bella Sub-Account Lockstart to The EL" at bounding box center [1115, 212] width 126 height 39
click at [1054, 227] on textarea "Set company name of Ella-Bella Sub-Account Lockstart to The EL" at bounding box center [1115, 212] width 126 height 39
click at [1099, 225] on textarea "Set company name of Ella-Bella Sub-Account "Lockstart to The EL" at bounding box center [1115, 212] width 126 height 39
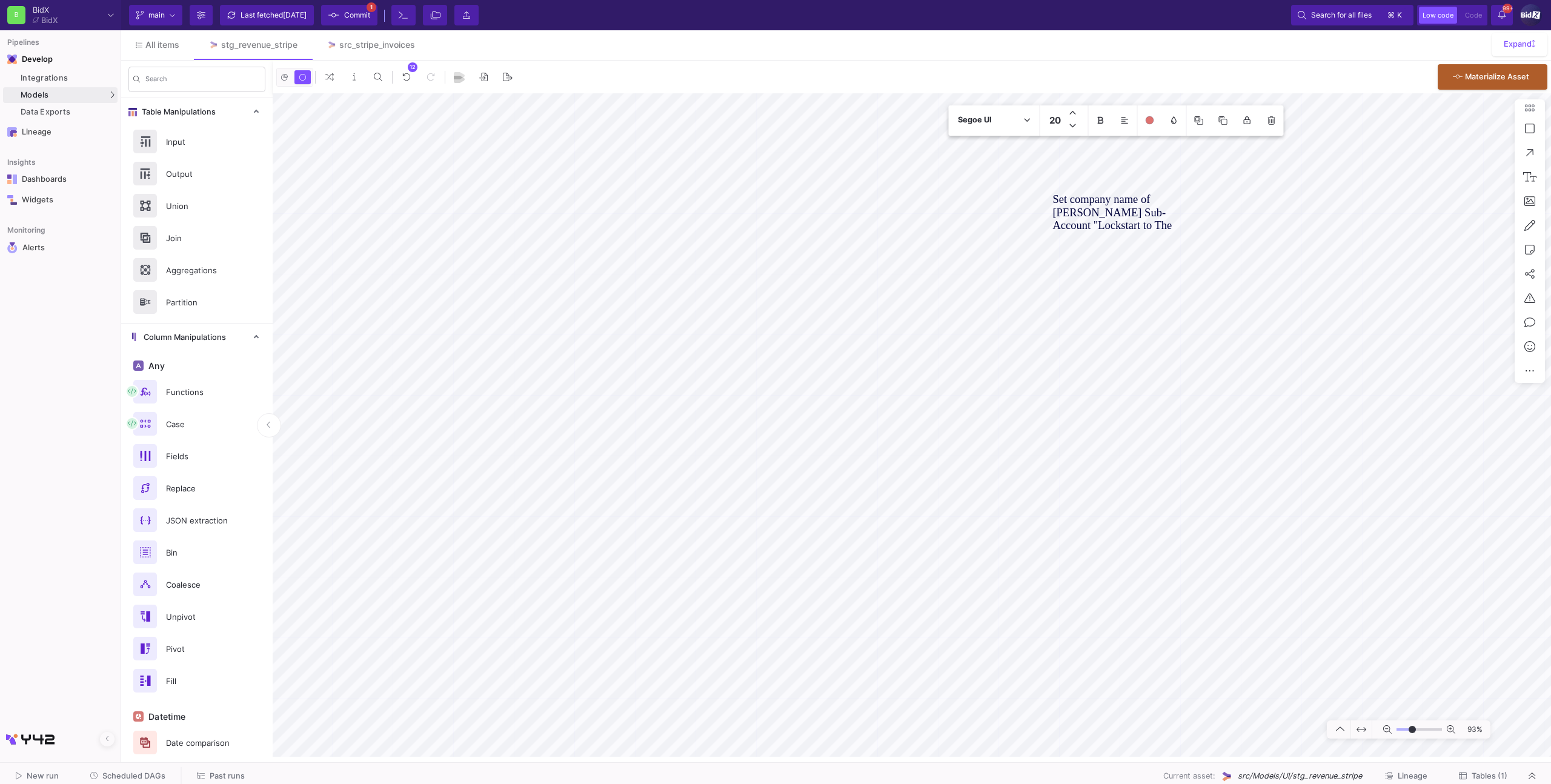
click at [1099, 225] on textarea "Set company name of Ella-Bella Sub-Account "Lockstart to The EL" at bounding box center [1115, 212] width 126 height 39
drag, startPoint x: 1121, startPoint y: 225, endPoint x: 1136, endPoint y: 226, distance: 15.0
click at [1121, 225] on textarea "Set company name of Ella-Bella Sub-Account "Lockstart" to The EL" at bounding box center [1115, 212] width 126 height 39
drag, startPoint x: 1127, startPoint y: 224, endPoint x: 1168, endPoint y: 221, distance: 41.1
click at [1167, 221] on textarea "Set company name of Ella-Bella Sub-Account "Lockstart" to "The EL" at bounding box center [1115, 212] width 126 height 39
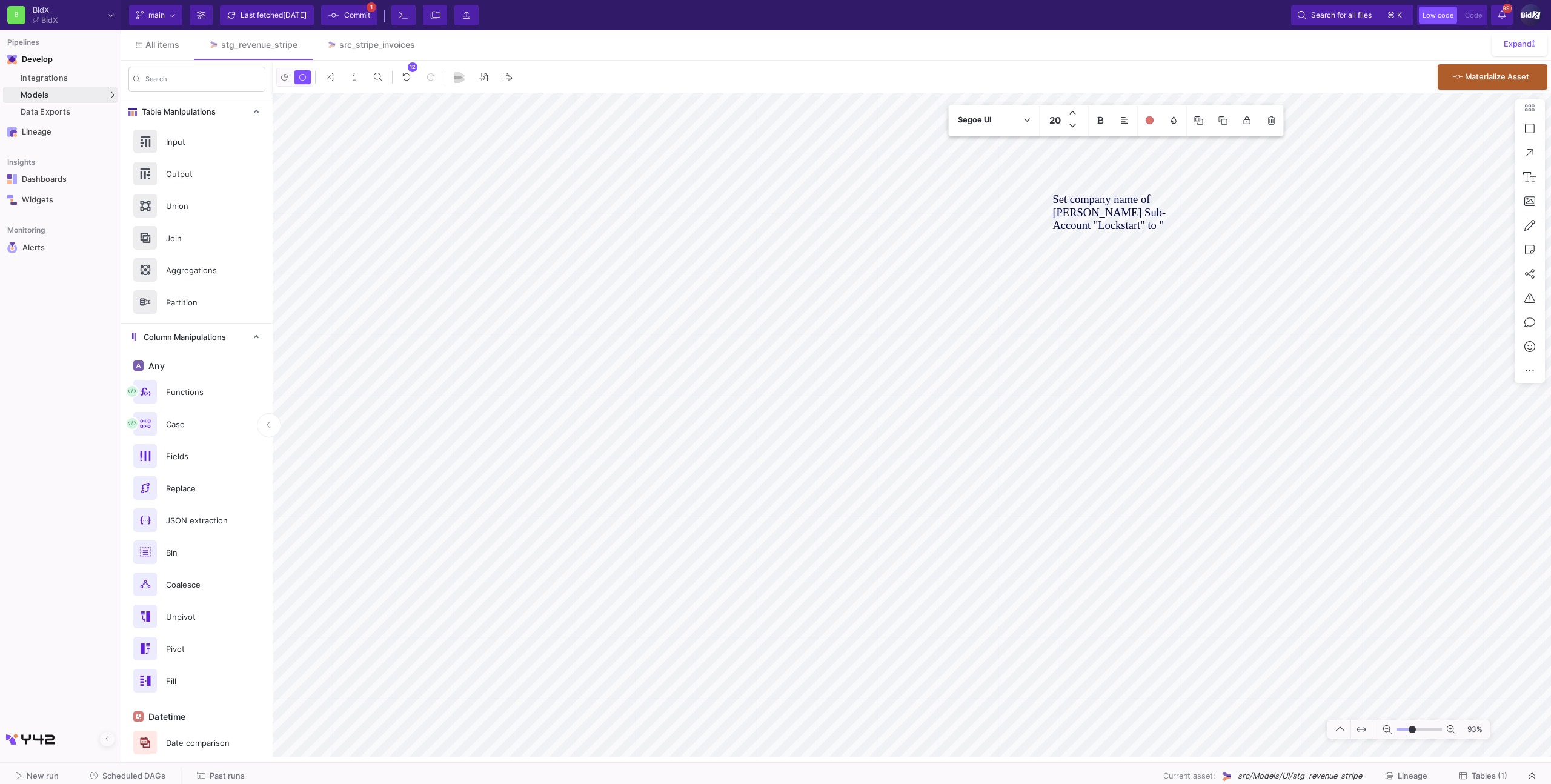
paste textarea "The ELLABELLA Group"
type textarea "Set company name of Ella-Bella Sub-Account "Lockstart" to "The ELLABELLA Group""
click at [1154, 128] on button at bounding box center [1150, 121] width 25 height 24
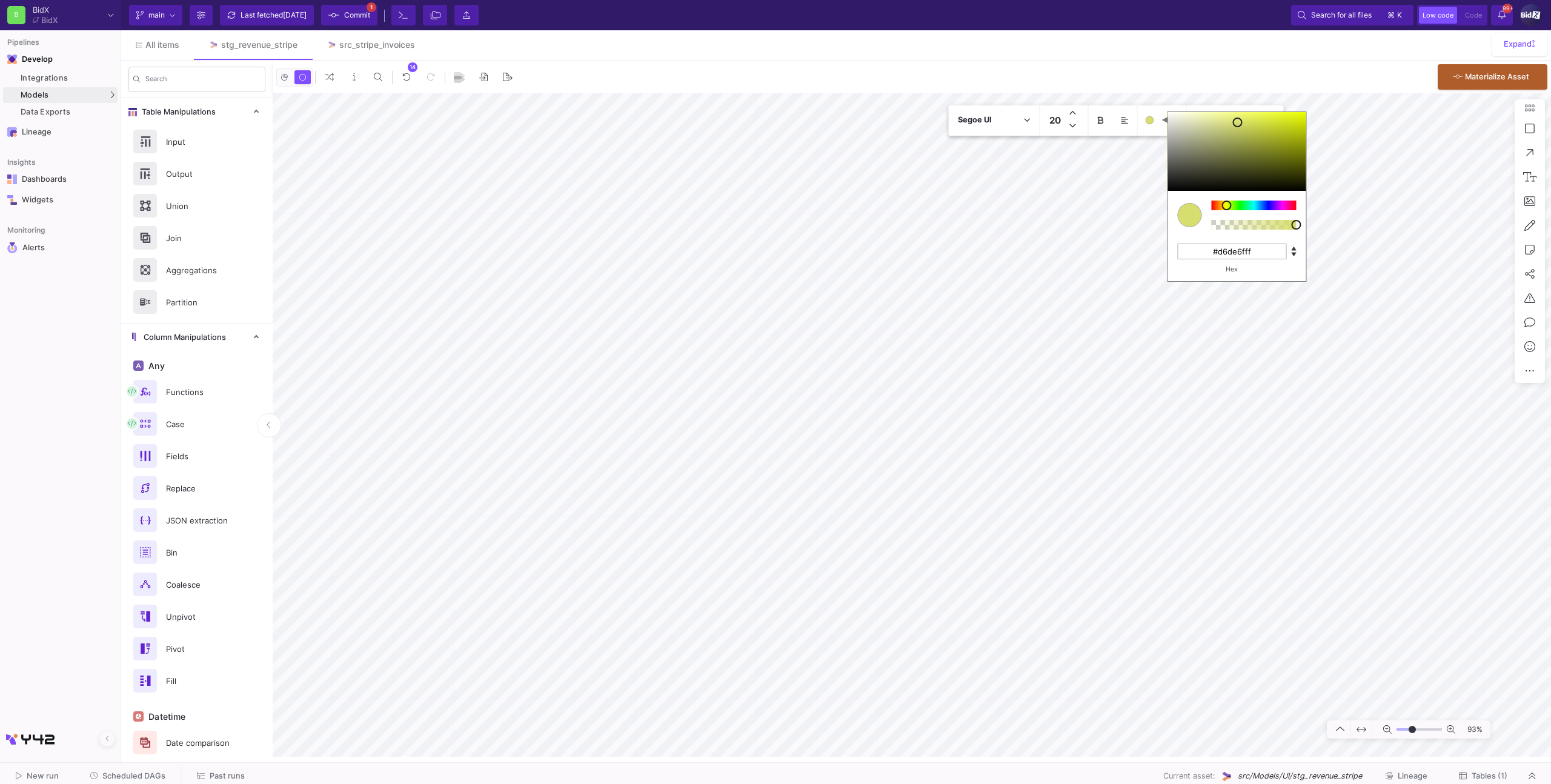
drag, startPoint x: 1221, startPoint y: 205, endPoint x: 1168, endPoint y: 170, distance: 63.5
click at [1226, 204] on div at bounding box center [1254, 205] width 85 height 10
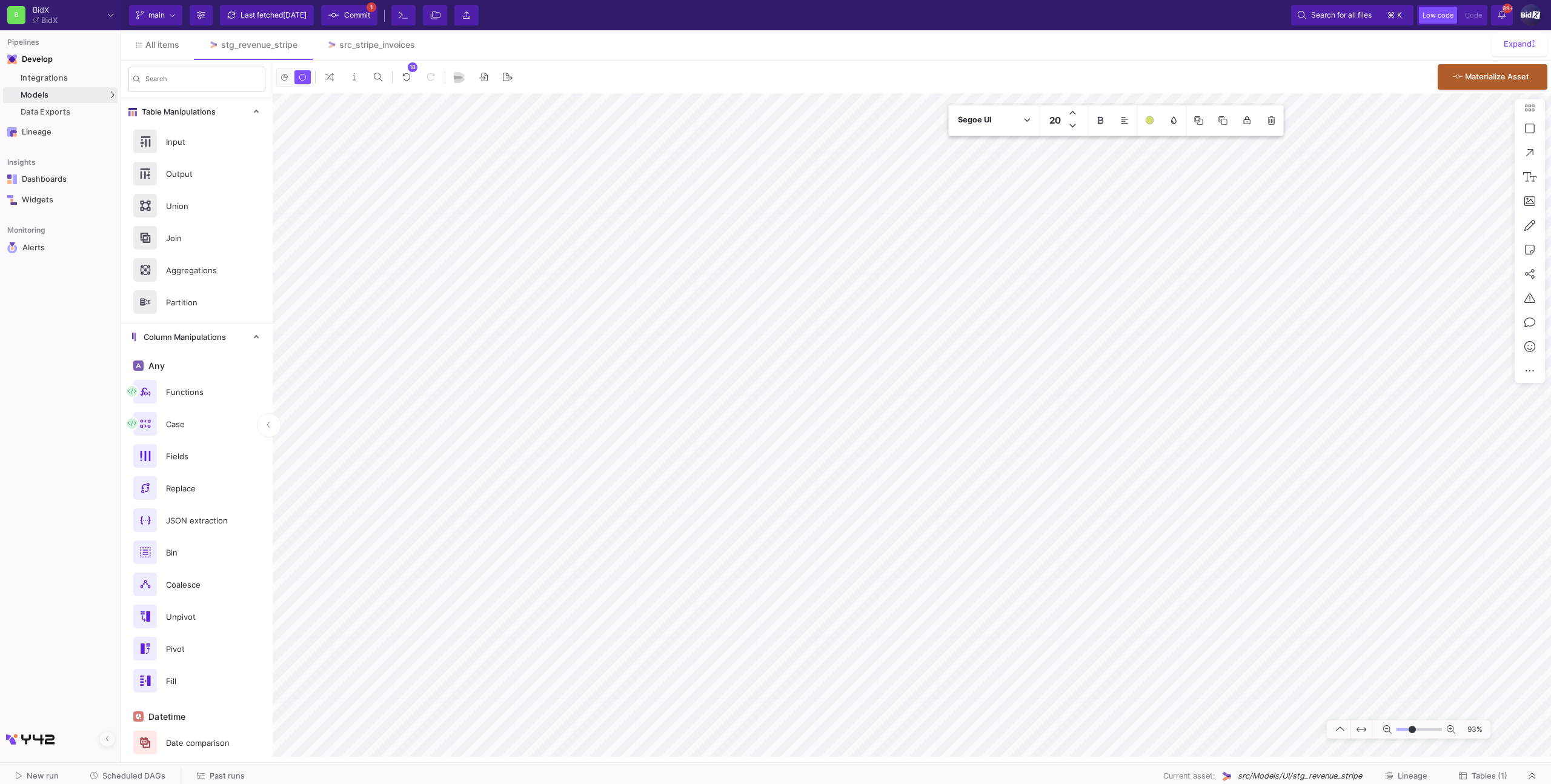
click at [1157, 119] on div "C M Y K A 64 63 65 1 H S L A 214 222 111 1 R G B A #d6de6fff Hex" at bounding box center [1150, 121] width 25 height 24
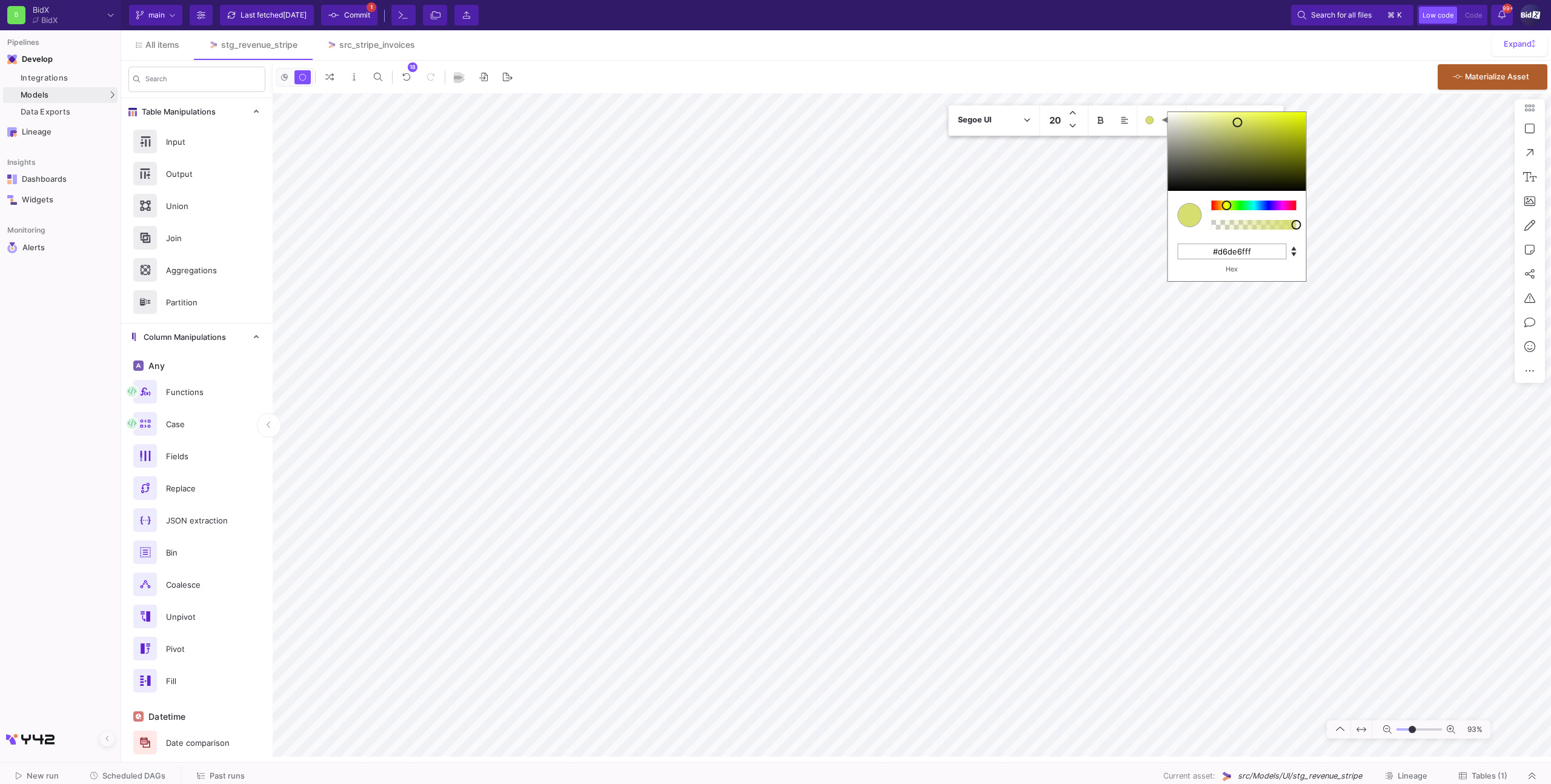
click at [1198, 208] on div at bounding box center [1189, 215] width 25 height 24
drag, startPoint x: 1226, startPoint y: 206, endPoint x: 1249, endPoint y: 171, distance: 41.9
click at [1227, 204] on div at bounding box center [1223, 205] width 10 height 10
click at [1283, 99] on div "Segoe UI 20 C M Y K A 67 100 58 1 H S L A 230 255 42 1 R G B A #e6ff2aff Hex 93%" at bounding box center [912, 425] width 1278 height 663
type input "#ffd82aff"
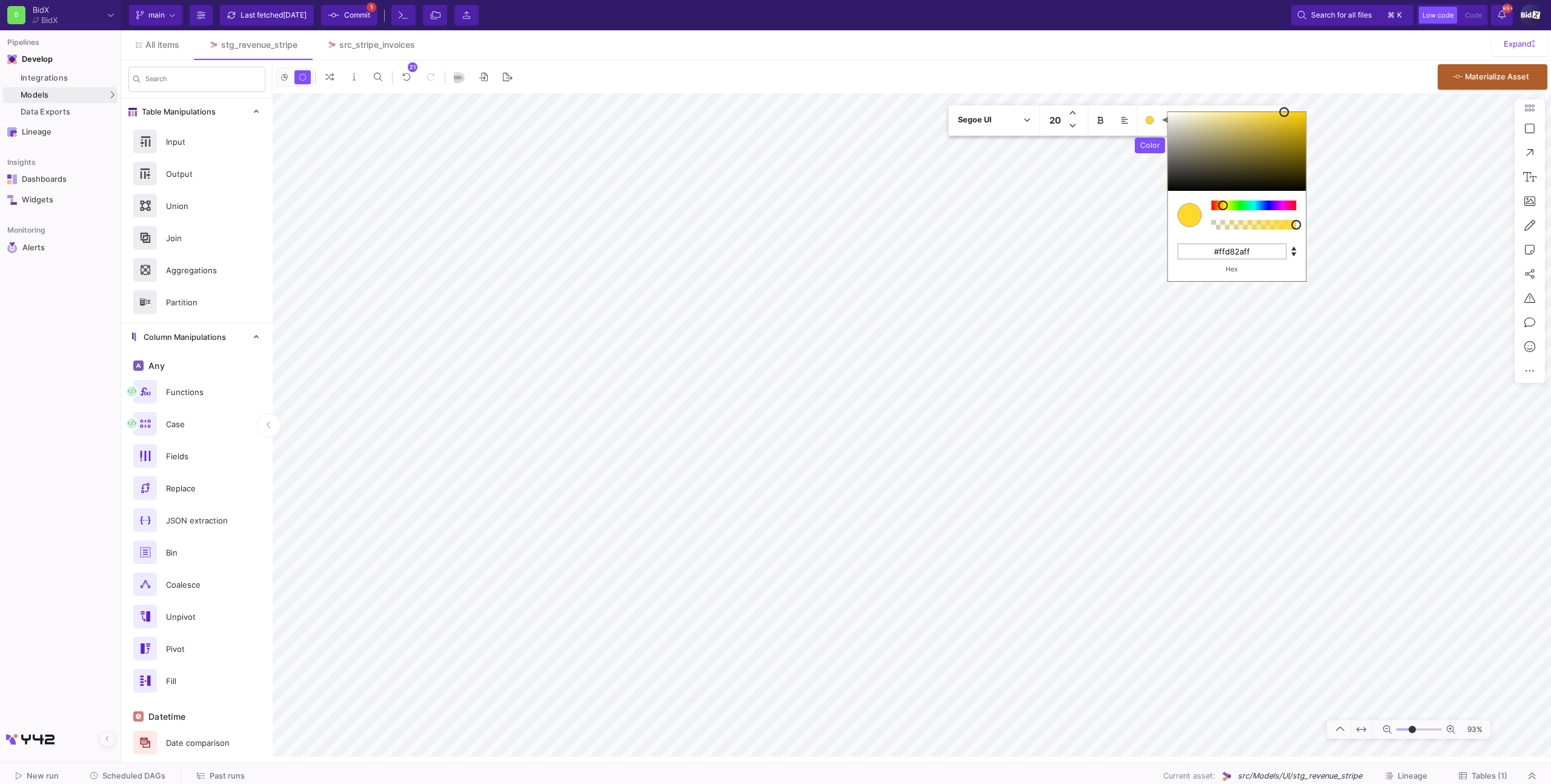
click at [1223, 203] on div at bounding box center [1222, 205] width 10 height 10
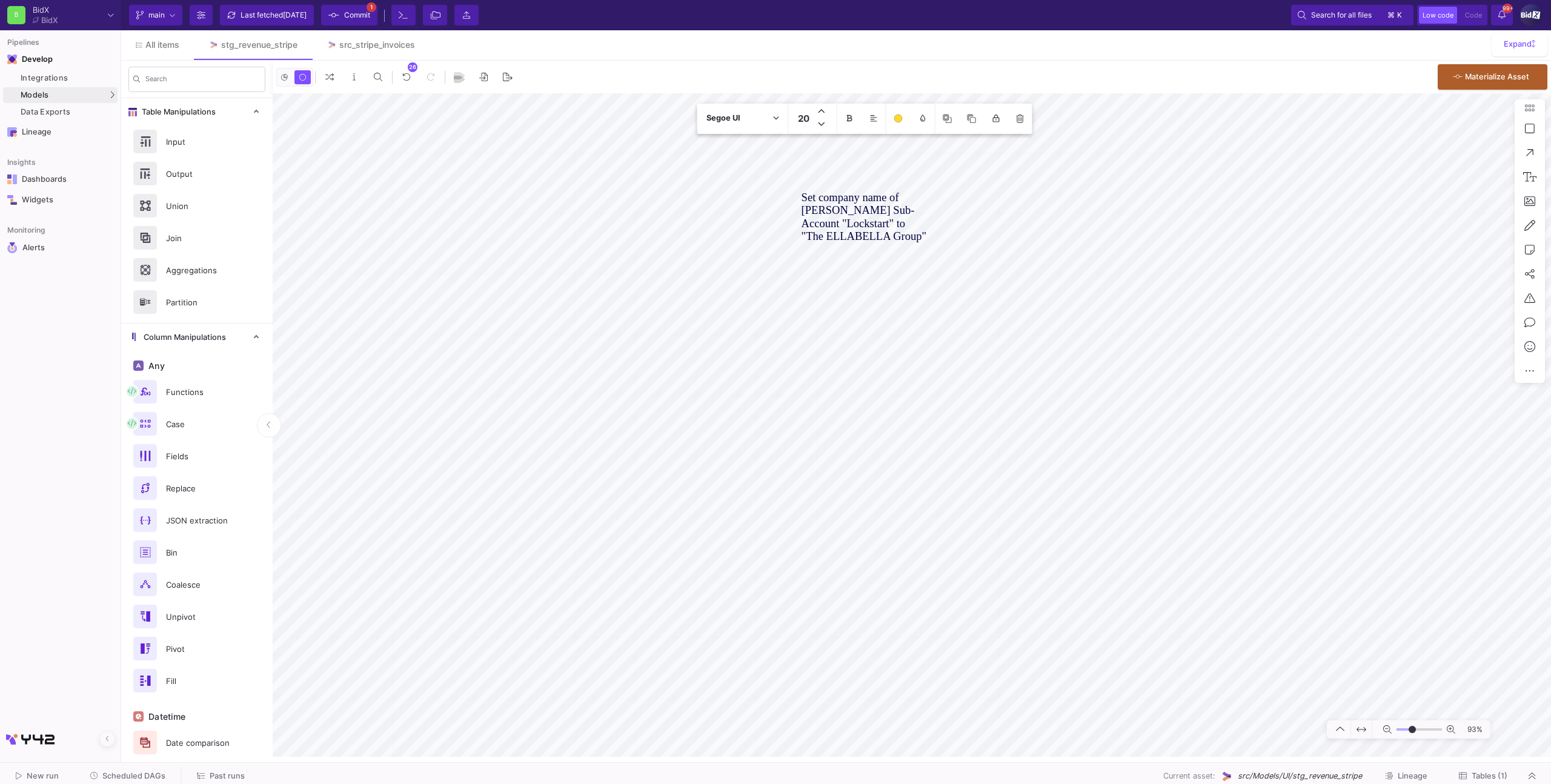
drag, startPoint x: 1156, startPoint y: 427, endPoint x: 853, endPoint y: 132, distance: 422.9
click at [869, 223] on textarea "Set company name of Ella-Bella Sub-Account "Lockstart" to "The ELLABELLA Group"" at bounding box center [864, 217] width 126 height 52
click at [850, 225] on textarea "Set company name of Ella-Bella Sub-Account "Lockstart" to "The ELLABELLA Group"" at bounding box center [864, 217] width 126 height 52
type textarea "Set company name of Ella-Bella Sub-Account "Lockstar" to "The ELLABELLA Group""
click at [351, 24] on span "Commit" at bounding box center [357, 15] width 26 height 18
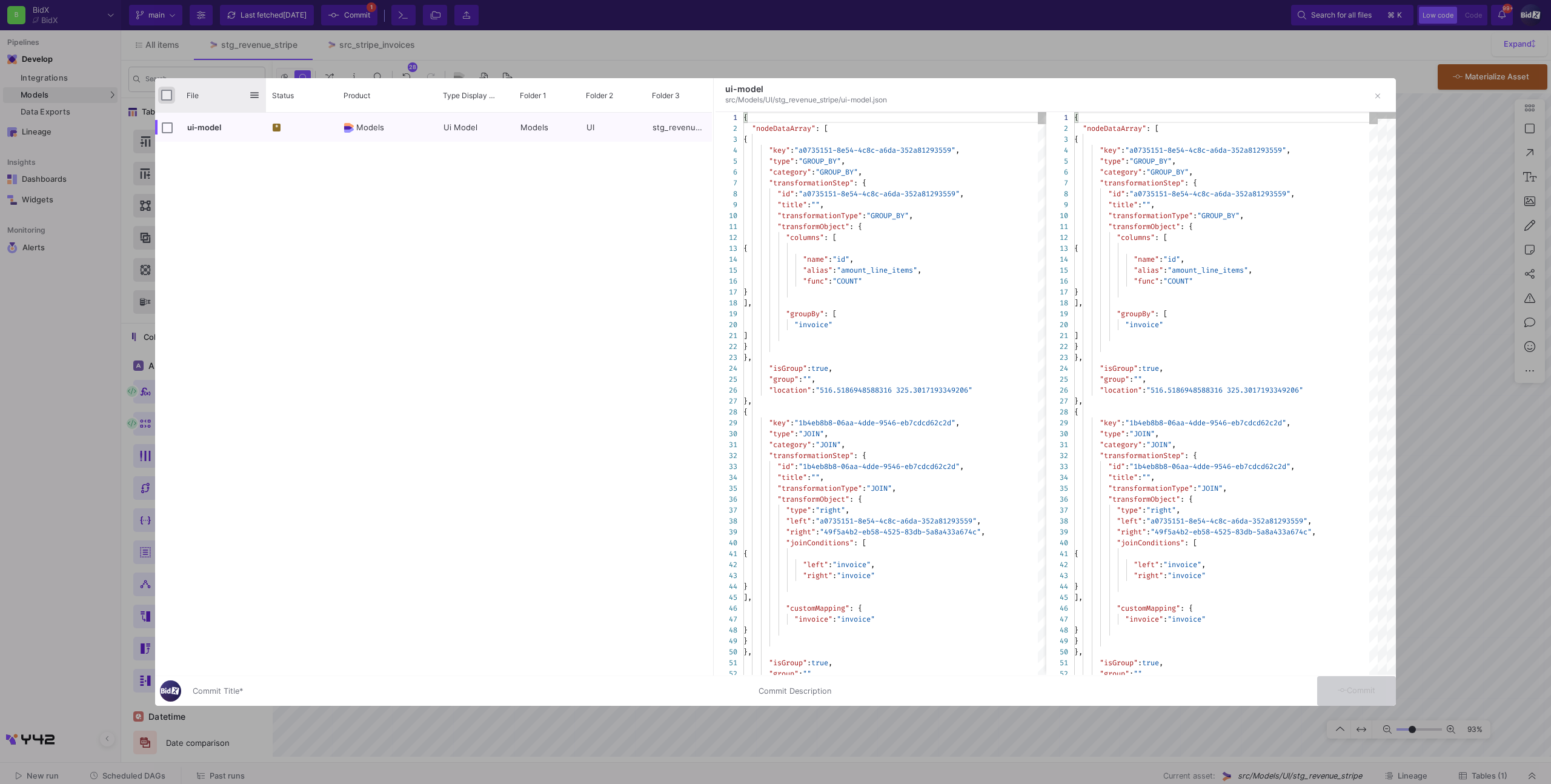
click at [166, 95] on input "Press Space to toggle all rows selection (unchecked)" at bounding box center [166, 95] width 11 height 11
checkbox input "true"
click at [449, 695] on input "Commit Title *" at bounding box center [468, 691] width 551 height 10
type input "e"
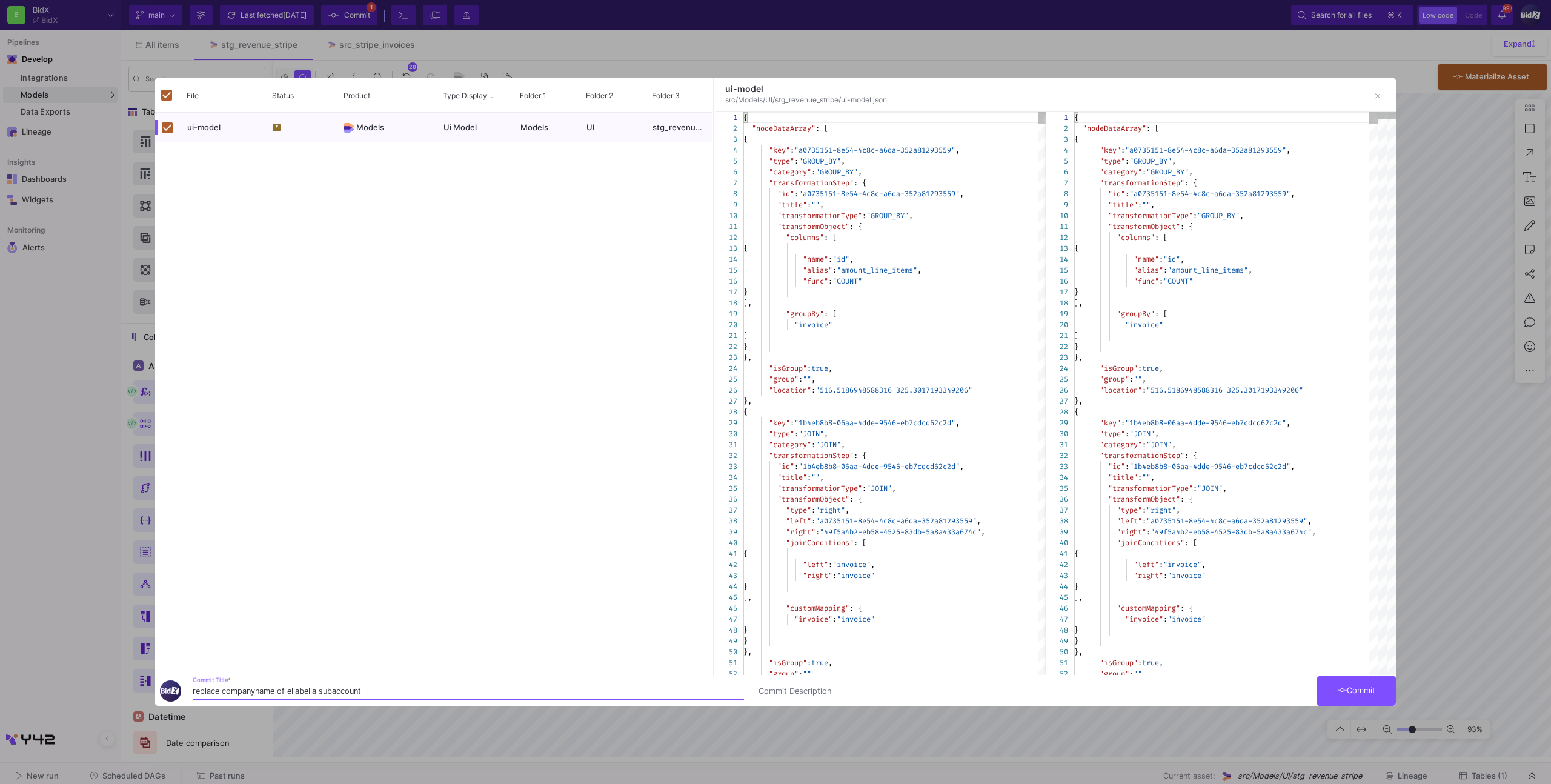
type input "replace companyname of ellabella subaccount"
click at [1336, 676] on button "Commit" at bounding box center [1356, 691] width 79 height 30
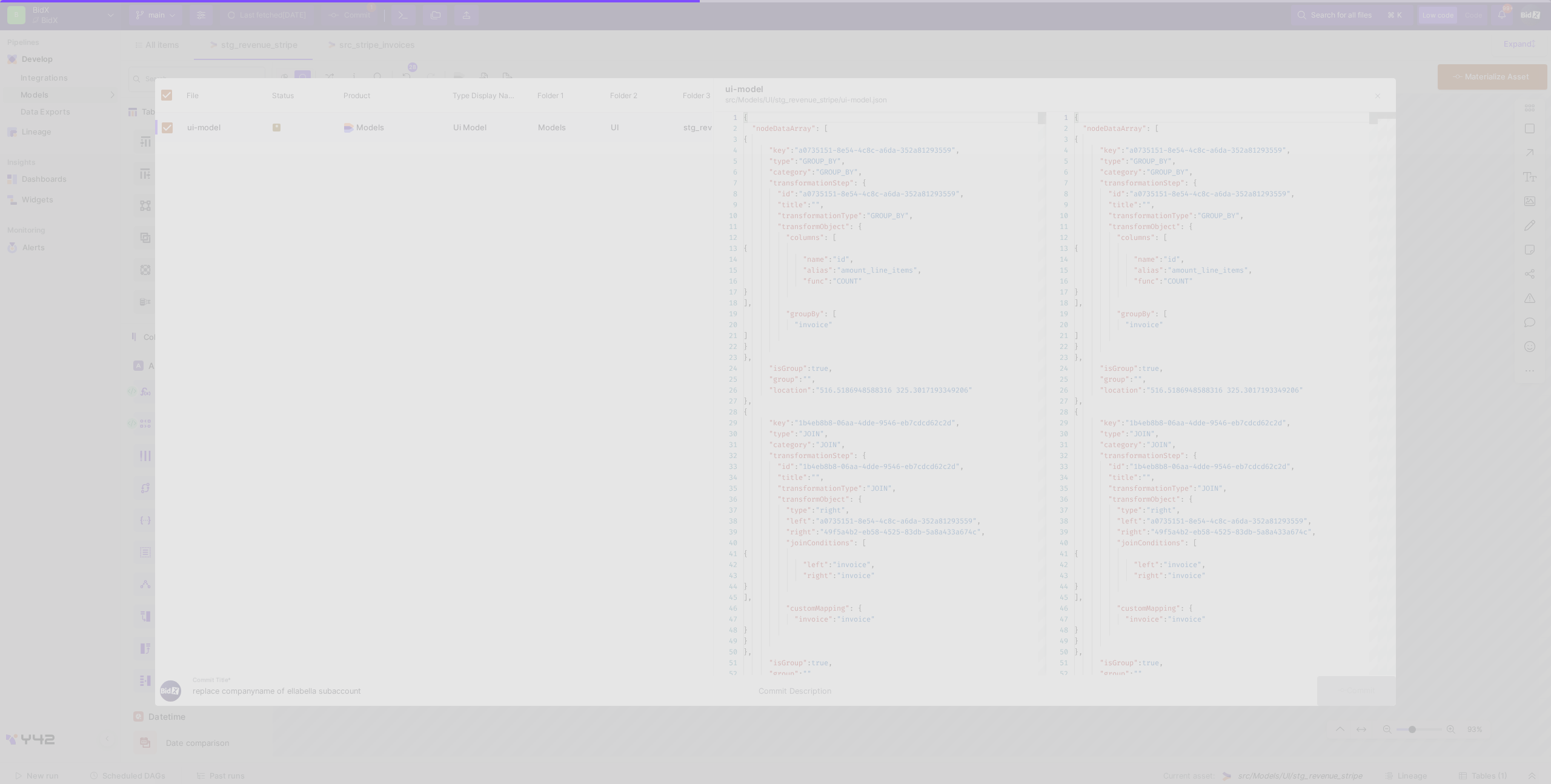
checkbox input "false"
